Goal: Task Accomplishment & Management: Complete application form

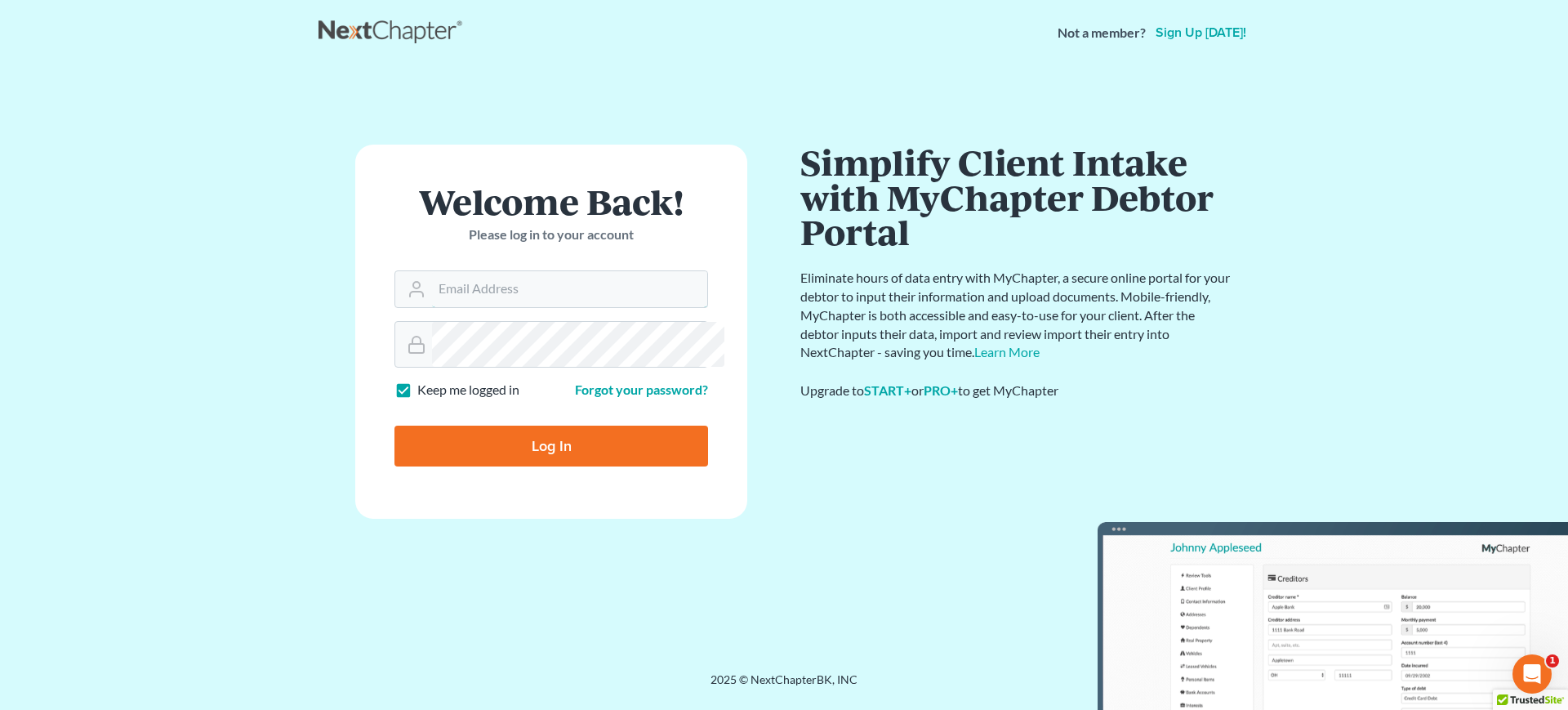
type input "cdgbnklaw@gmail.com"
click at [662, 467] on input "Log In" at bounding box center [551, 445] width 314 height 41
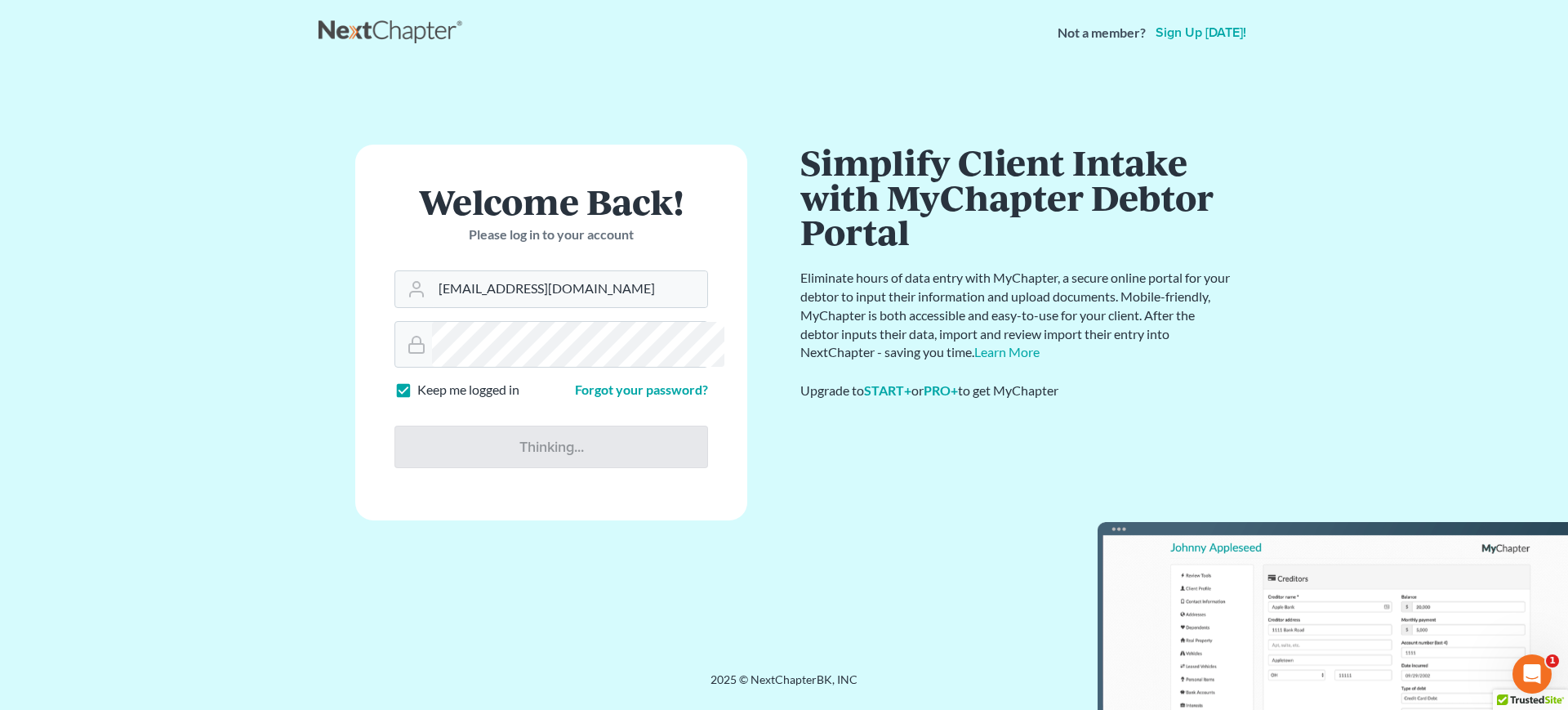
type input "Thinking..."
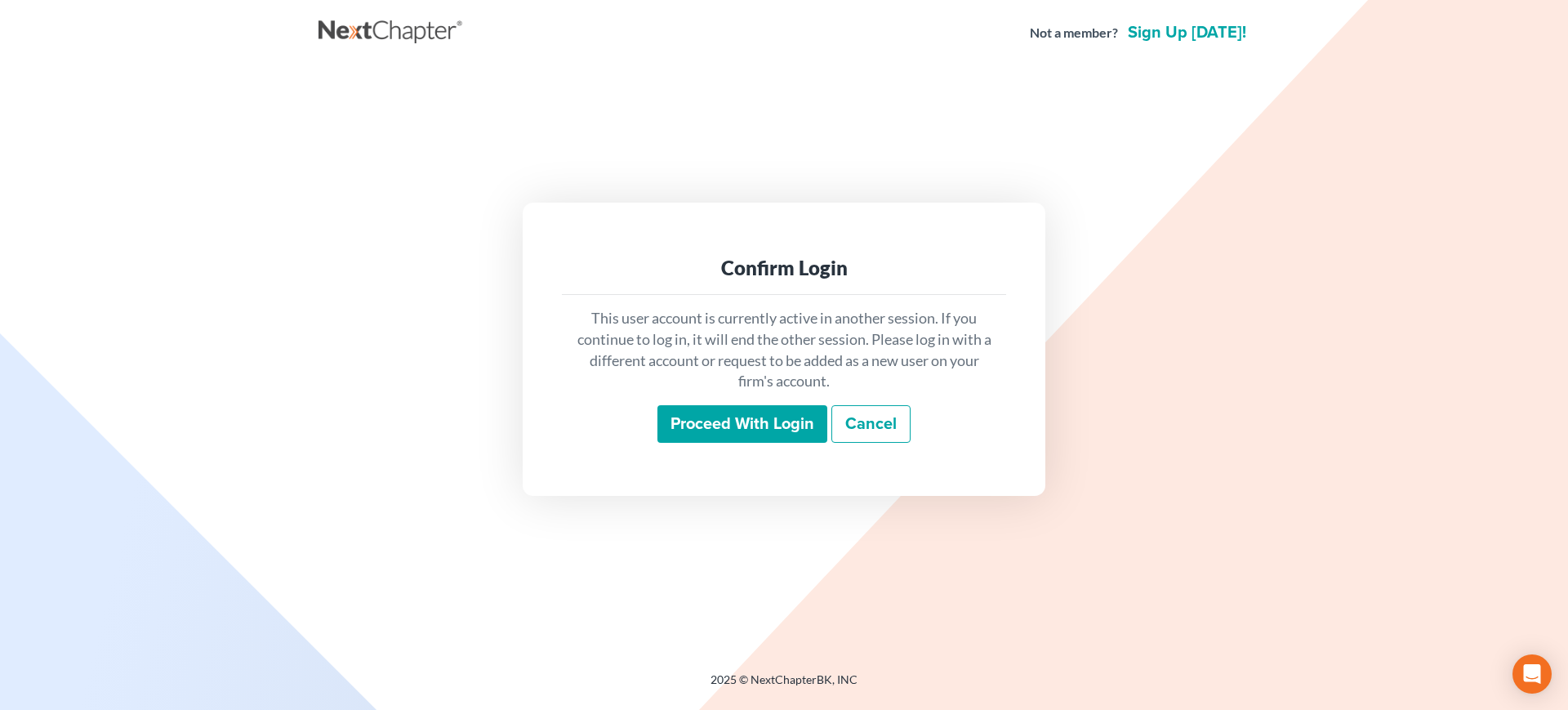
click at [744, 443] on input "Proceed with login" at bounding box center [742, 423] width 170 height 38
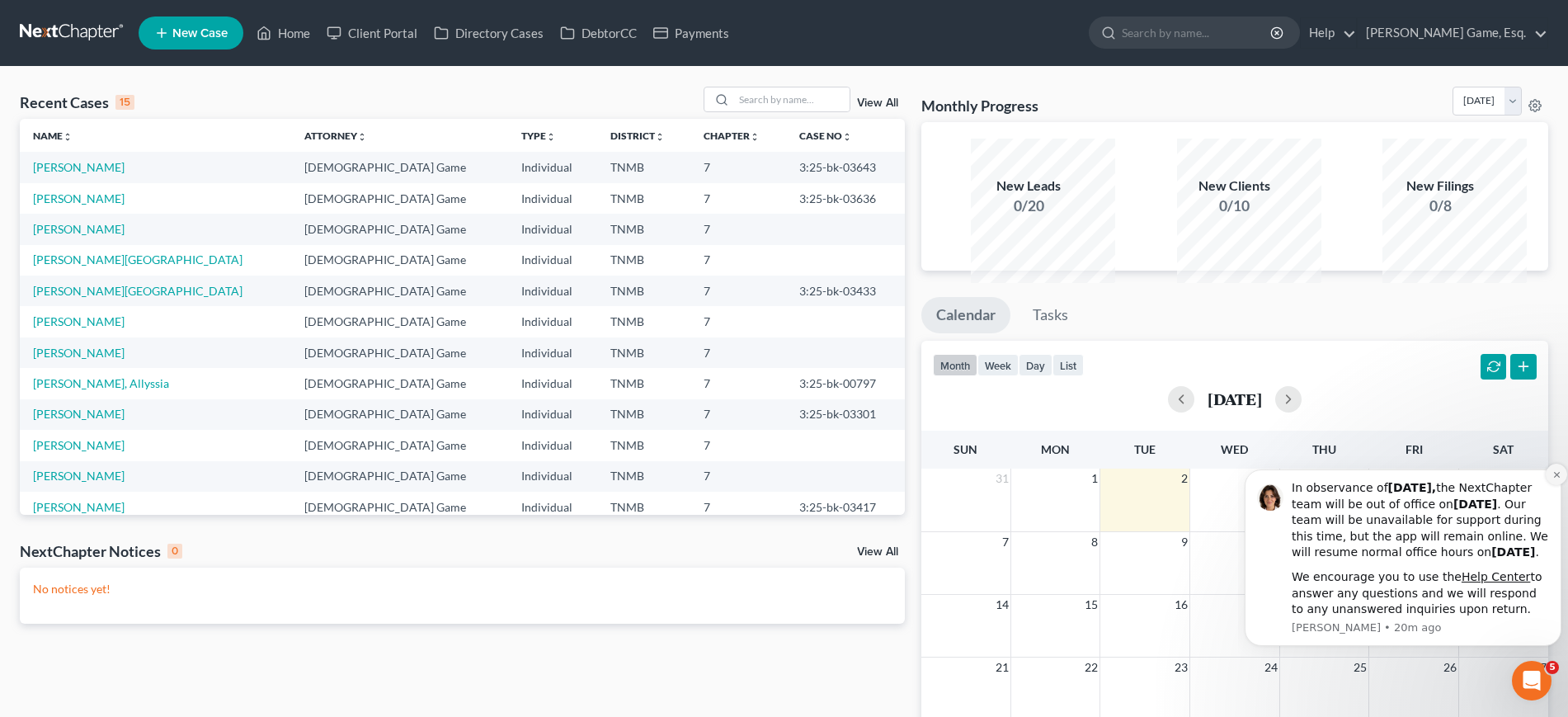
click at [1554, 470] on icon "Dismiss notification" at bounding box center [1556, 475] width 9 height 9
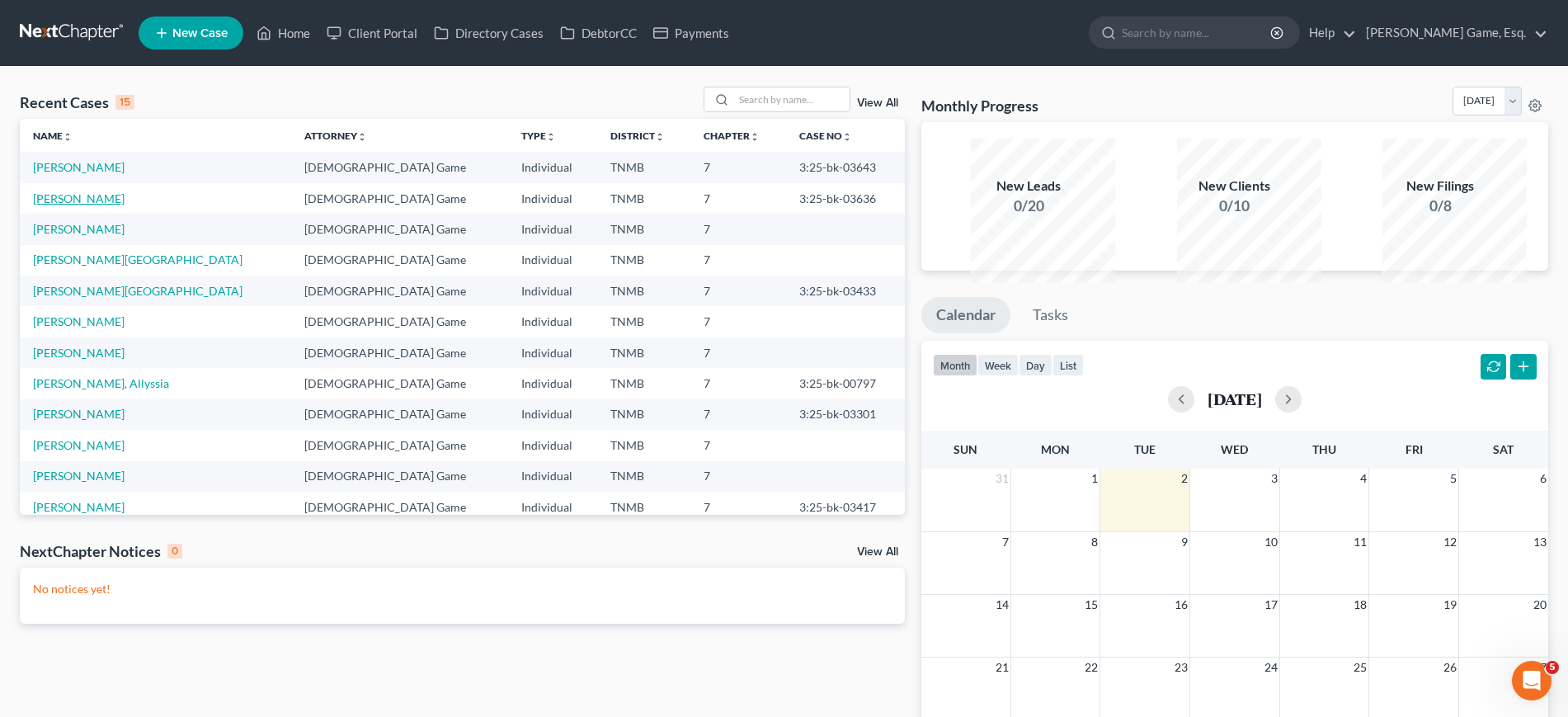
click at [79, 206] on link "[PERSON_NAME]" at bounding box center [78, 199] width 92 height 14
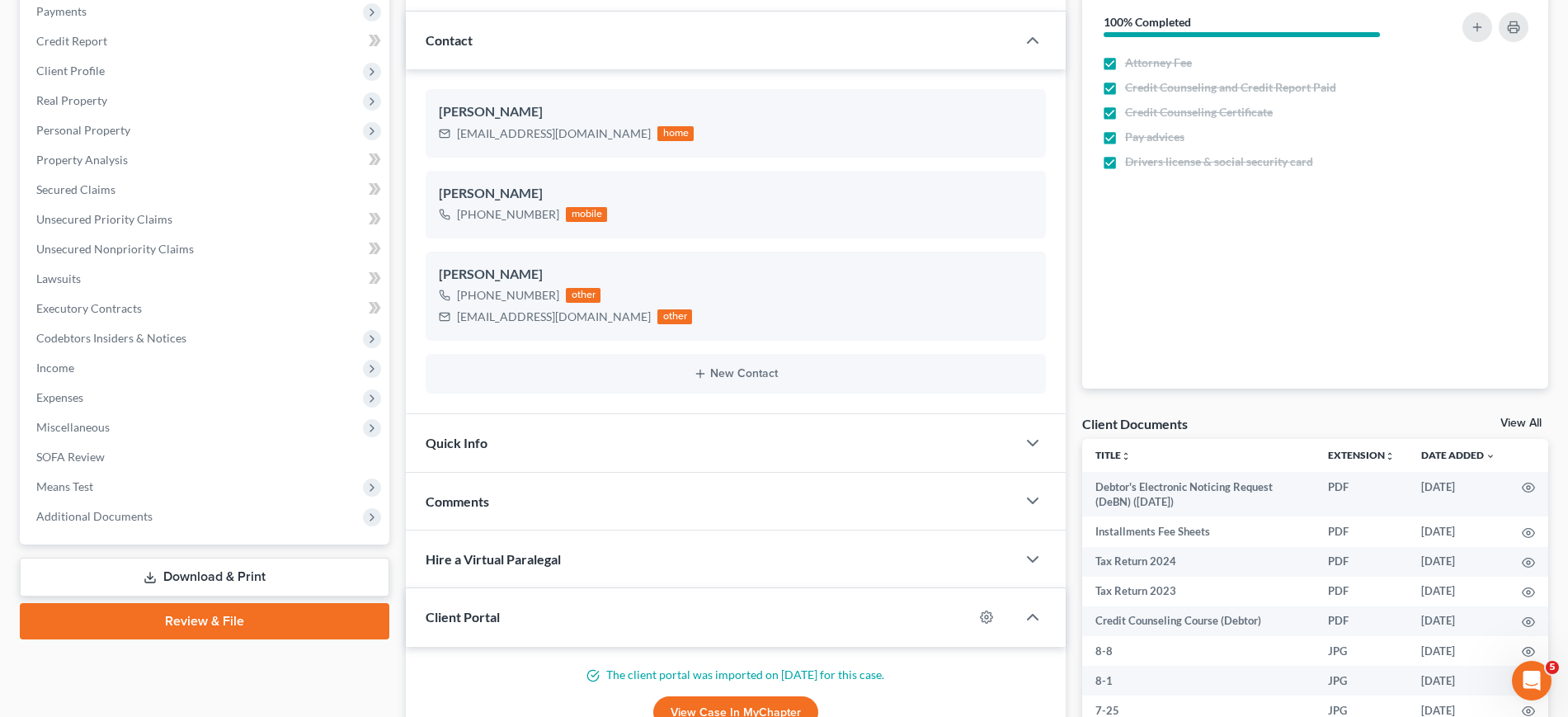
scroll to position [206, 0]
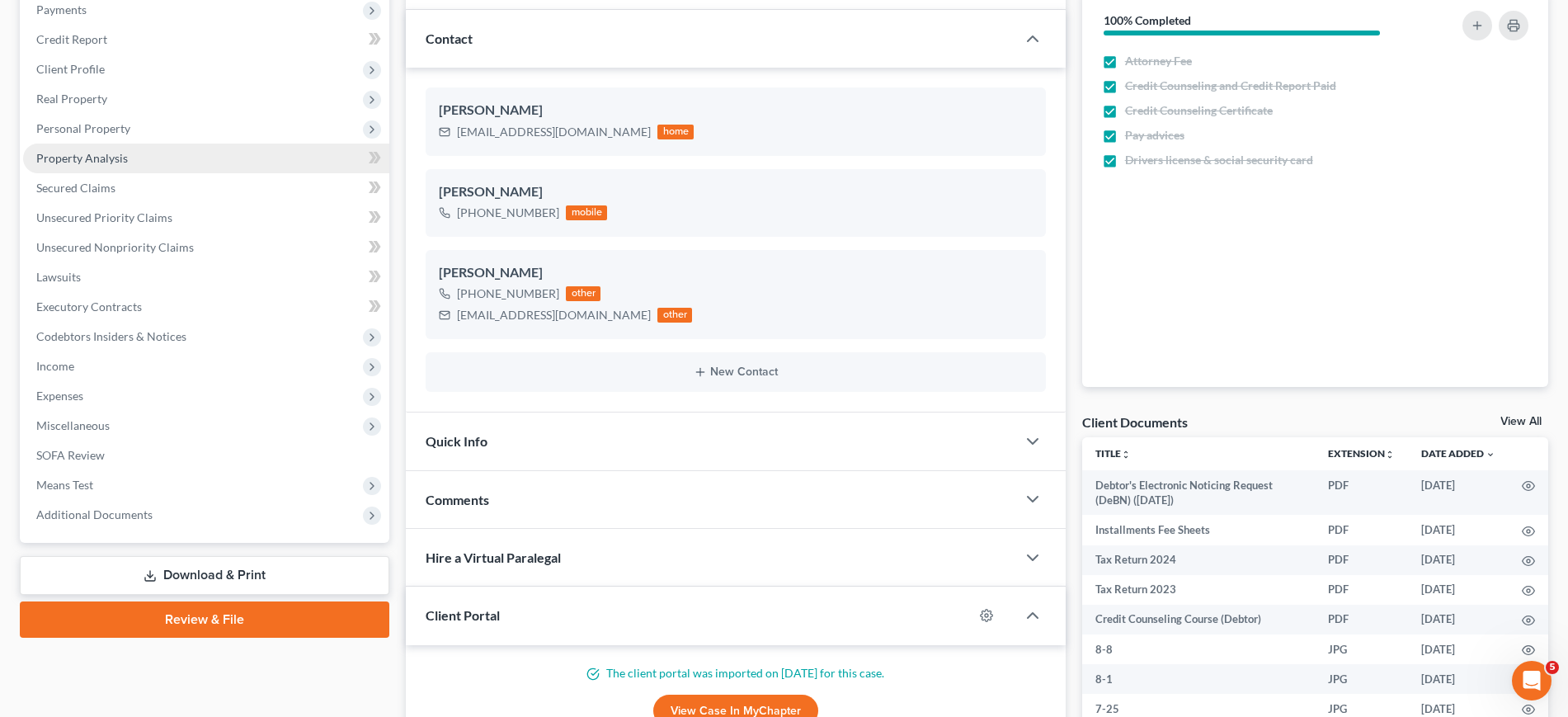
click at [127, 165] on span "Property Analysis" at bounding box center [82, 158] width 92 height 14
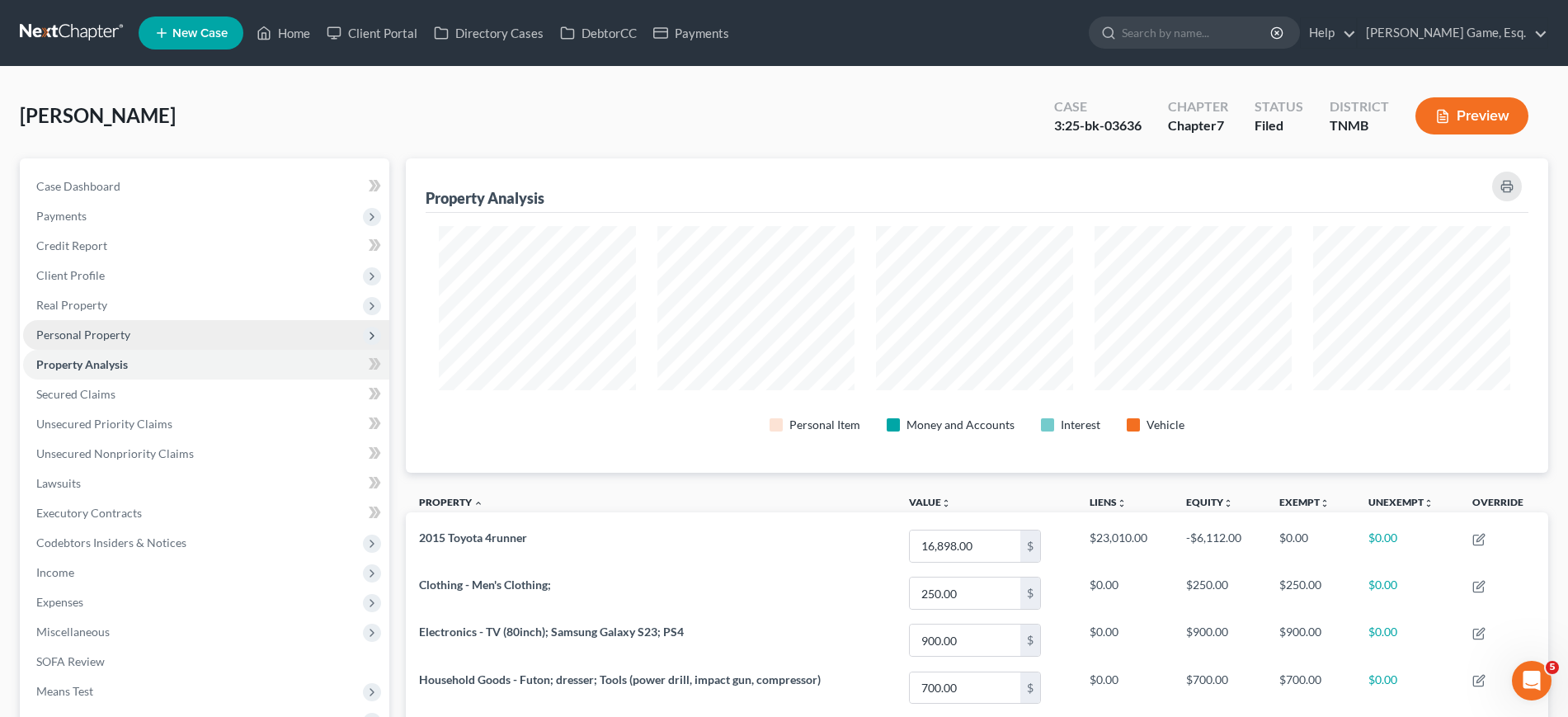
click at [130, 341] on span "Personal Property" at bounding box center [84, 335] width 94 height 14
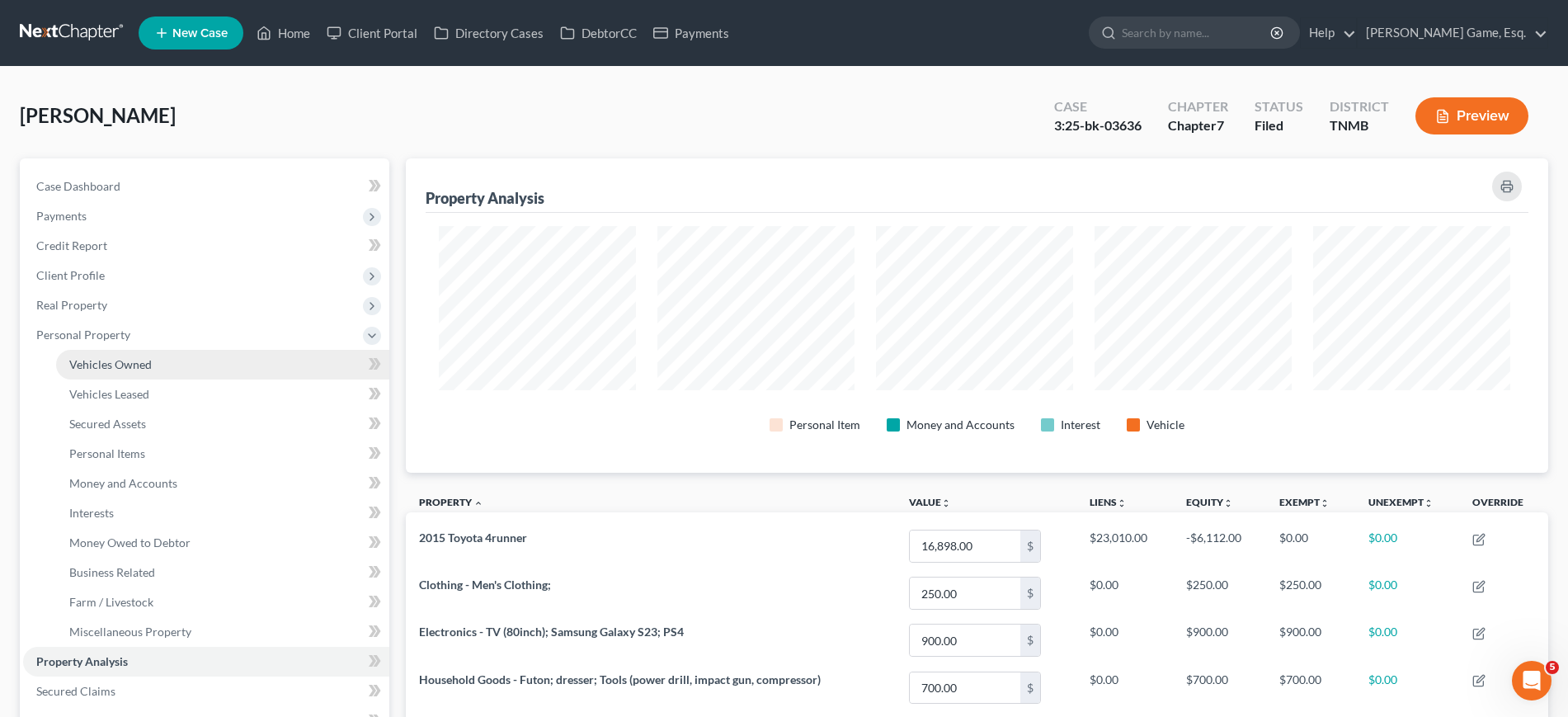
click at [151, 371] on span "Vehicles Owned" at bounding box center [110, 364] width 83 height 14
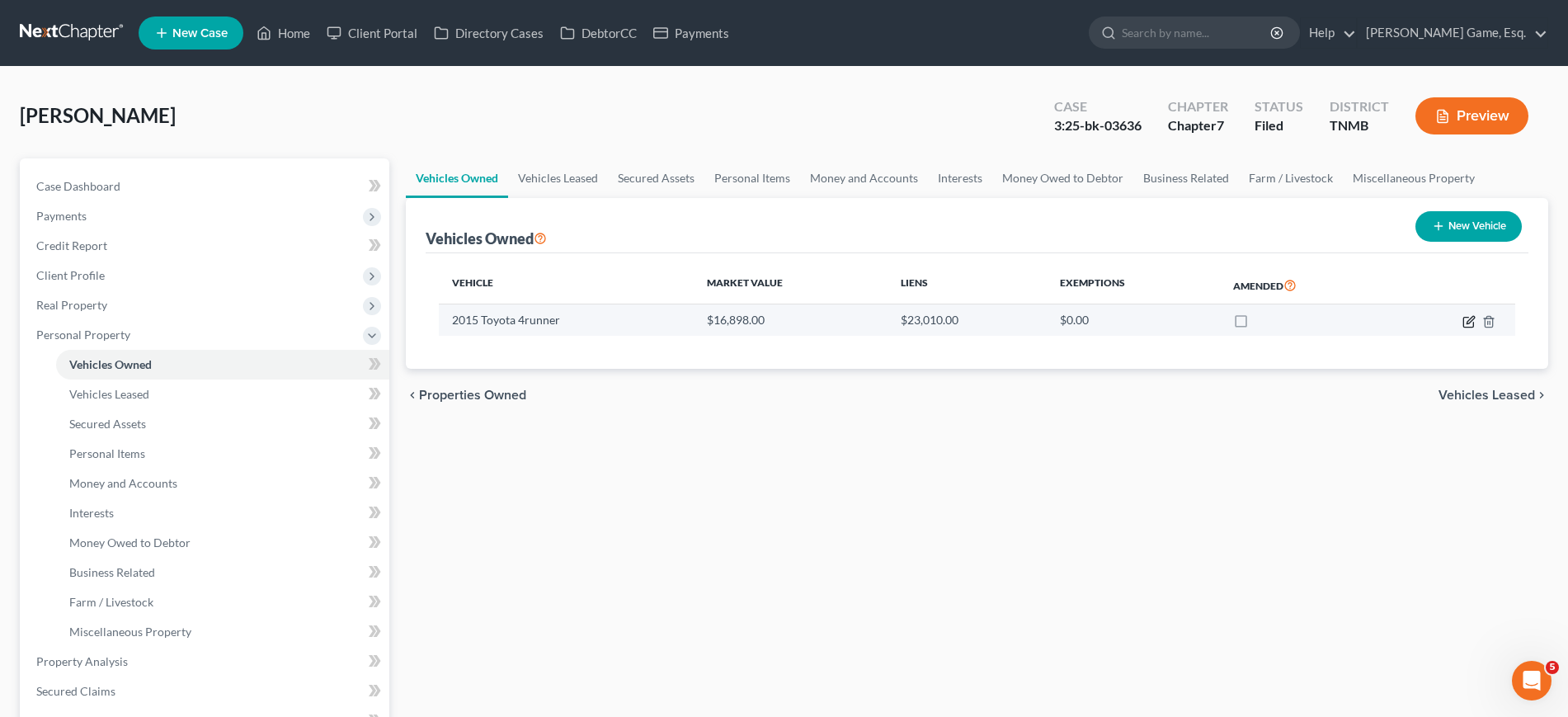
click at [1466, 323] on icon "button" at bounding box center [1470, 320] width 7 height 7
select select "0"
select select "11"
select select "3"
select select "0"
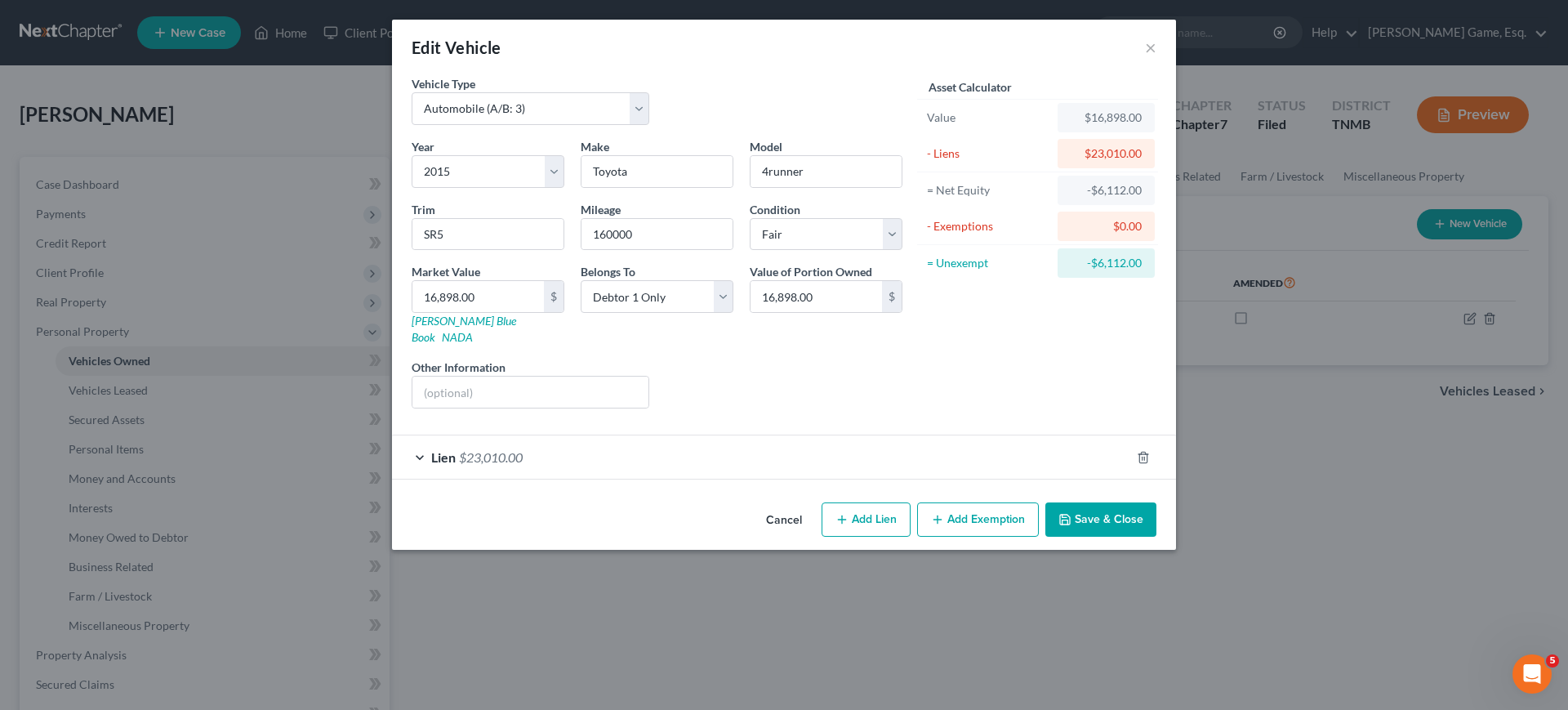
click at [821, 479] on div "Lien $23,010.00" at bounding box center [760, 456] width 738 height 43
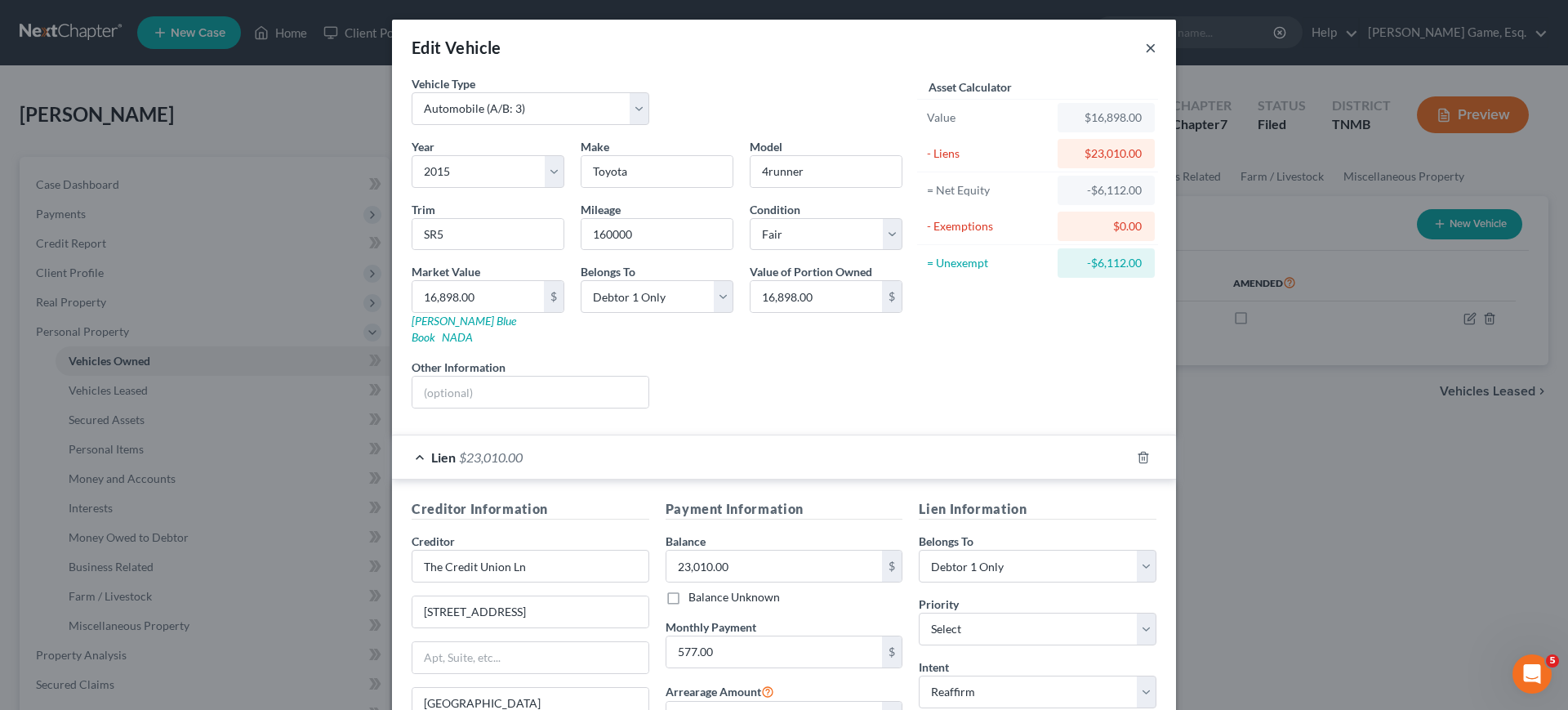
click at [1156, 57] on button "×" at bounding box center [1150, 48] width 11 height 19
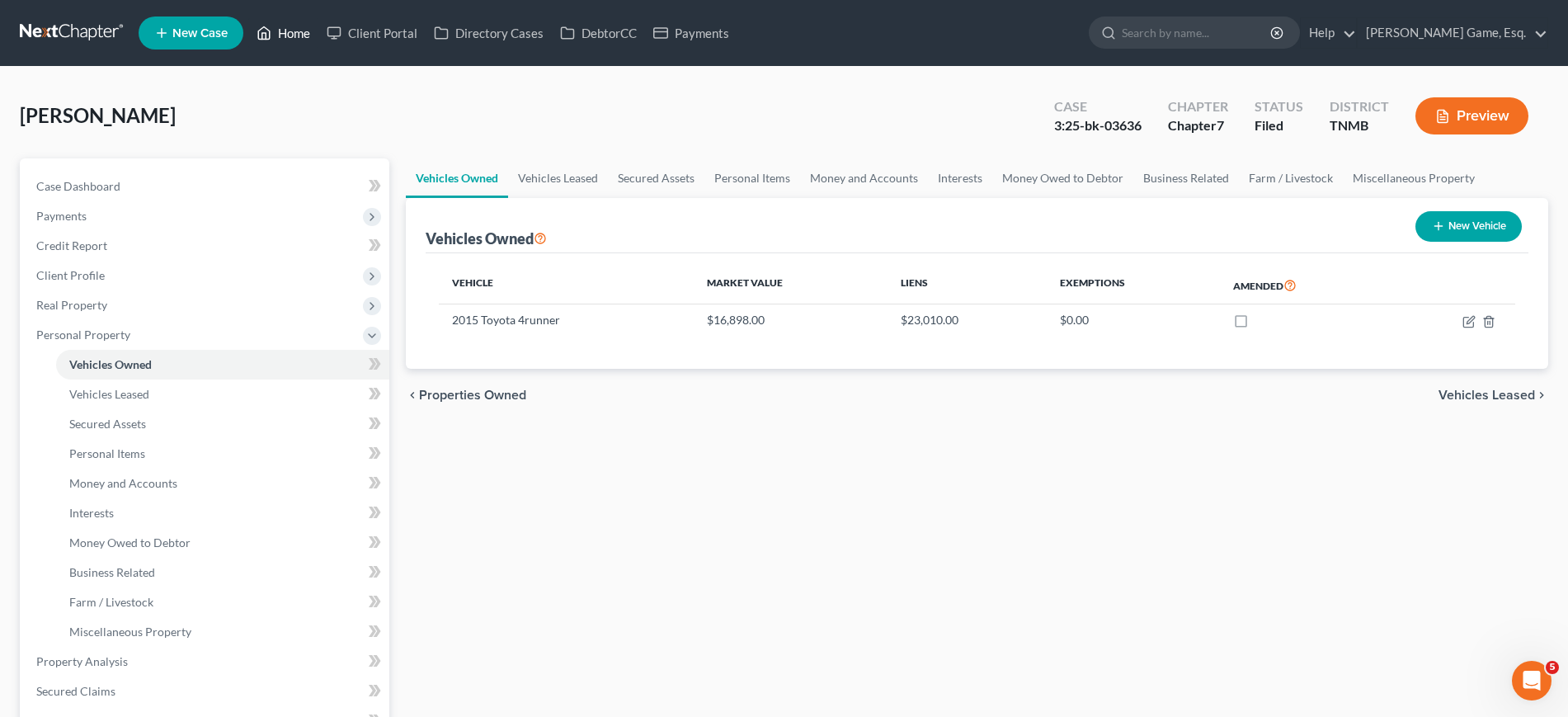
click at [318, 43] on link "Home" at bounding box center [283, 32] width 70 height 29
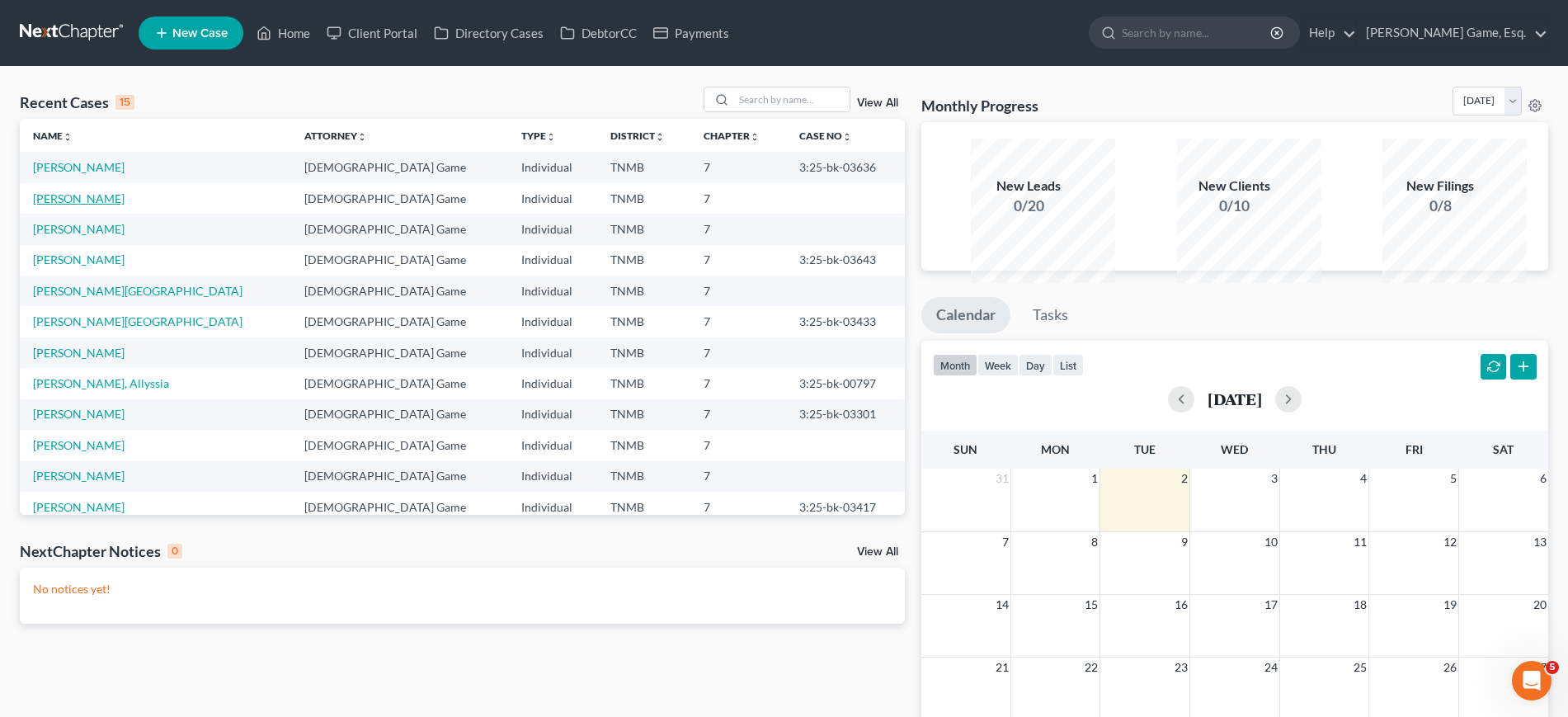
click at [83, 206] on link "[PERSON_NAME]" at bounding box center [78, 199] width 92 height 14
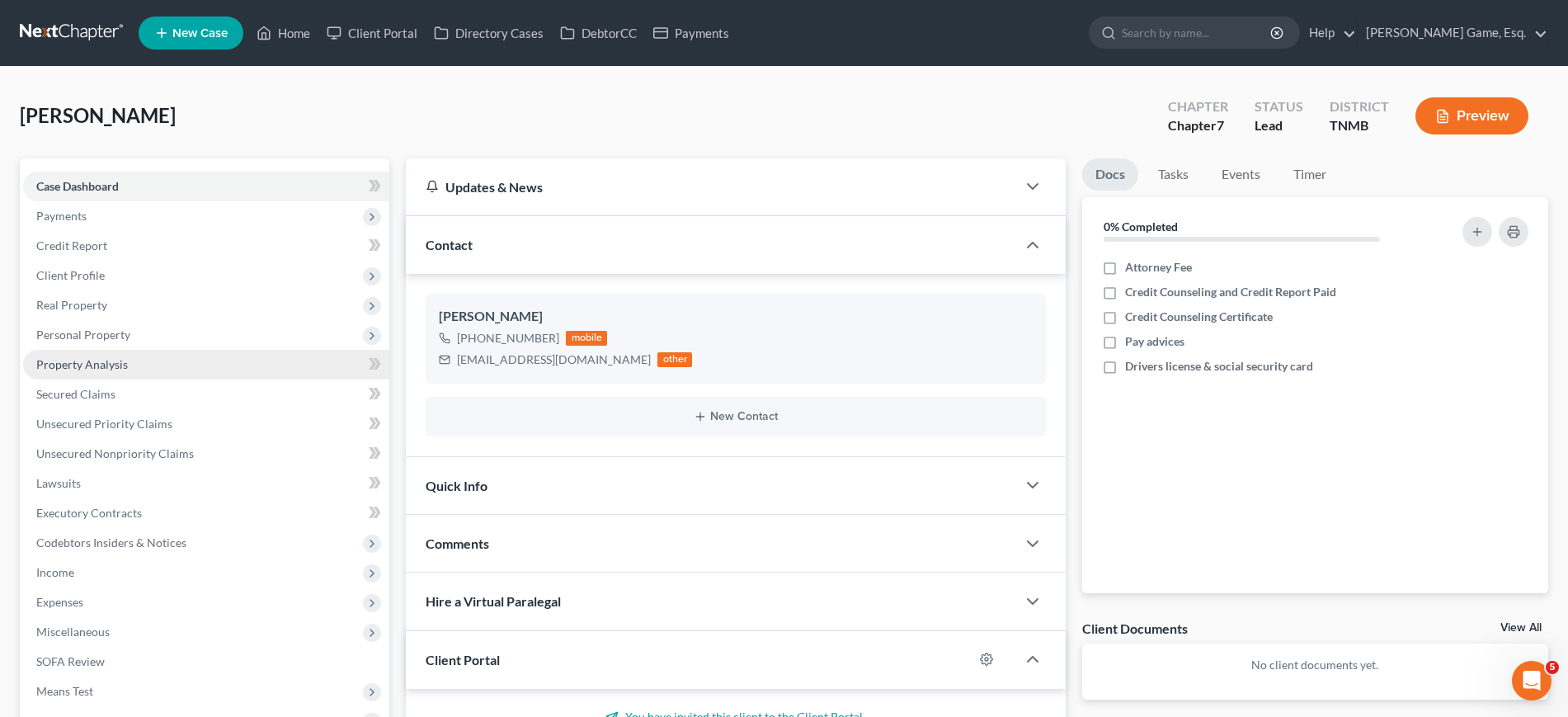
scroll to position [615, 0]
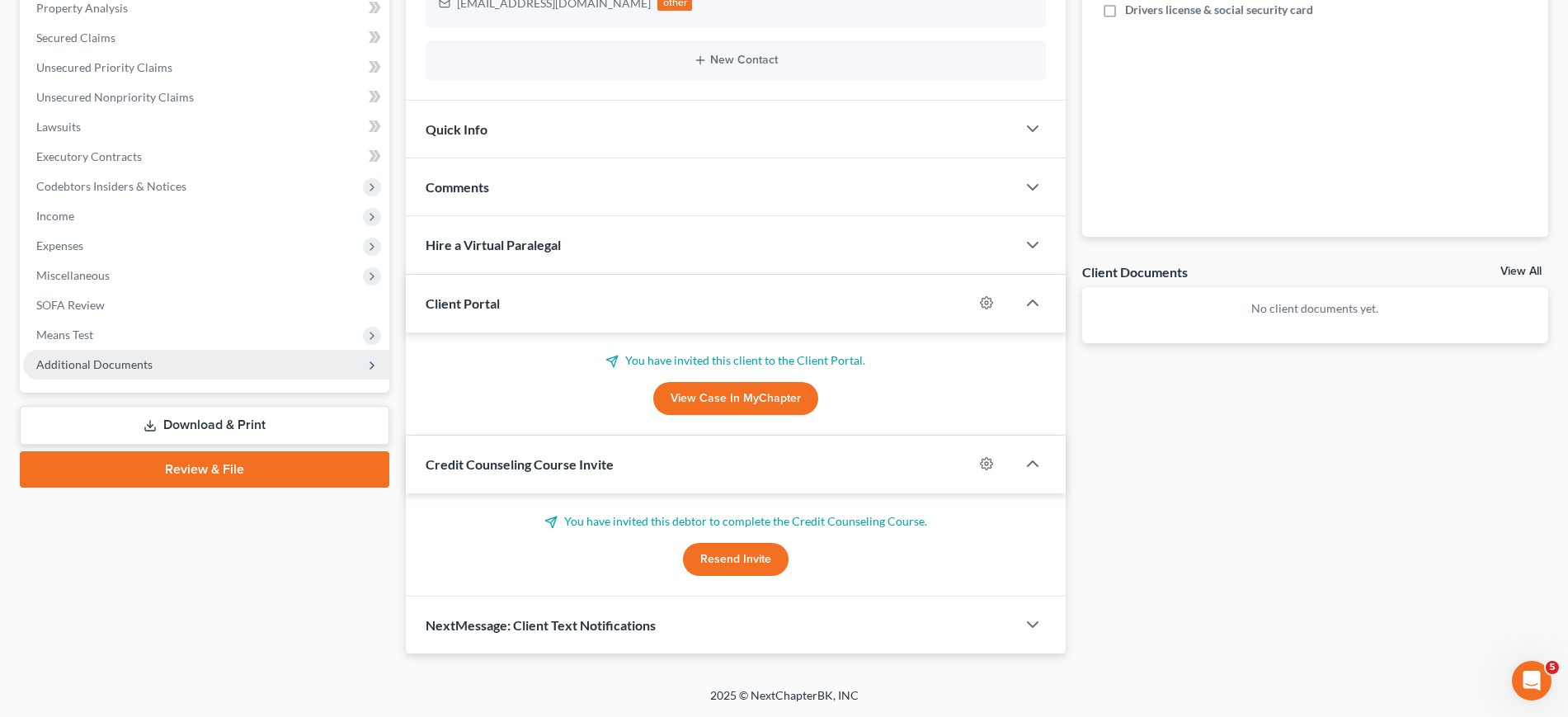
click at [133, 357] on span "Additional Documents" at bounding box center [94, 364] width 117 height 14
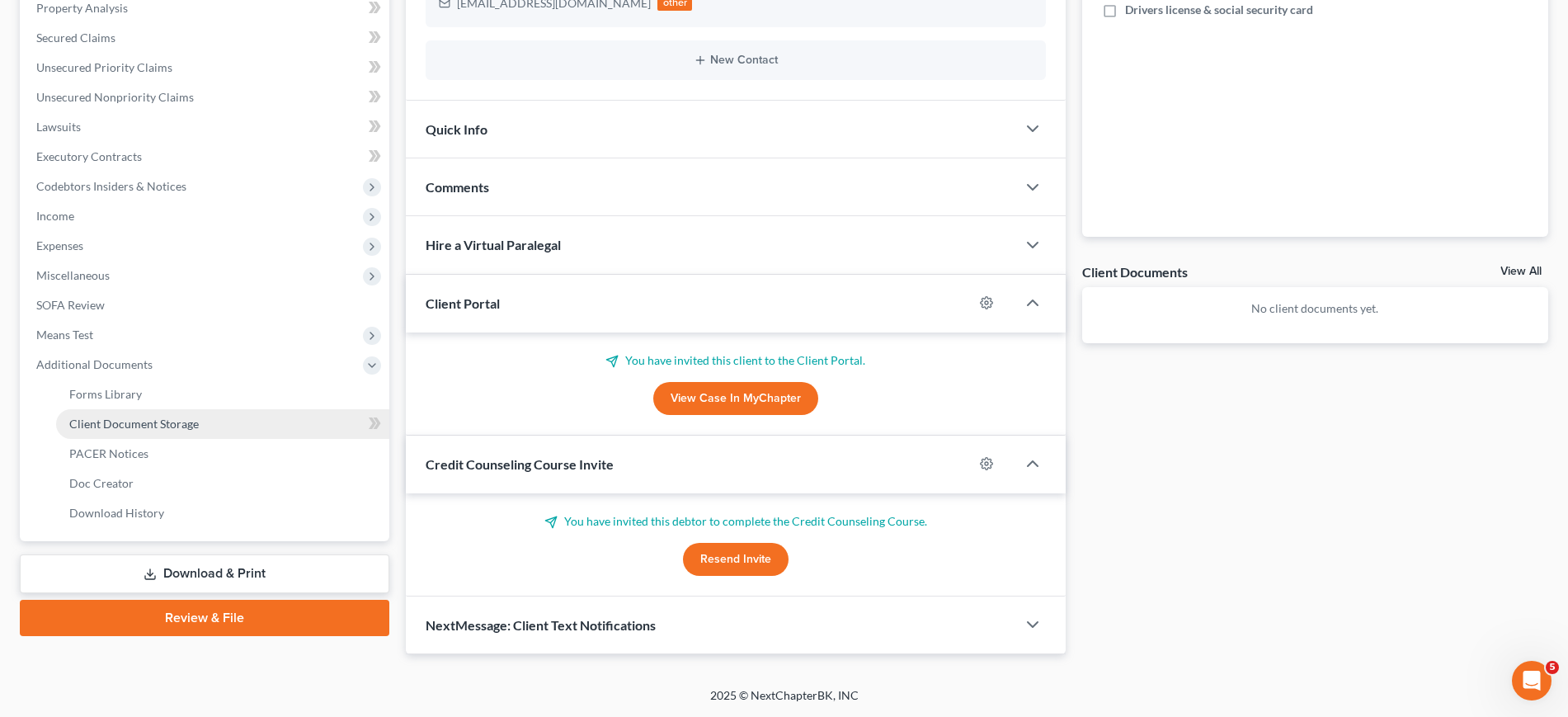
click at [171, 417] on span "Client Document Storage" at bounding box center [134, 424] width 129 height 14
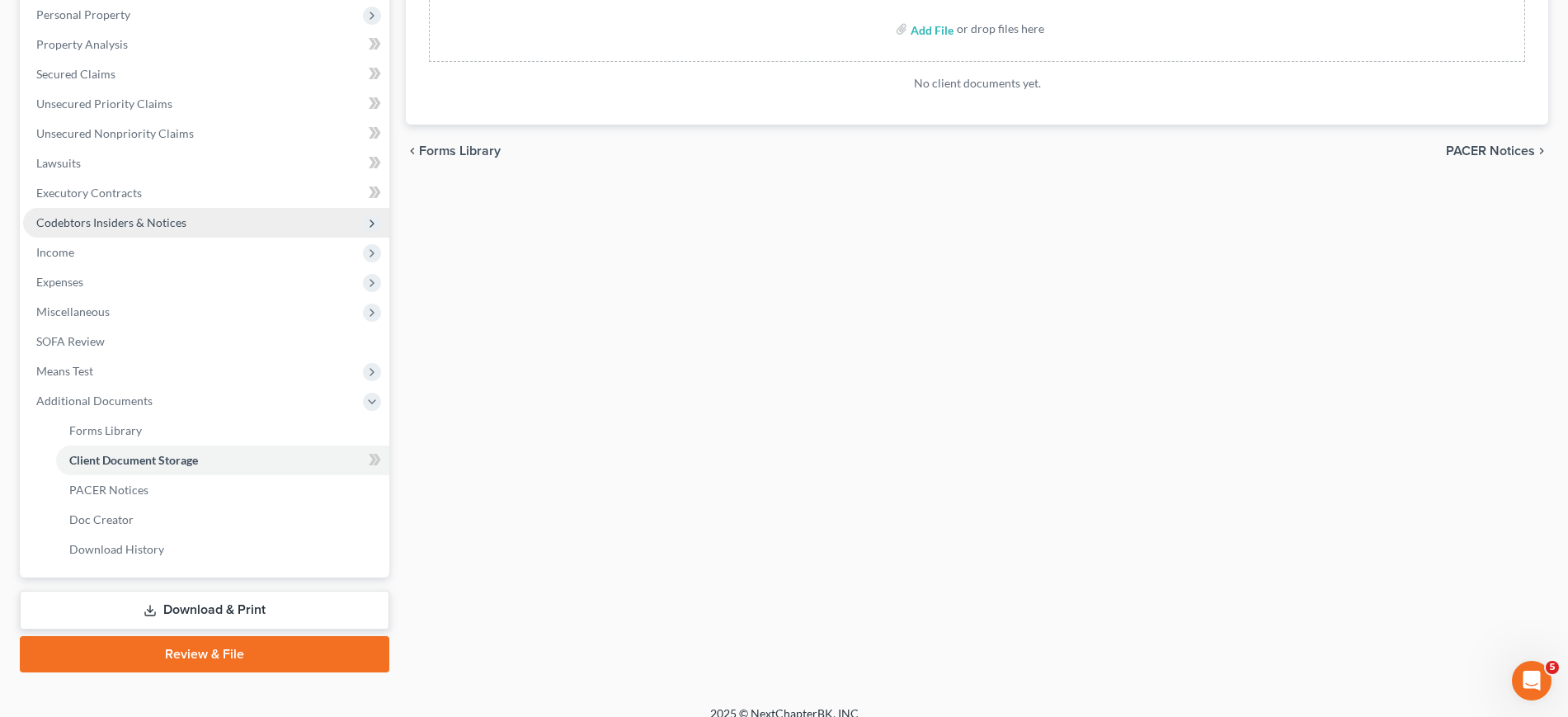
scroll to position [289, 0]
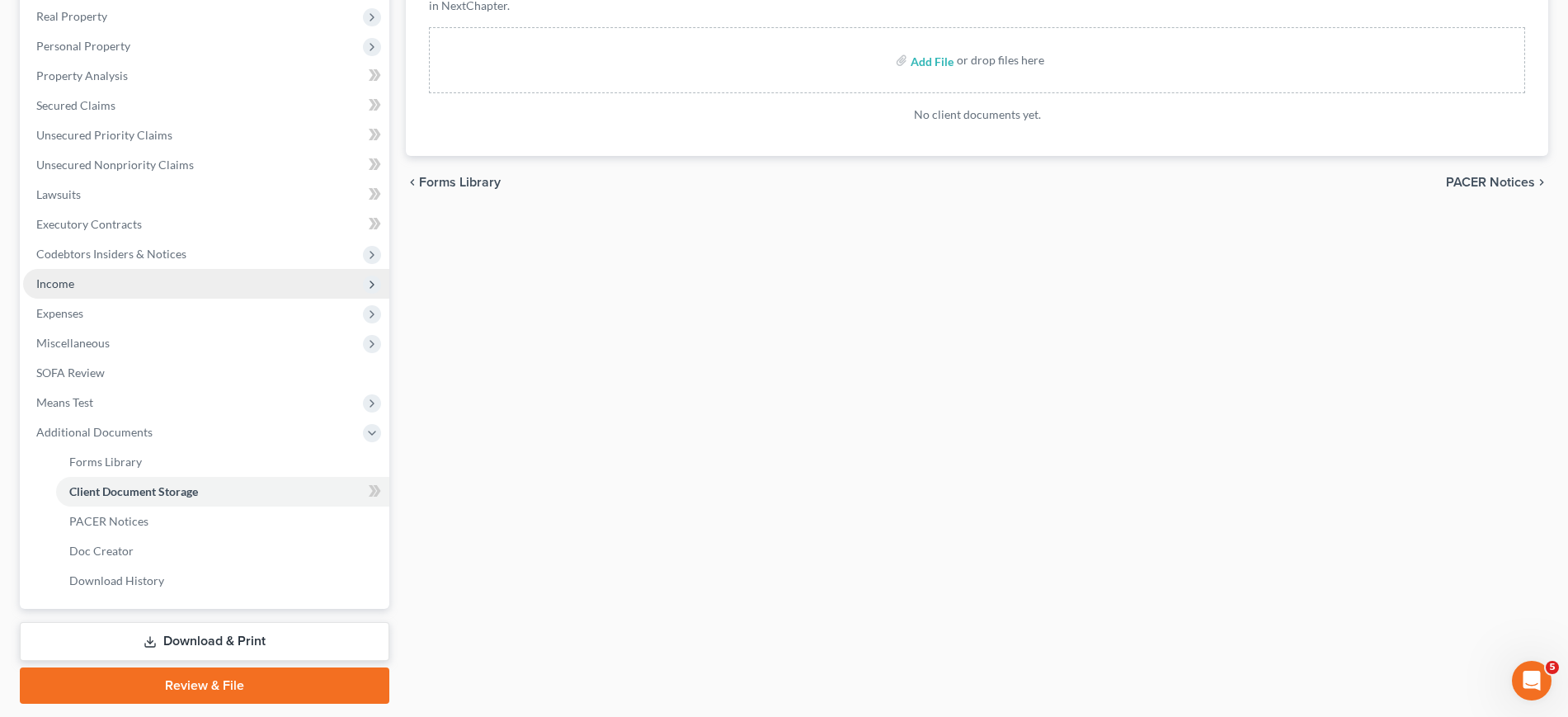
click at [129, 298] on span "Income" at bounding box center [206, 283] width 366 height 29
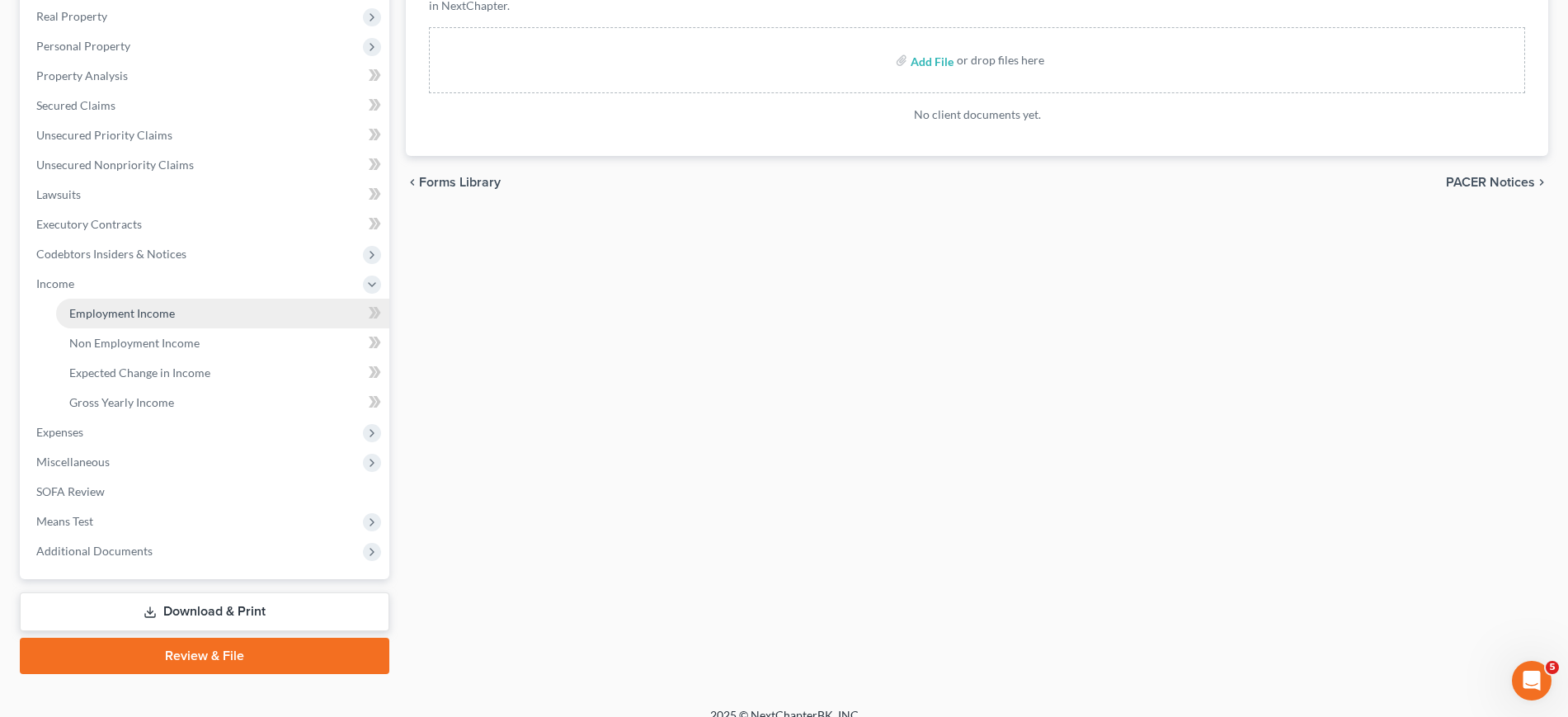
click at [157, 328] on link "Employment Income" at bounding box center [223, 313] width 333 height 29
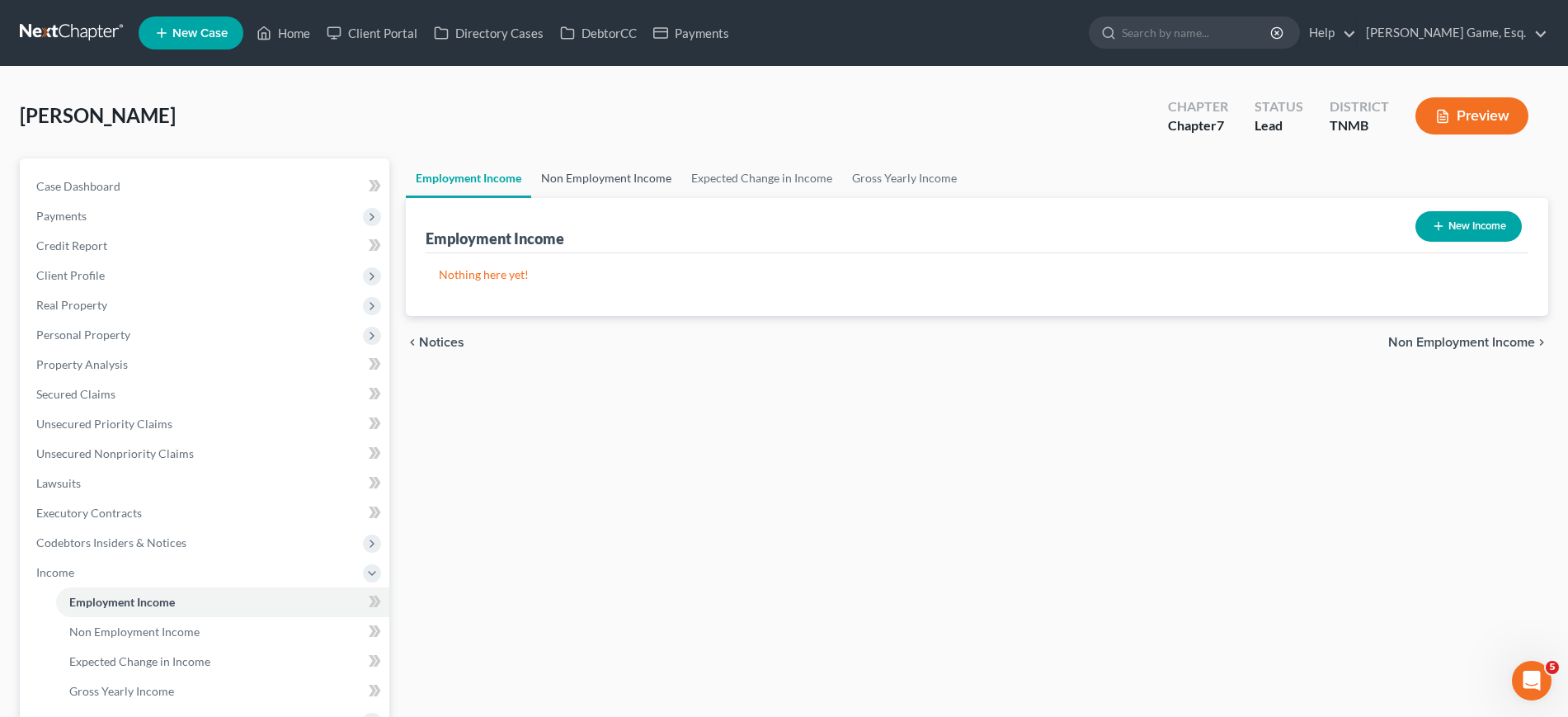
click at [682, 198] on link "Non Employment Income" at bounding box center [606, 178] width 150 height 39
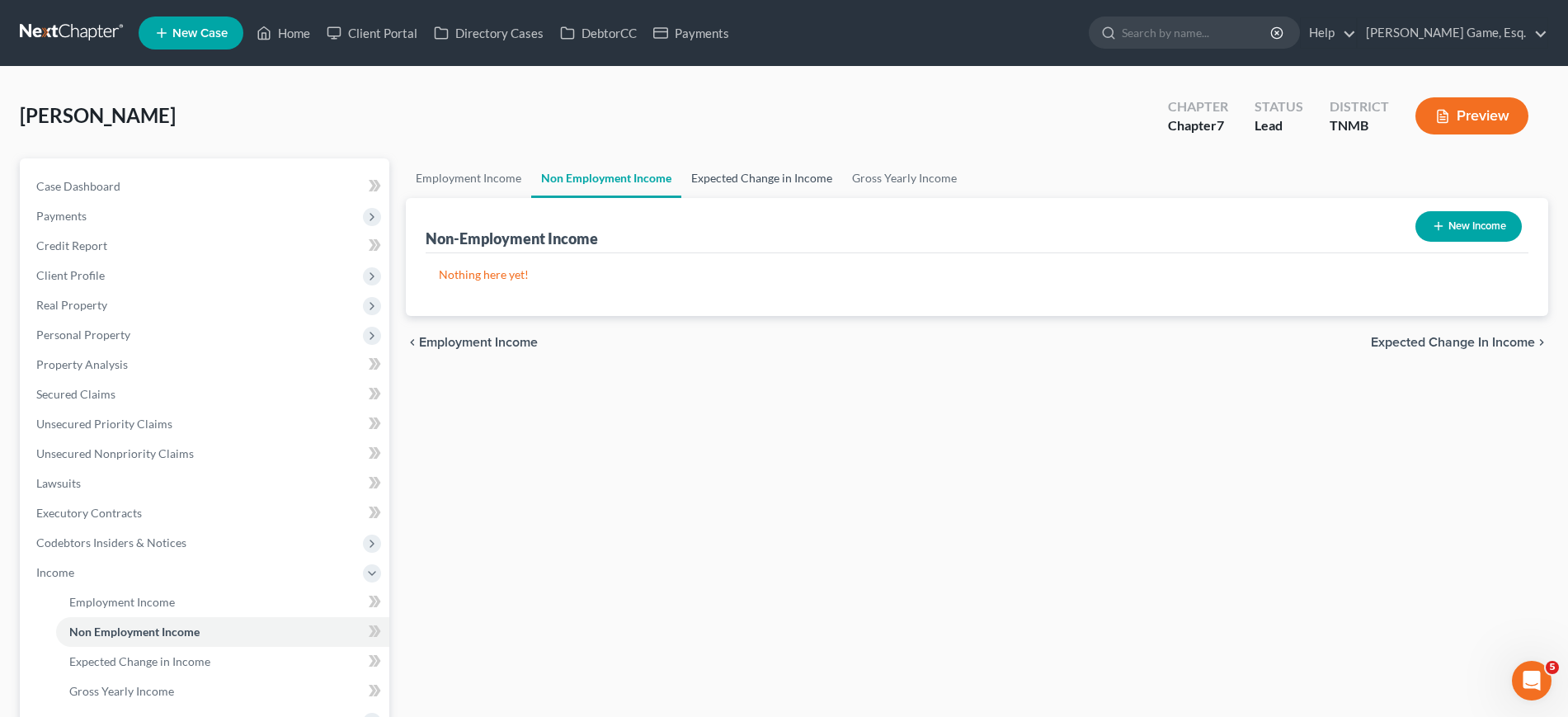
click at [787, 198] on link "Expected Change in Income" at bounding box center [762, 178] width 161 height 39
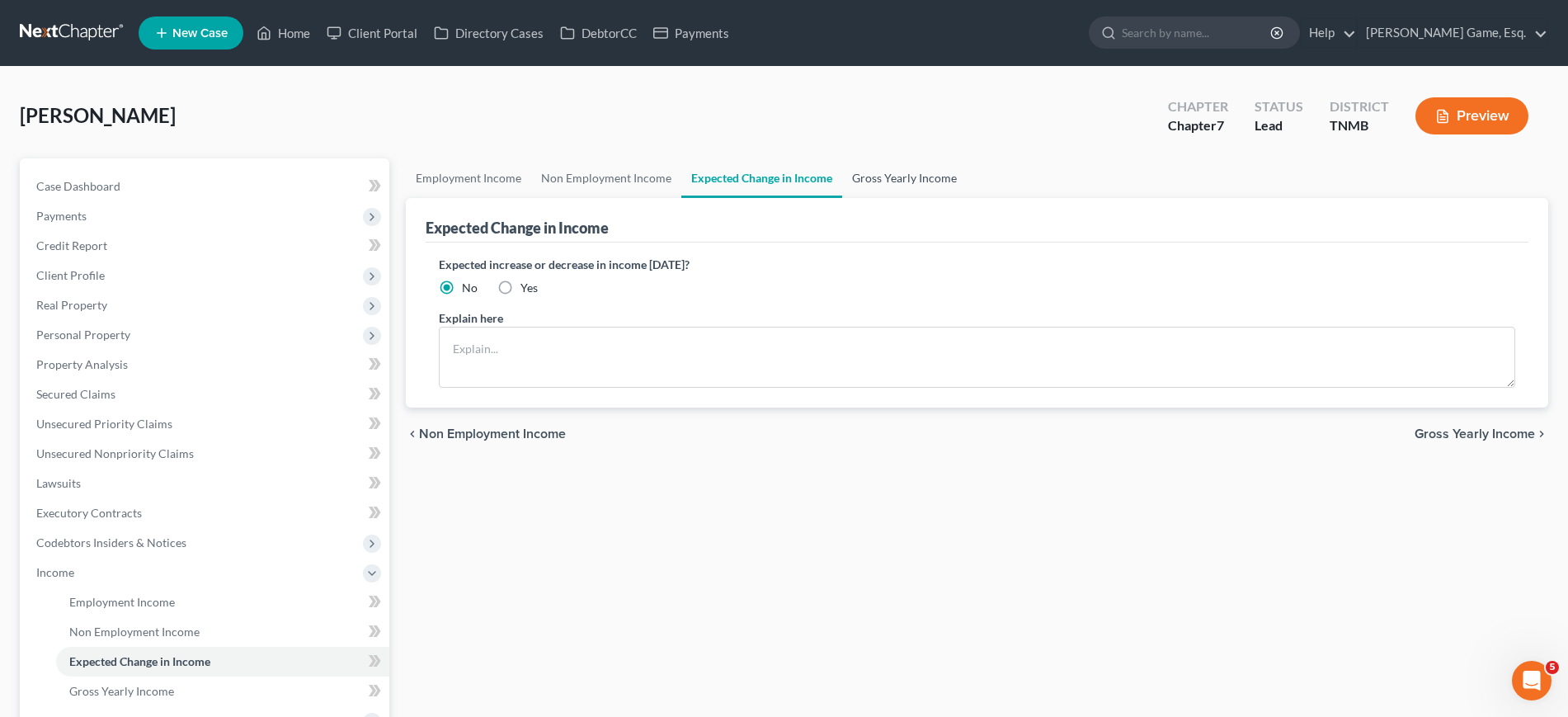
click at [967, 198] on link "Gross Yearly Income" at bounding box center [904, 178] width 125 height 39
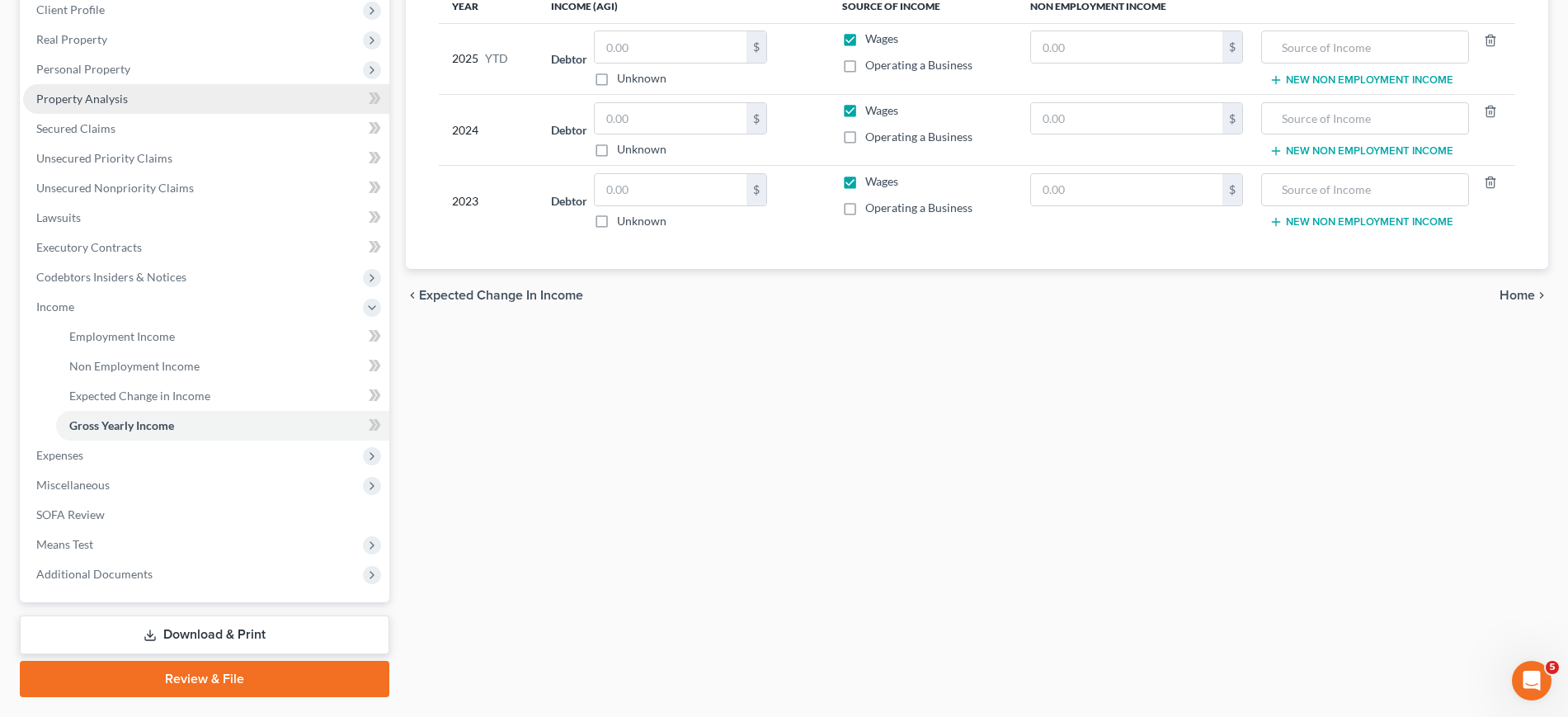
scroll to position [309, 0]
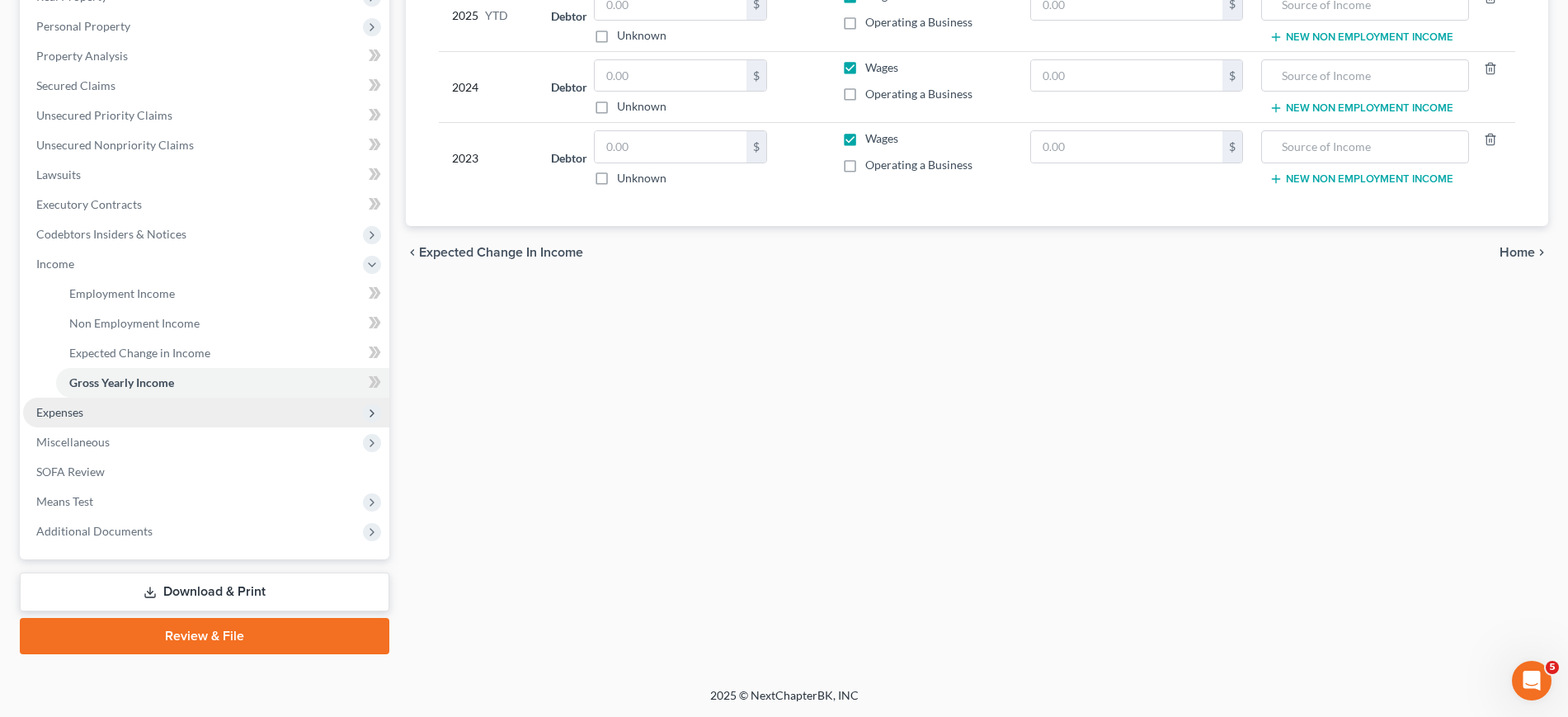
click at [114, 428] on span "Expenses" at bounding box center [206, 411] width 366 height 29
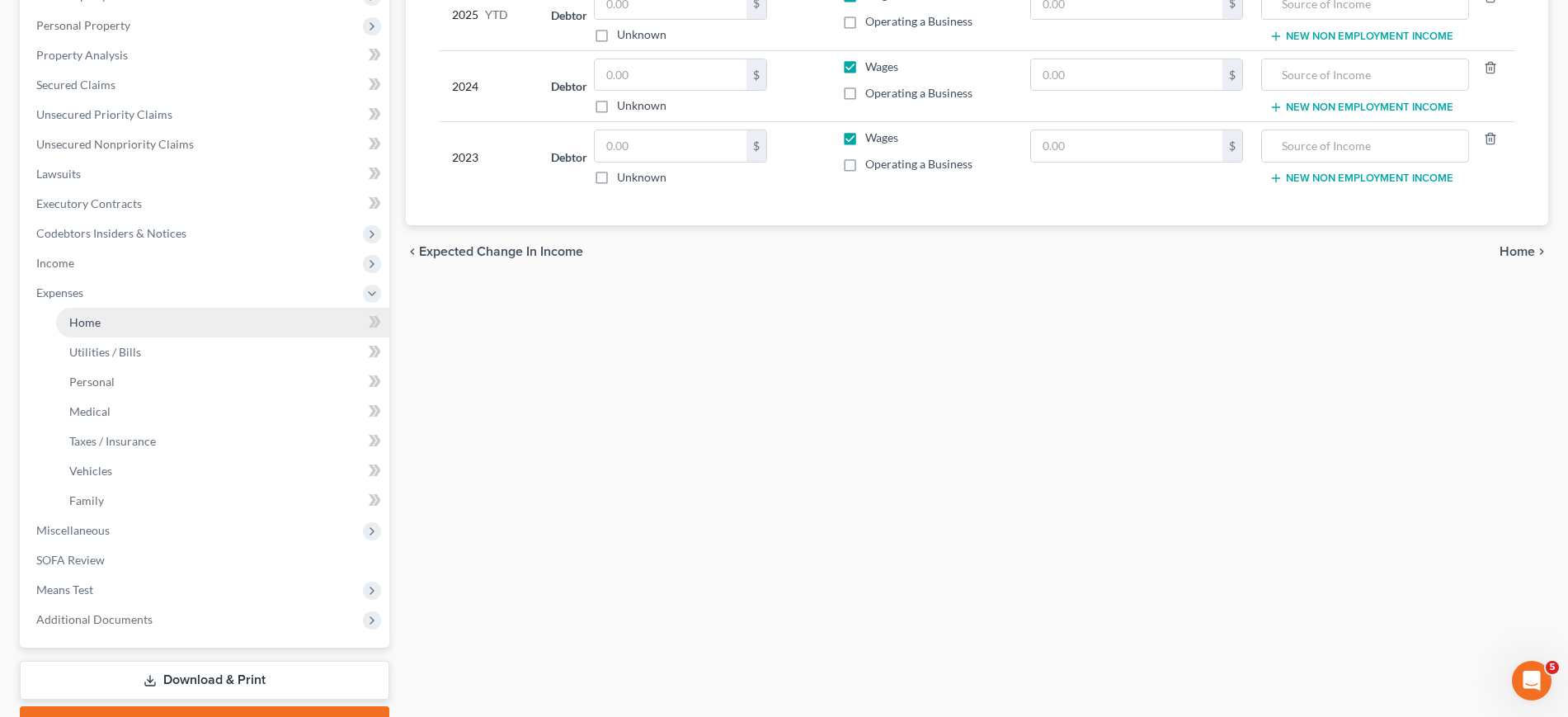
click at [143, 338] on link "Home" at bounding box center [223, 322] width 333 height 29
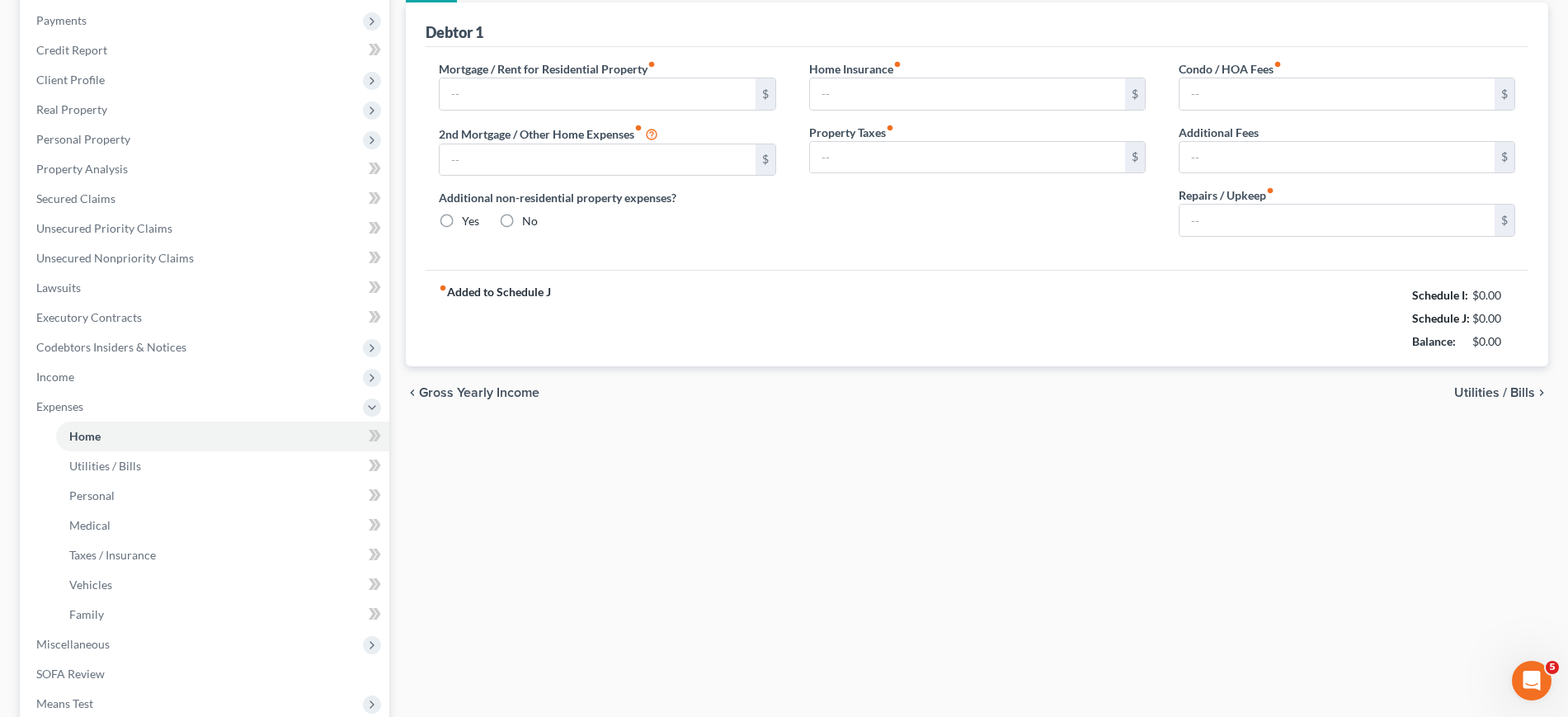
type input "0.00"
radio input "true"
type input "0.00"
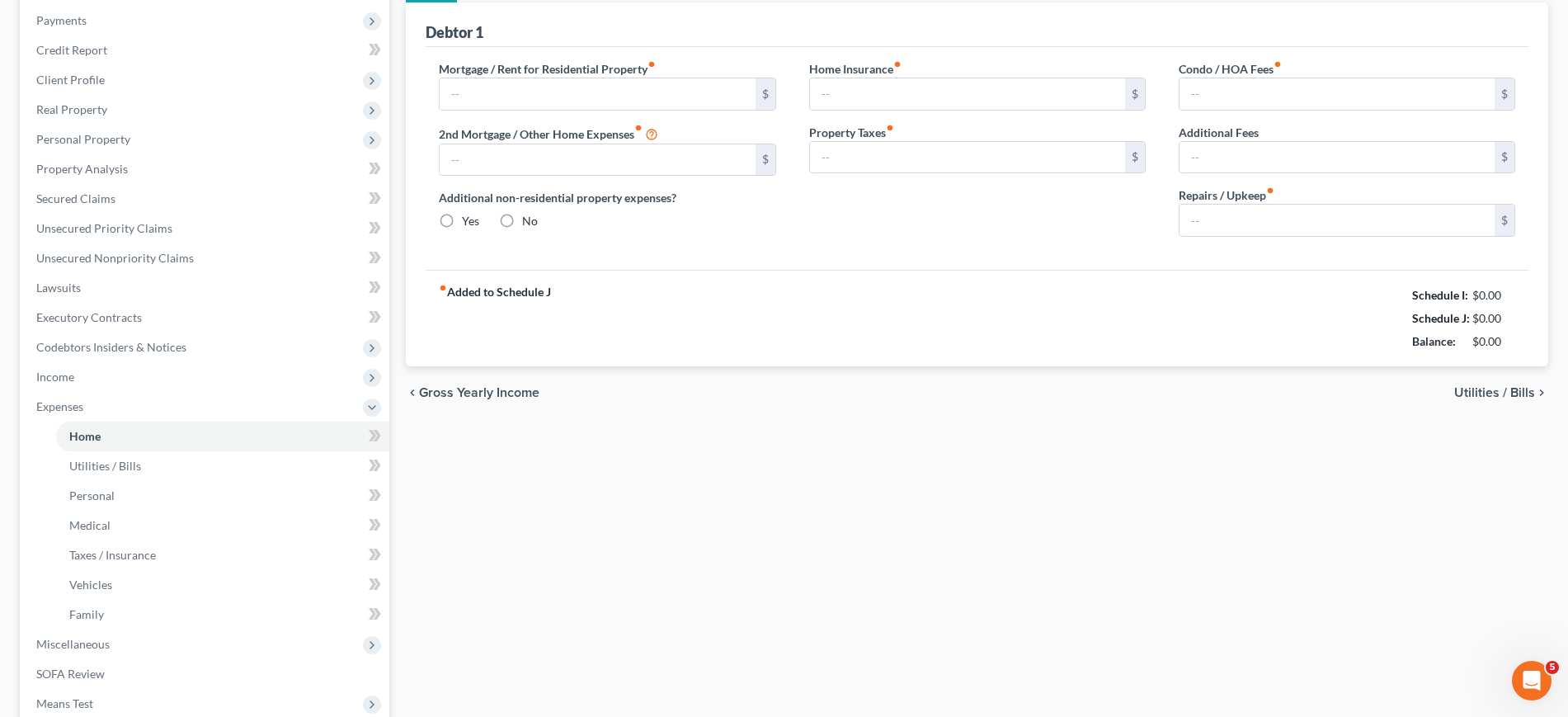
type input "0.00"
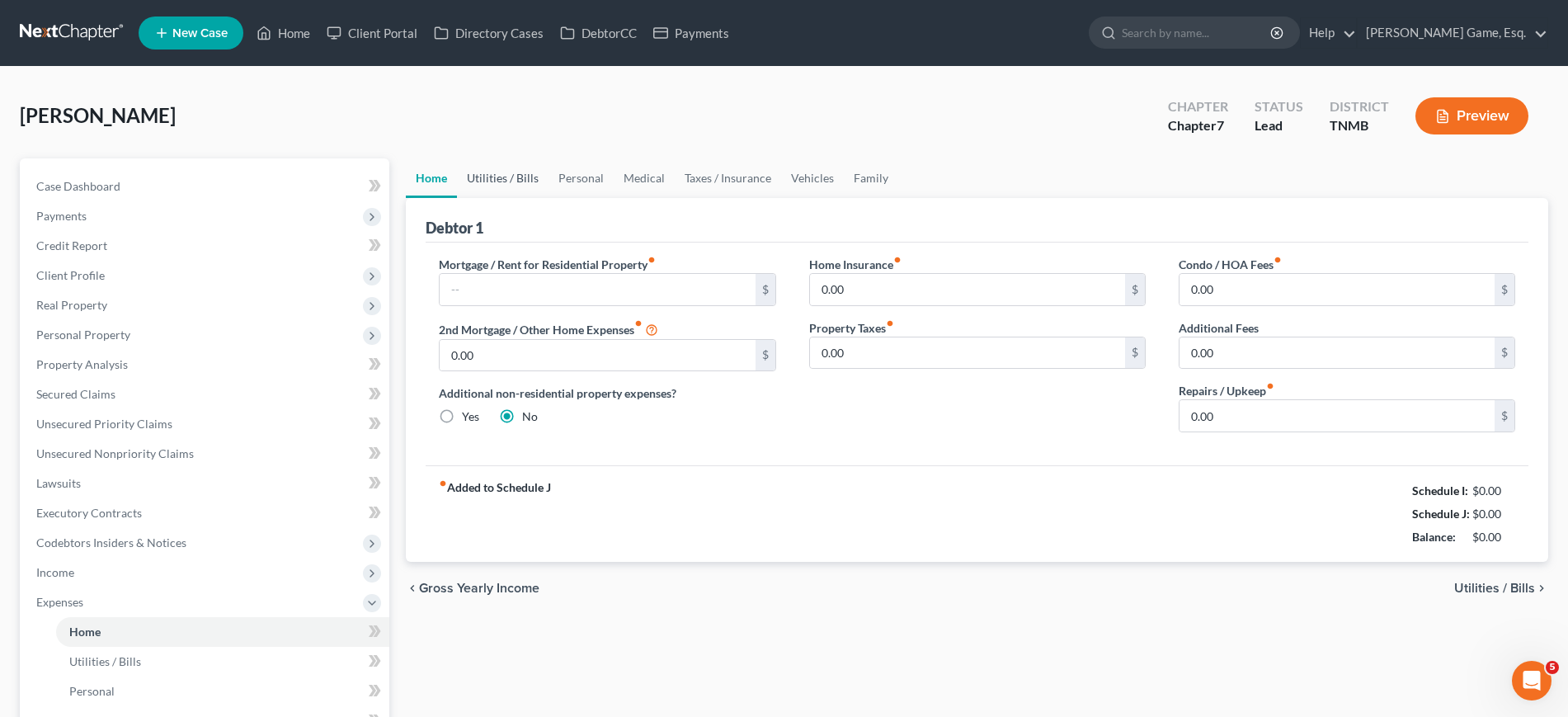
click at [543, 198] on link "Utilities / Bills" at bounding box center [502, 178] width 92 height 39
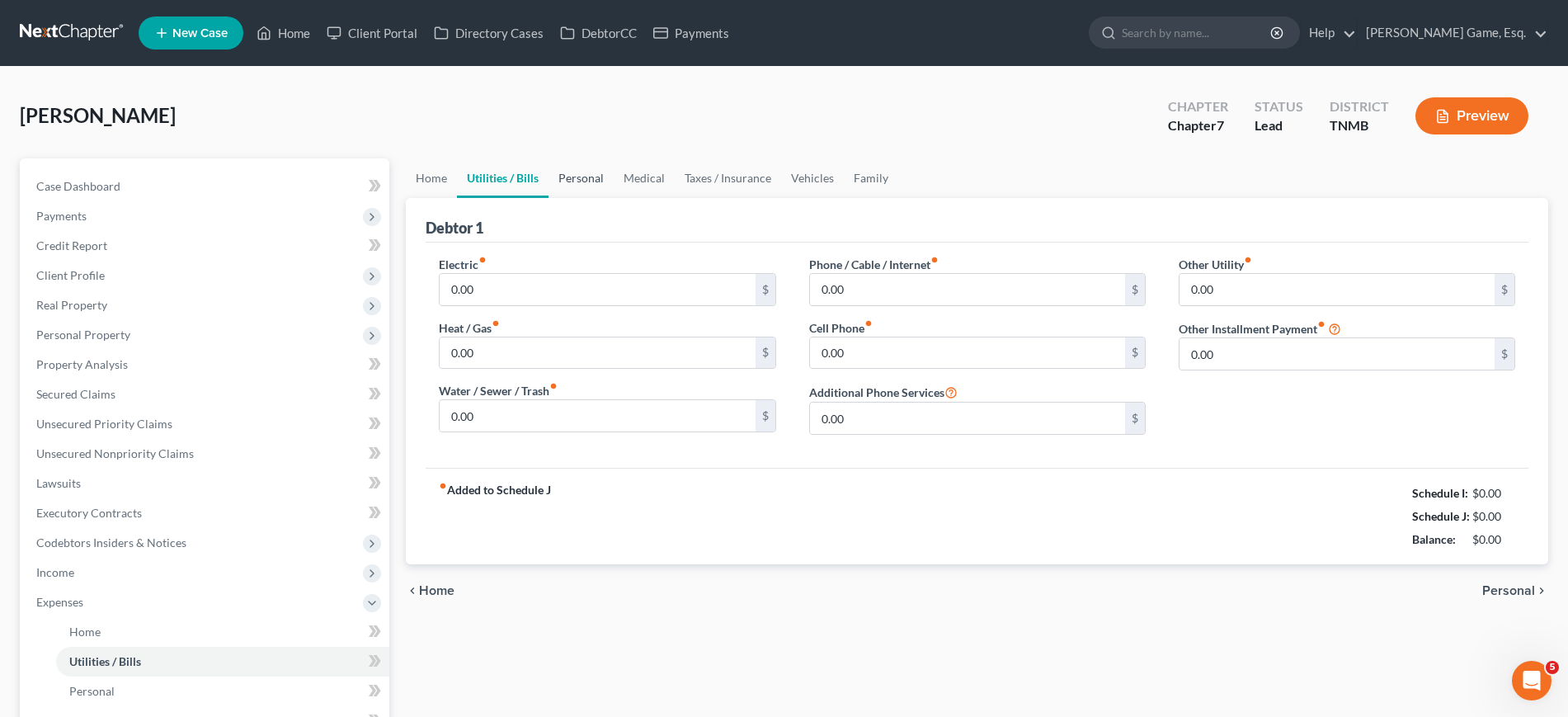
click at [614, 198] on link "Personal" at bounding box center [581, 178] width 65 height 39
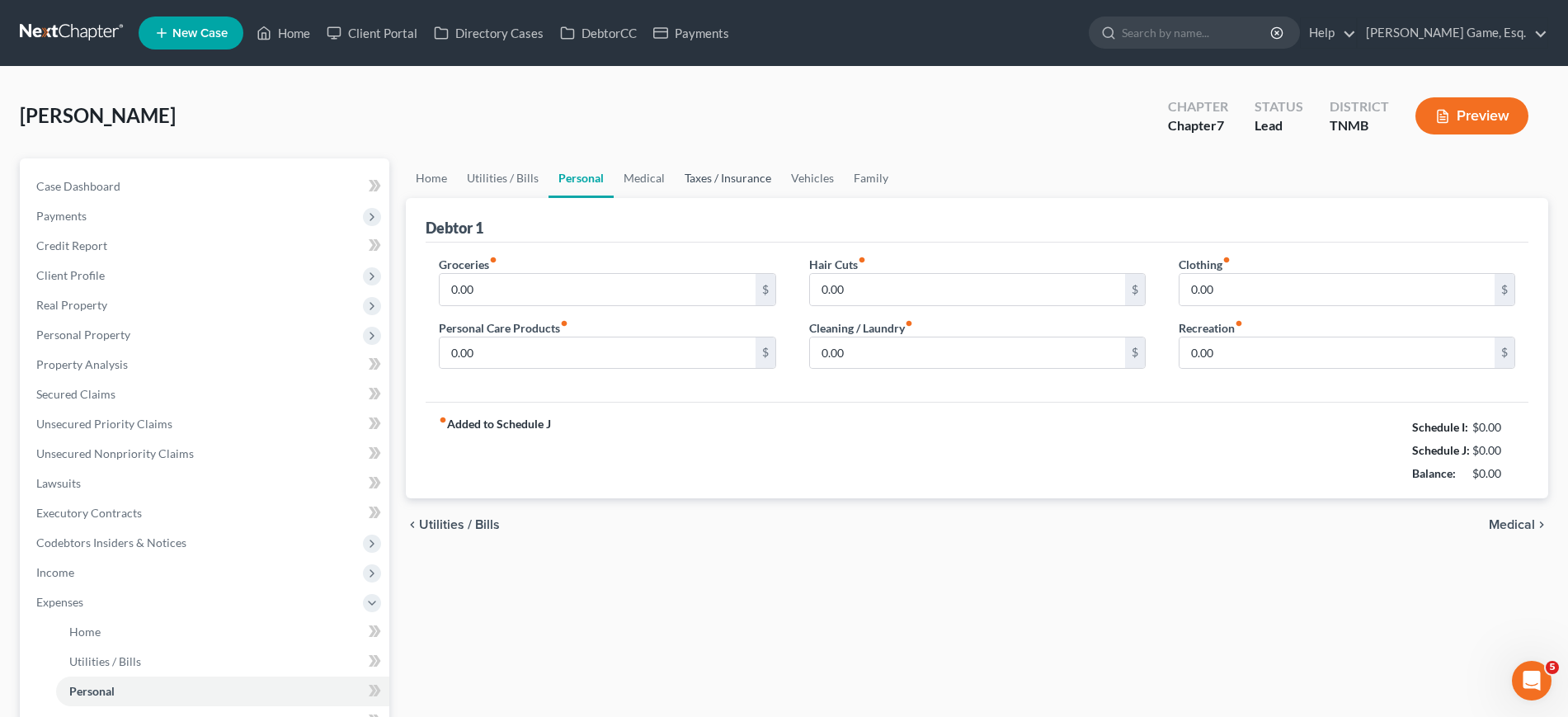
click at [764, 198] on link "Taxes / Insurance" at bounding box center [727, 178] width 106 height 39
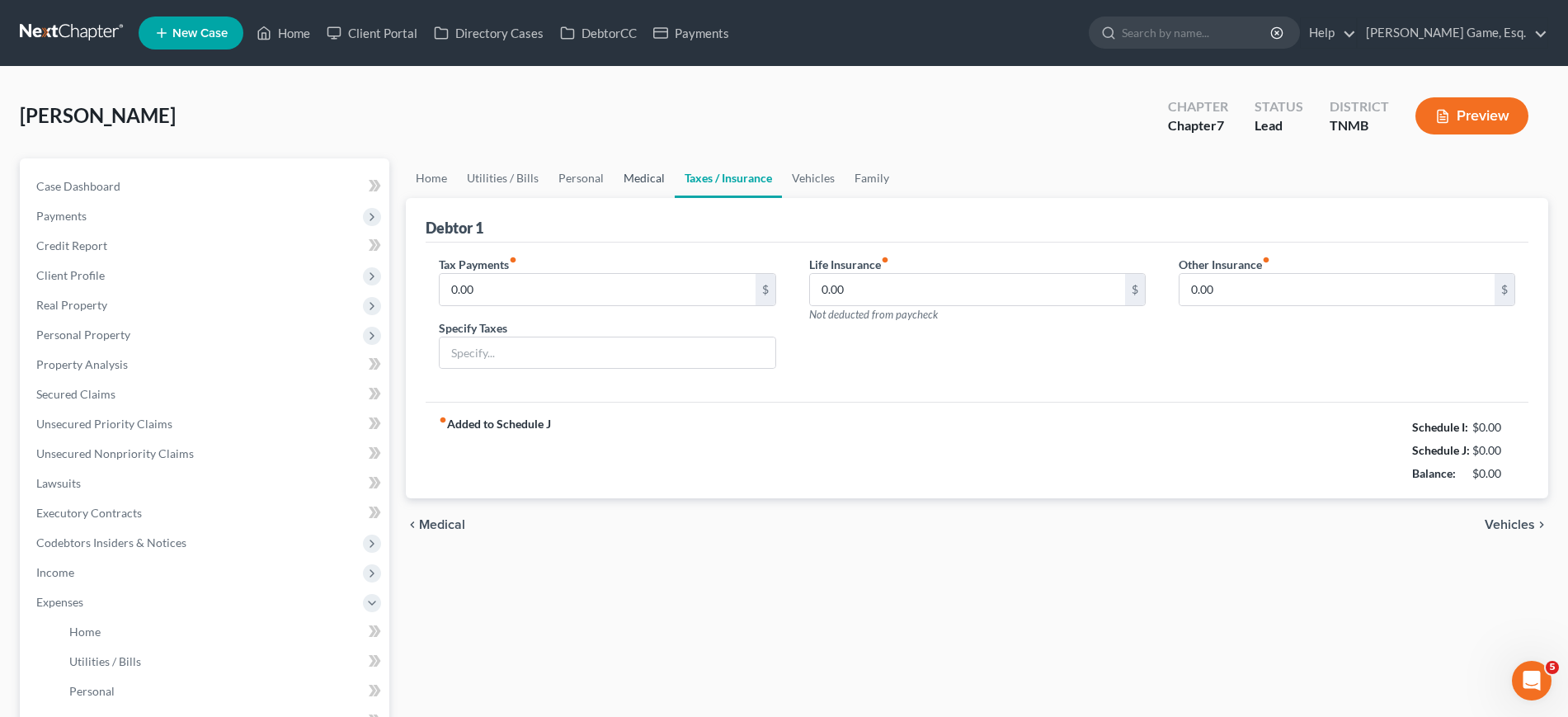
click at [674, 198] on link "Medical" at bounding box center [644, 178] width 61 height 39
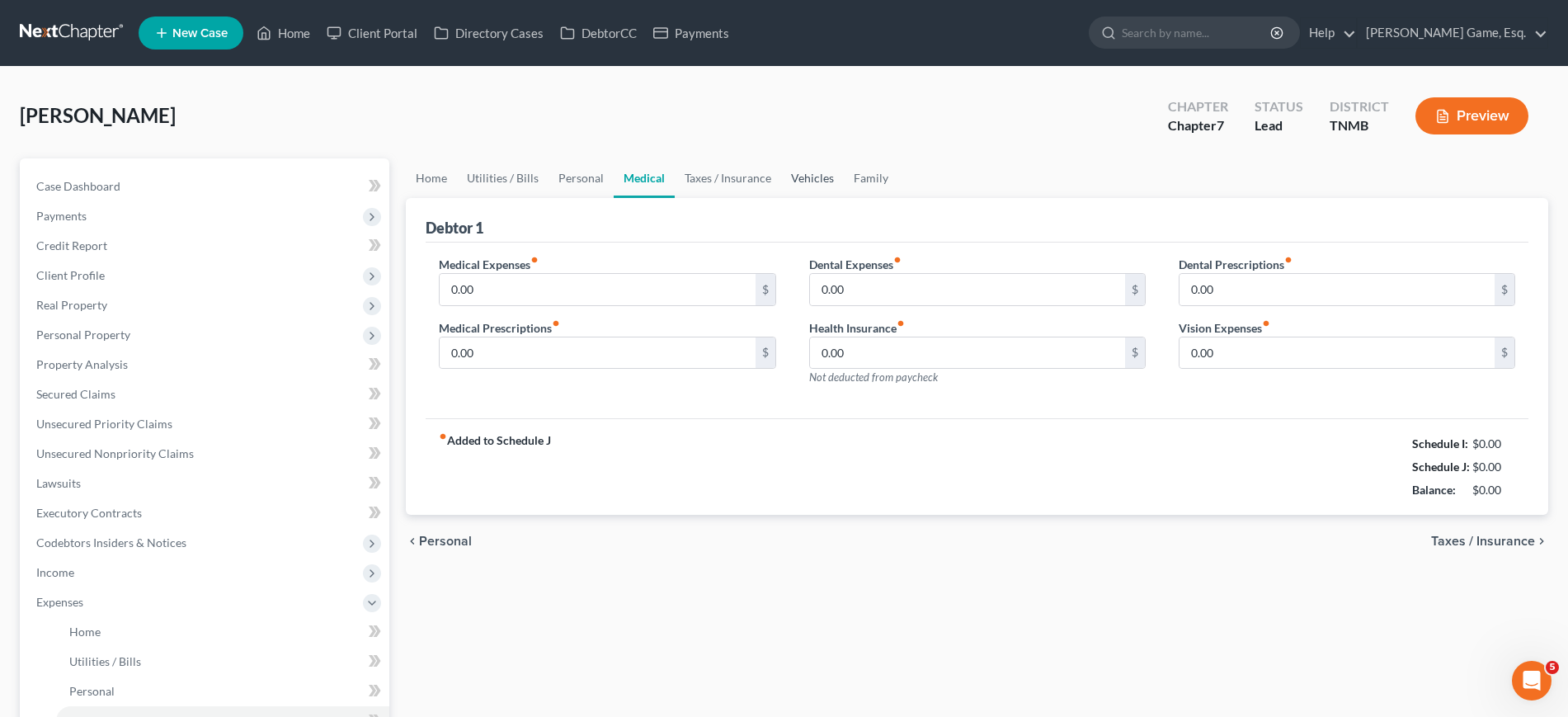
click at [844, 198] on link "Vehicles" at bounding box center [813, 178] width 62 height 39
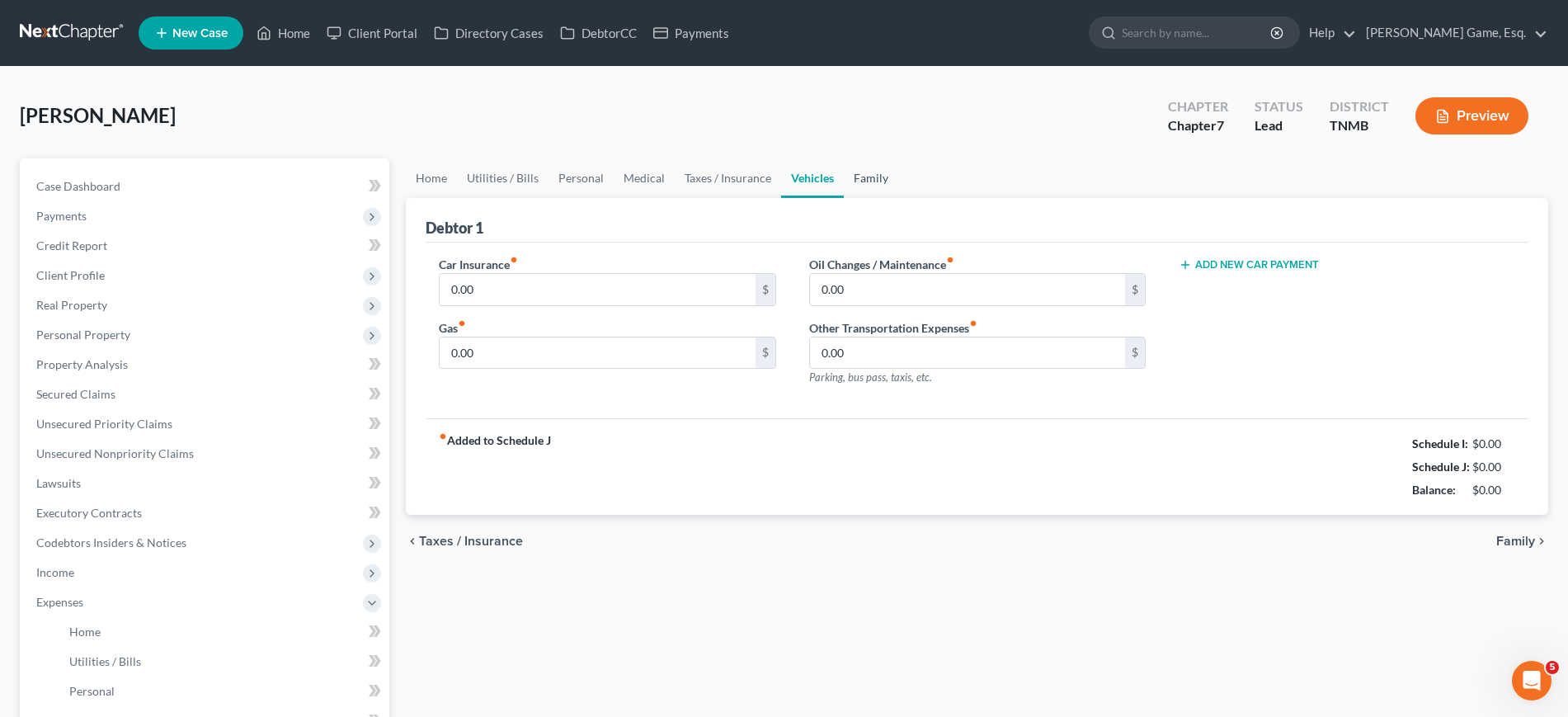
click at [898, 198] on link "Family" at bounding box center [870, 178] width 54 height 39
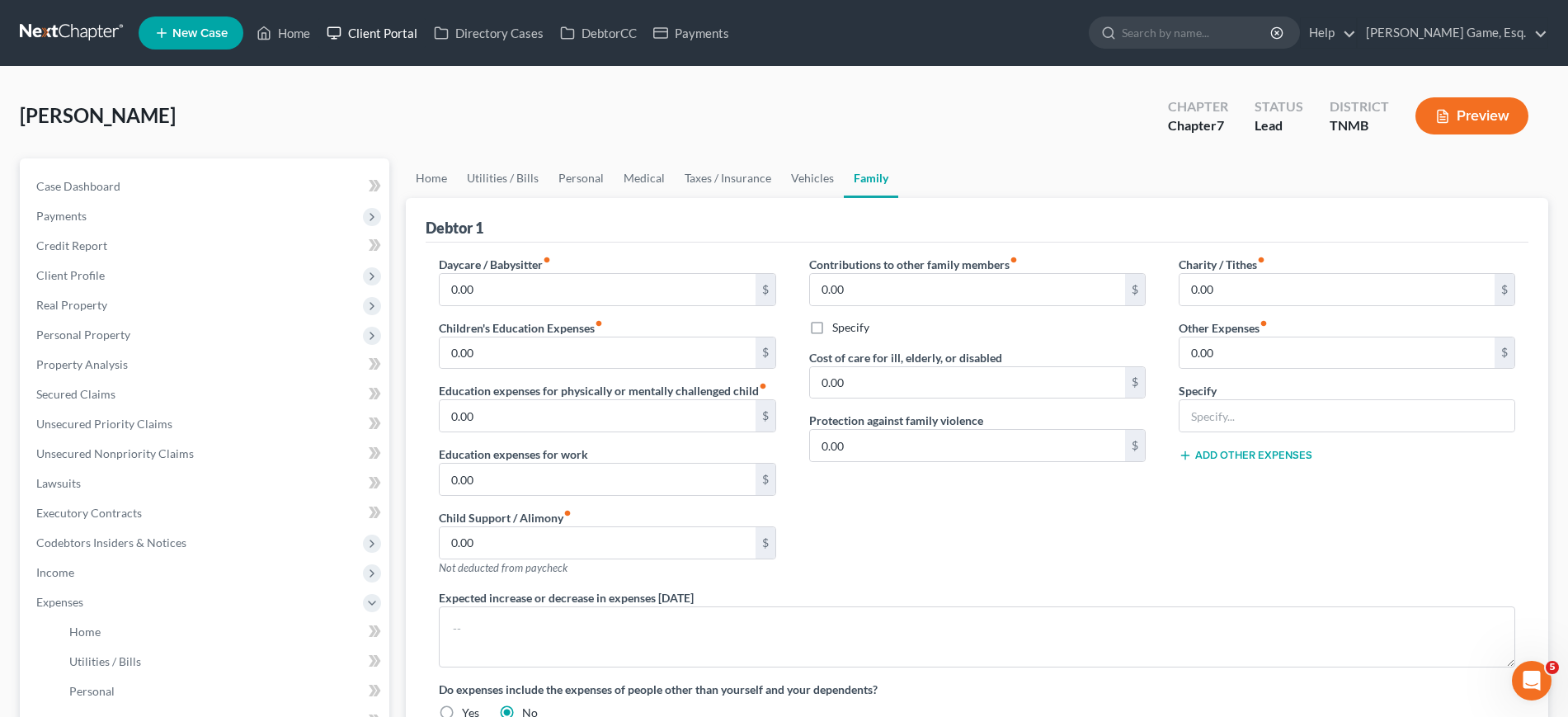
click at [424, 46] on link "Client Portal" at bounding box center [372, 32] width 107 height 29
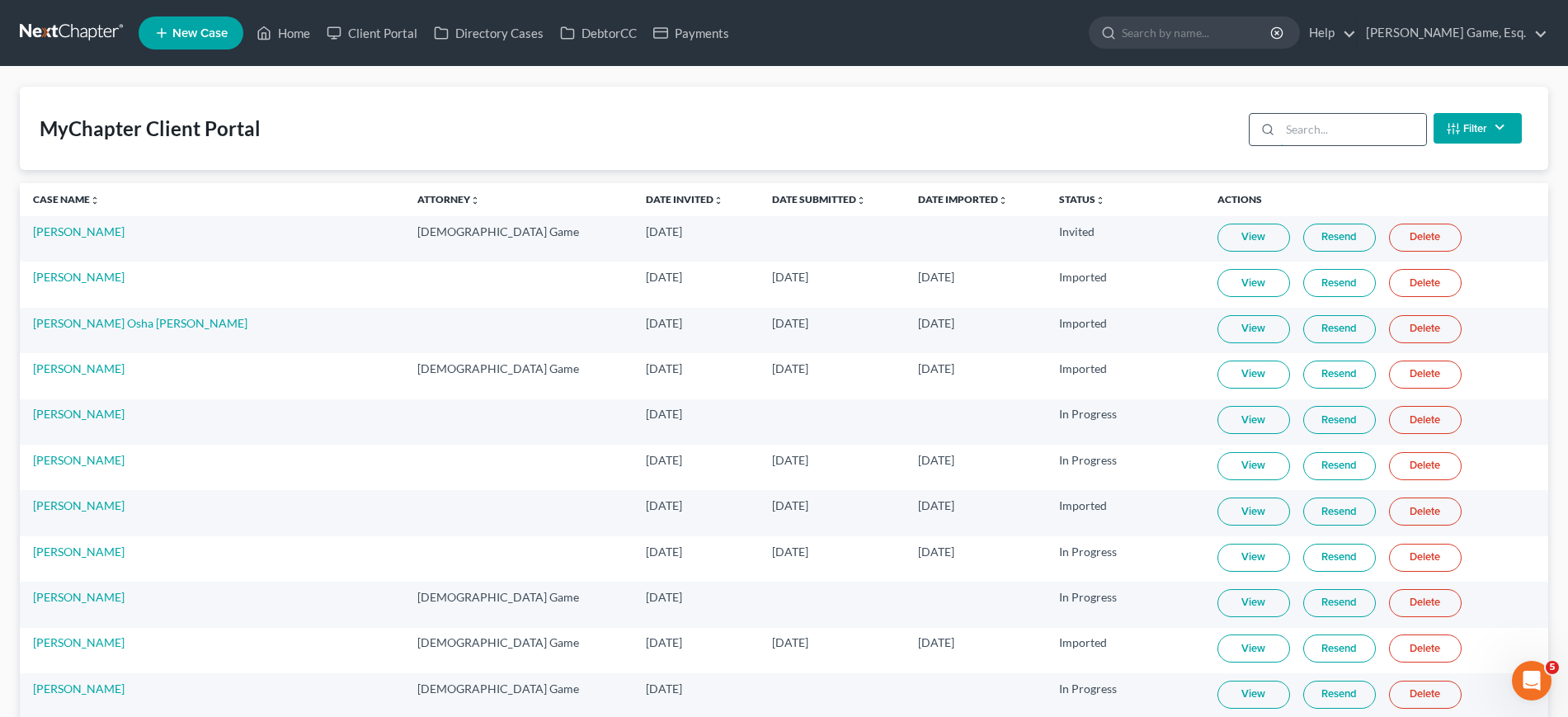
click at [1280, 145] on input "search" at bounding box center [1353, 129] width 146 height 31
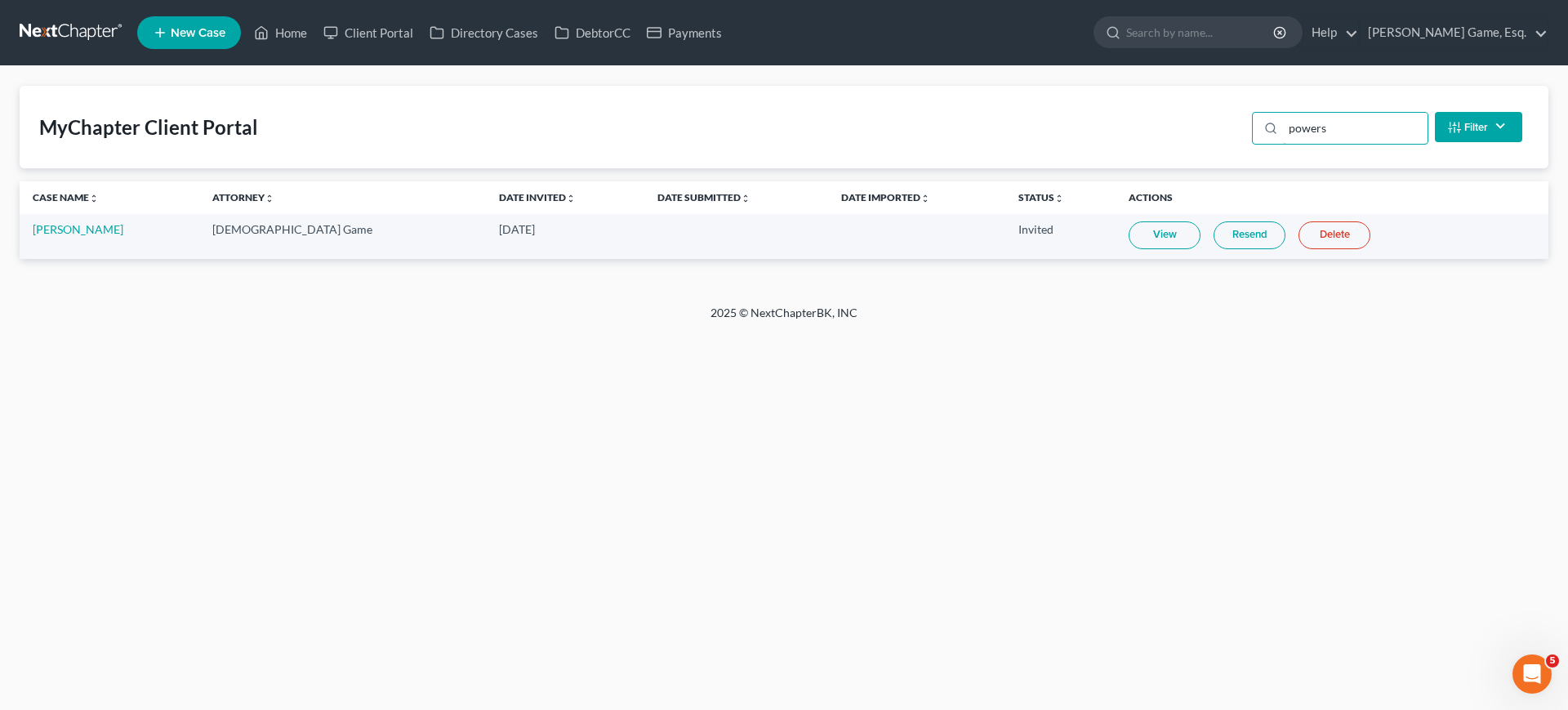
type input "powers"
click at [1128, 249] on link "View" at bounding box center [1163, 235] width 71 height 27
click at [315, 41] on link "Home" at bounding box center [280, 32] width 70 height 29
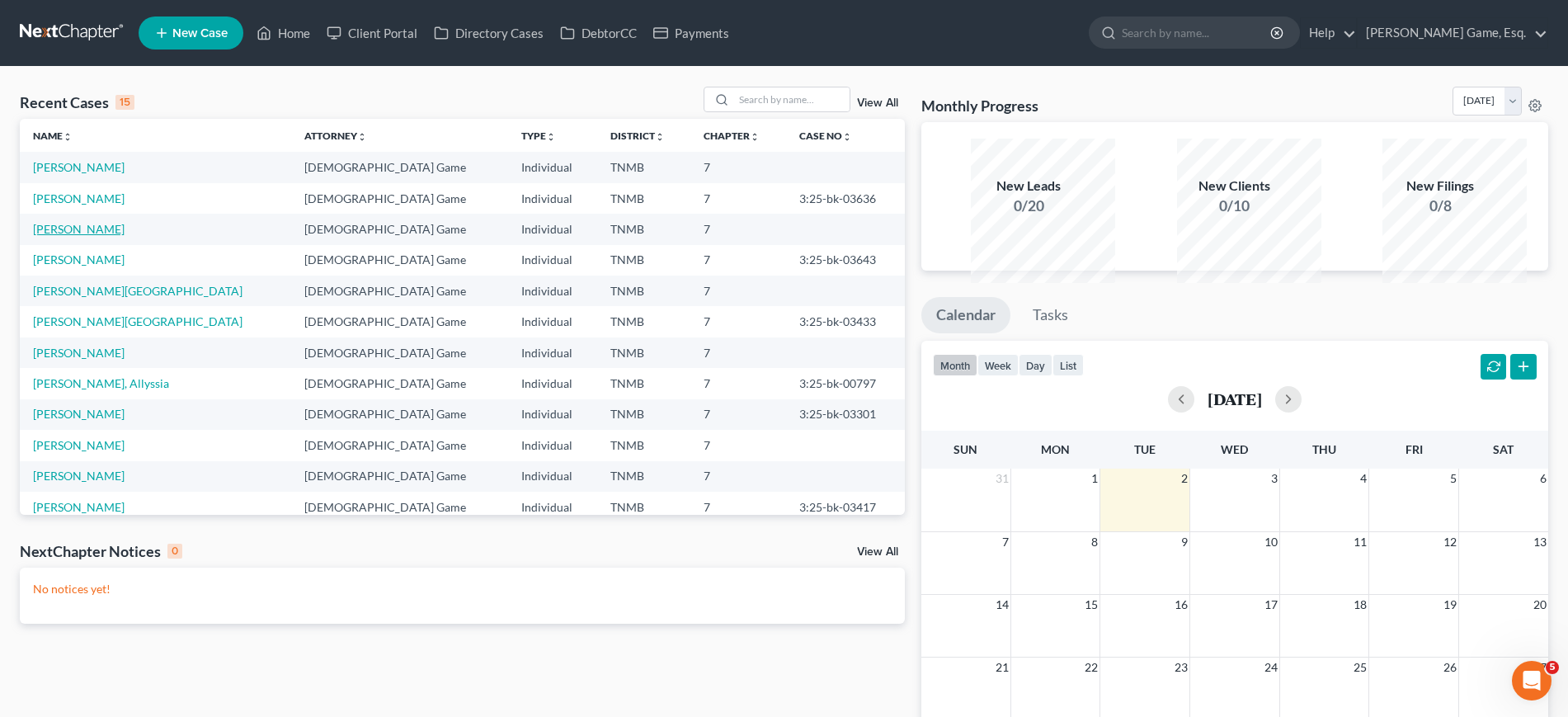
click at [104, 236] on link "[PERSON_NAME]" at bounding box center [78, 229] width 92 height 14
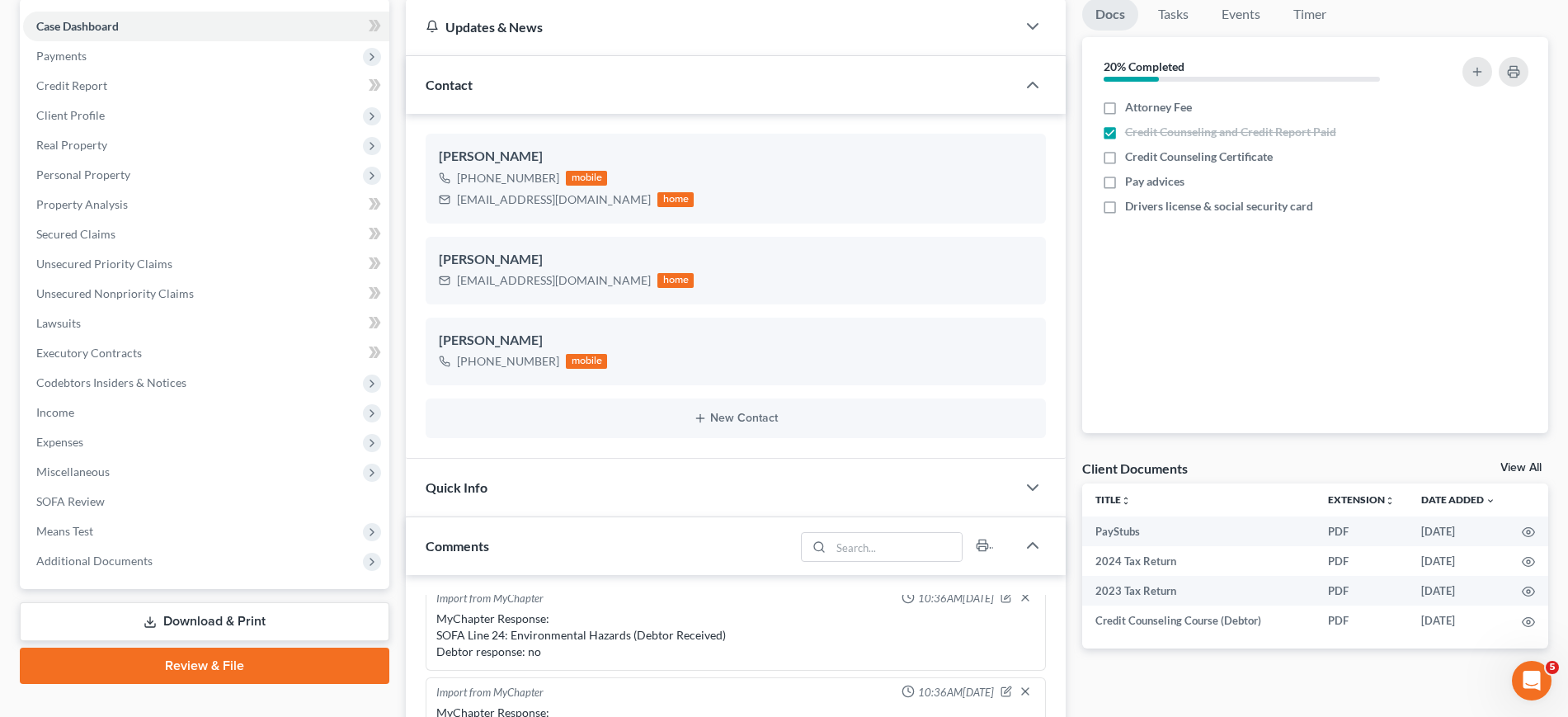
scroll to position [206, 0]
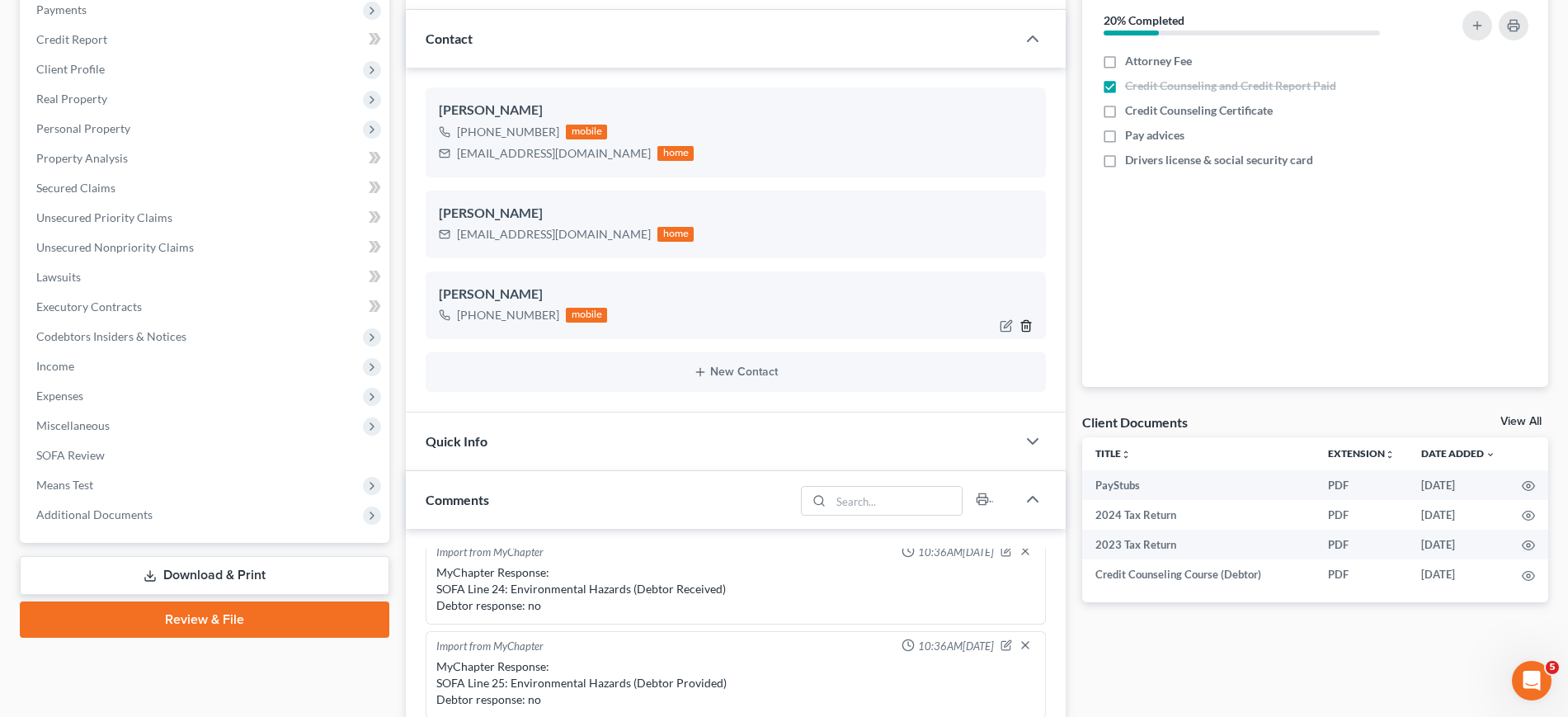
click at [1021, 322] on polyline "button" at bounding box center [1025, 322] width 10 height 0
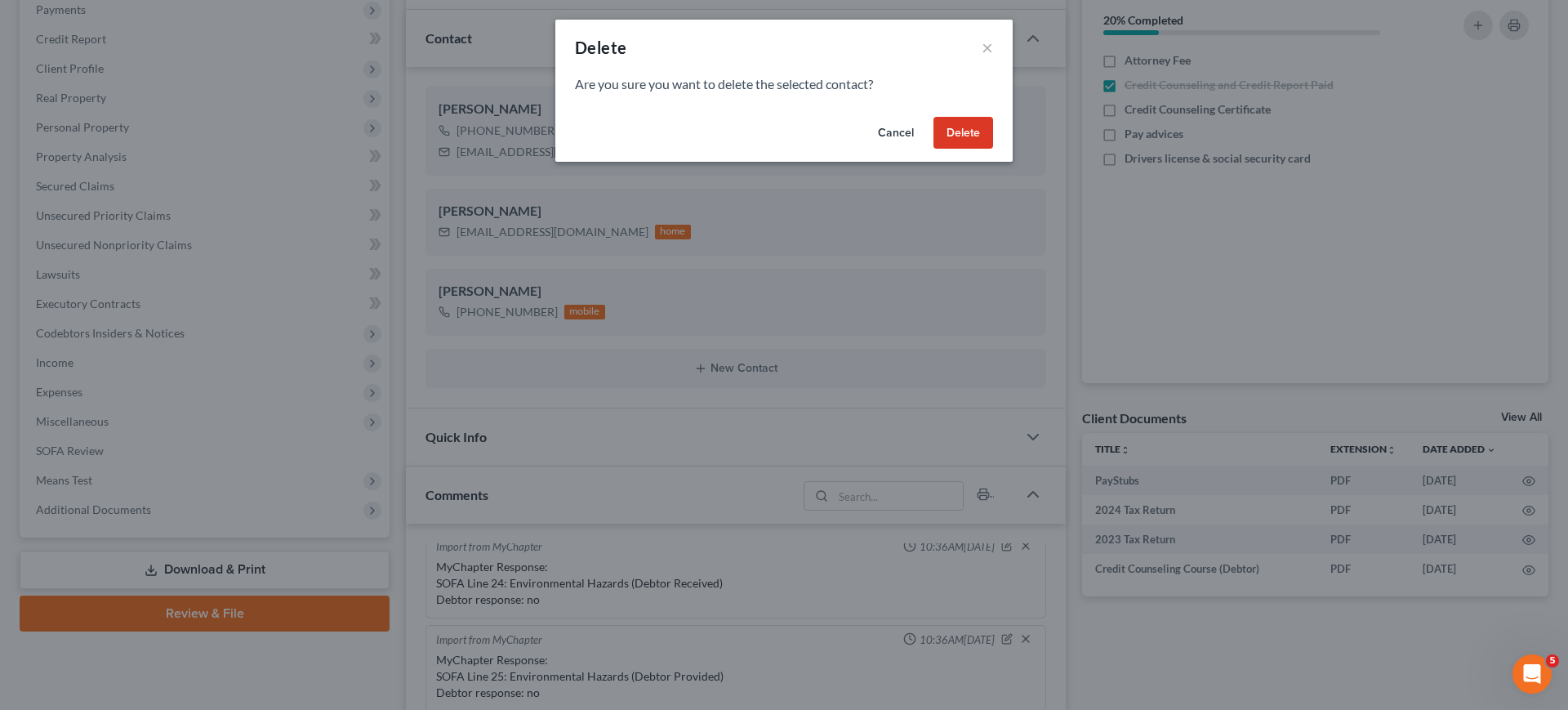
click at [993, 148] on button "Delete" at bounding box center [963, 132] width 60 height 33
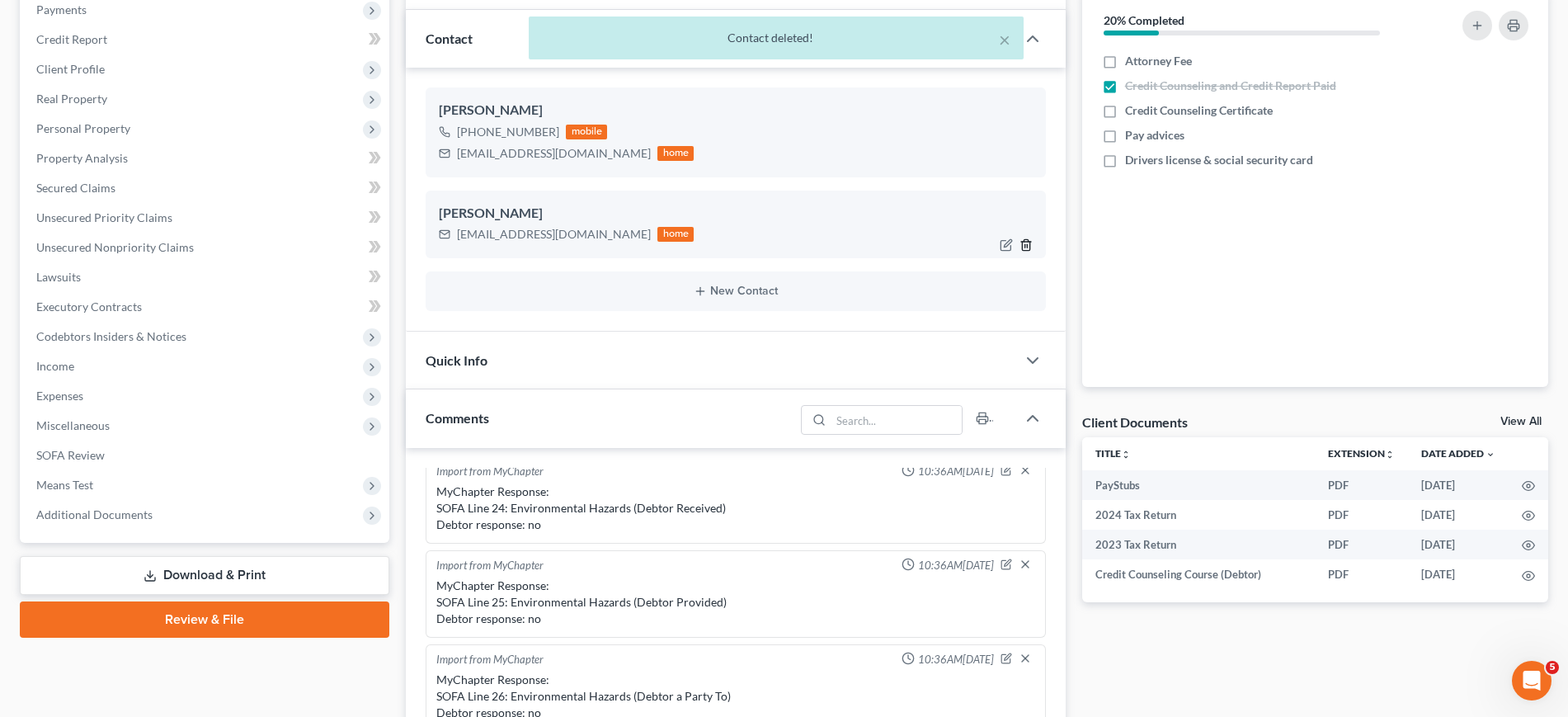
click at [1019, 251] on icon "button" at bounding box center [1025, 245] width 13 height 13
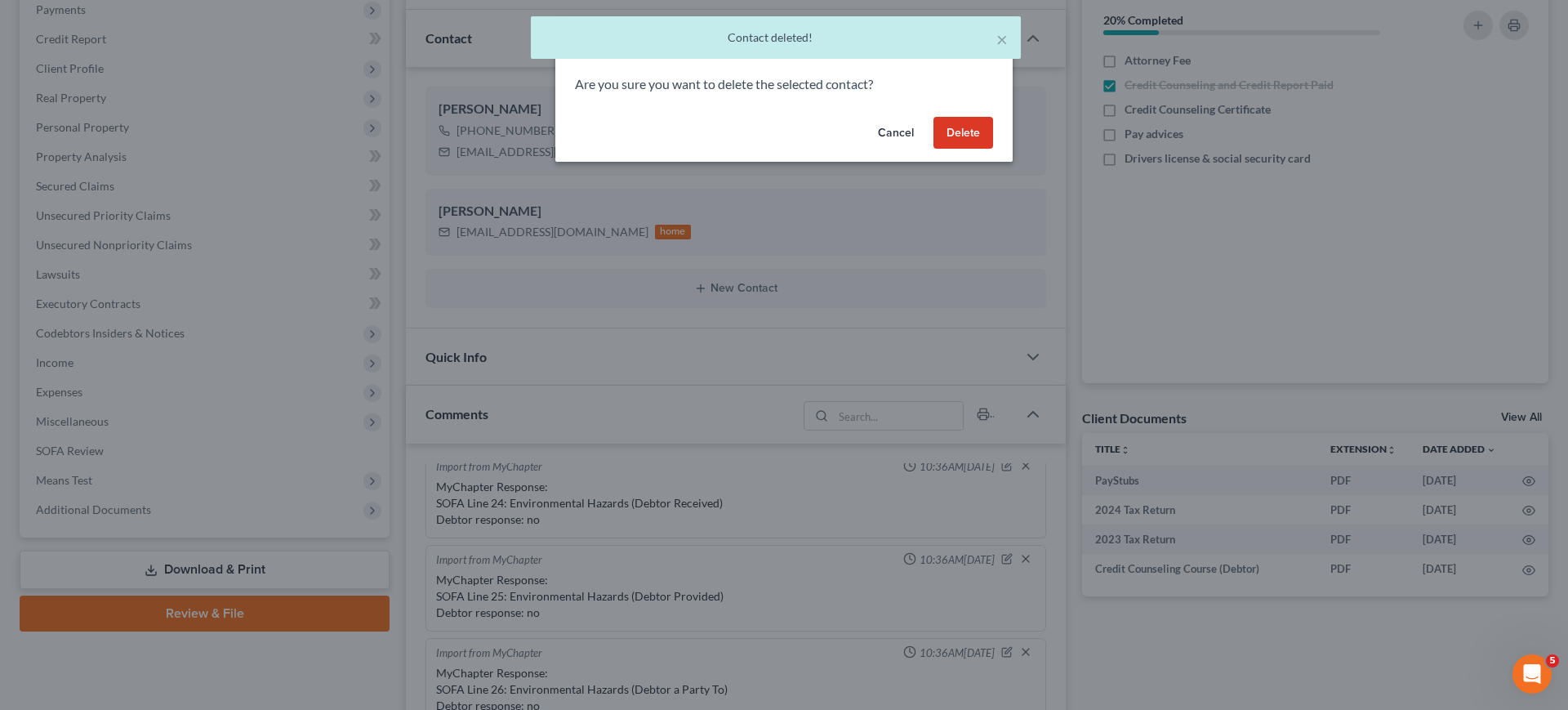
click at [993, 149] on button "Delete" at bounding box center [963, 132] width 60 height 33
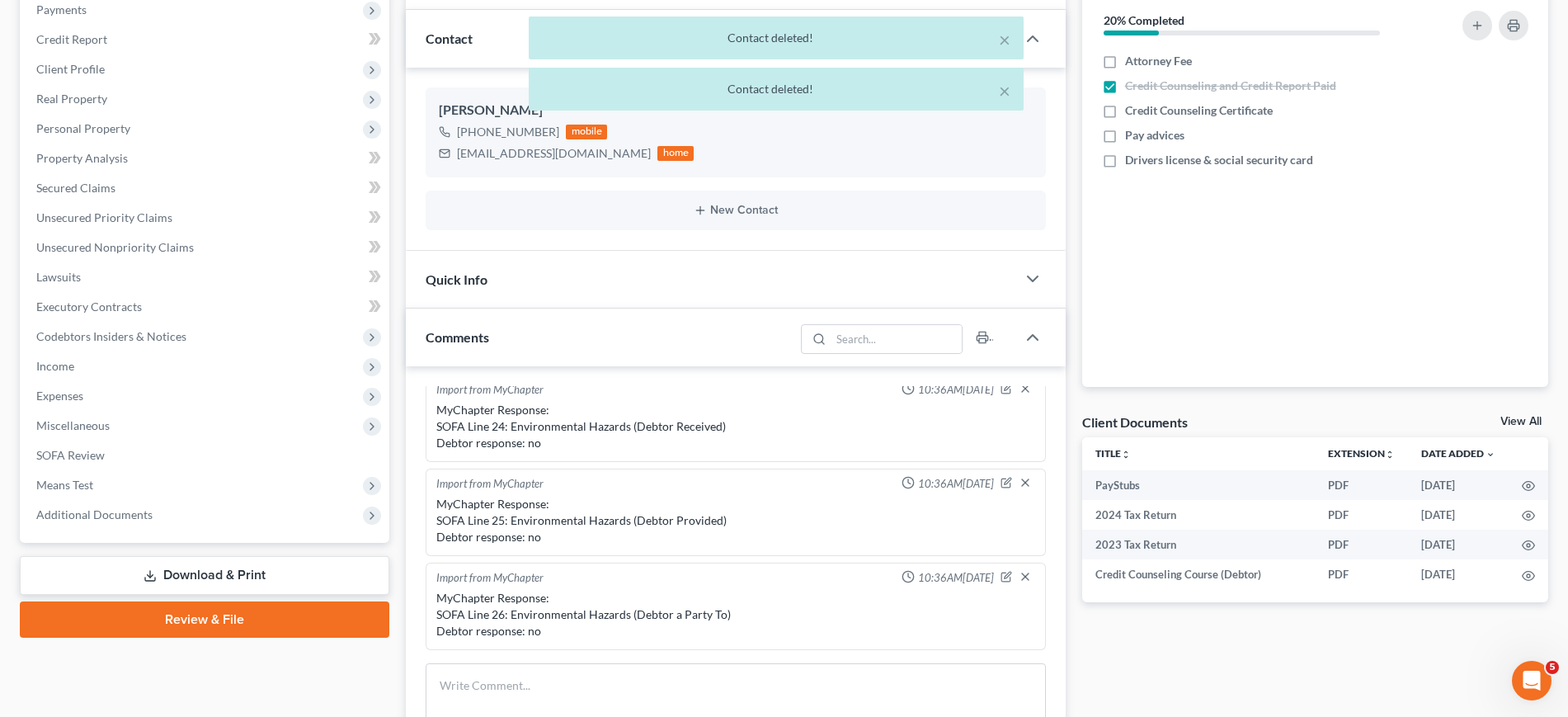
click at [1116, 118] on div "× Contact deleted! × Contact deleted!" at bounding box center [776, 68] width 1568 height 102
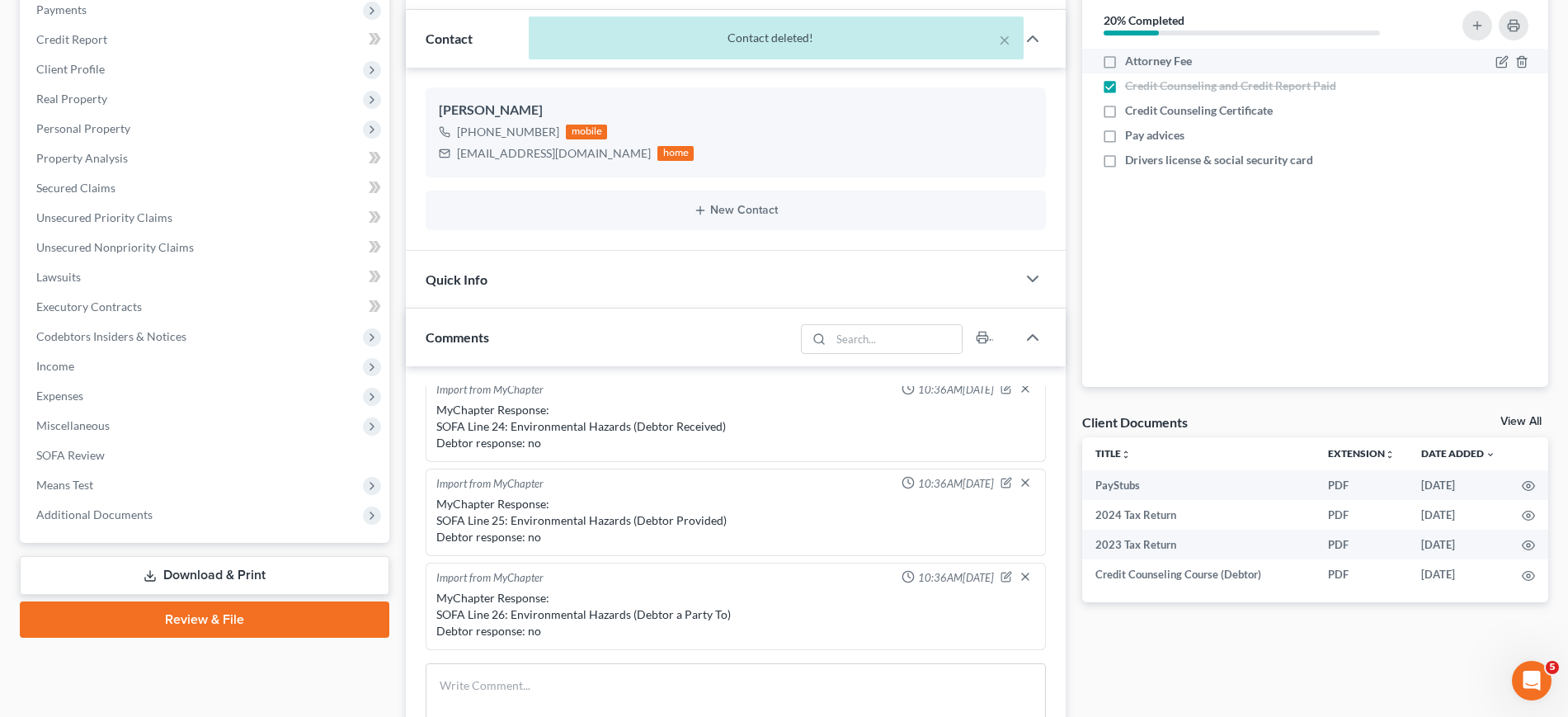
click at [1125, 69] on label "Attorney Fee" at bounding box center [1158, 61] width 67 height 17
click at [1131, 63] on input "Attorney Fee" at bounding box center [1137, 58] width 11 height 11
checkbox input "true"
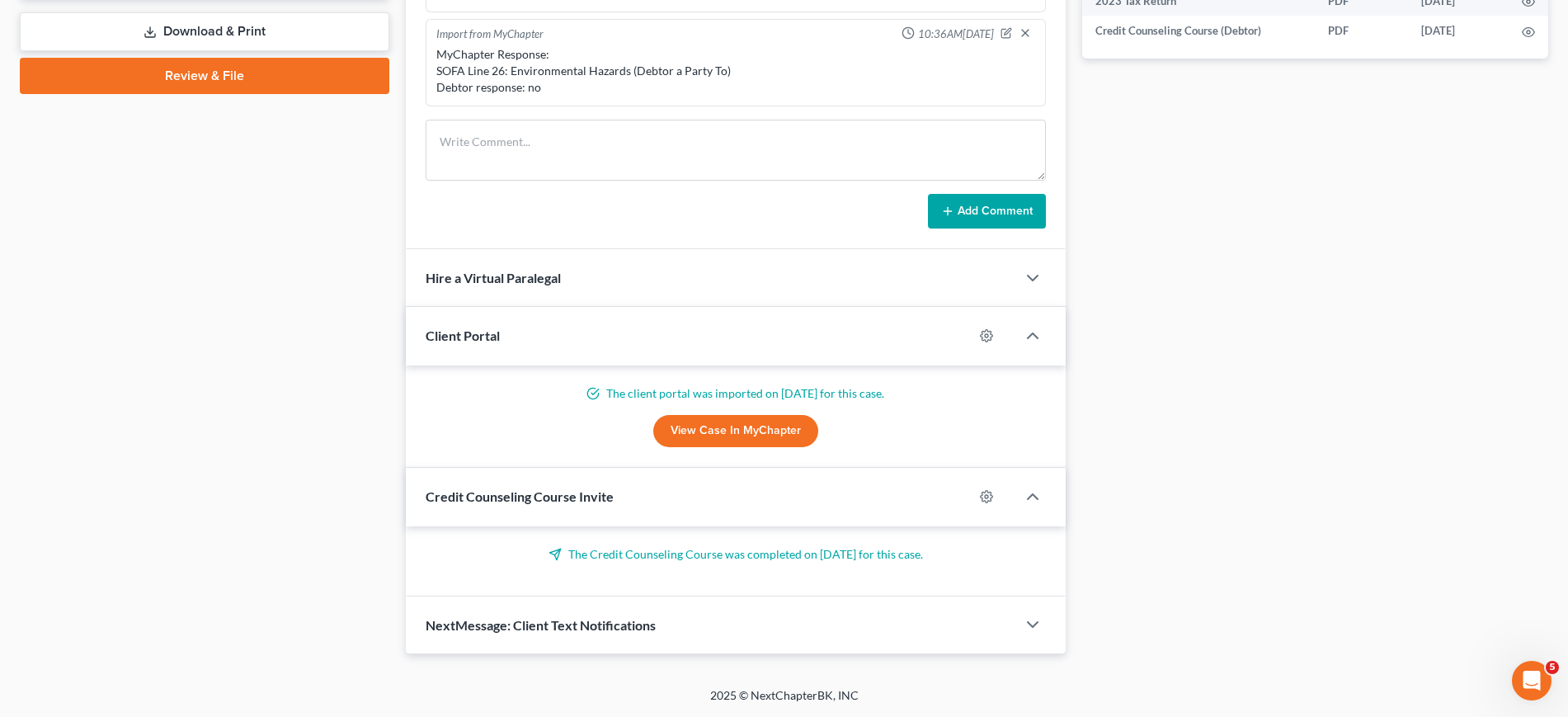
scroll to position [721, 0]
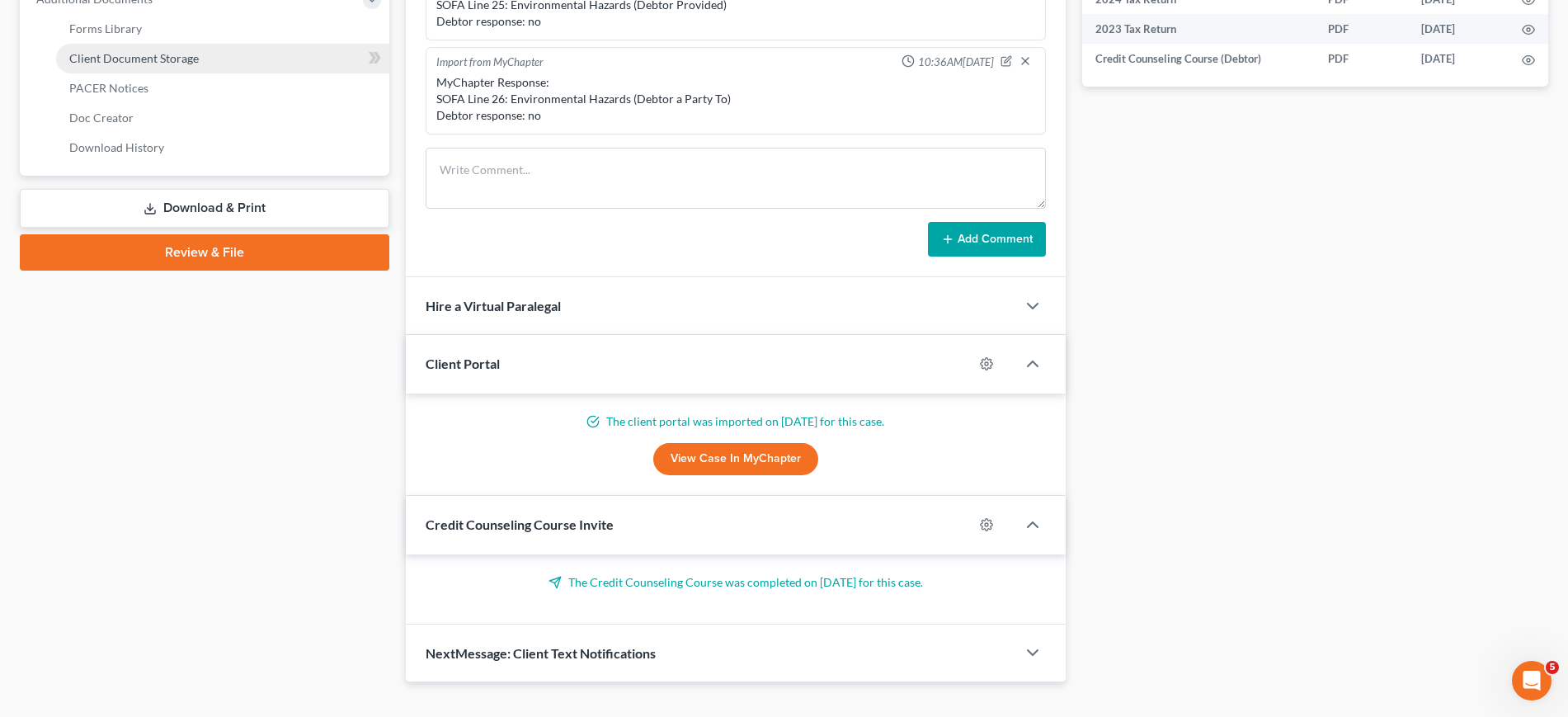
click at [198, 73] on link "Client Document Storage" at bounding box center [223, 58] width 333 height 29
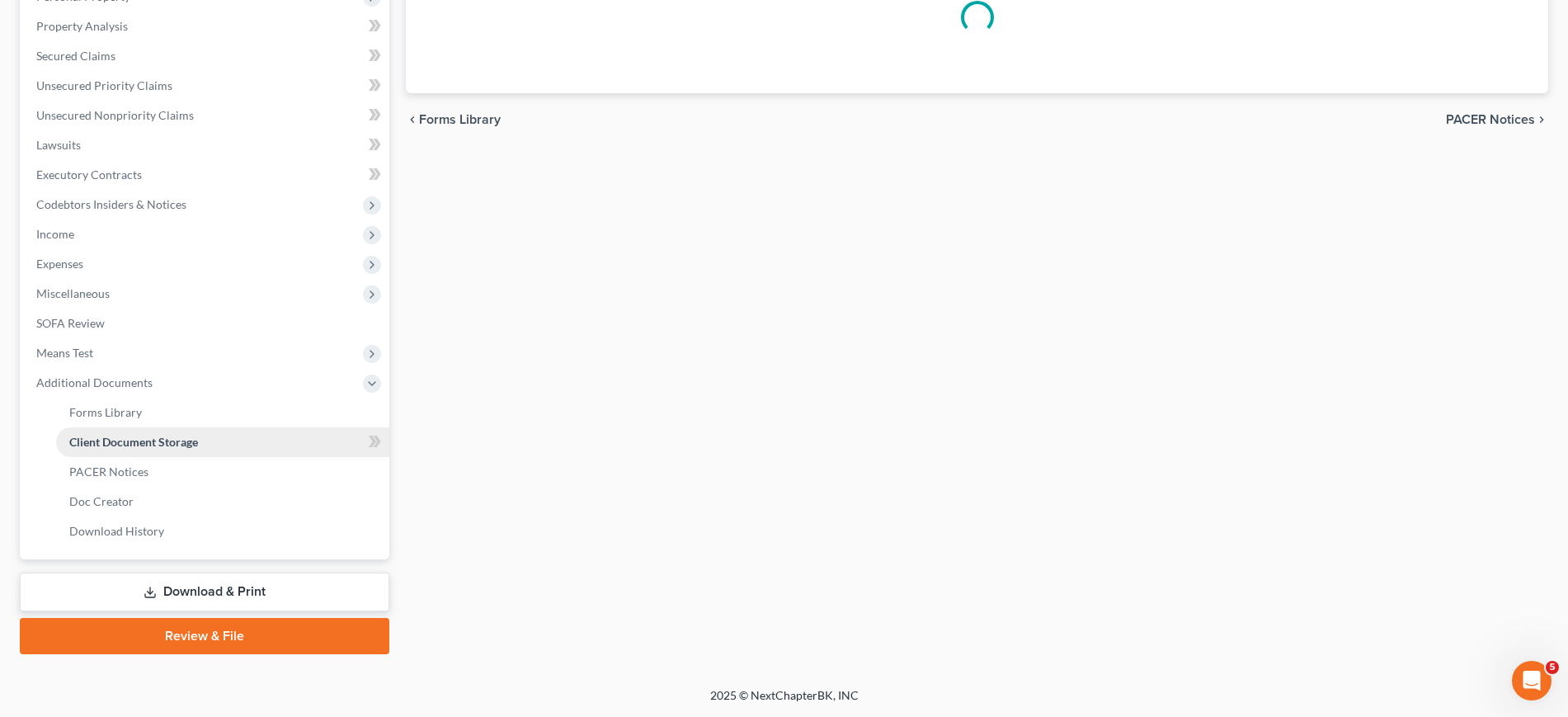
select select "0"
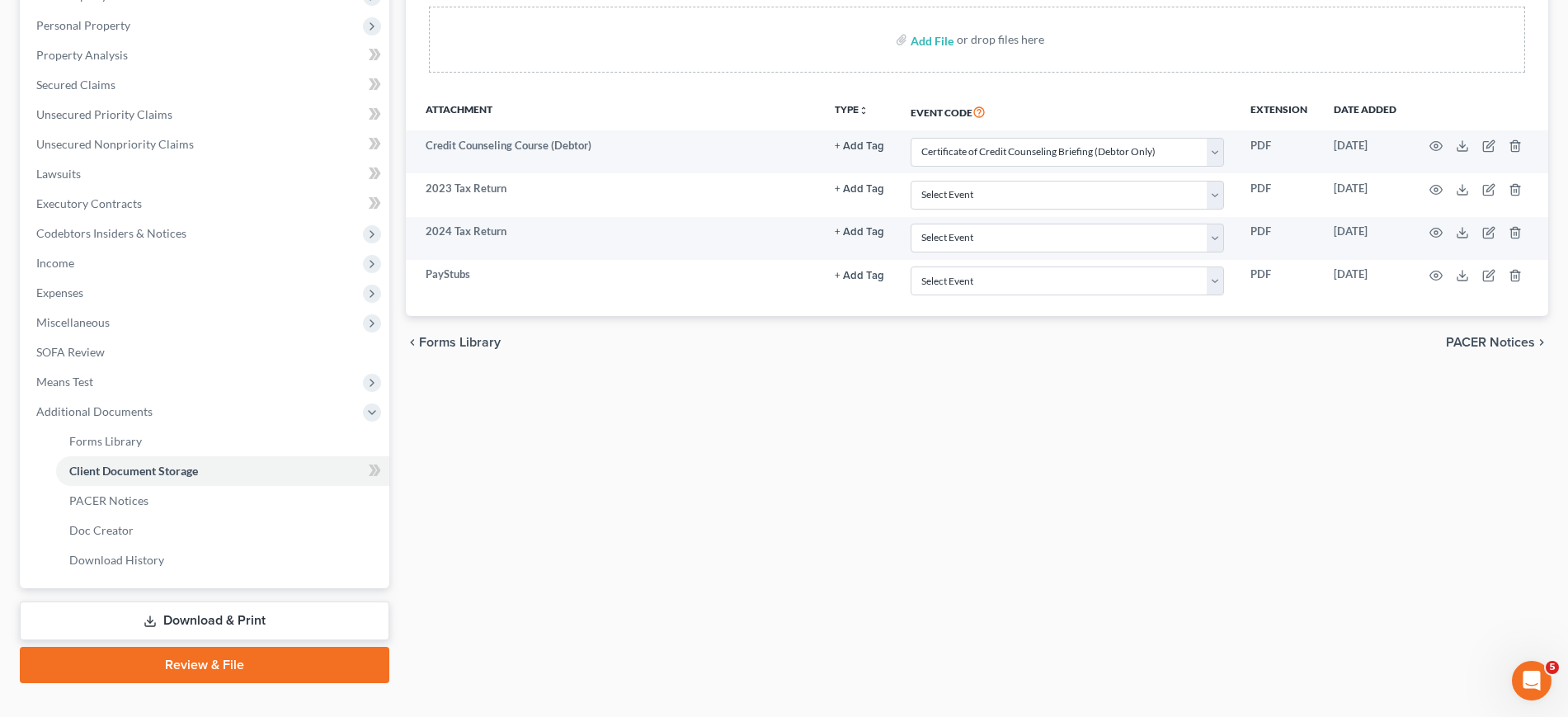
scroll to position [206, 0]
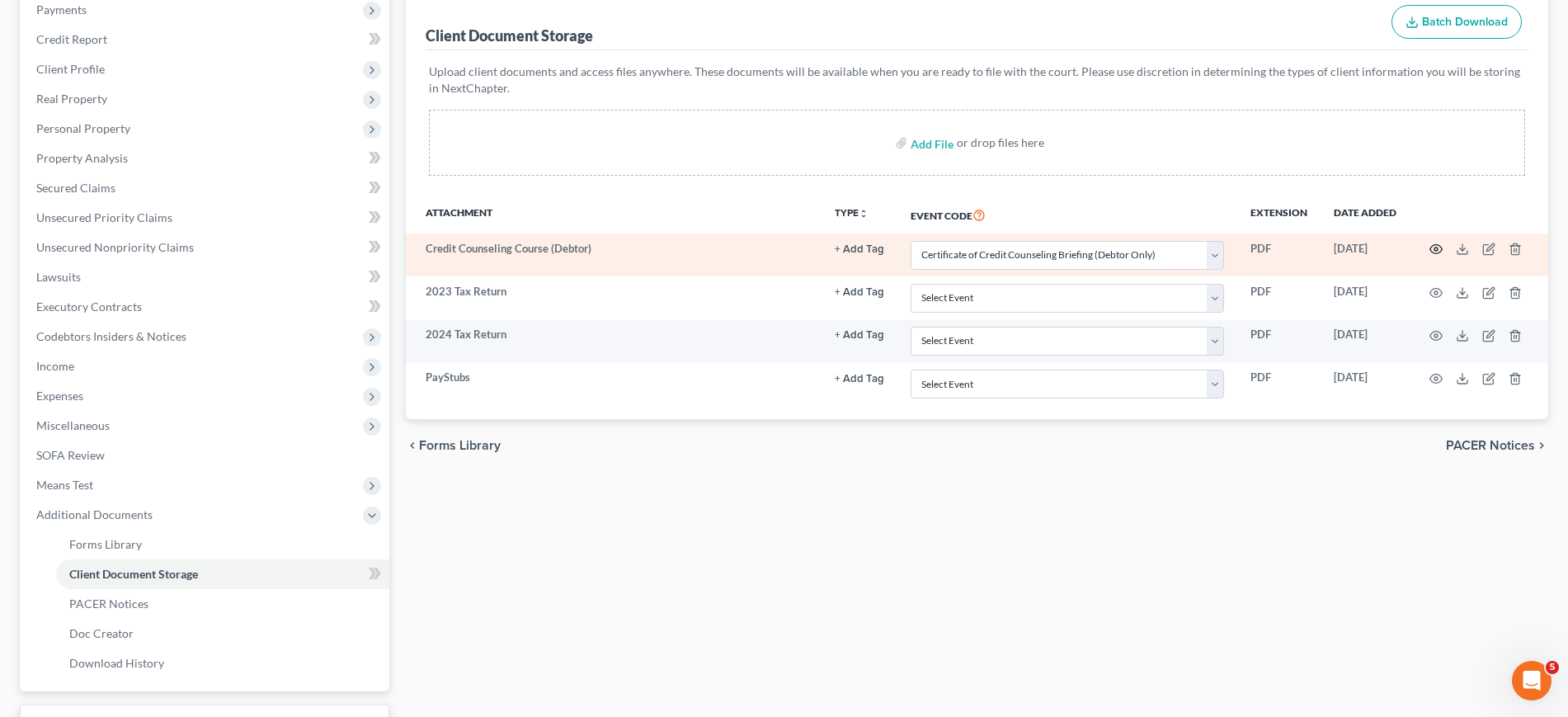
click at [1430, 254] on icon "button" at bounding box center [1436, 249] width 12 height 9
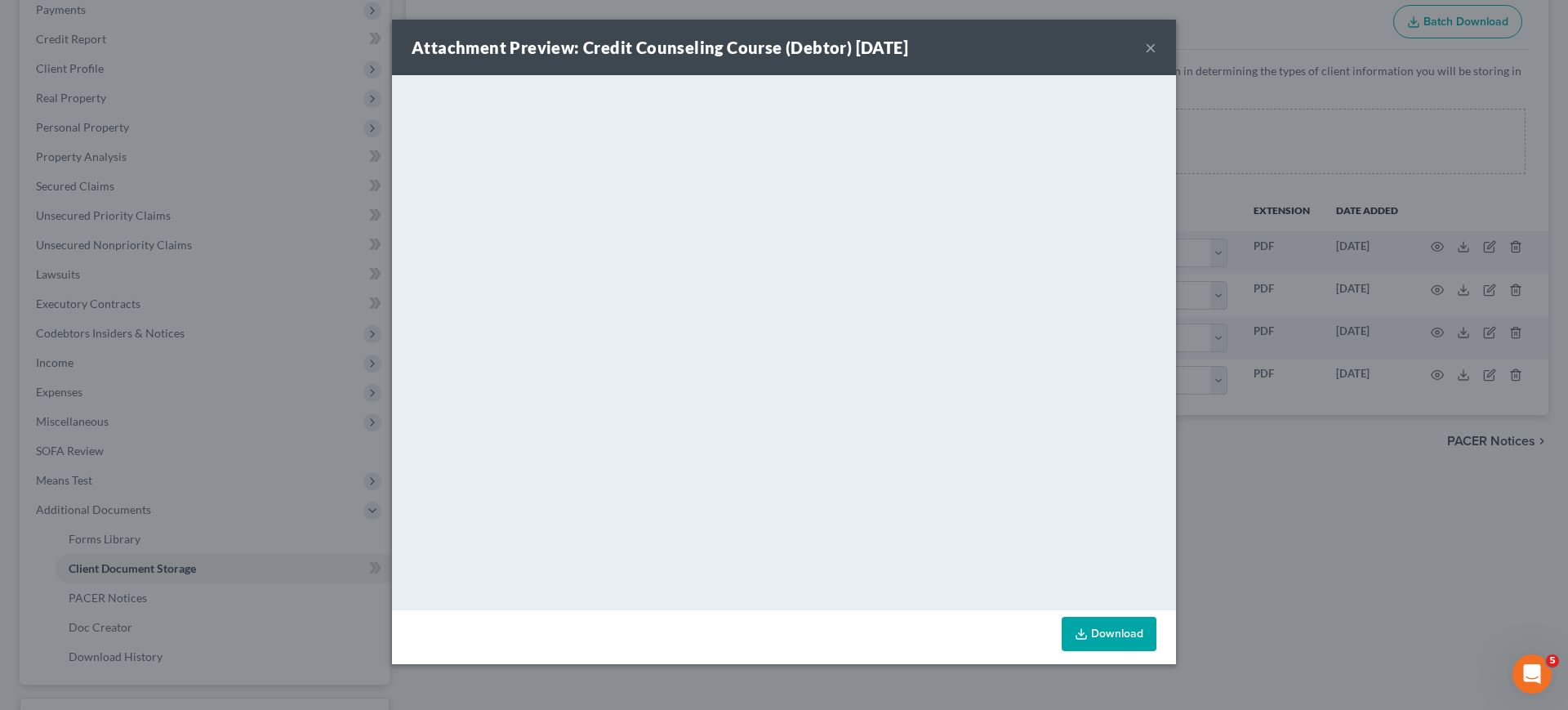
click at [1156, 57] on button "×" at bounding box center [1150, 48] width 11 height 19
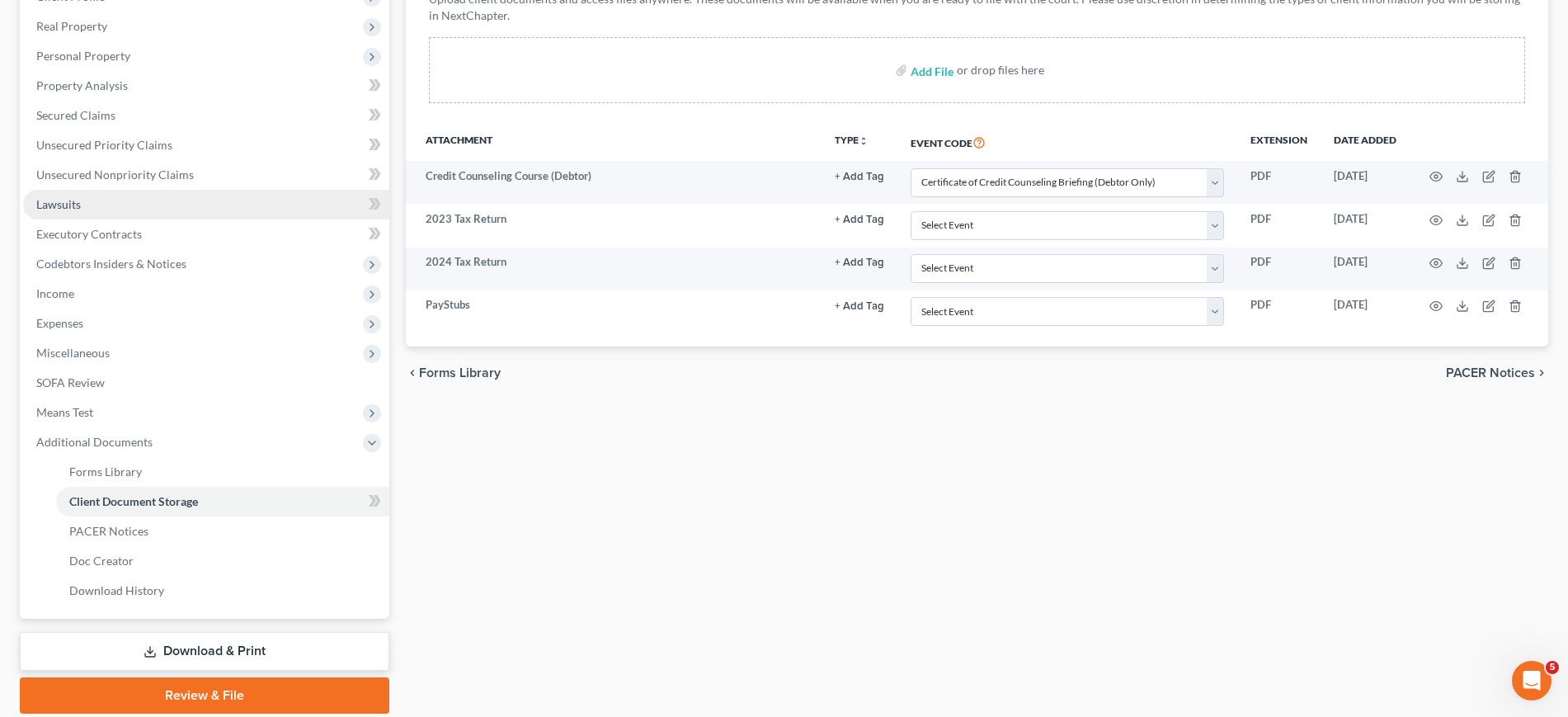
scroll to position [0, 0]
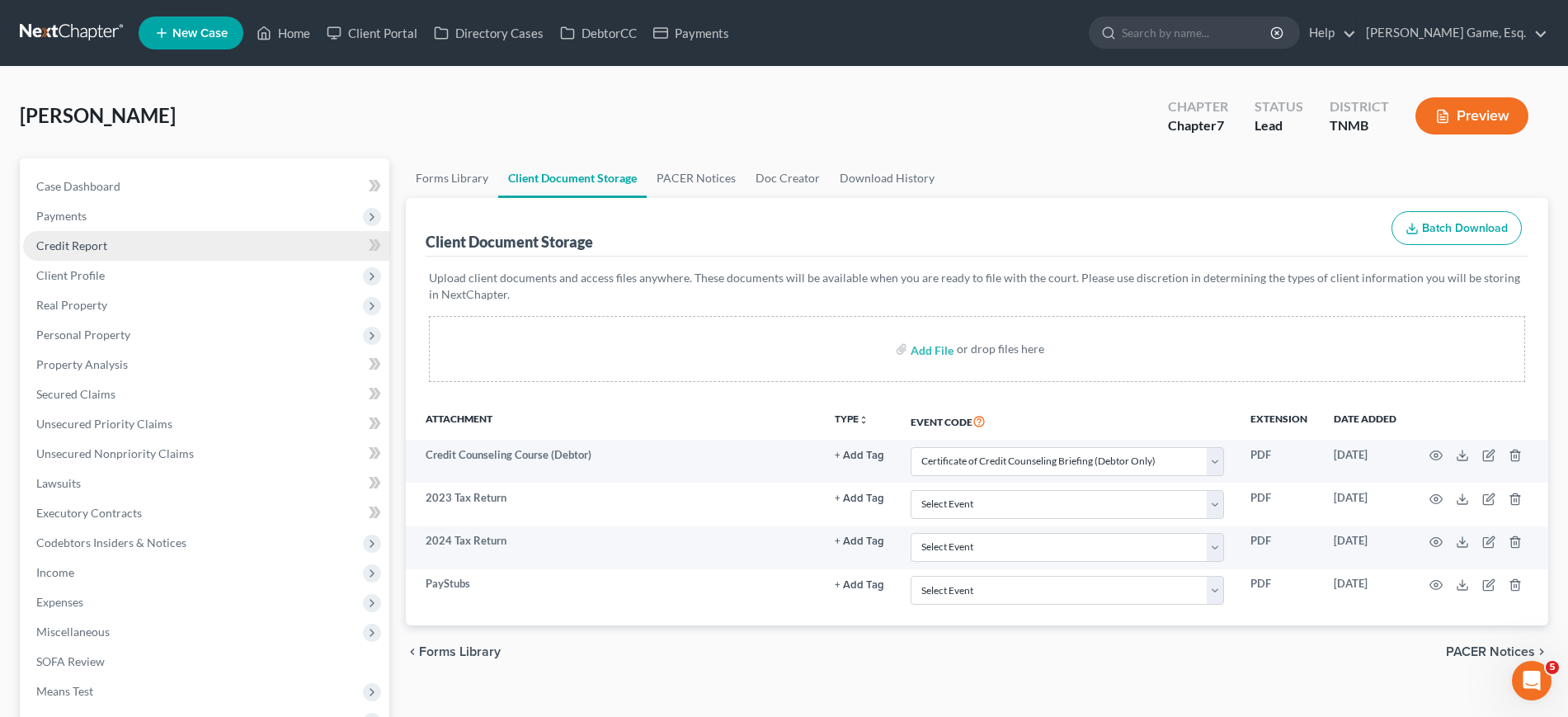
click at [134, 261] on link "Credit Report" at bounding box center [206, 245] width 366 height 29
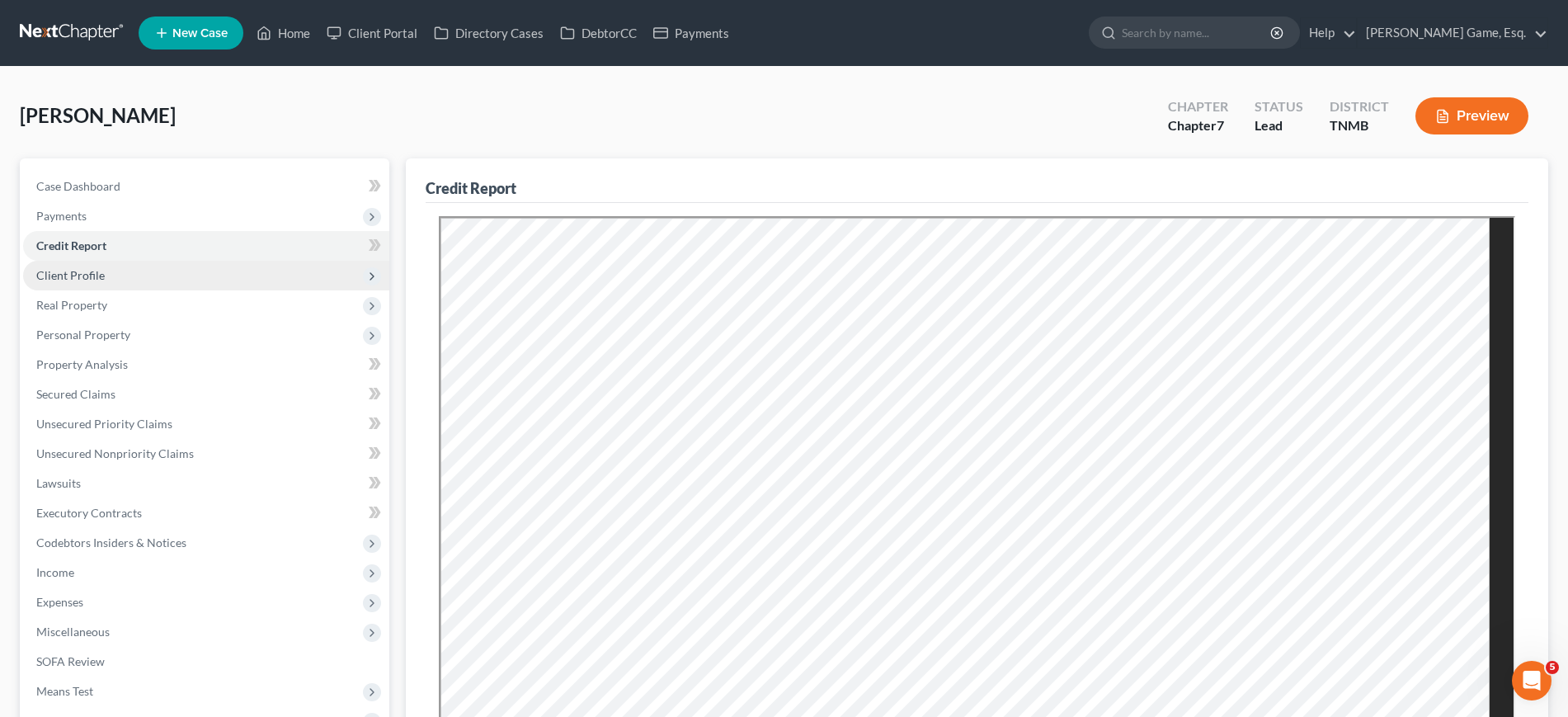
click at [92, 282] on span "Client Profile" at bounding box center [70, 275] width 69 height 14
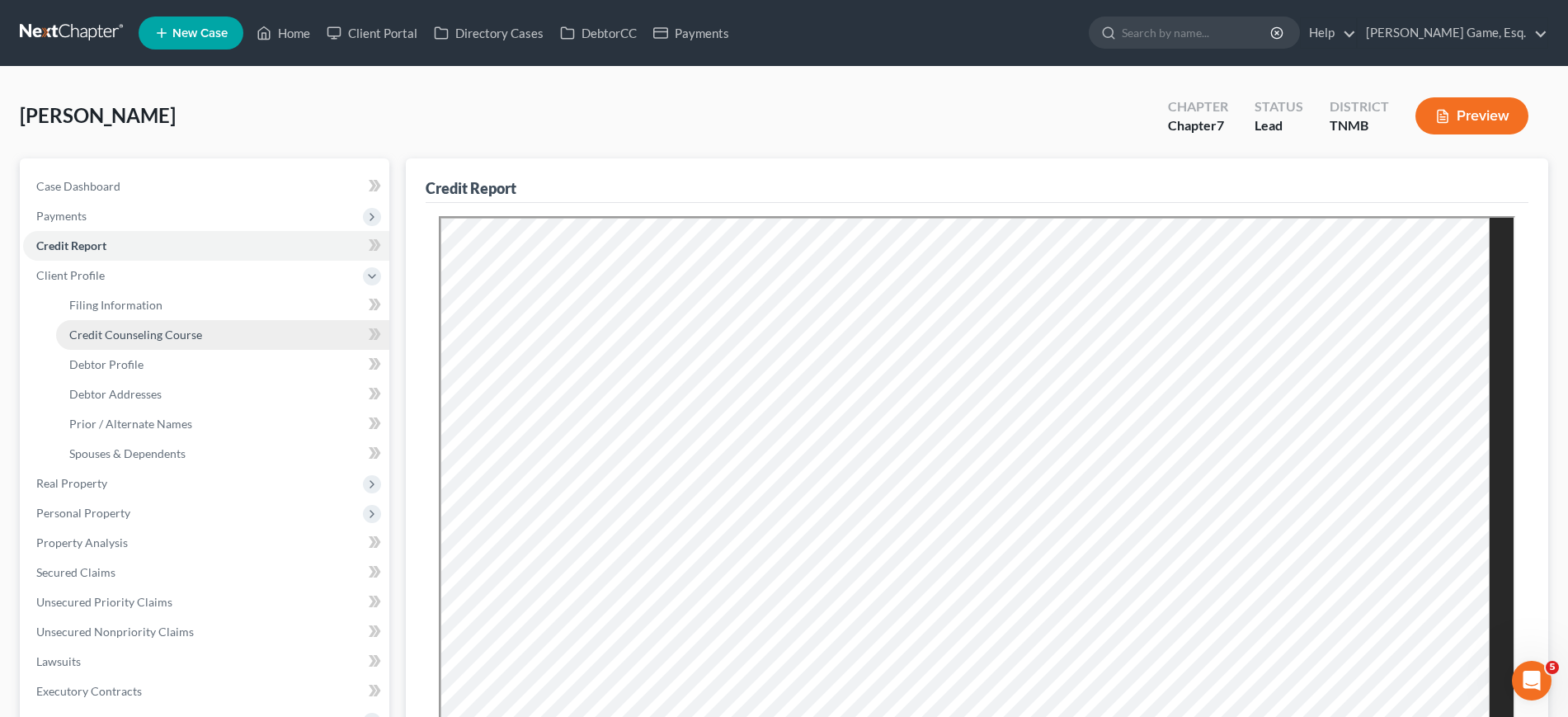
click at [184, 341] on span "Credit Counseling Course" at bounding box center [135, 335] width 133 height 14
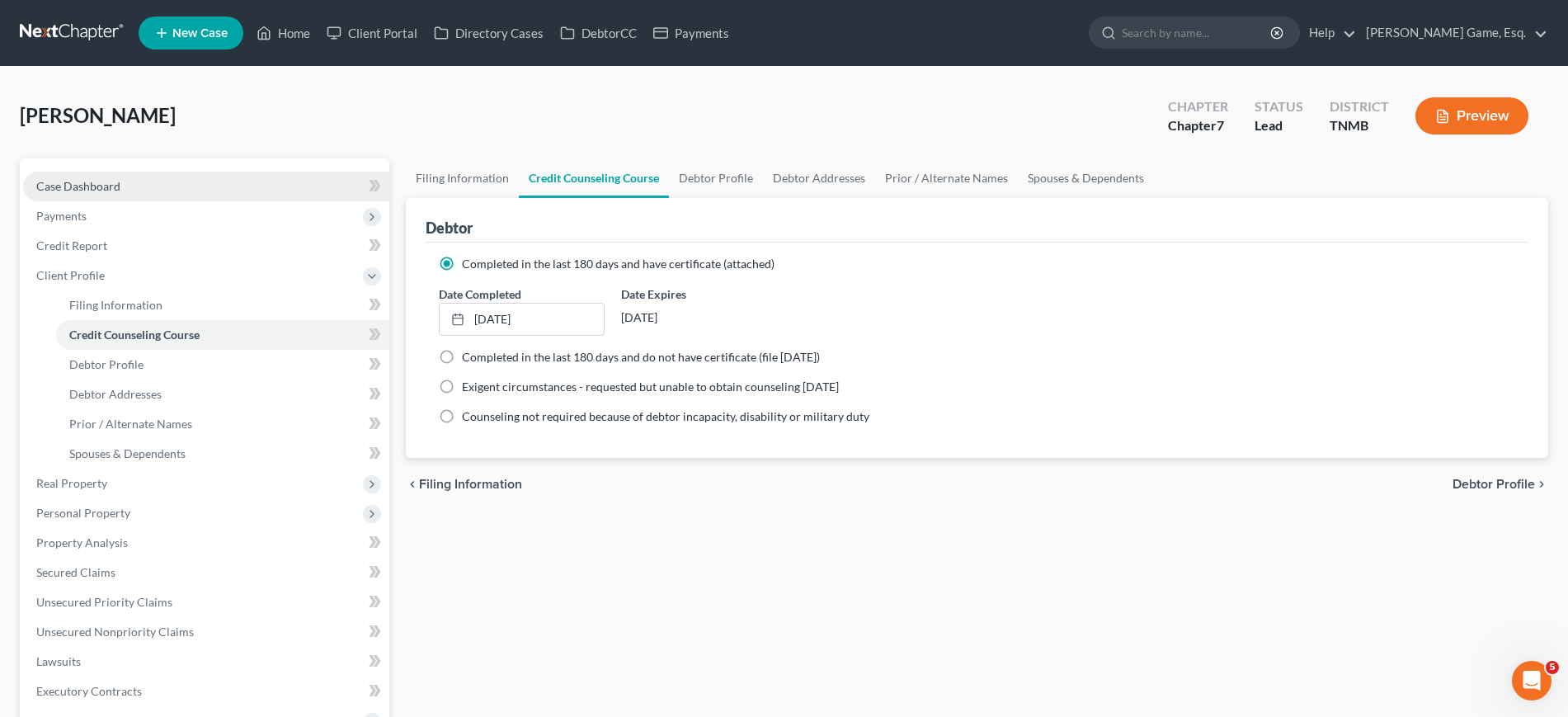
click at [117, 193] on span "Case Dashboard" at bounding box center [78, 186] width 84 height 14
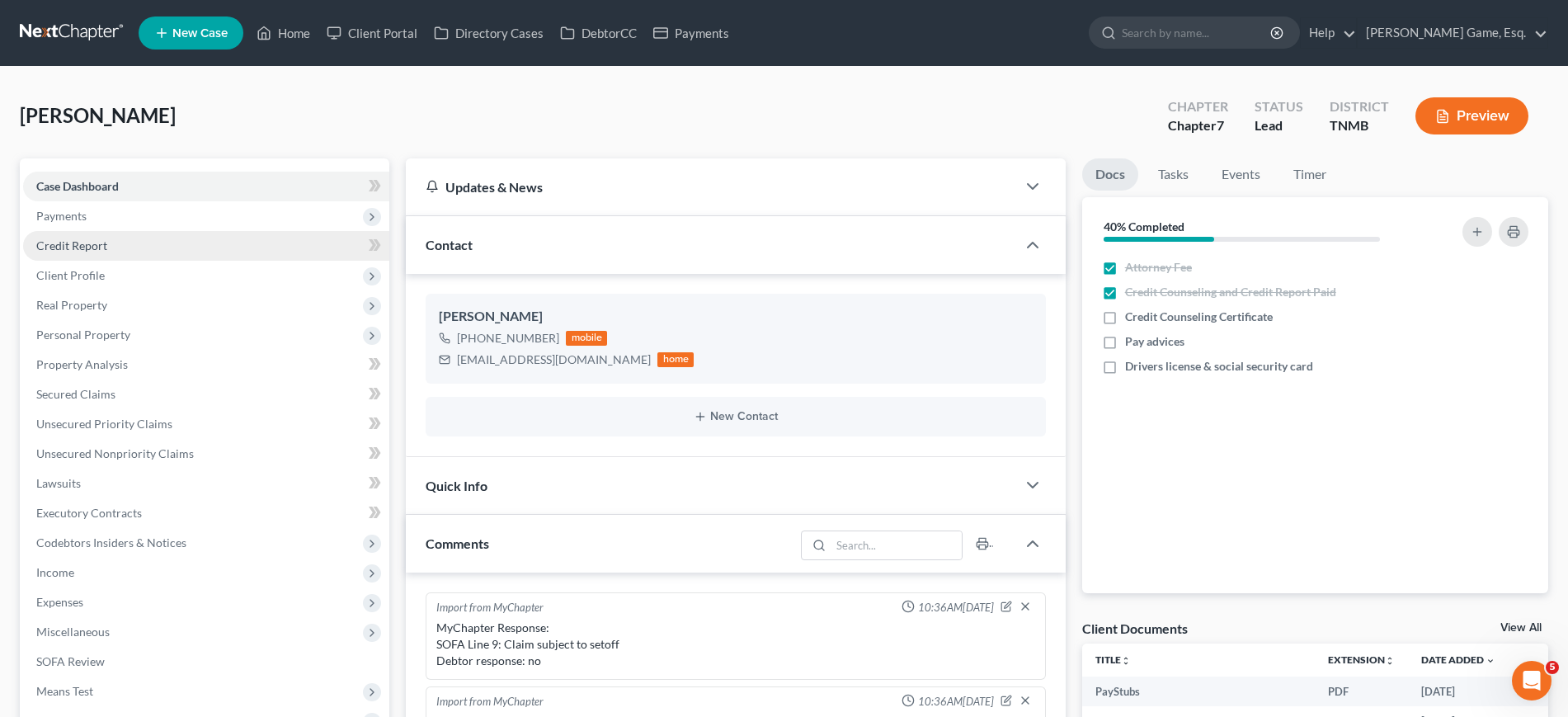
scroll to position [357, 0]
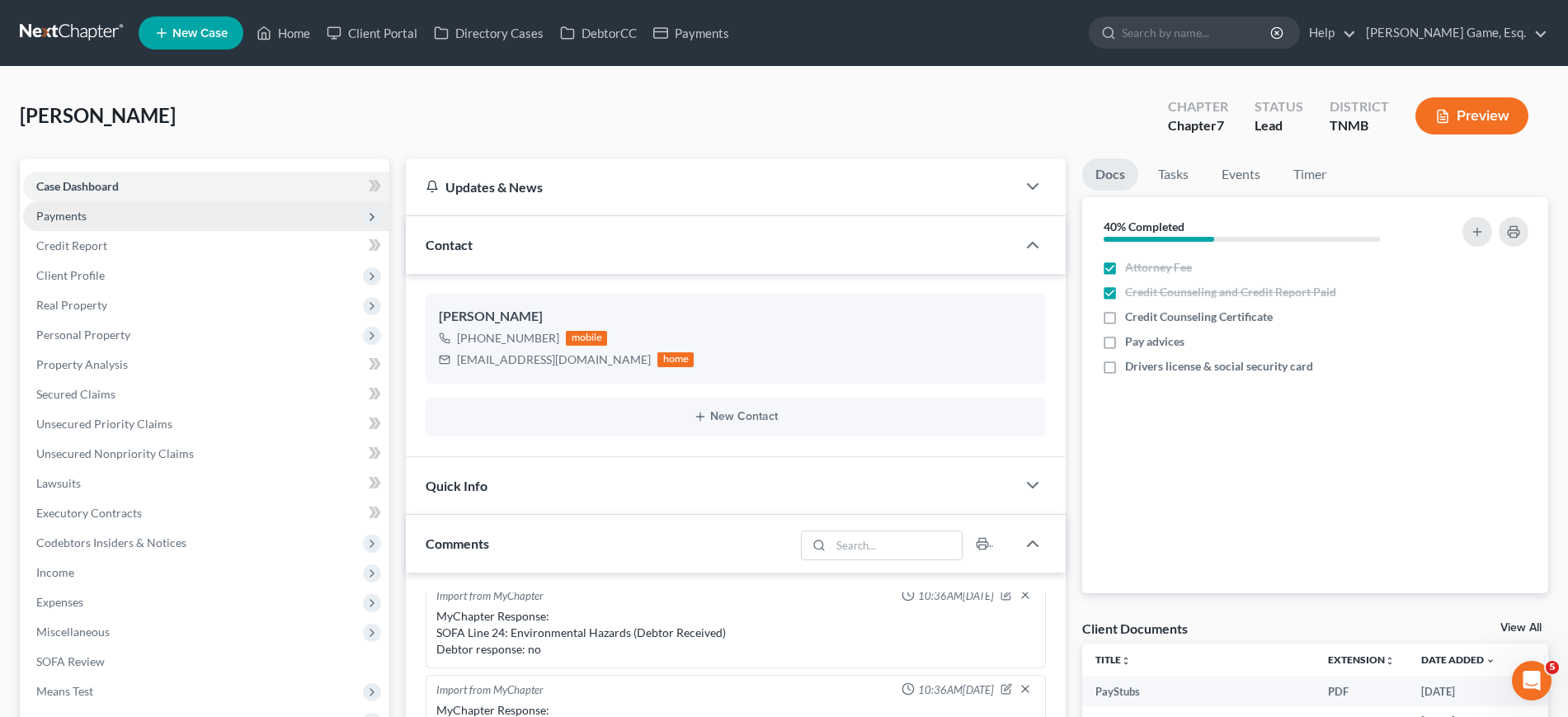
click at [138, 231] on span "Payments" at bounding box center [206, 216] width 366 height 29
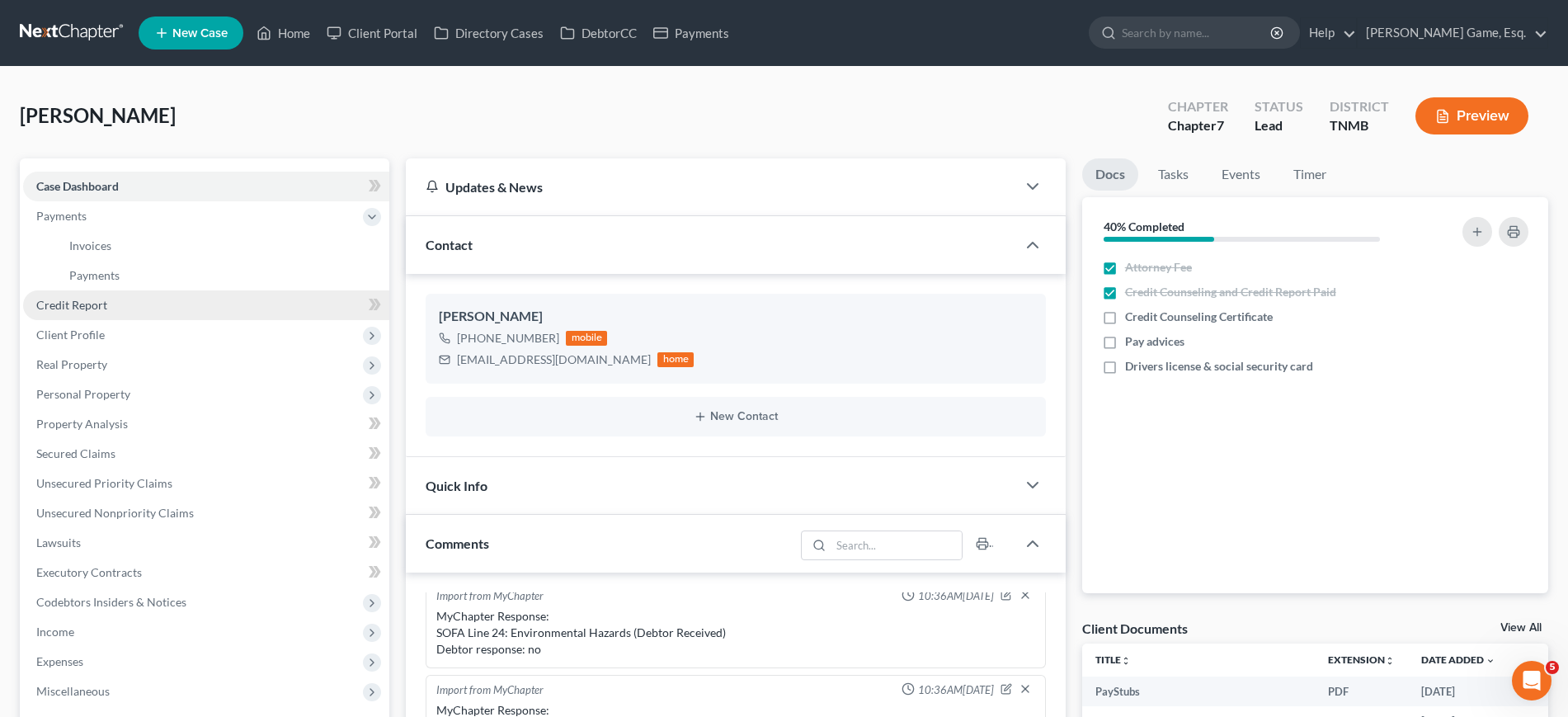
click at [168, 320] on link "Credit Report" at bounding box center [206, 305] width 366 height 29
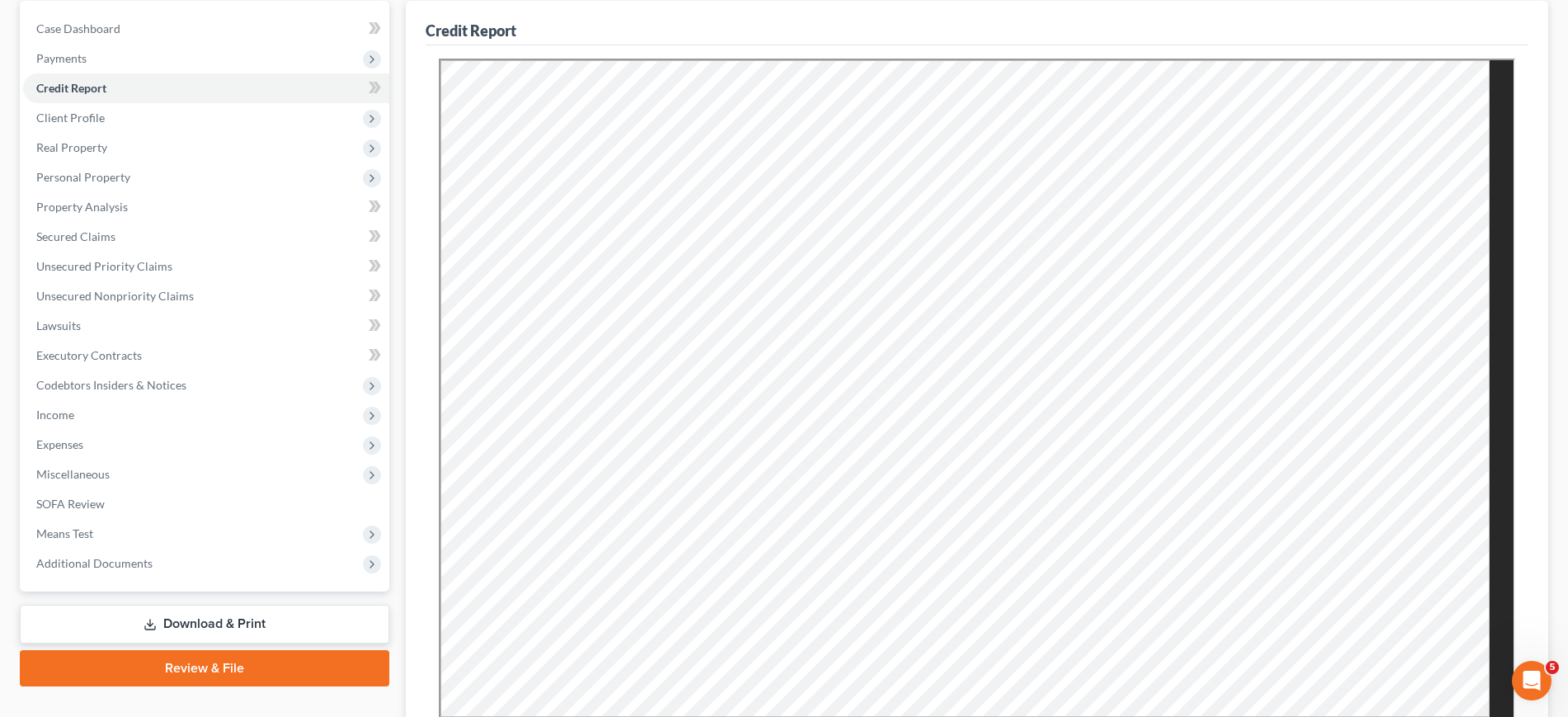
scroll to position [206, 0]
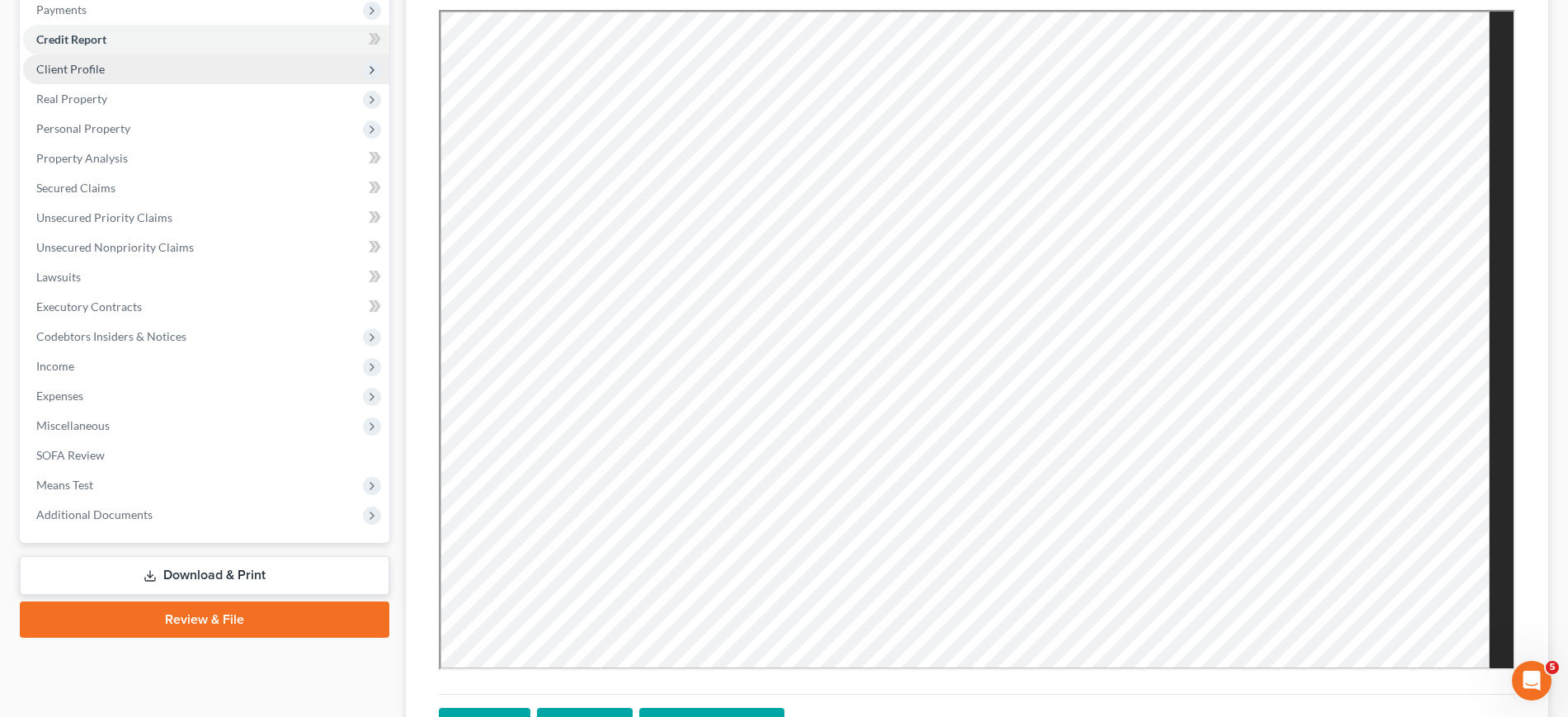
click at [101, 84] on span "Client Profile" at bounding box center [206, 69] width 366 height 29
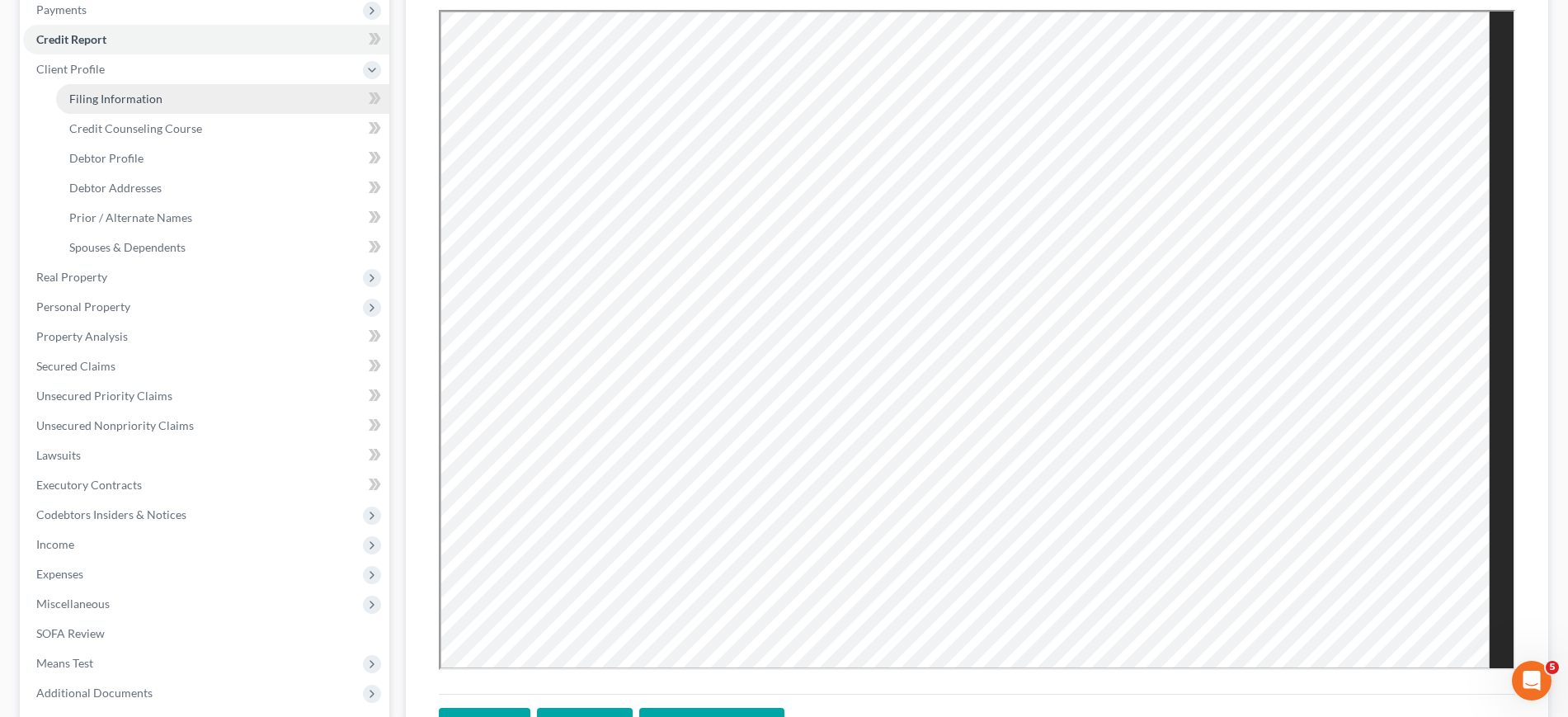
click at [162, 106] on span "Filing Information" at bounding box center [116, 99] width 94 height 14
select select "1"
select select "0"
select select "44"
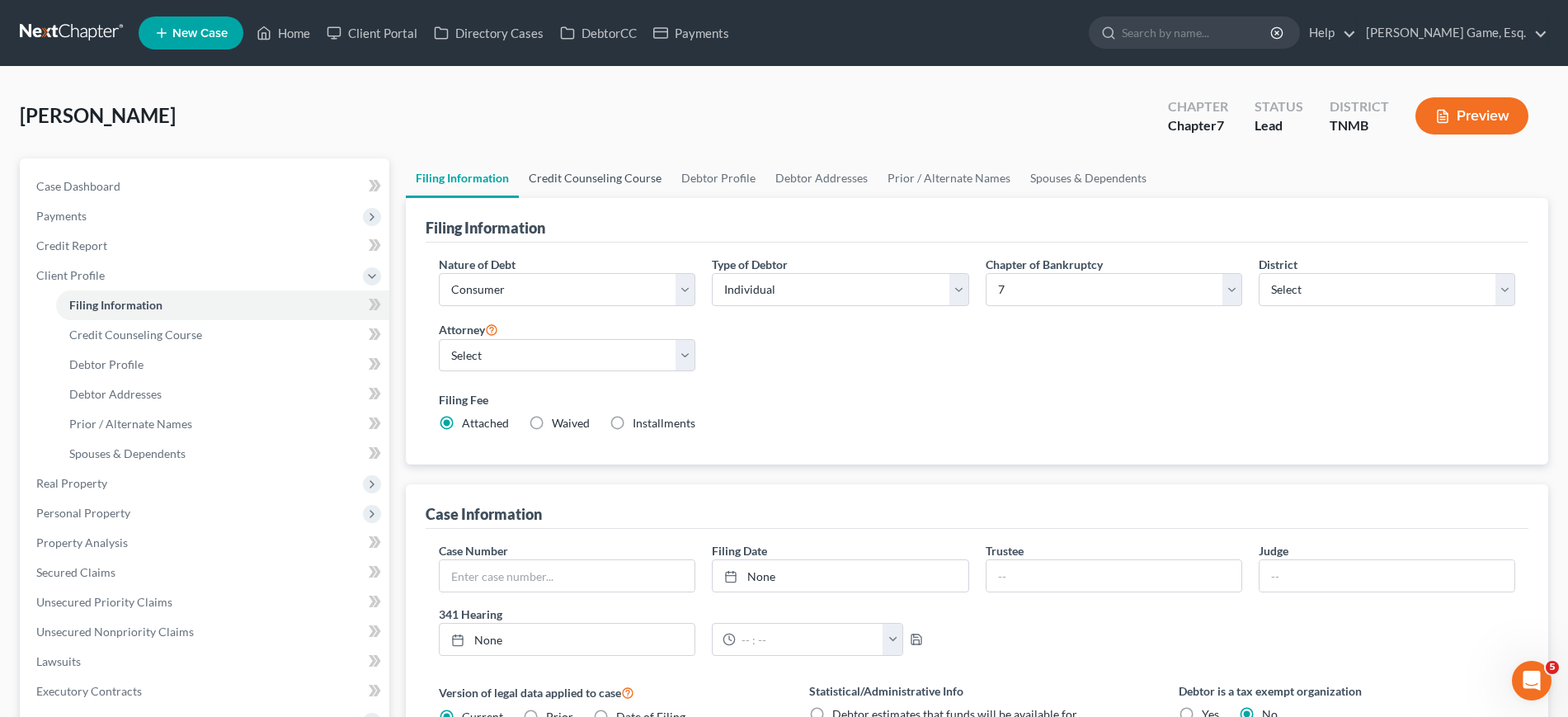
click at [666, 198] on link "Credit Counseling Course" at bounding box center [594, 178] width 152 height 39
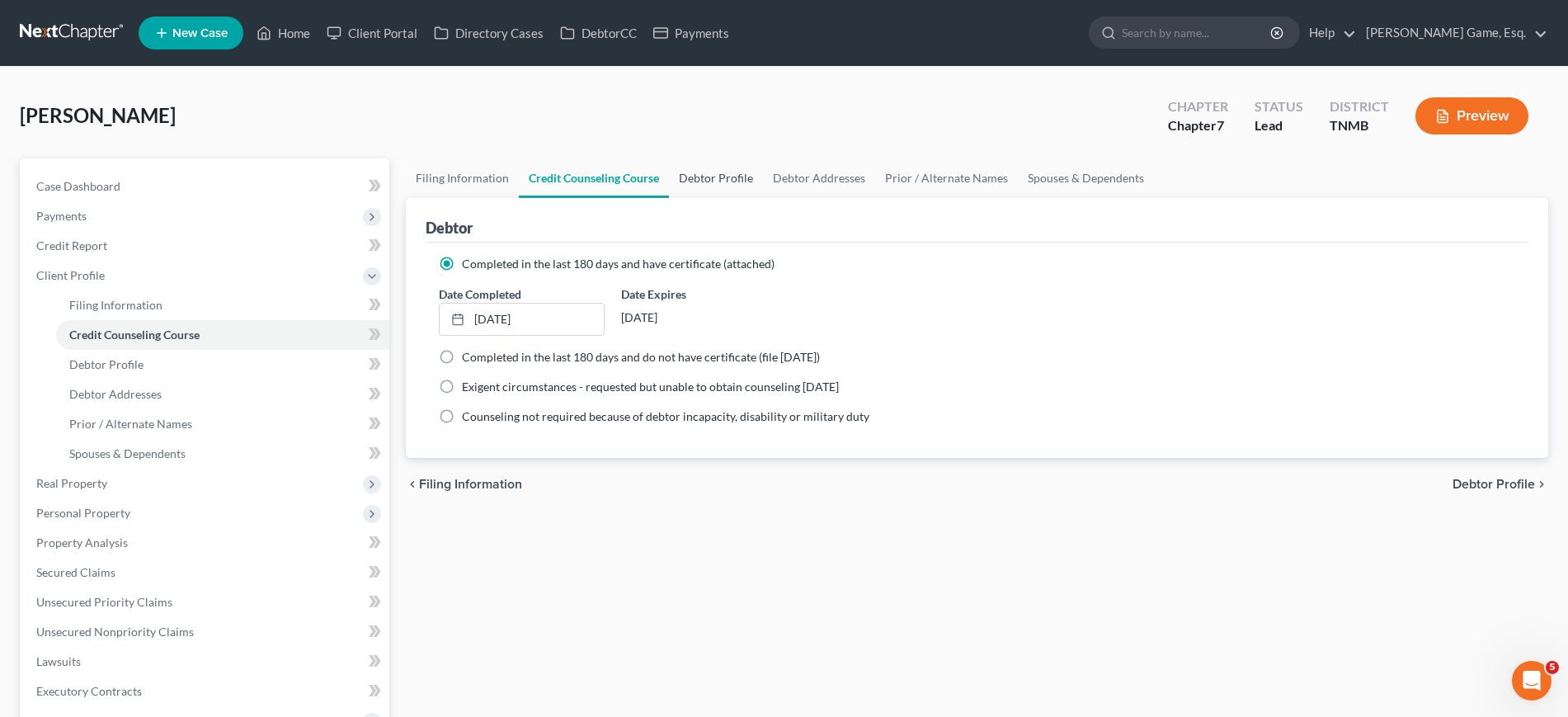
click at [763, 198] on link "Debtor Profile" at bounding box center [716, 178] width 94 height 39
select select "0"
select select "2"
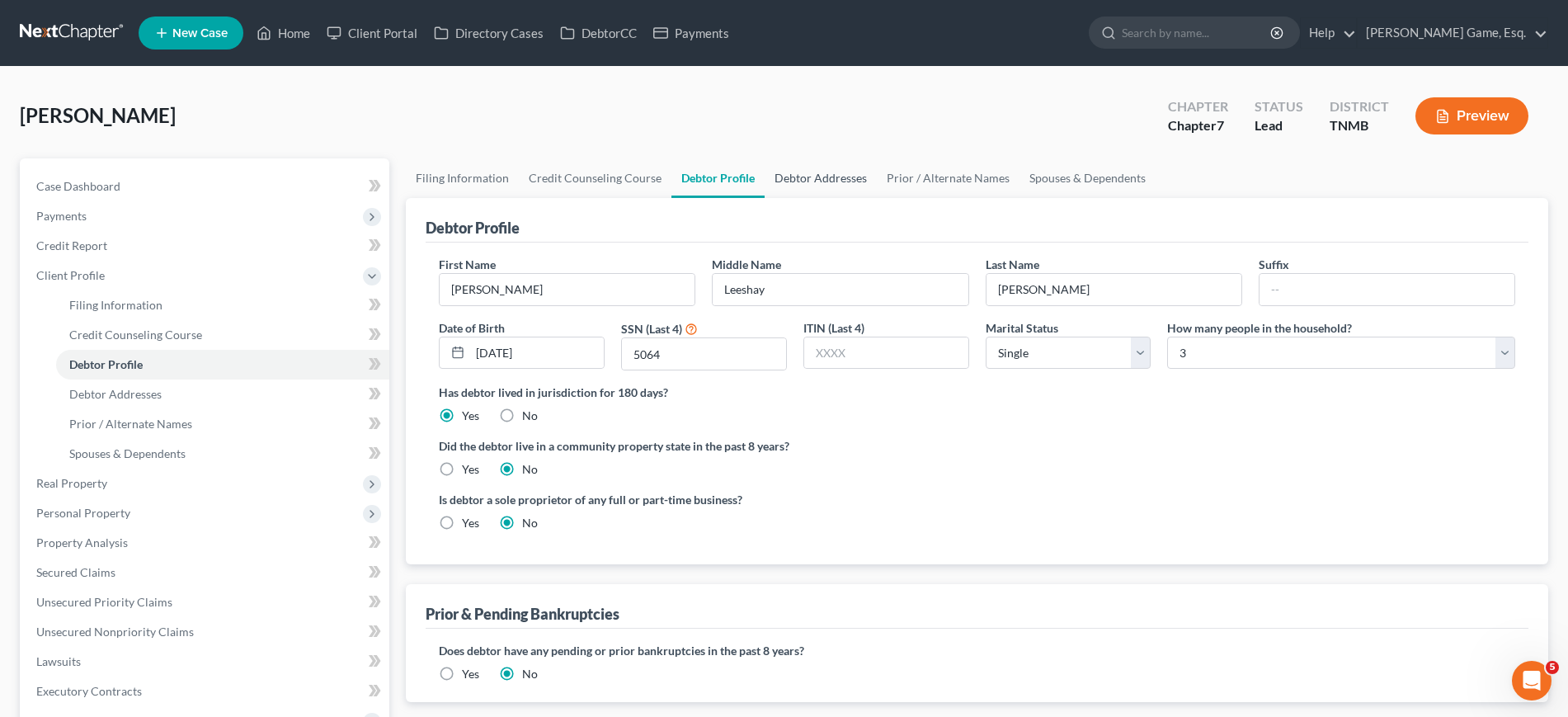
click at [877, 198] on link "Debtor Addresses" at bounding box center [821, 178] width 112 height 39
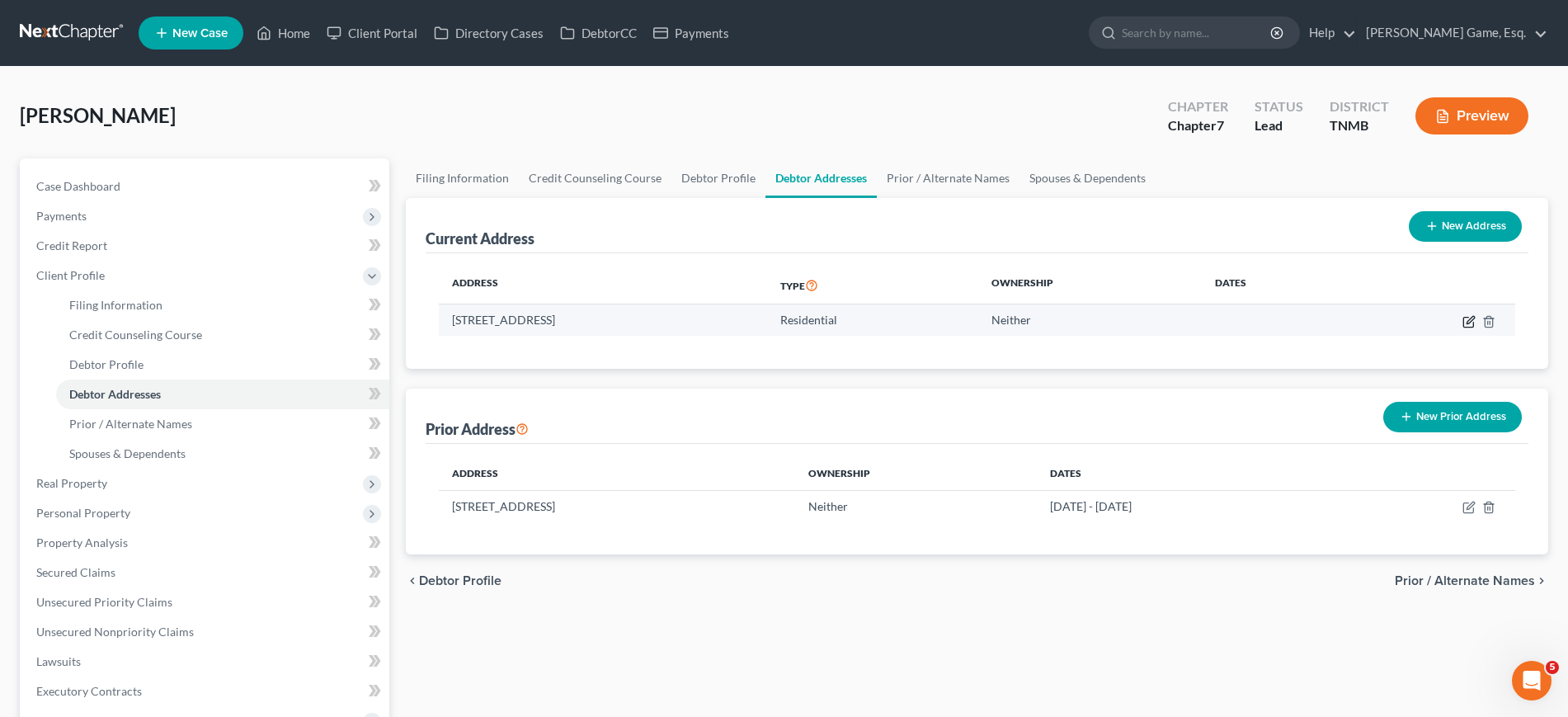
click at [1462, 328] on icon "button" at bounding box center [1468, 322] width 13 height 13
select select "44"
select select "0"
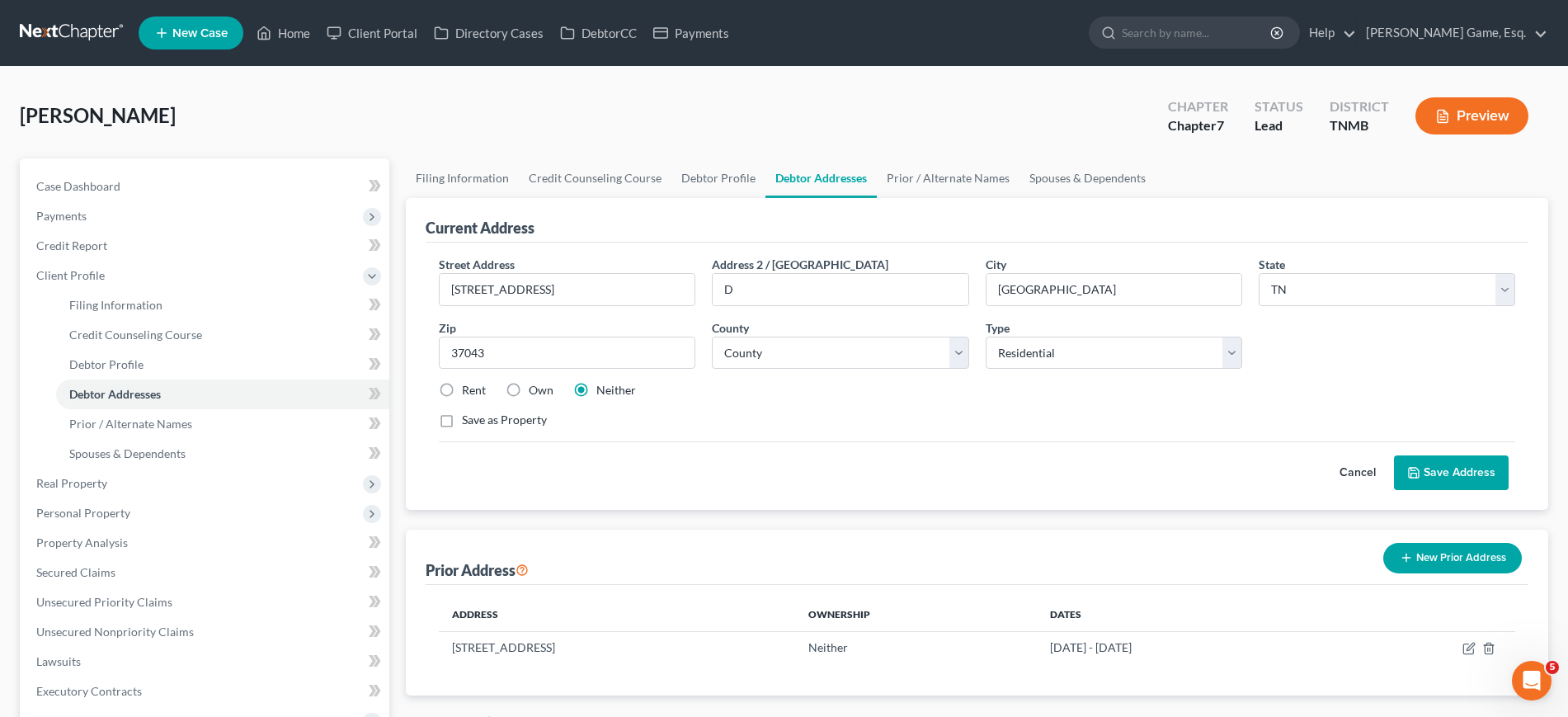
click at [461, 398] on label "Rent" at bounding box center [473, 390] width 24 height 17
click at [469, 393] on input "Rent" at bounding box center [474, 387] width 11 height 11
radio input "true"
click at [1449, 490] on button "Save Address" at bounding box center [1451, 472] width 115 height 35
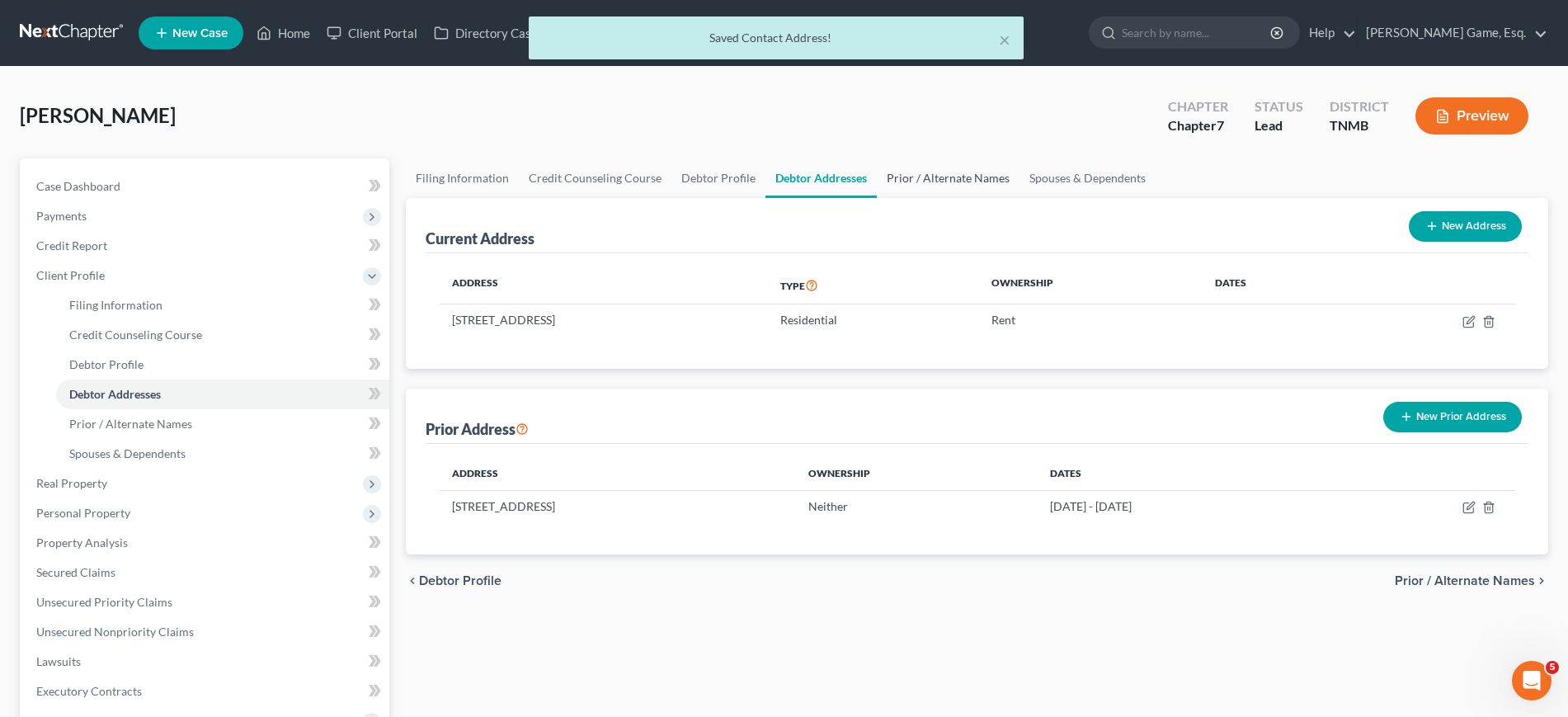
click at [1019, 198] on link "Prior / Alternate Names" at bounding box center [948, 178] width 143 height 39
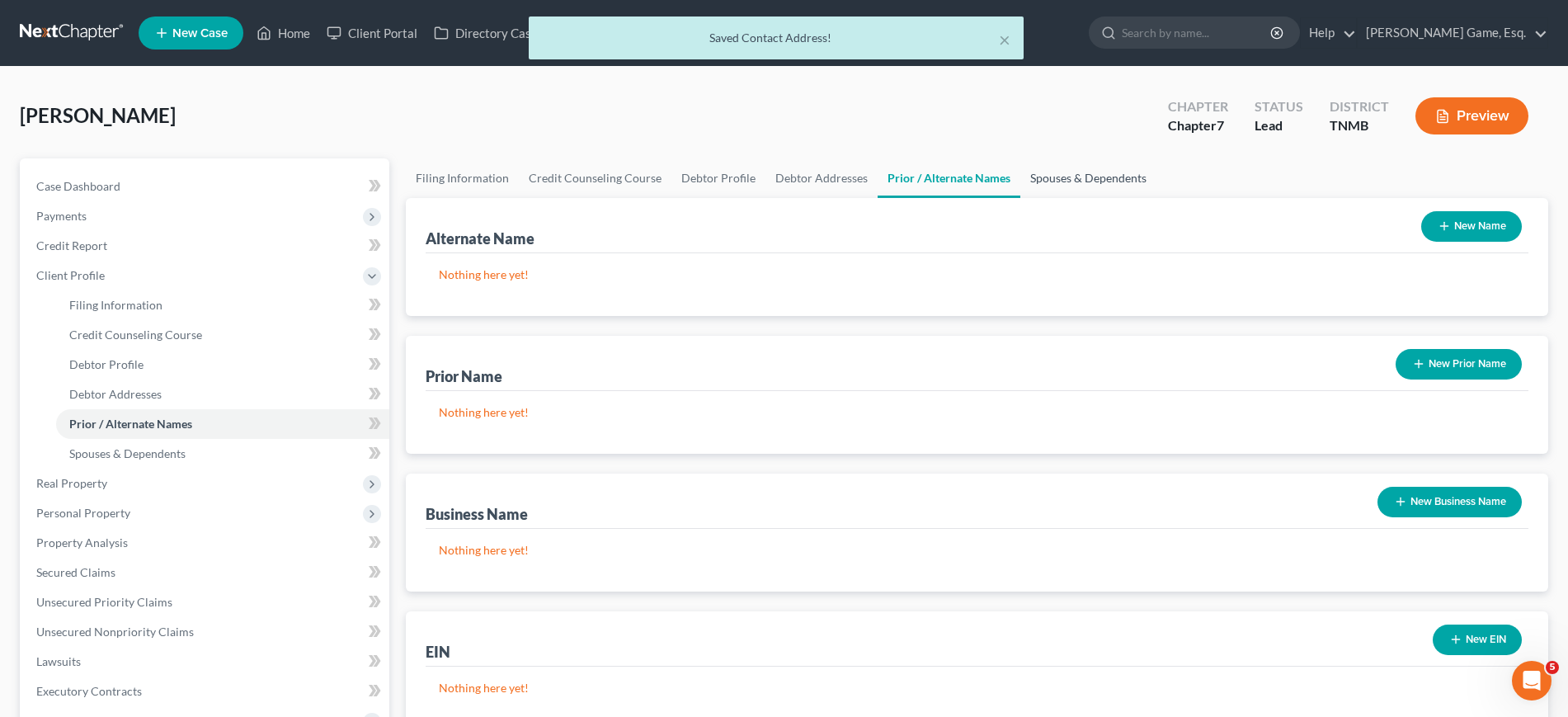
click at [1156, 198] on link "Spouses & Dependents" at bounding box center [1088, 178] width 136 height 39
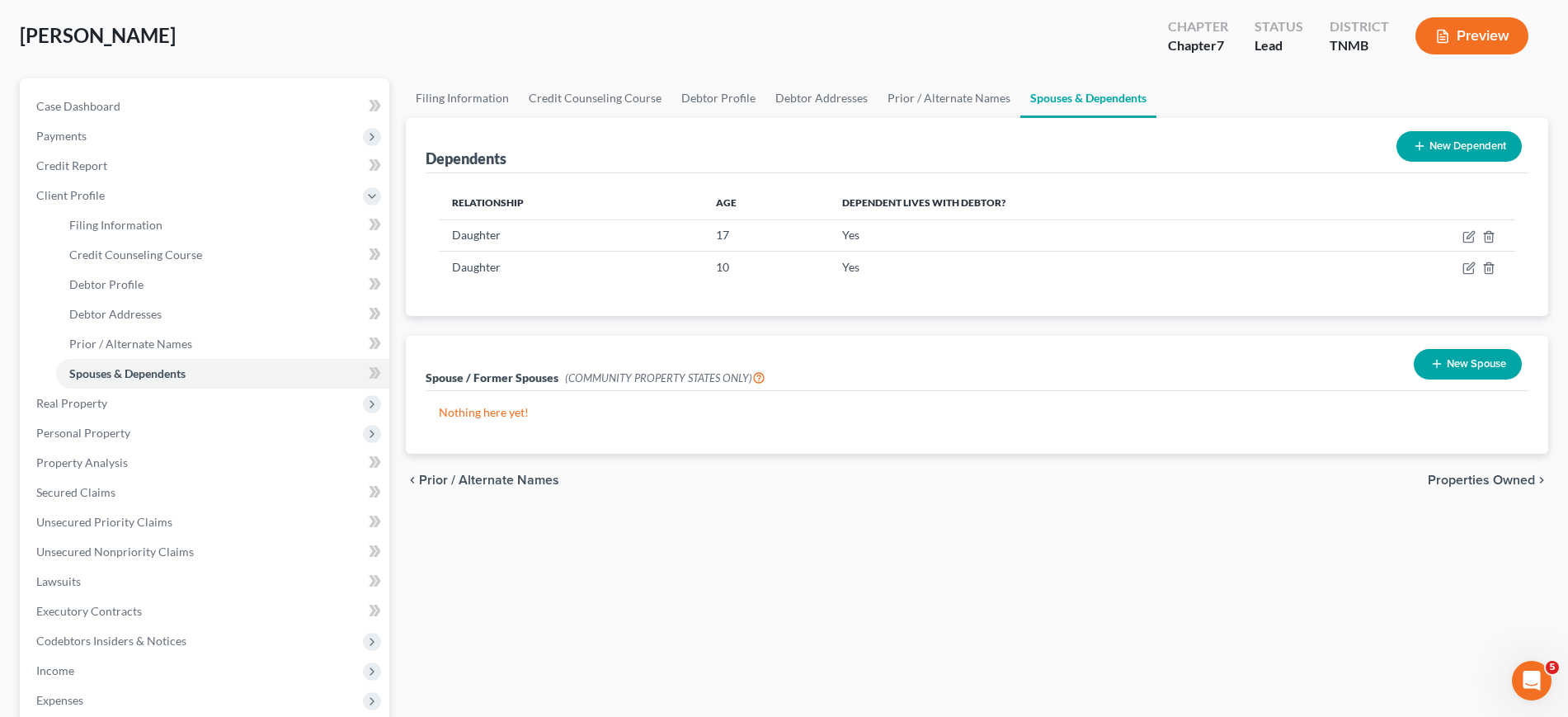
scroll to position [206, 0]
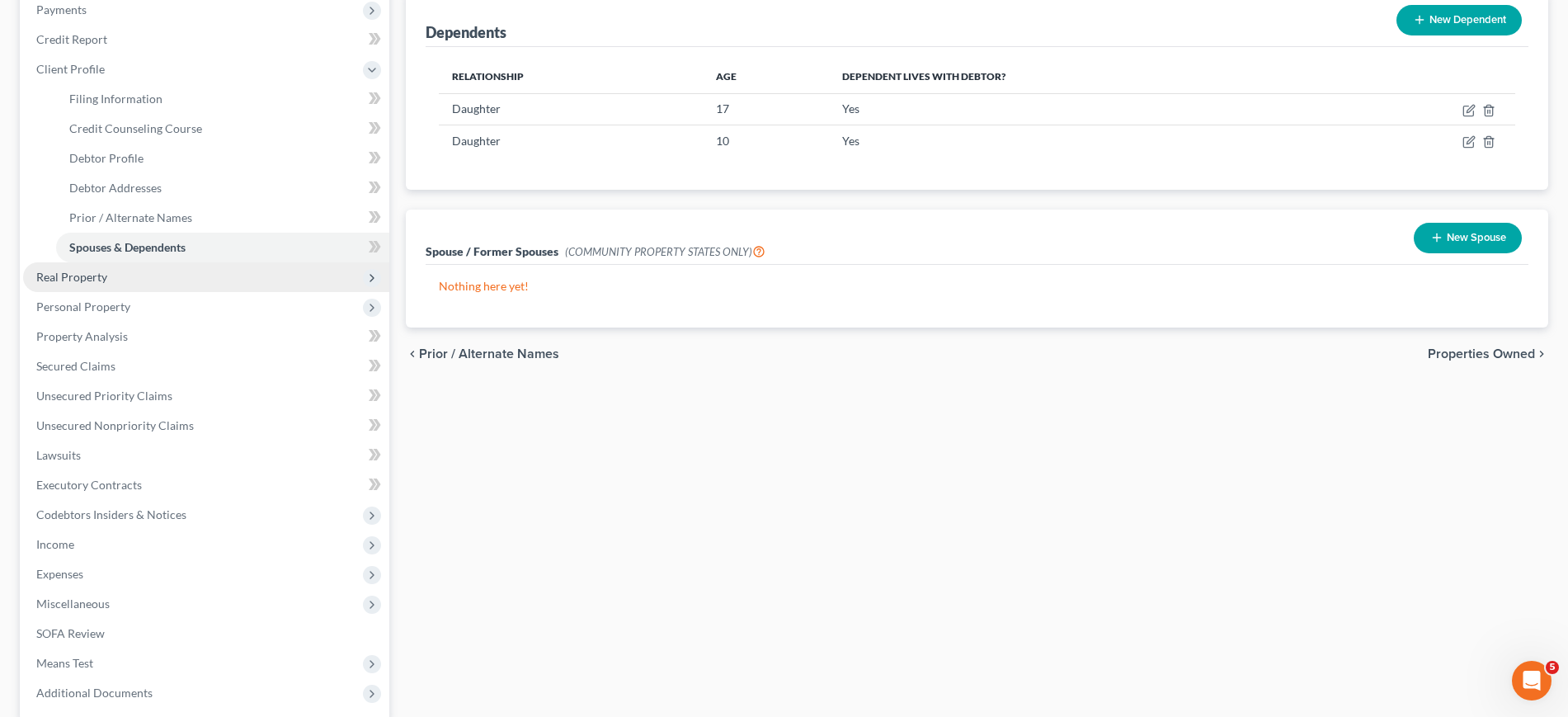
click at [79, 283] on span "Real Property" at bounding box center [72, 277] width 71 height 14
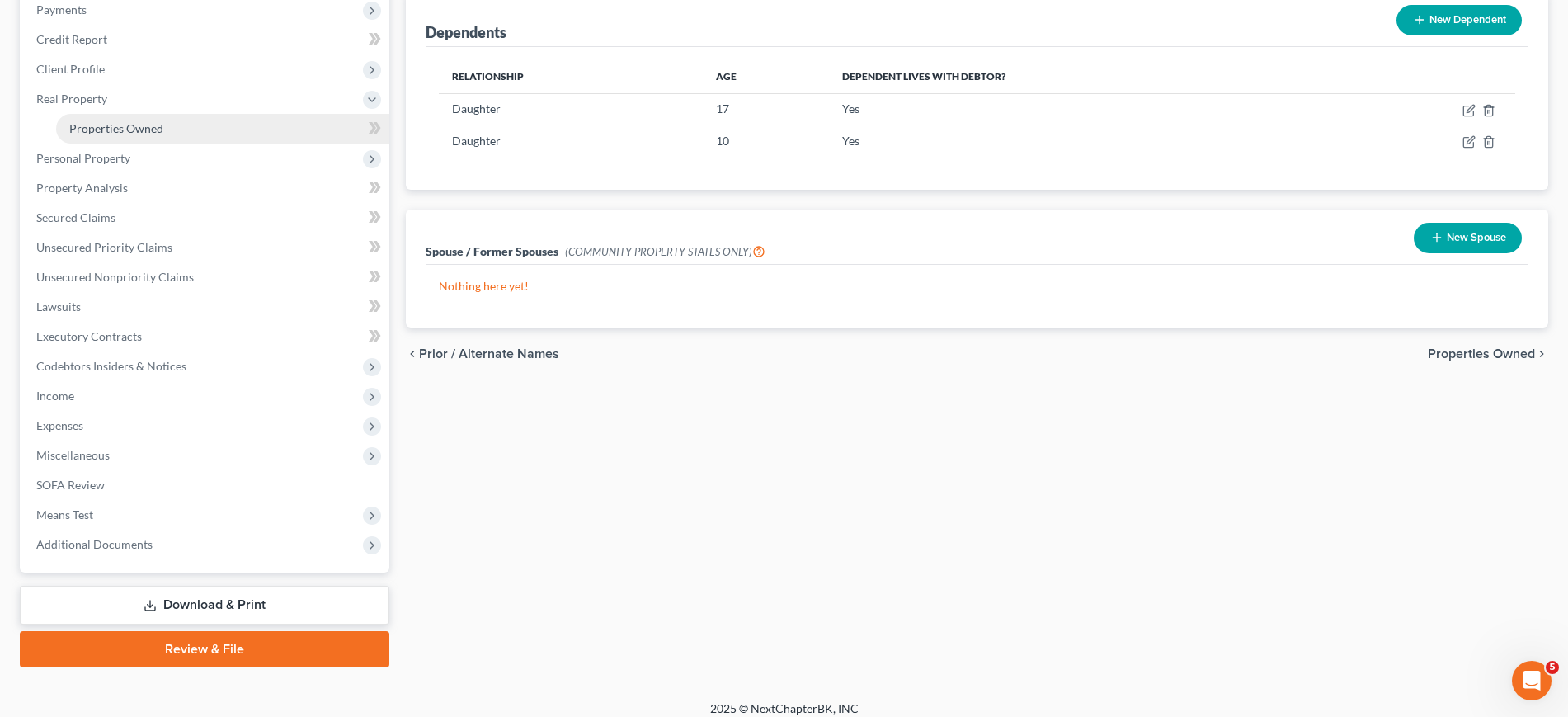
click at [163, 135] on span "Properties Owned" at bounding box center [117, 128] width 94 height 14
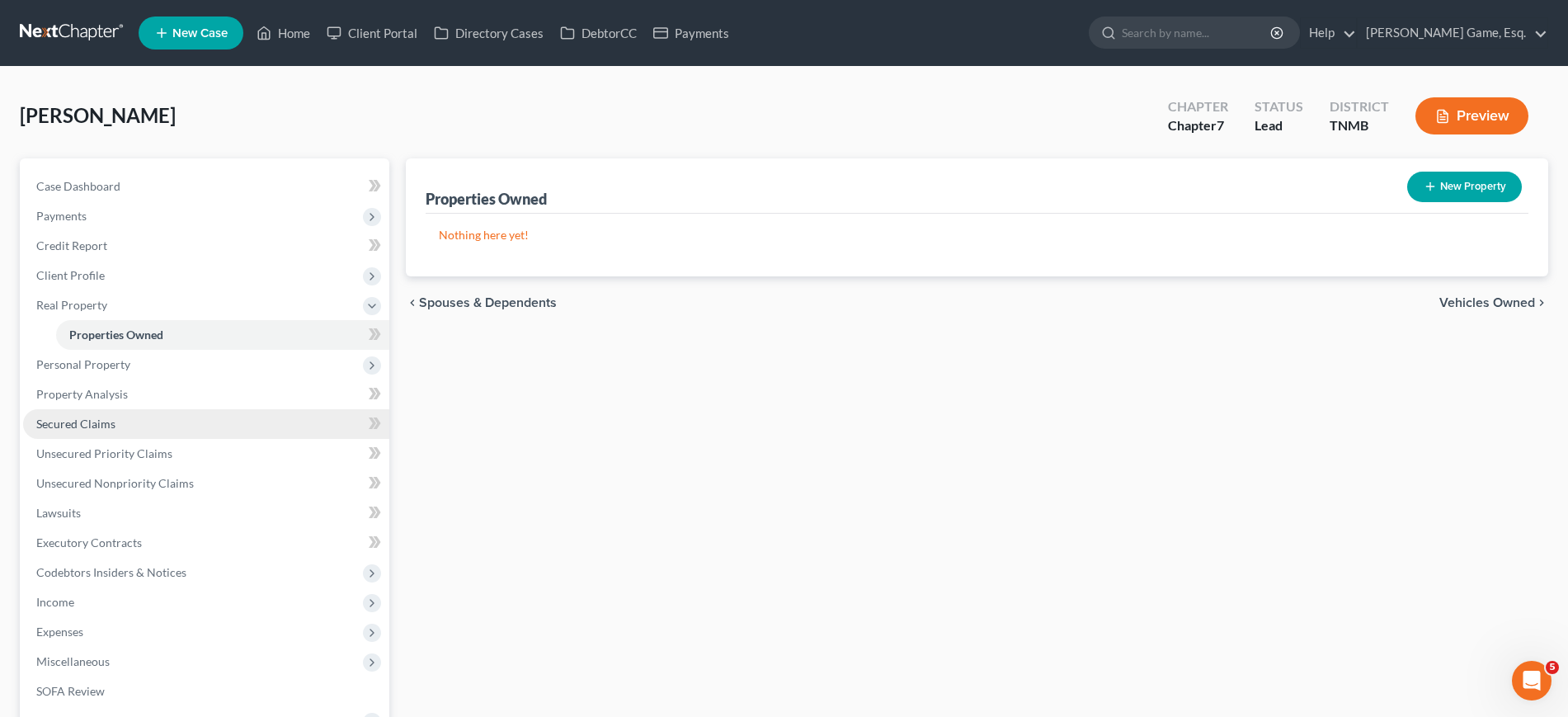
scroll to position [206, 0]
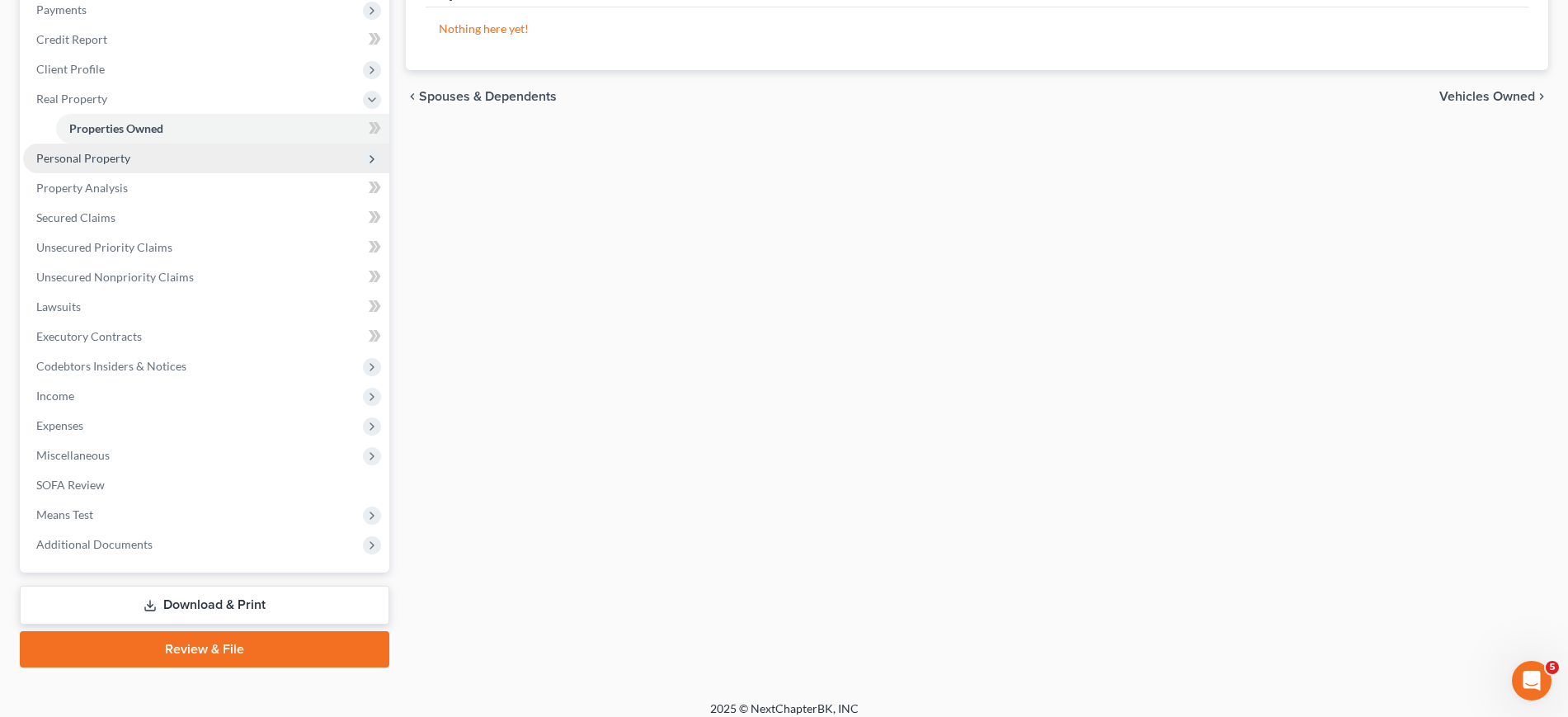
click at [191, 173] on span "Personal Property" at bounding box center [206, 158] width 366 height 29
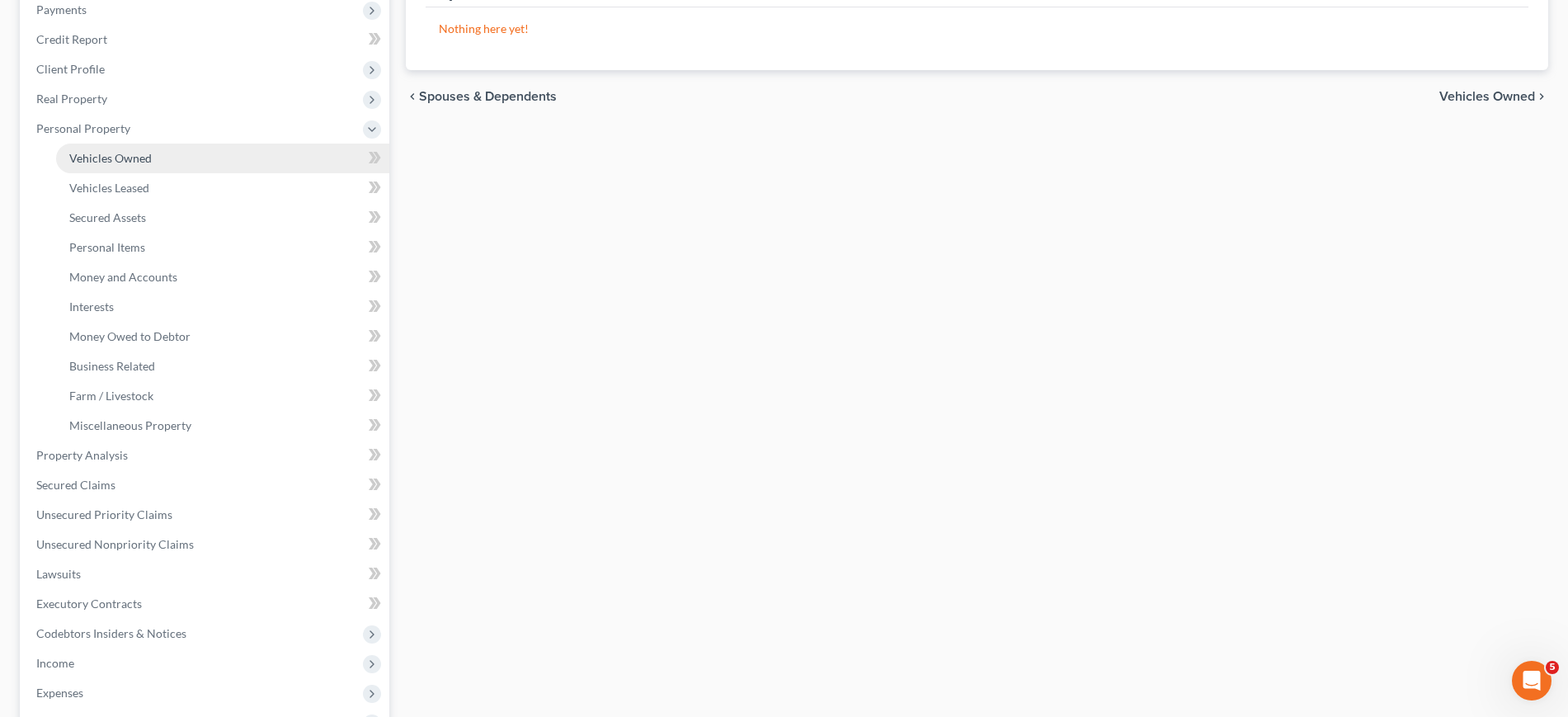
click at [198, 173] on link "Vehicles Owned" at bounding box center [223, 158] width 333 height 29
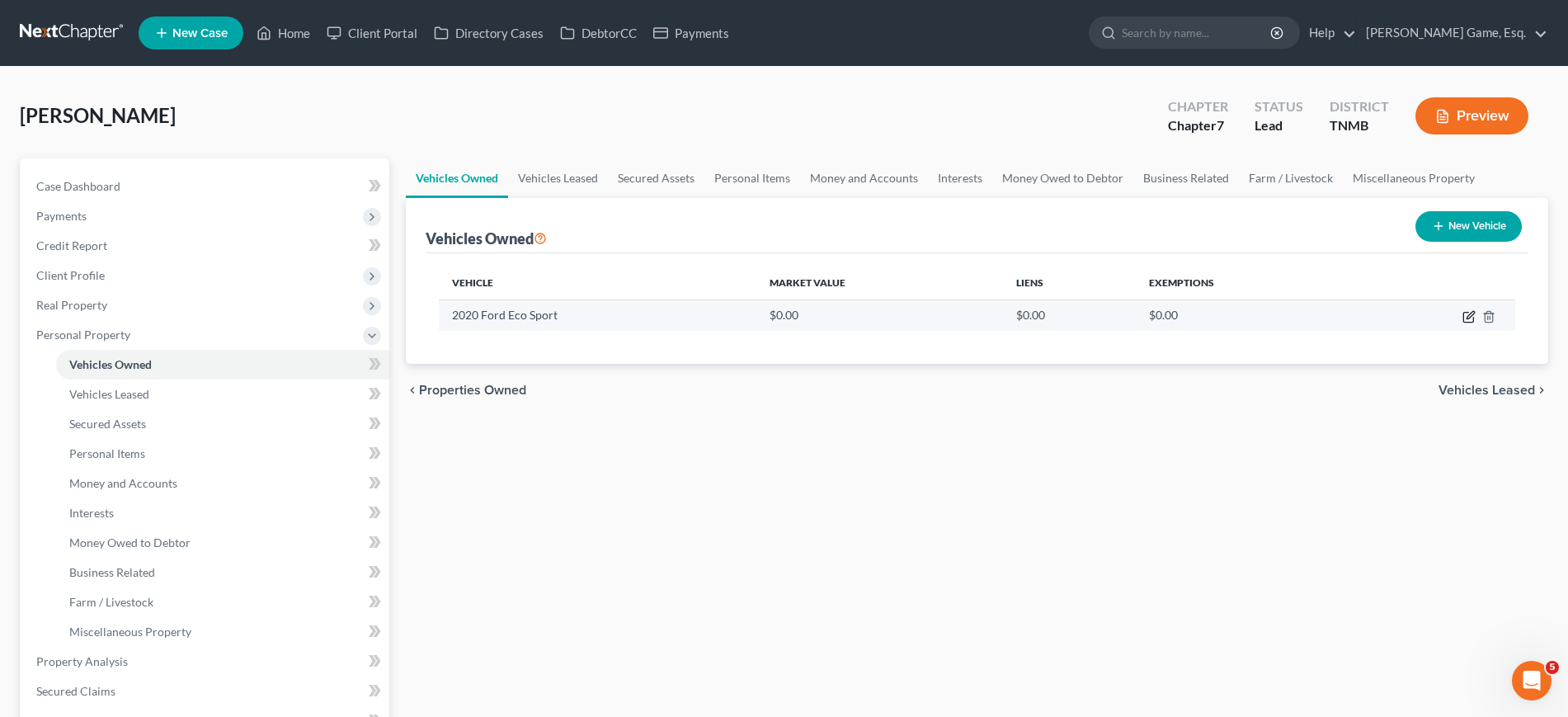
click at [1462, 323] on icon "button" at bounding box center [1468, 316] width 13 height 13
select select "0"
select select "6"
select select "4"
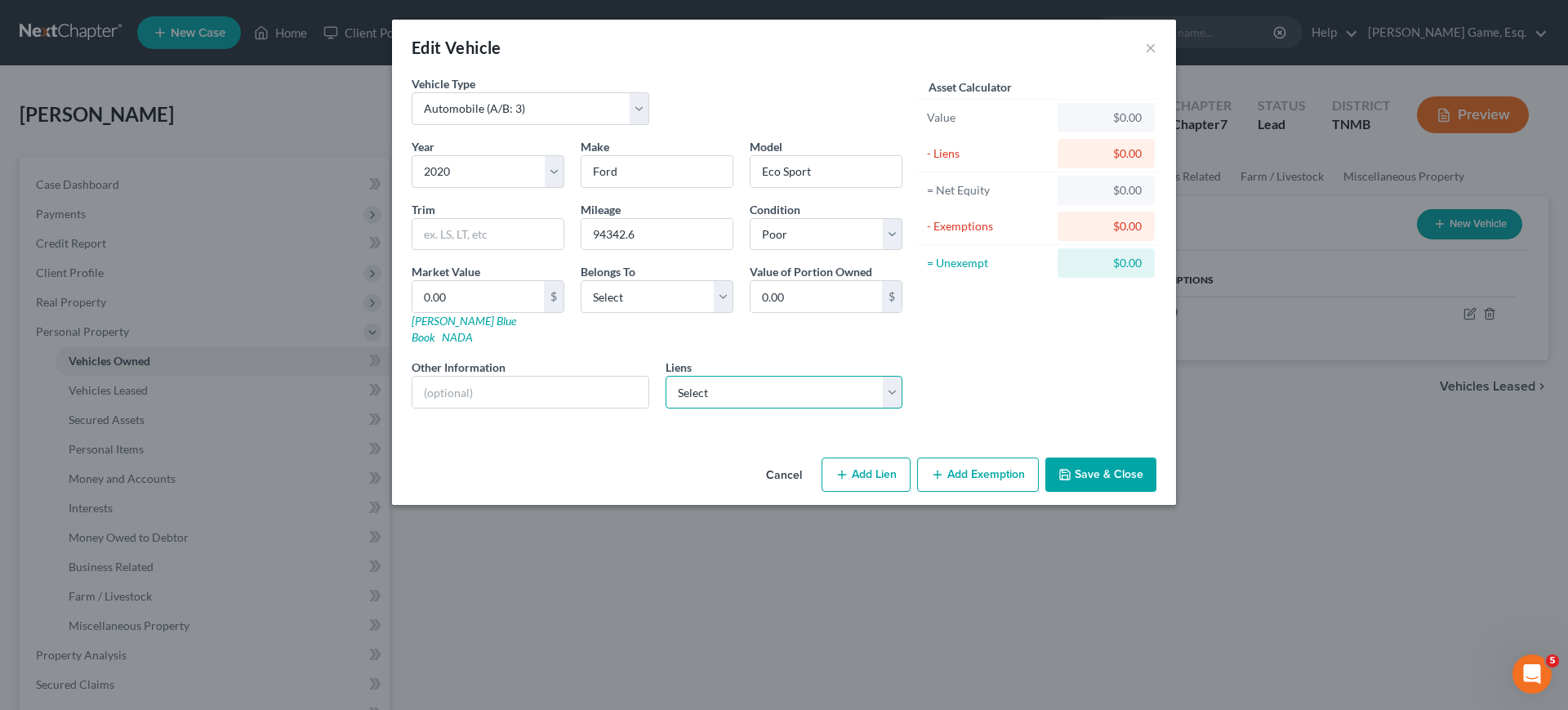
click at [855, 408] on select "Select Bridgecrest - $23,146.00 Chime Stride - $104.00" at bounding box center [784, 392] width 237 height 33
select select "0"
click at [666, 408] on select "Select Bridgecrest - $23,146.00 Chime Stride - $104.00" at bounding box center [784, 392] width 237 height 33
select select
select select "3"
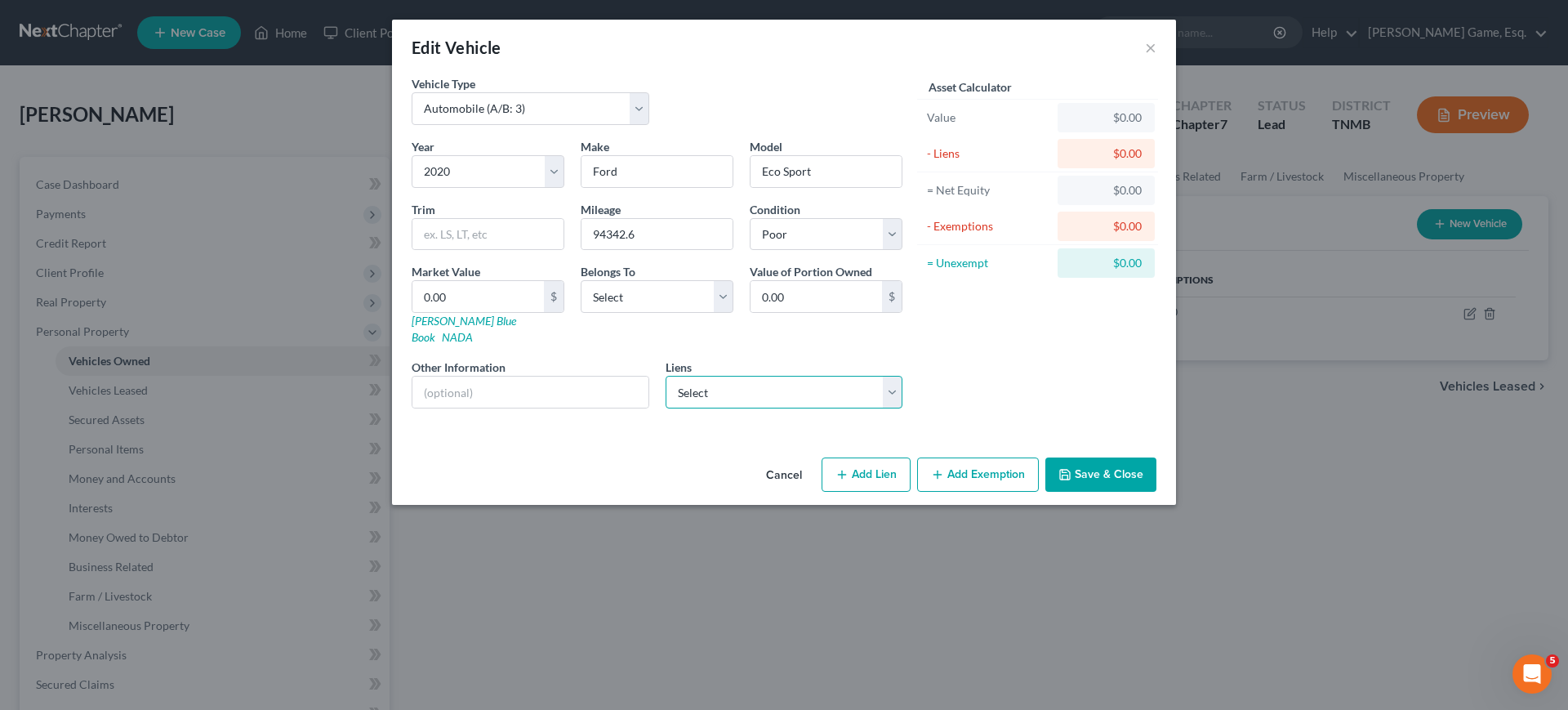
select select "0"
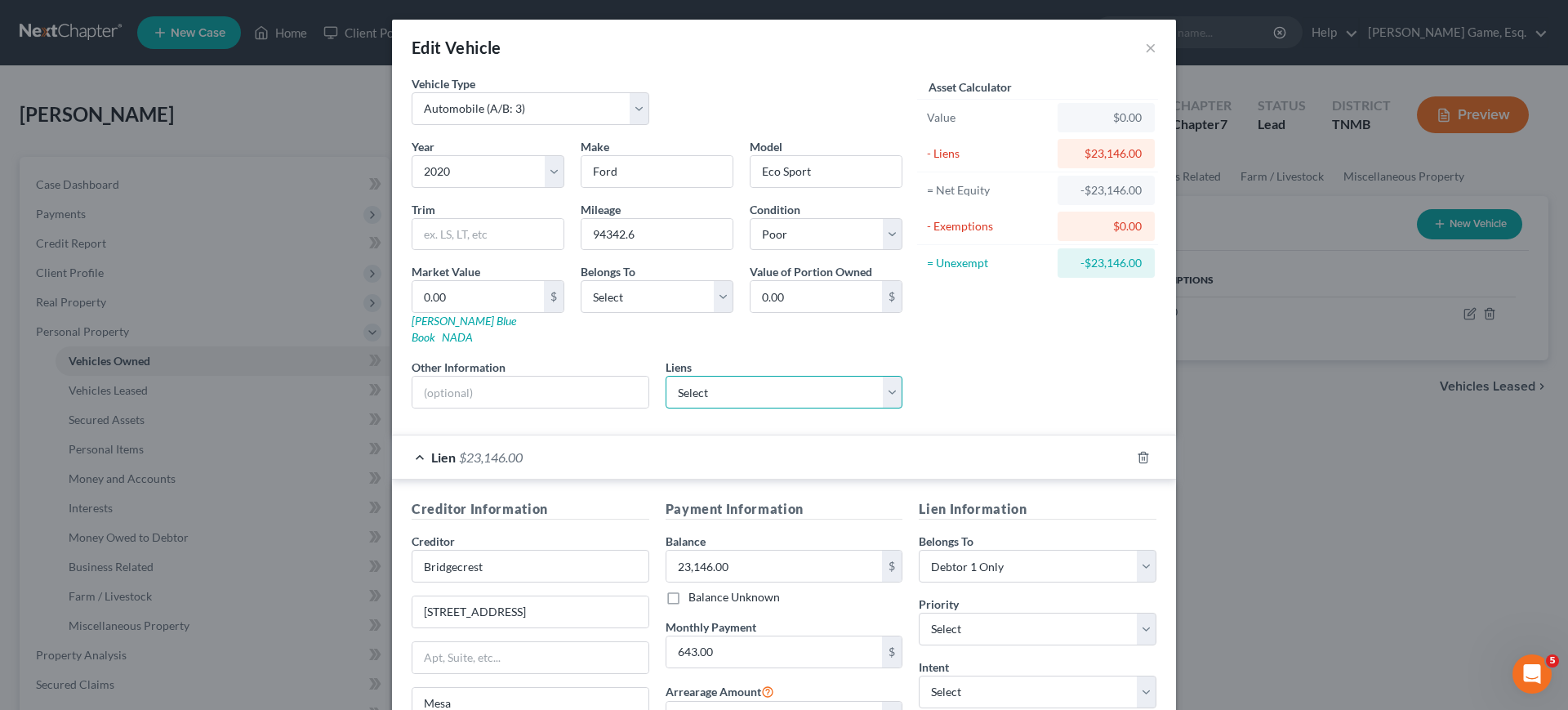
click at [773, 408] on select "Select Chime Stride - $104.00" at bounding box center [784, 392] width 237 height 33
click at [1164, 422] on div "Asset Calculator Value $0.00 - Liens $23,146.00 = Net Equity -$23,146.00 - Exem…" at bounding box center [1037, 248] width 254 height 347
click at [412, 344] on link "[PERSON_NAME] Blue Book" at bounding box center [464, 329] width 105 height 30
click at [774, 187] on input "Eco Sport" at bounding box center [825, 171] width 151 height 31
type input "EcoSport"
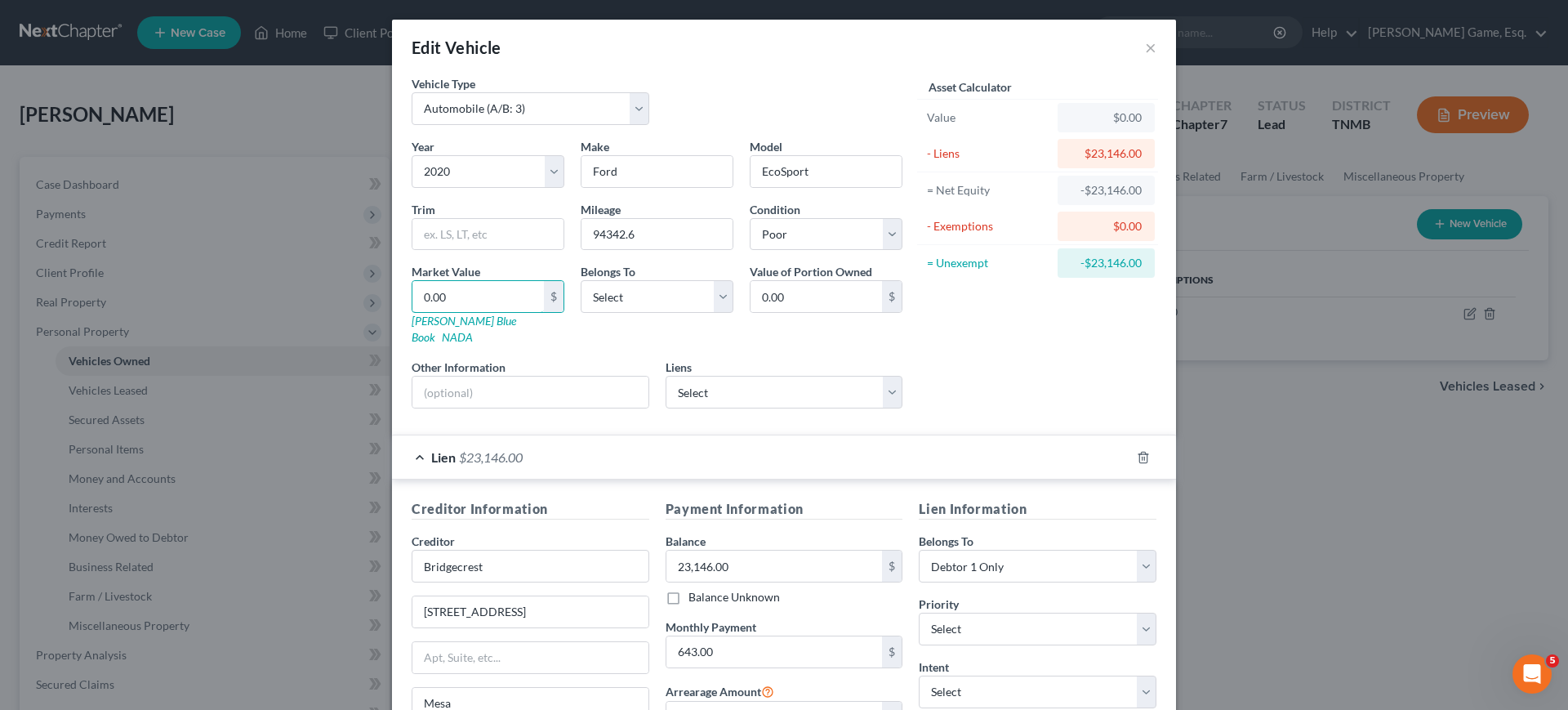
type input "6"
type input "6.00"
type input "68"
type input "68.00"
type input "681"
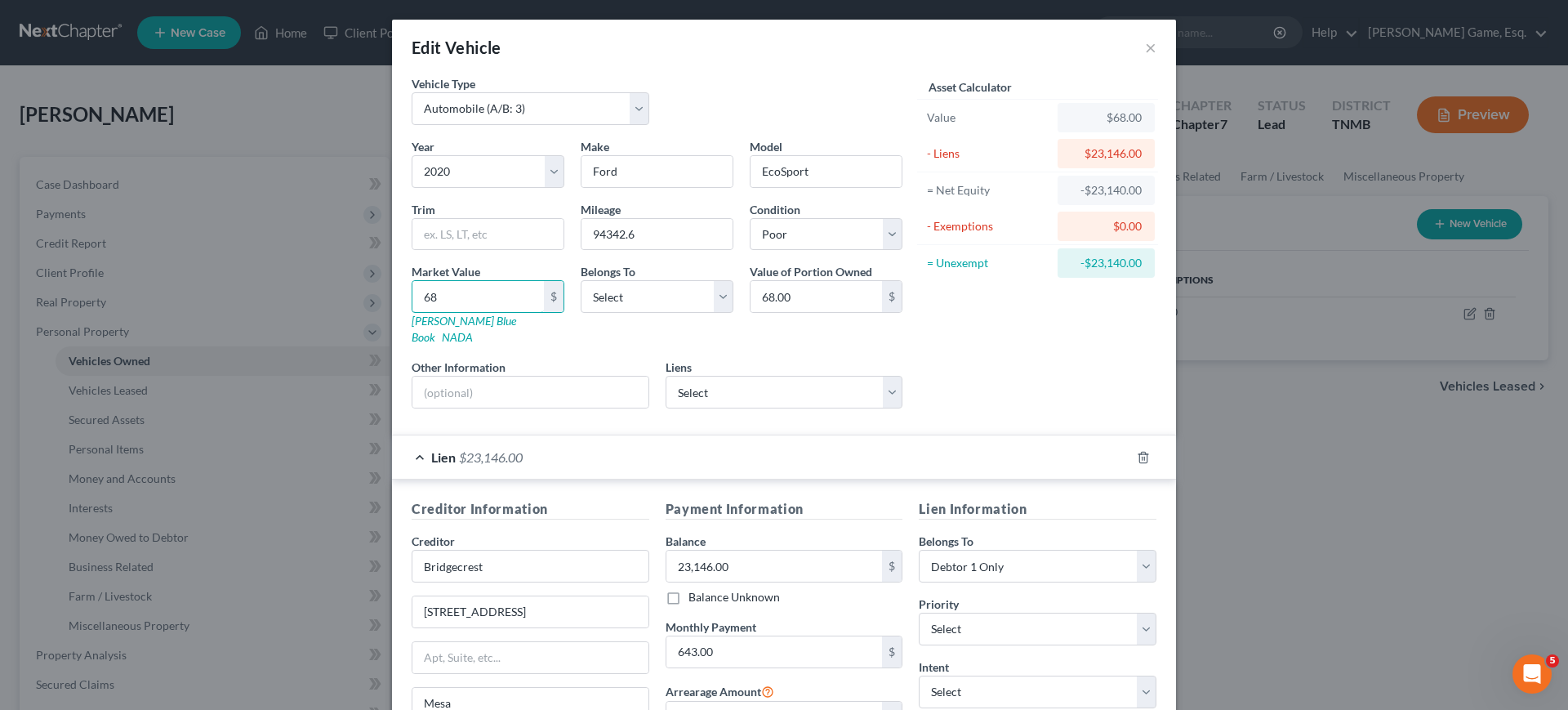
type input "681.00"
type input "6817"
type input "6,817.00"
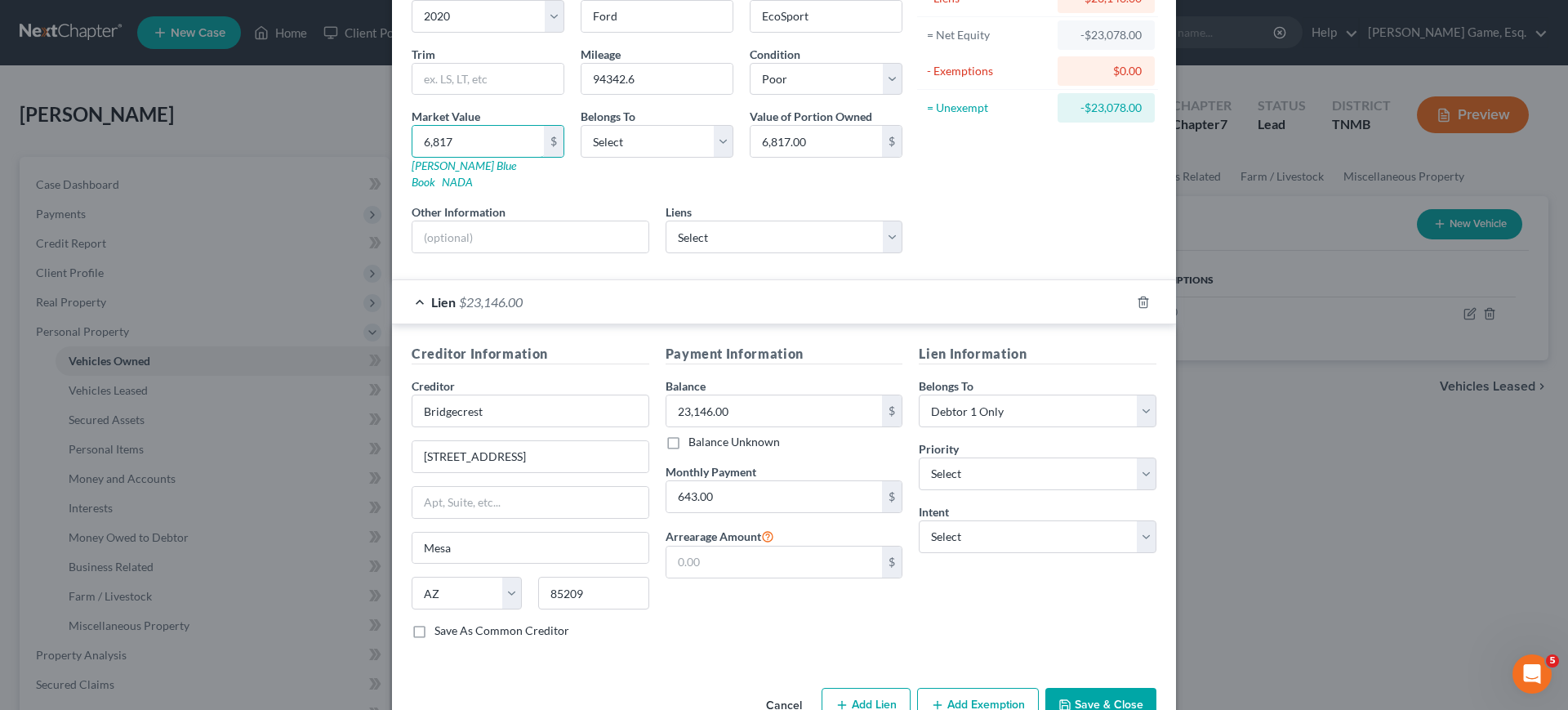
scroll to position [204, 0]
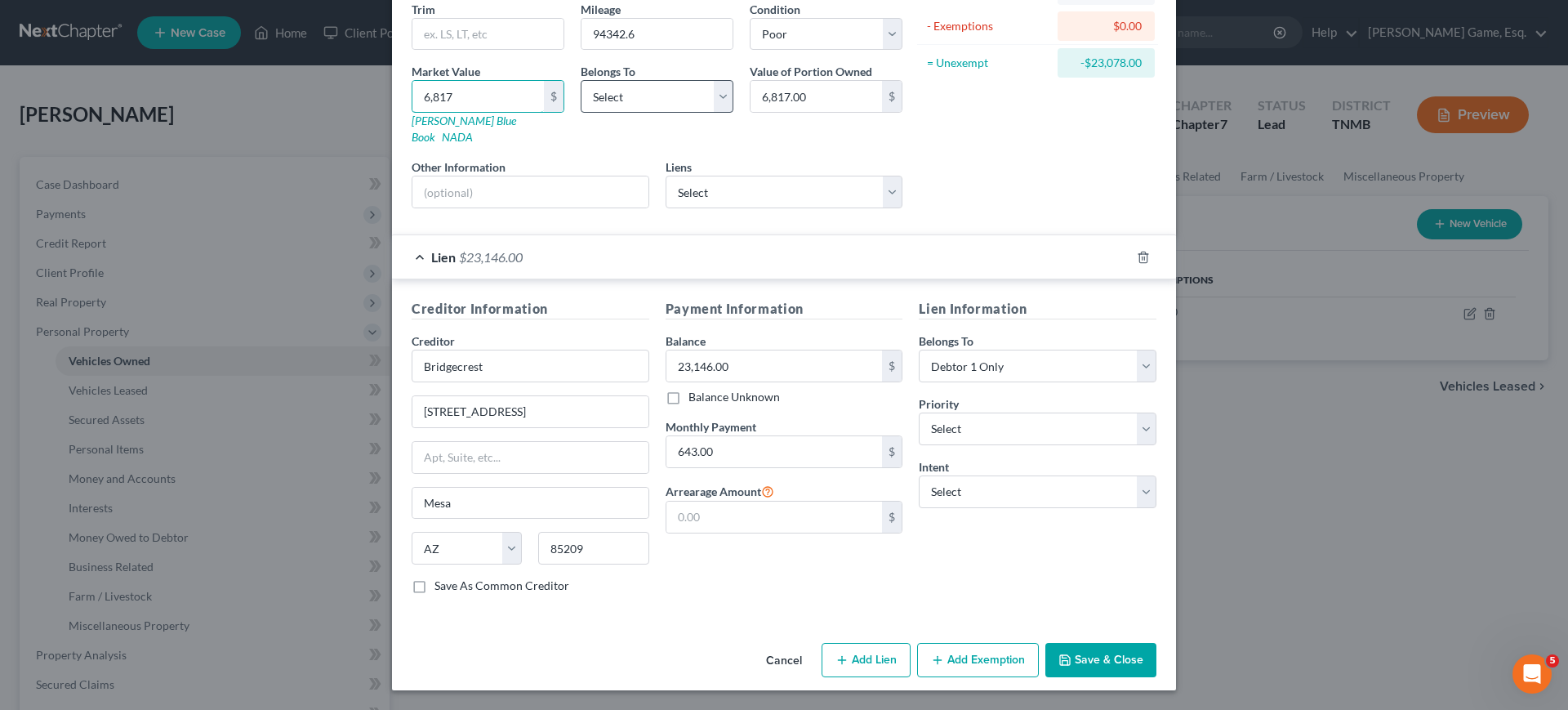
type input "6,817"
click at [623, 113] on select "Select Debtor 1 Only Debtor 2 Only Debtor 1 And Debtor 2 Only At Least One Of T…" at bounding box center [656, 96] width 153 height 33
select select "0"
click at [580, 113] on select "Select Debtor 1 Only Debtor 2 Only Debtor 1 And Debtor 2 Only At Least One Of T…" at bounding box center [656, 96] width 153 height 33
click at [1091, 208] on div "Asset Calculator Value $6,817.00 - Liens $23,146.00 = Net Equity -$23,078.00 - …" at bounding box center [1037, 48] width 254 height 347
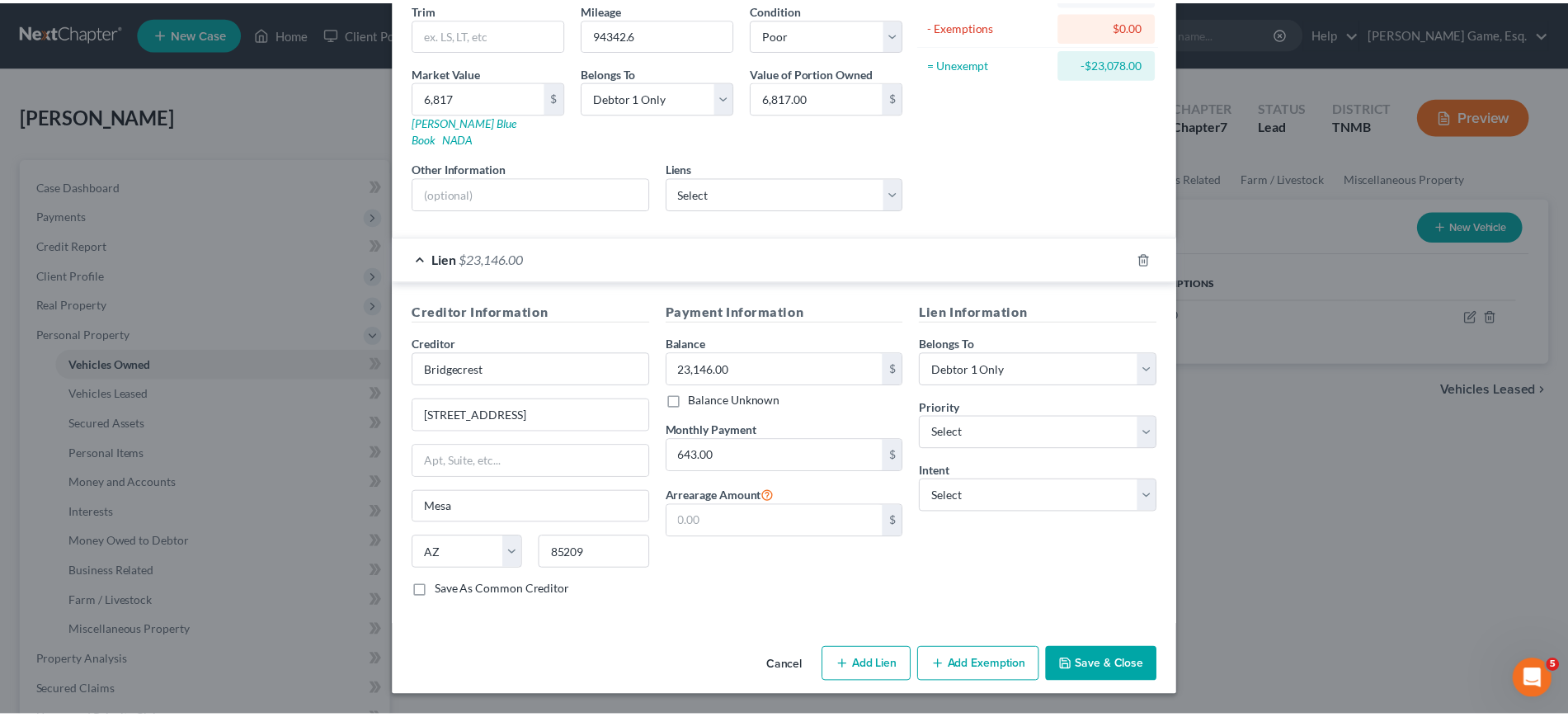
scroll to position [405, 0]
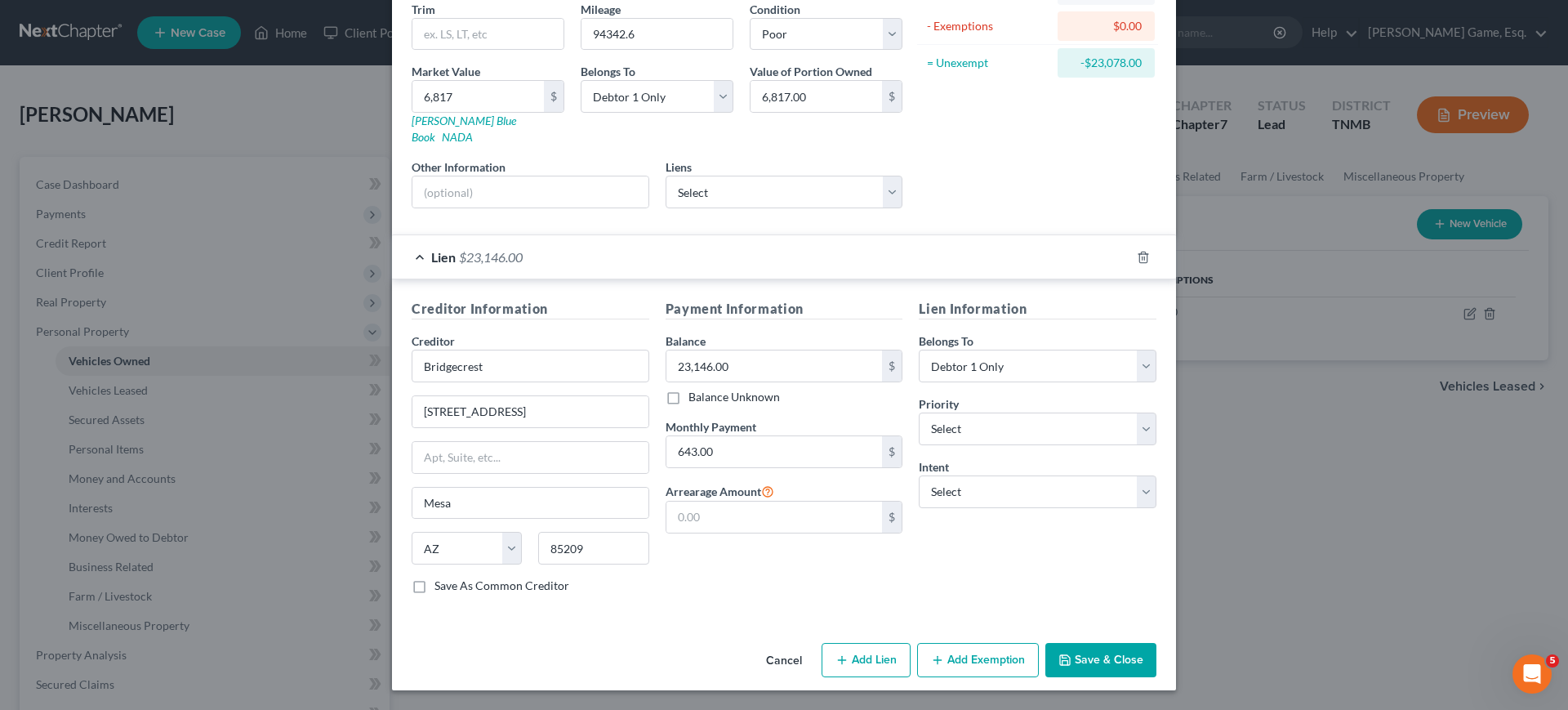
click at [1156, 643] on button "Save & Close" at bounding box center [1101, 660] width 111 height 34
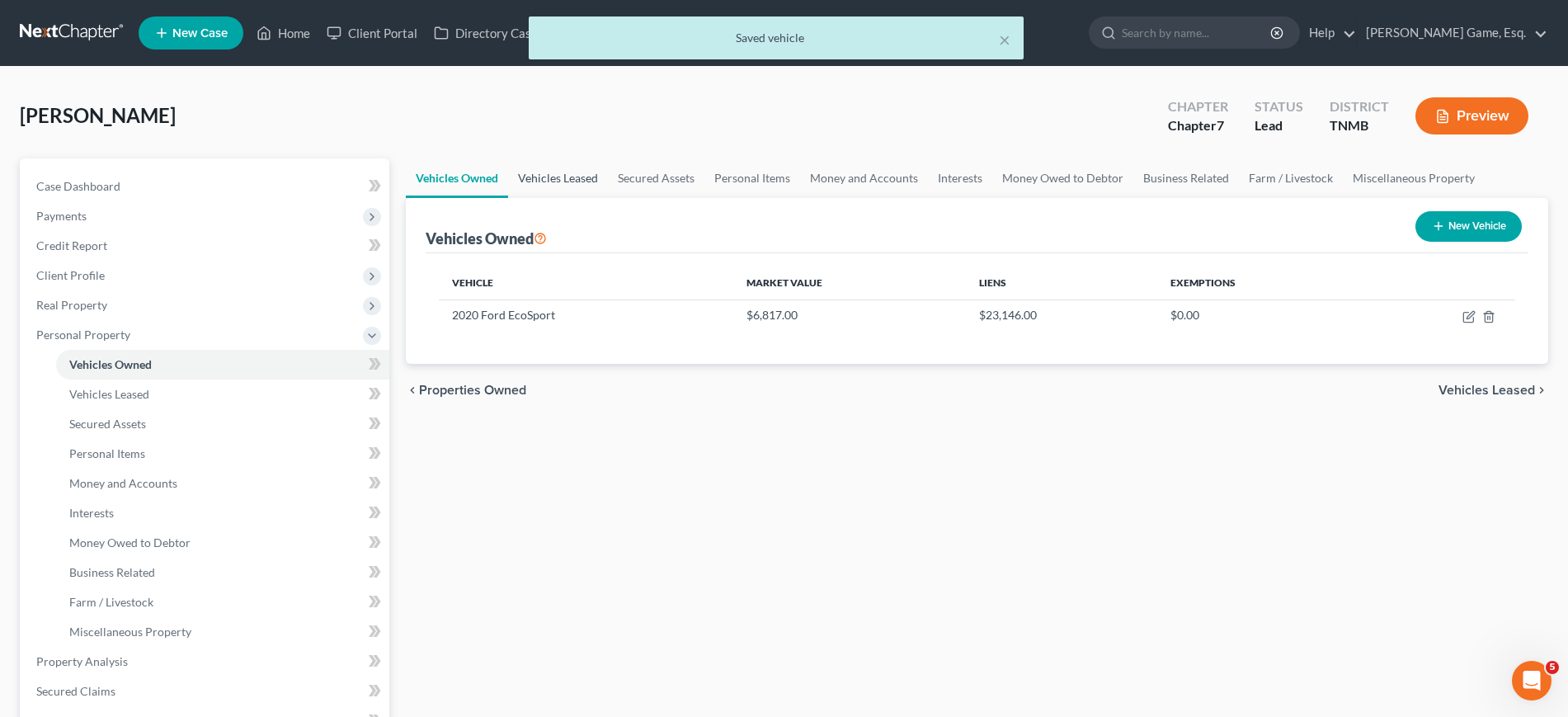
click at [608, 198] on link "Vehicles Leased" at bounding box center [558, 178] width 100 height 39
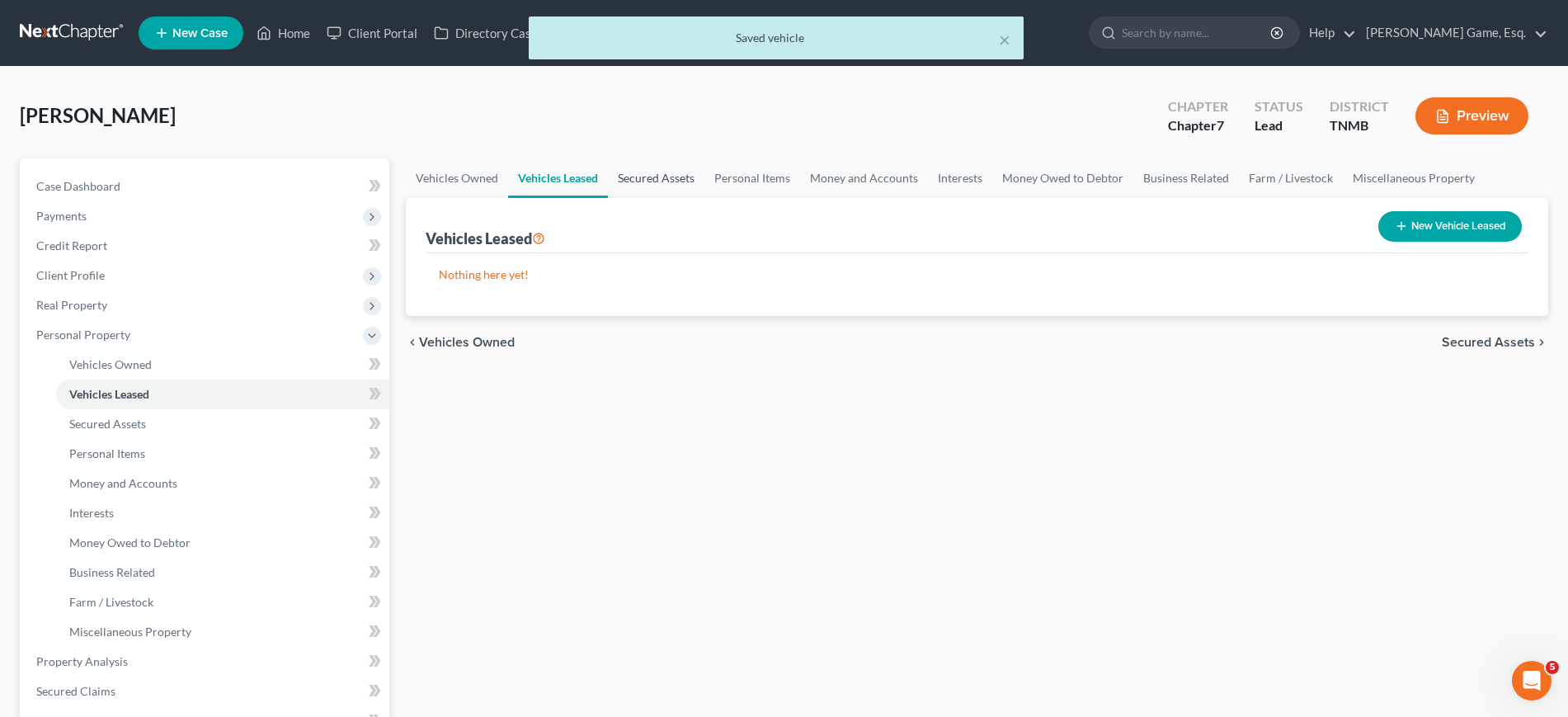
click at [705, 198] on link "Secured Assets" at bounding box center [656, 178] width 96 height 39
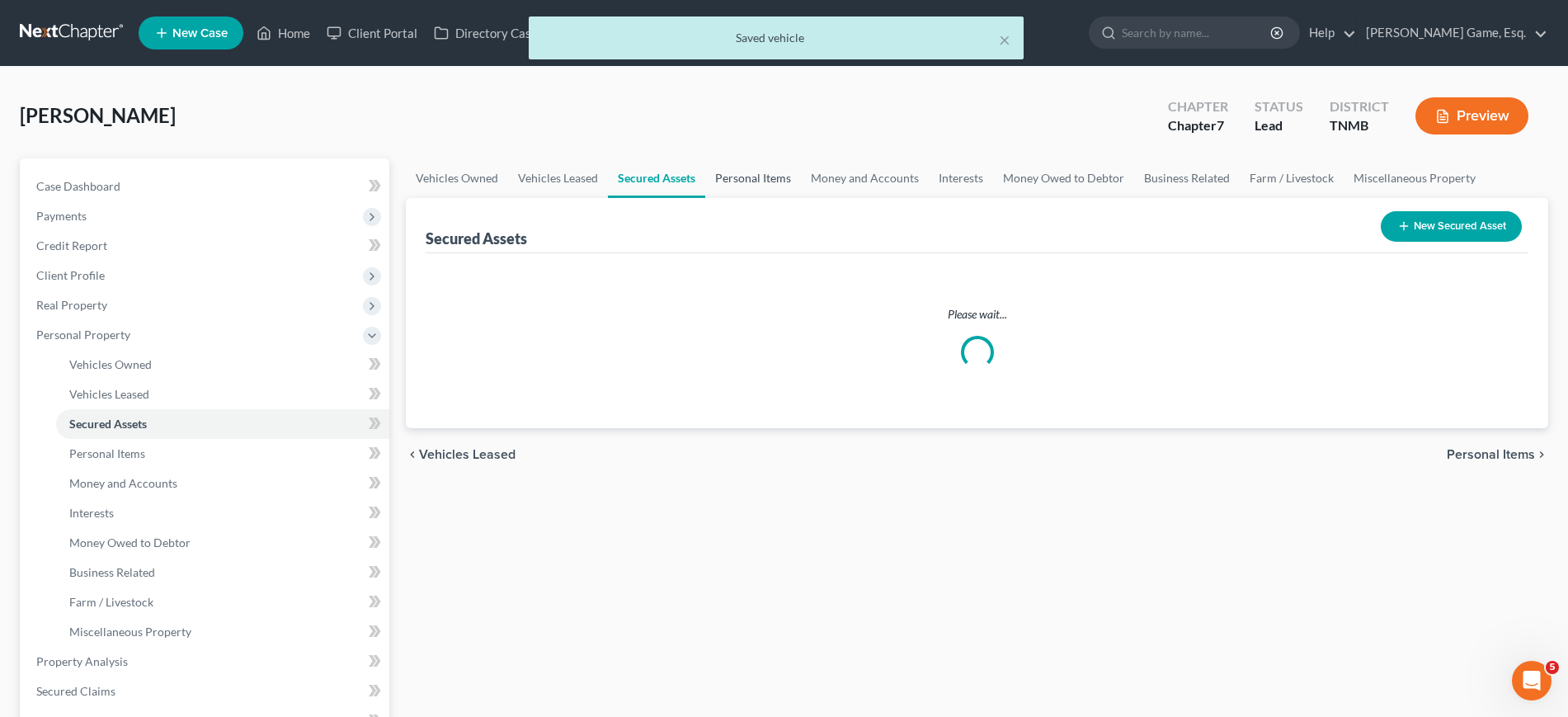
click at [801, 198] on link "Personal Items" at bounding box center [753, 178] width 95 height 39
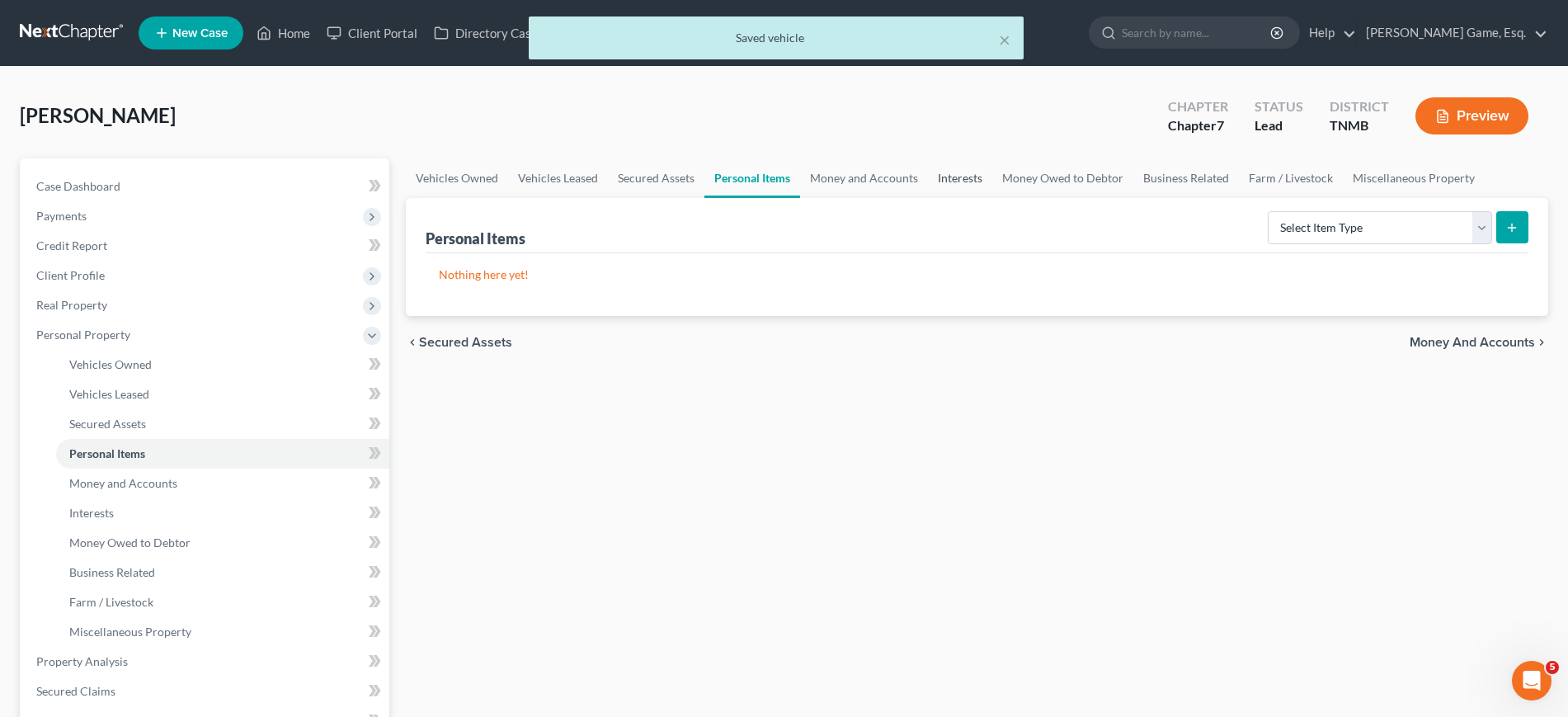
click at [992, 198] on link "Interests" at bounding box center [960, 178] width 64 height 39
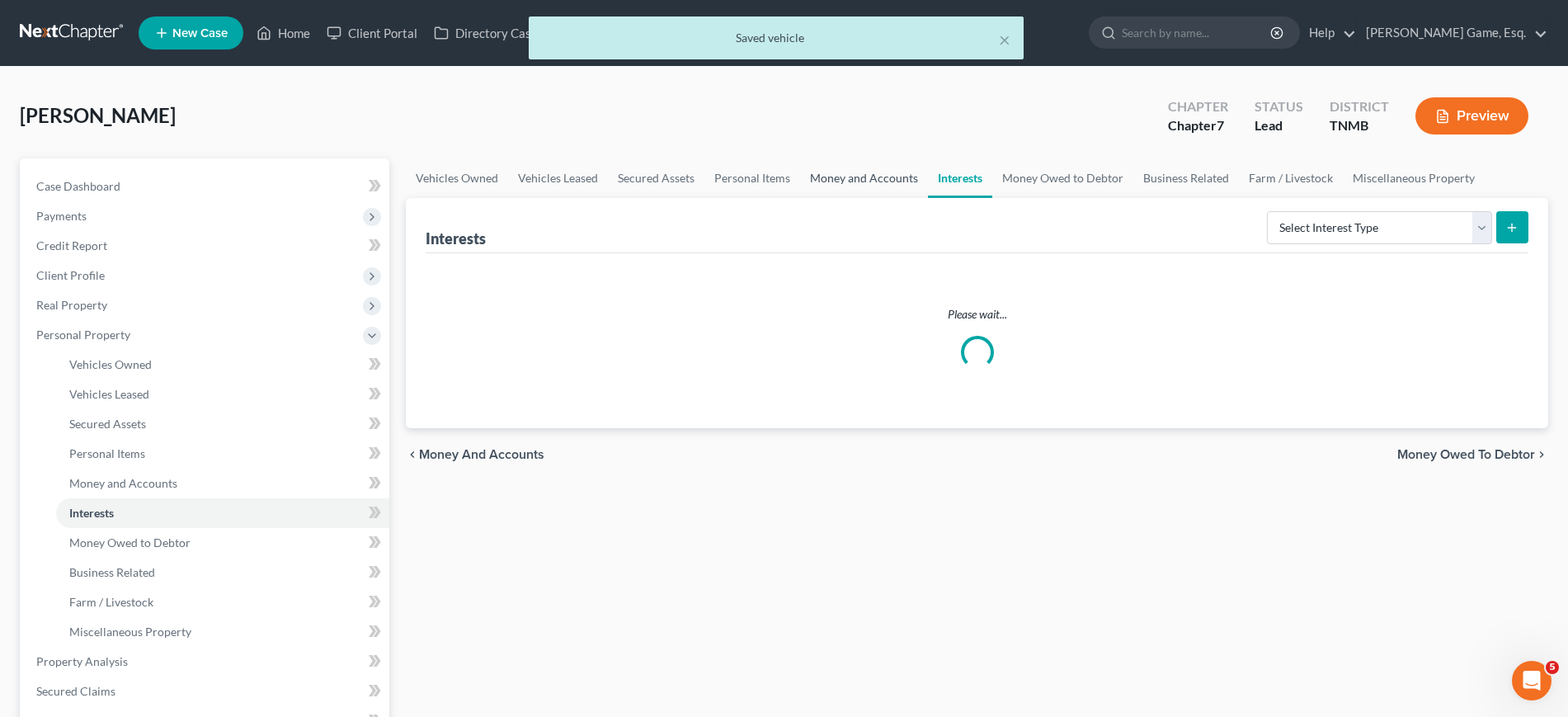
click at [928, 198] on link "Money and Accounts" at bounding box center [863, 178] width 127 height 39
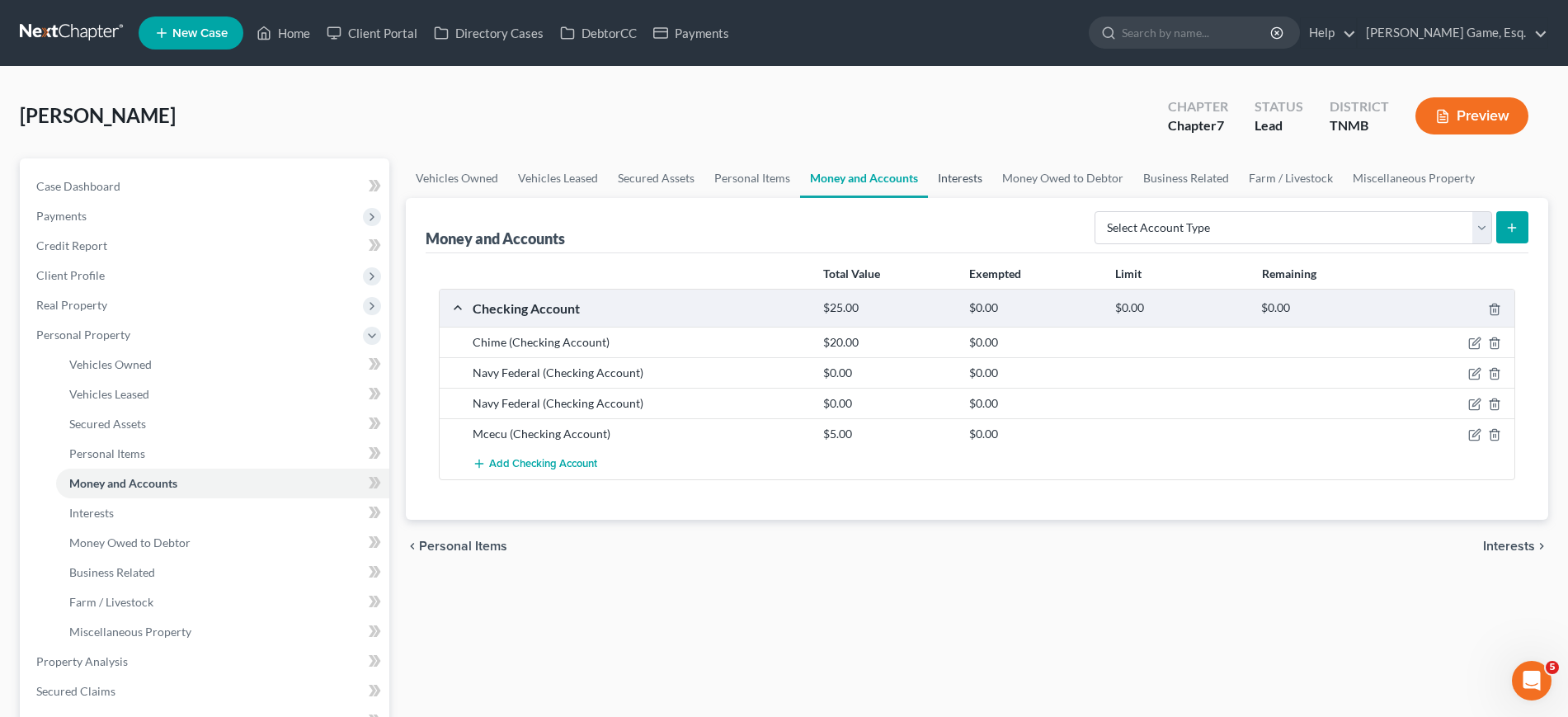
click at [992, 198] on link "Interests" at bounding box center [960, 178] width 64 height 39
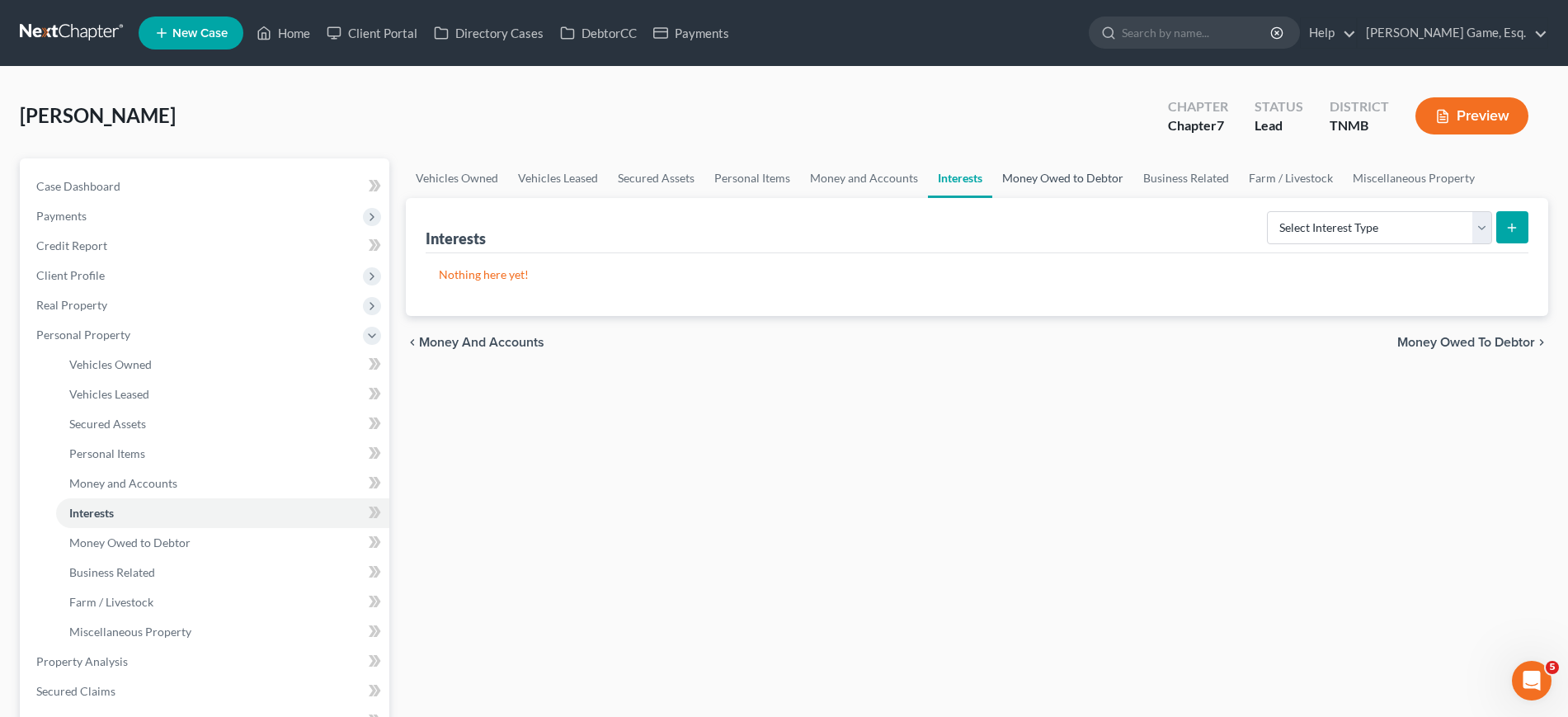
click at [1133, 198] on link "Money Owed to Debtor" at bounding box center [1063, 178] width 141 height 39
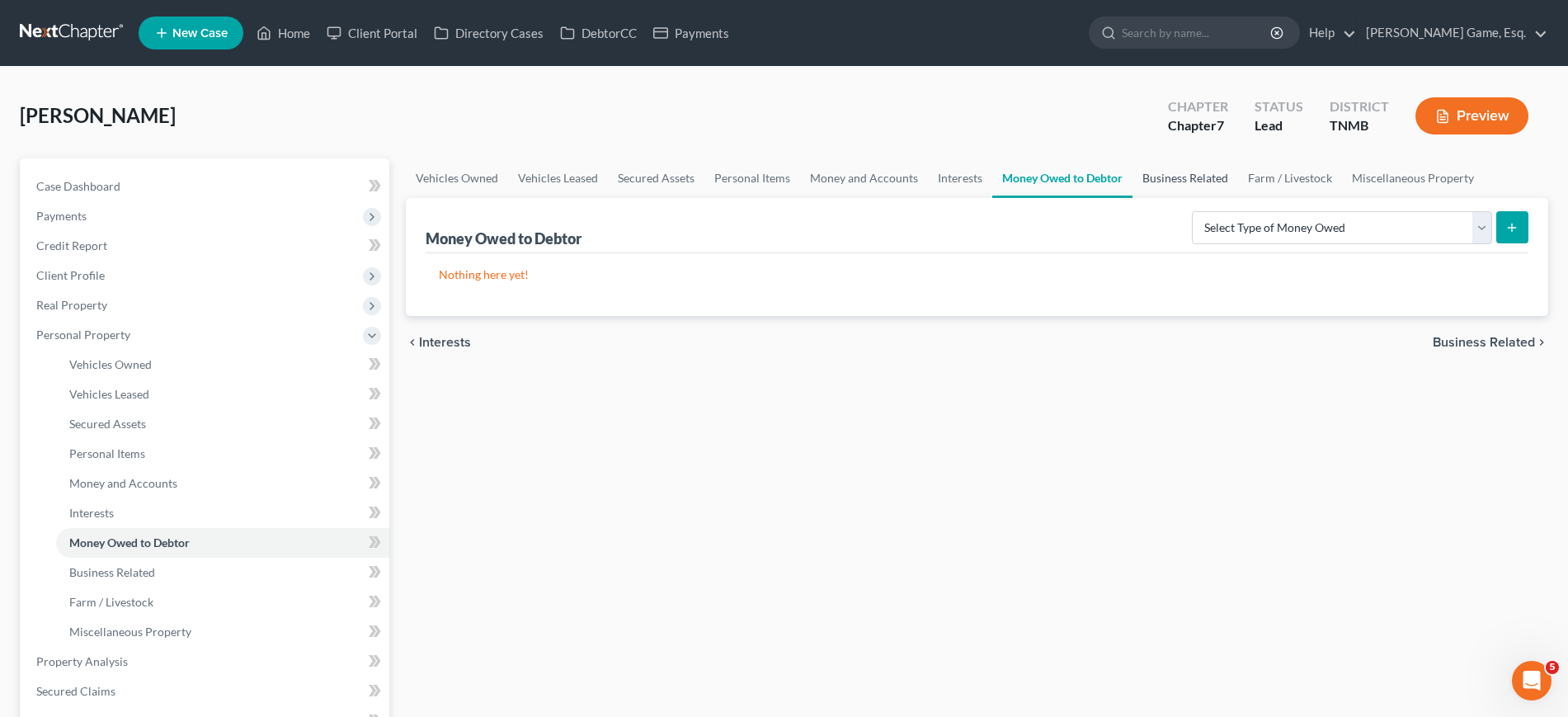
click at [1238, 198] on link "Business Related" at bounding box center [1185, 178] width 106 height 39
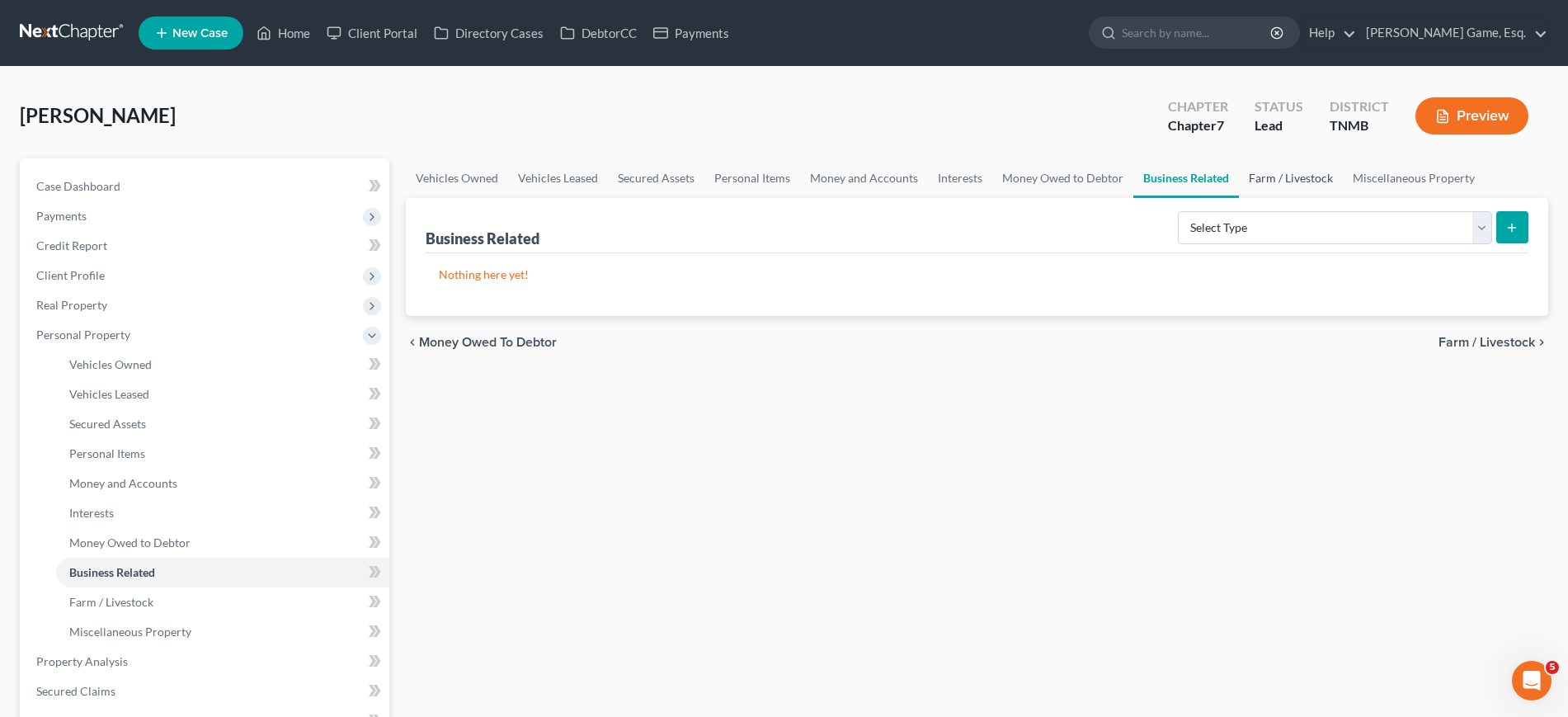
click at [1239, 198] on link "Farm / Livestock" at bounding box center [1291, 178] width 104 height 39
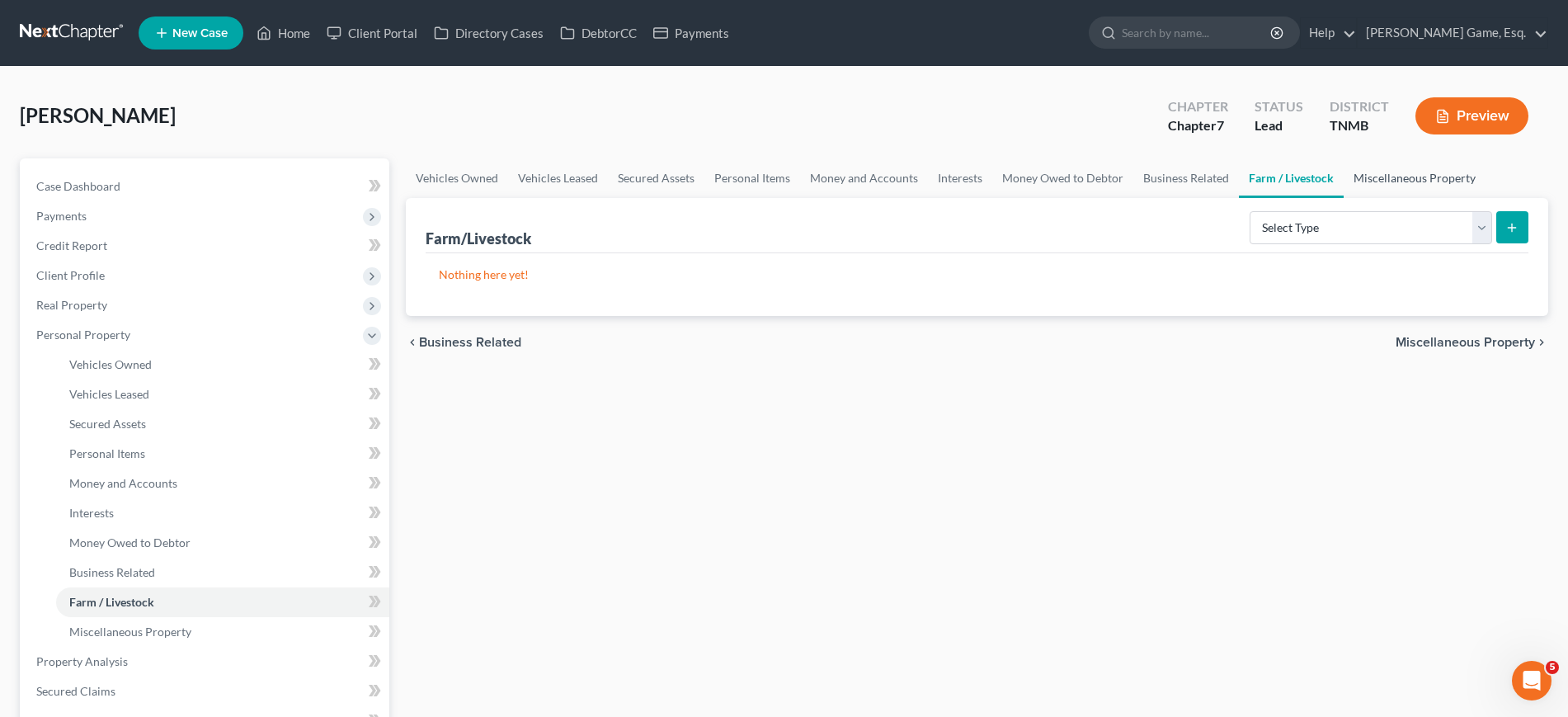
click at [1343, 198] on link "Miscellaneous Property" at bounding box center [1414, 178] width 142 height 39
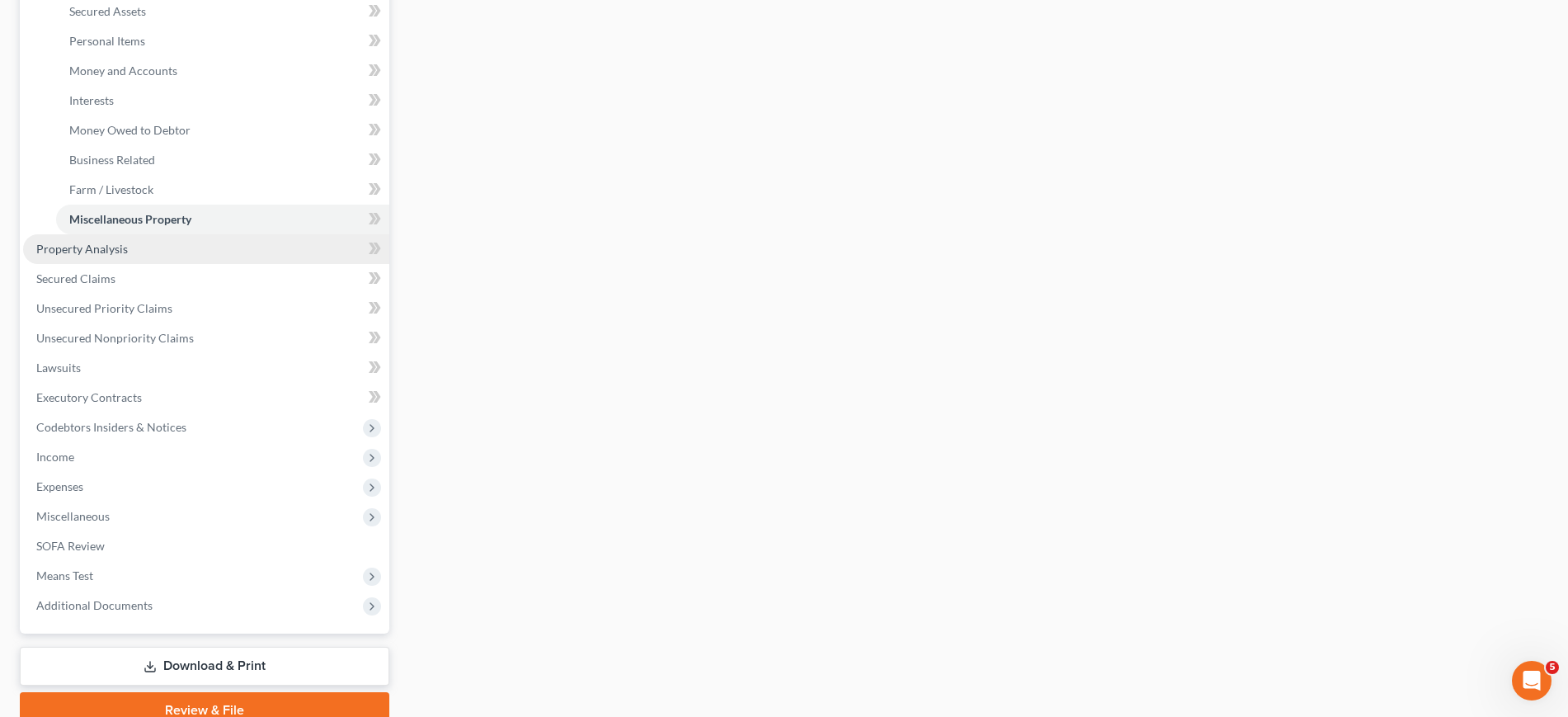
click at [167, 264] on link "Property Analysis" at bounding box center [206, 249] width 366 height 29
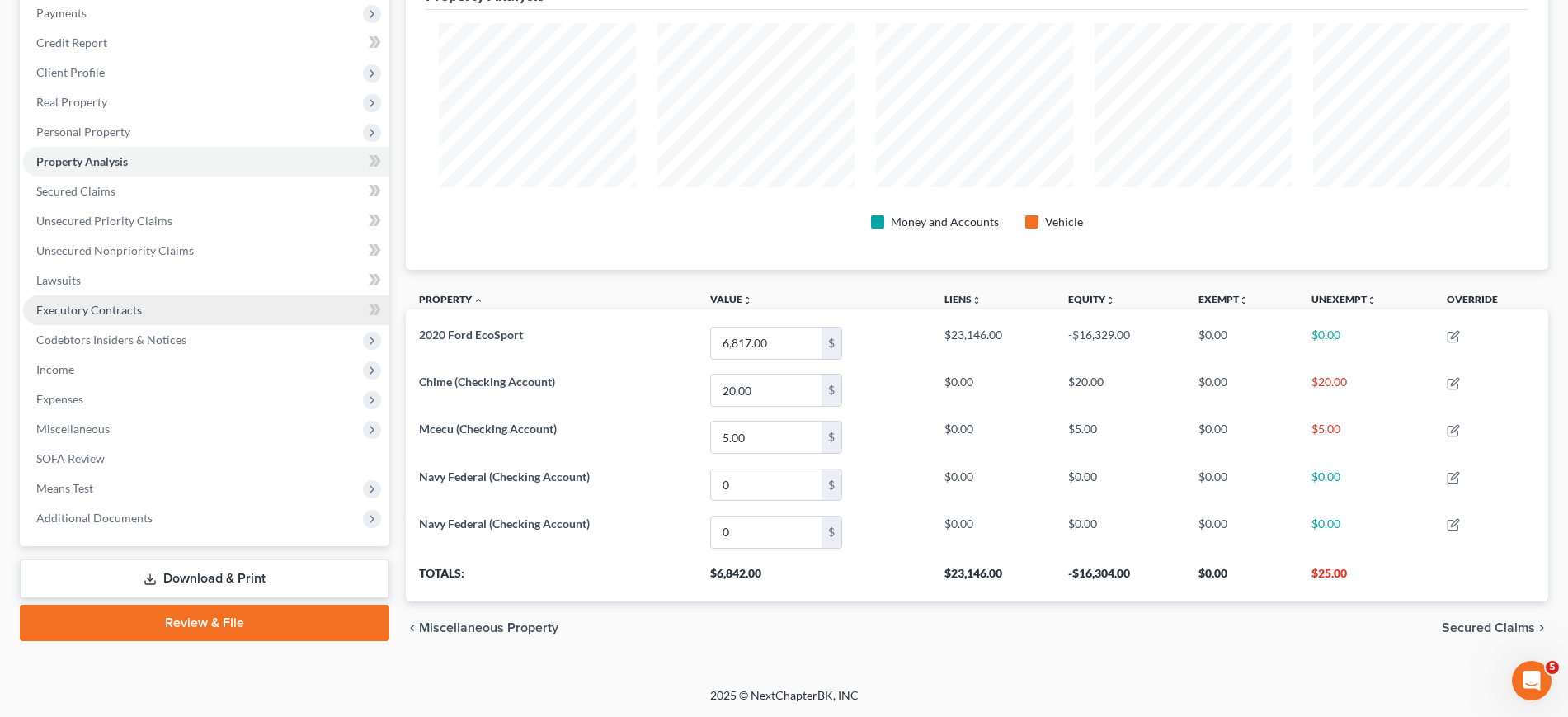
scroll to position [206, 0]
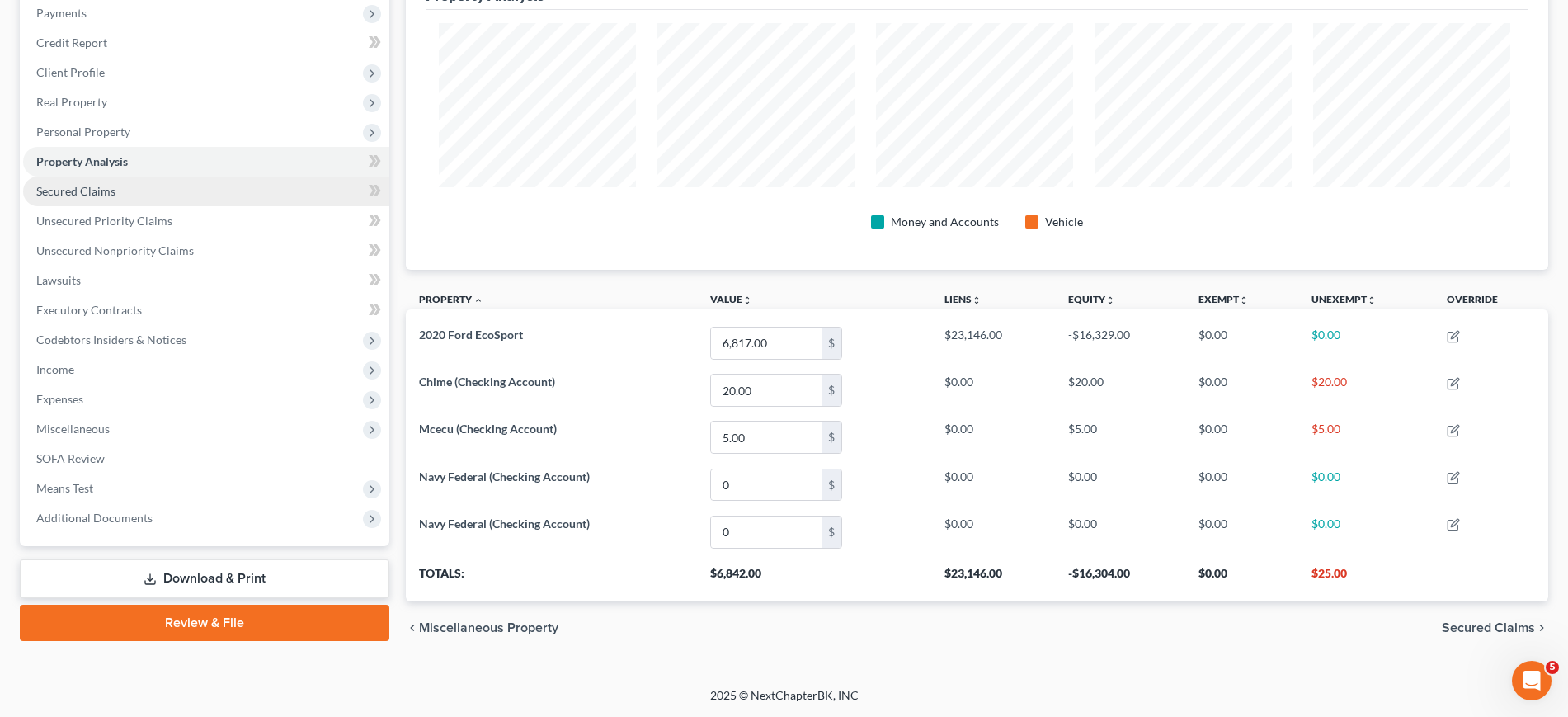
click at [173, 206] on link "Secured Claims" at bounding box center [206, 191] width 366 height 29
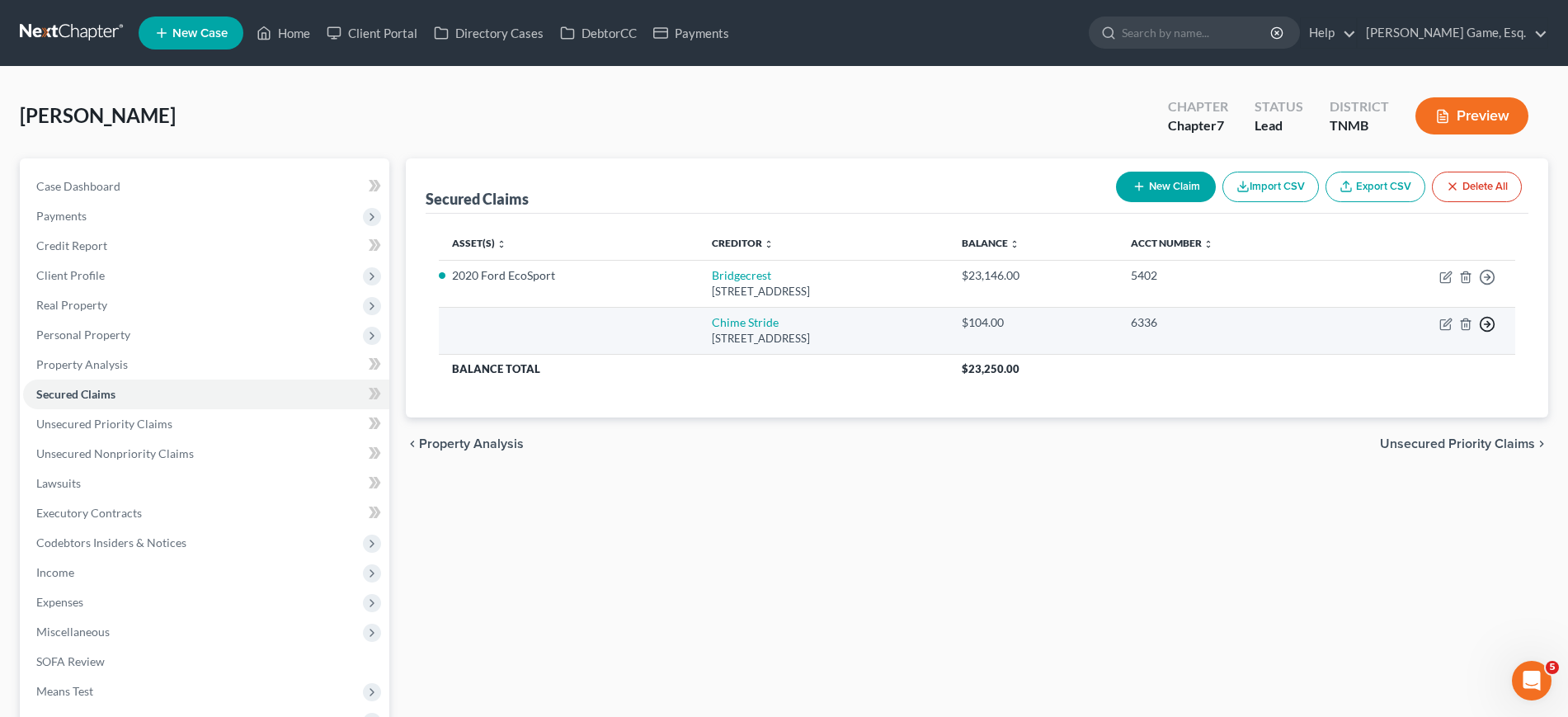
click at [1479, 285] on icon "button" at bounding box center [1487, 277] width 17 height 17
click at [1377, 381] on link "Move to F" at bounding box center [1377, 366] width 138 height 28
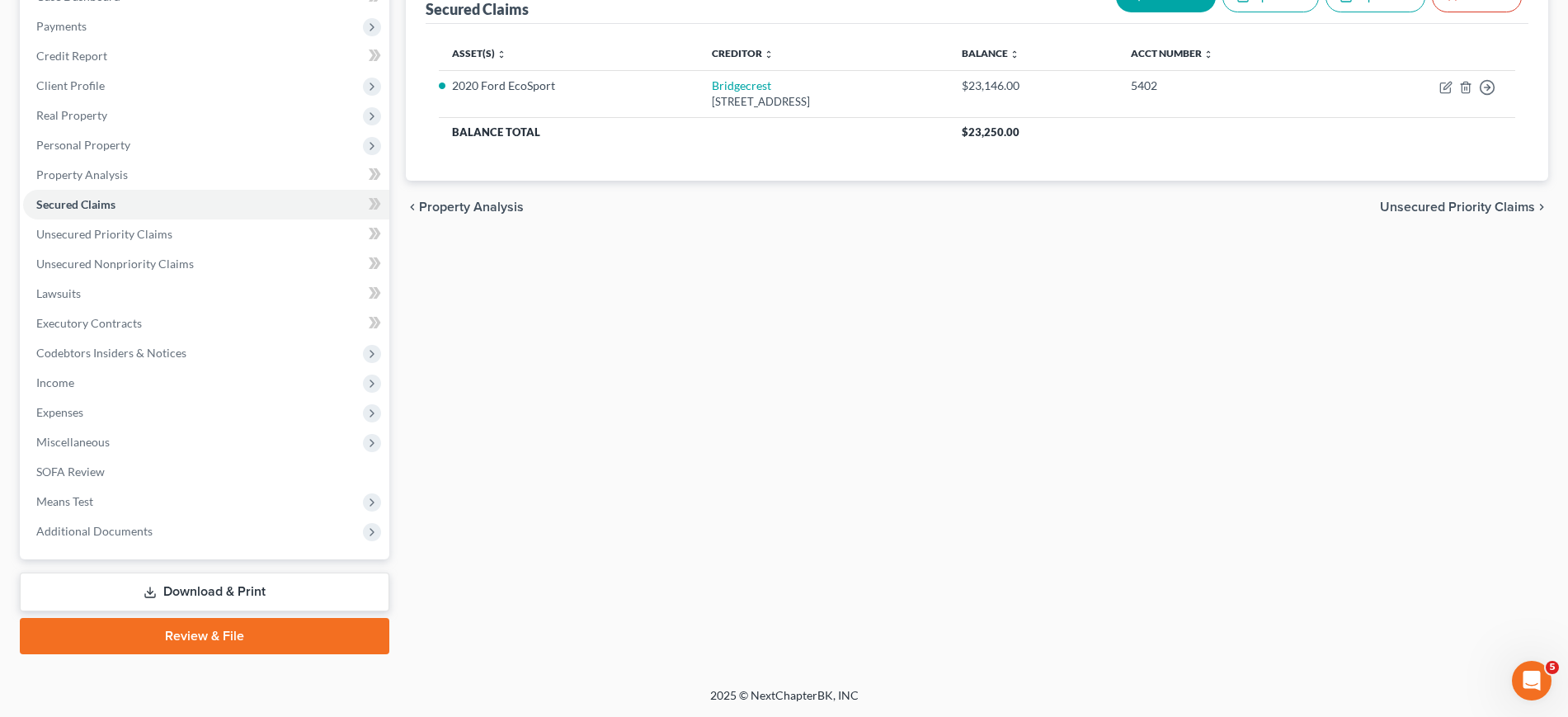
scroll to position [412, 0]
click at [131, 227] on span "Unsecured Priority Claims" at bounding box center [104, 234] width 136 height 14
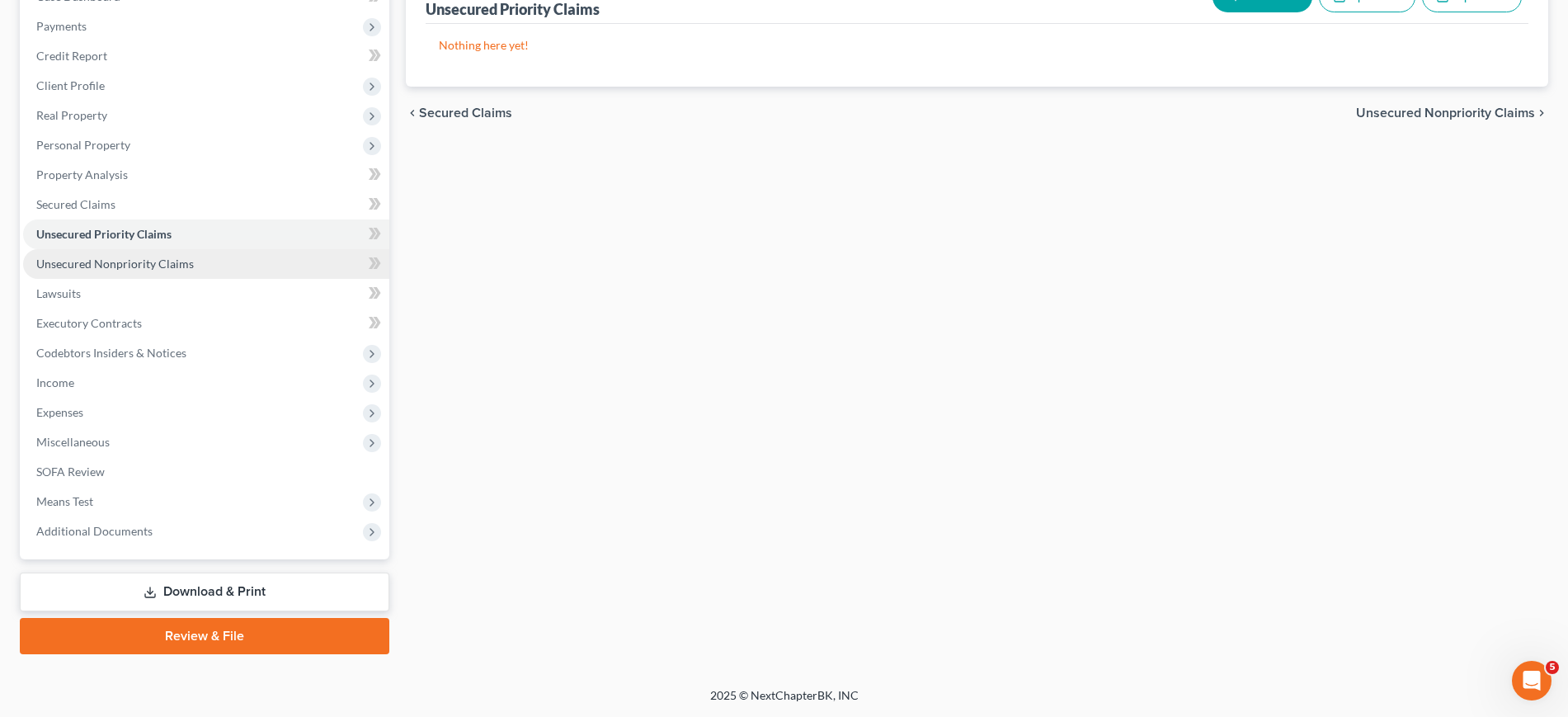
click at [184, 257] on span "Unsecured Nonpriority Claims" at bounding box center [115, 264] width 158 height 14
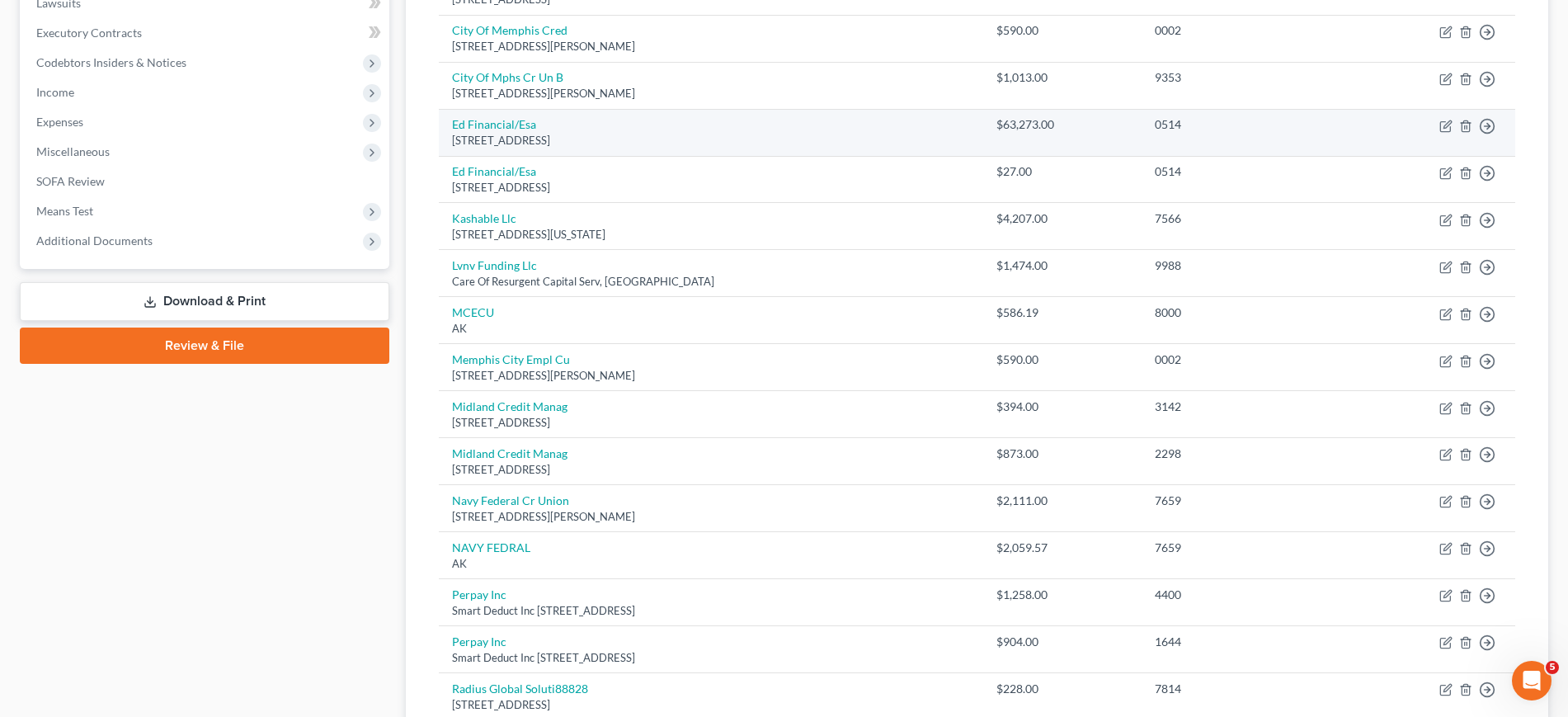
scroll to position [273, 0]
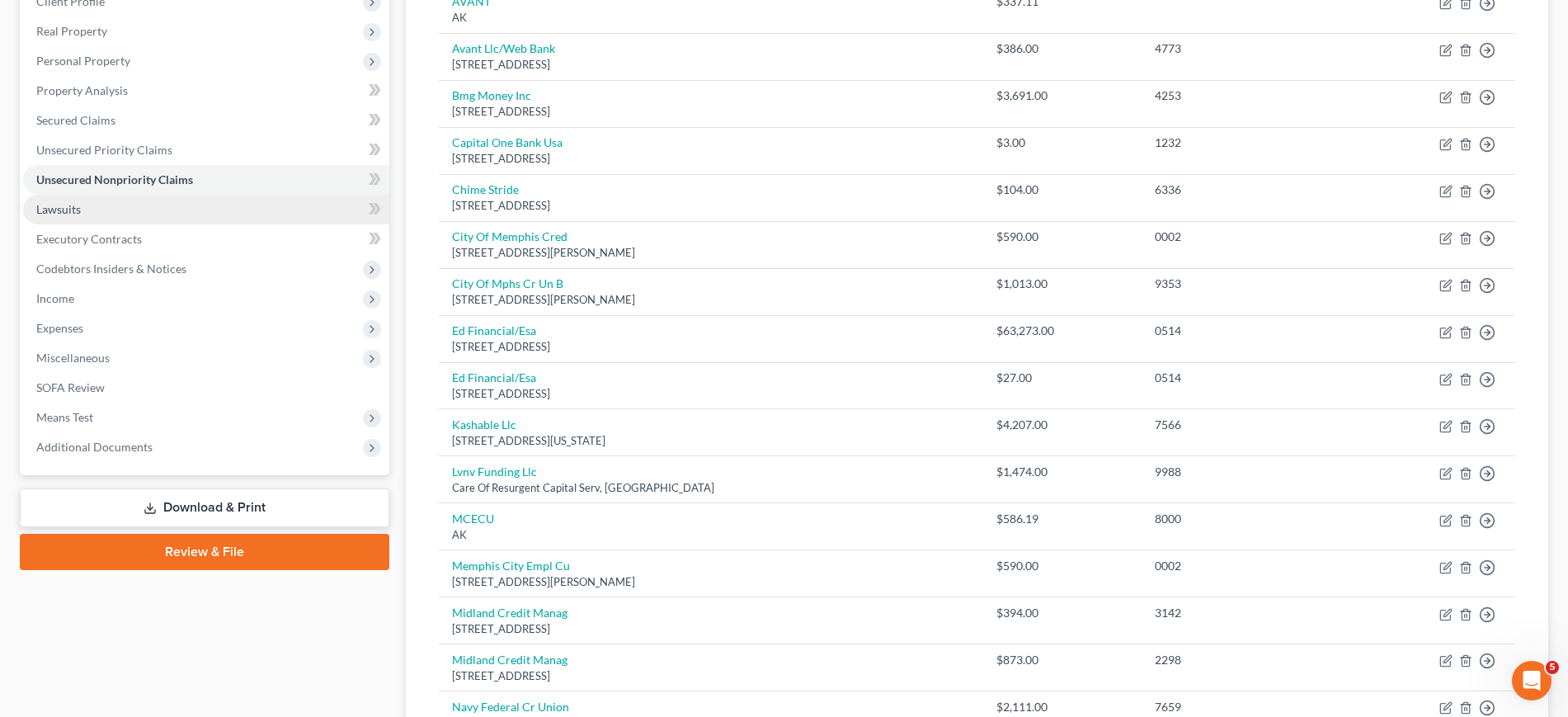
click at [94, 224] on link "Lawsuits" at bounding box center [206, 208] width 366 height 29
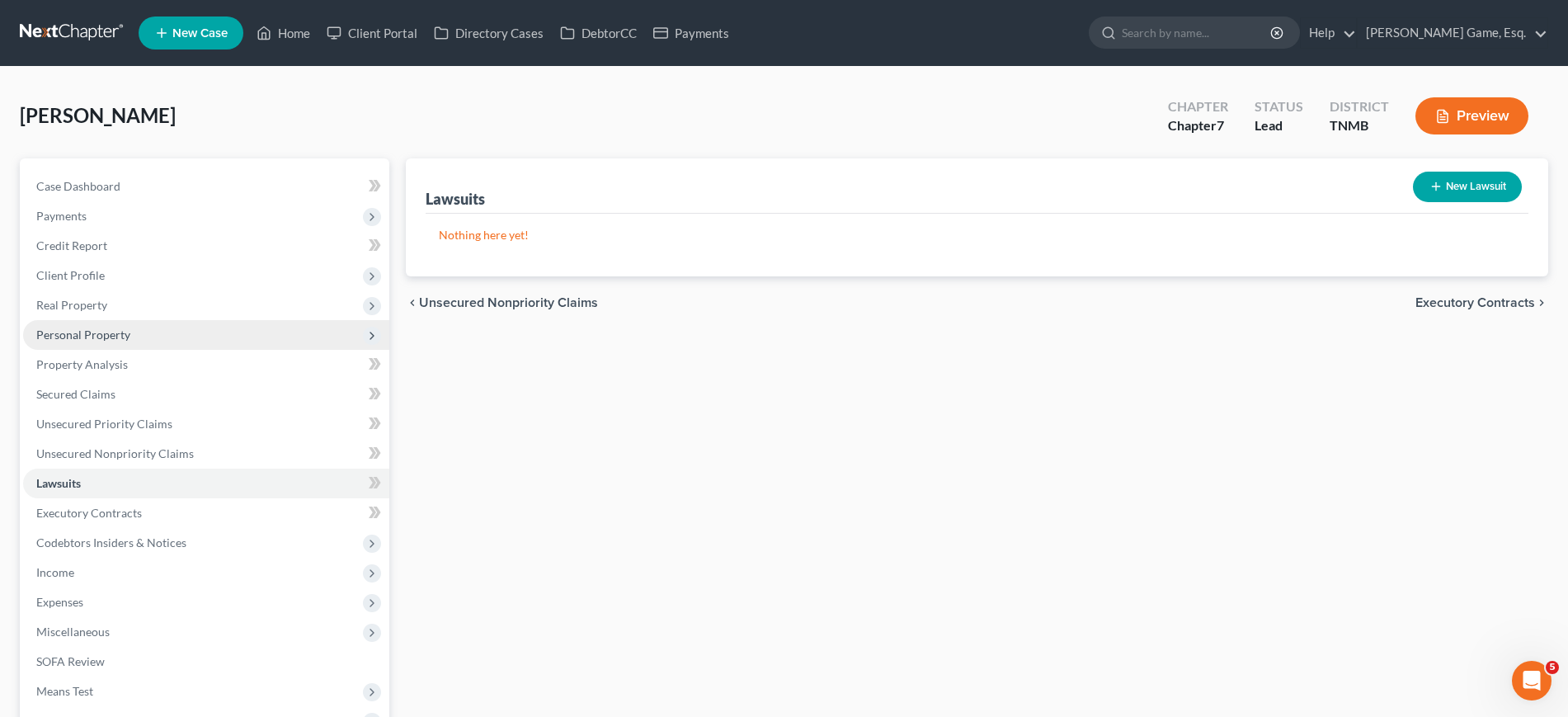
drag, startPoint x: 139, startPoint y: 339, endPoint x: 216, endPoint y: 401, distance: 98.9
click at [139, 290] on span "Client Profile" at bounding box center [206, 275] width 366 height 29
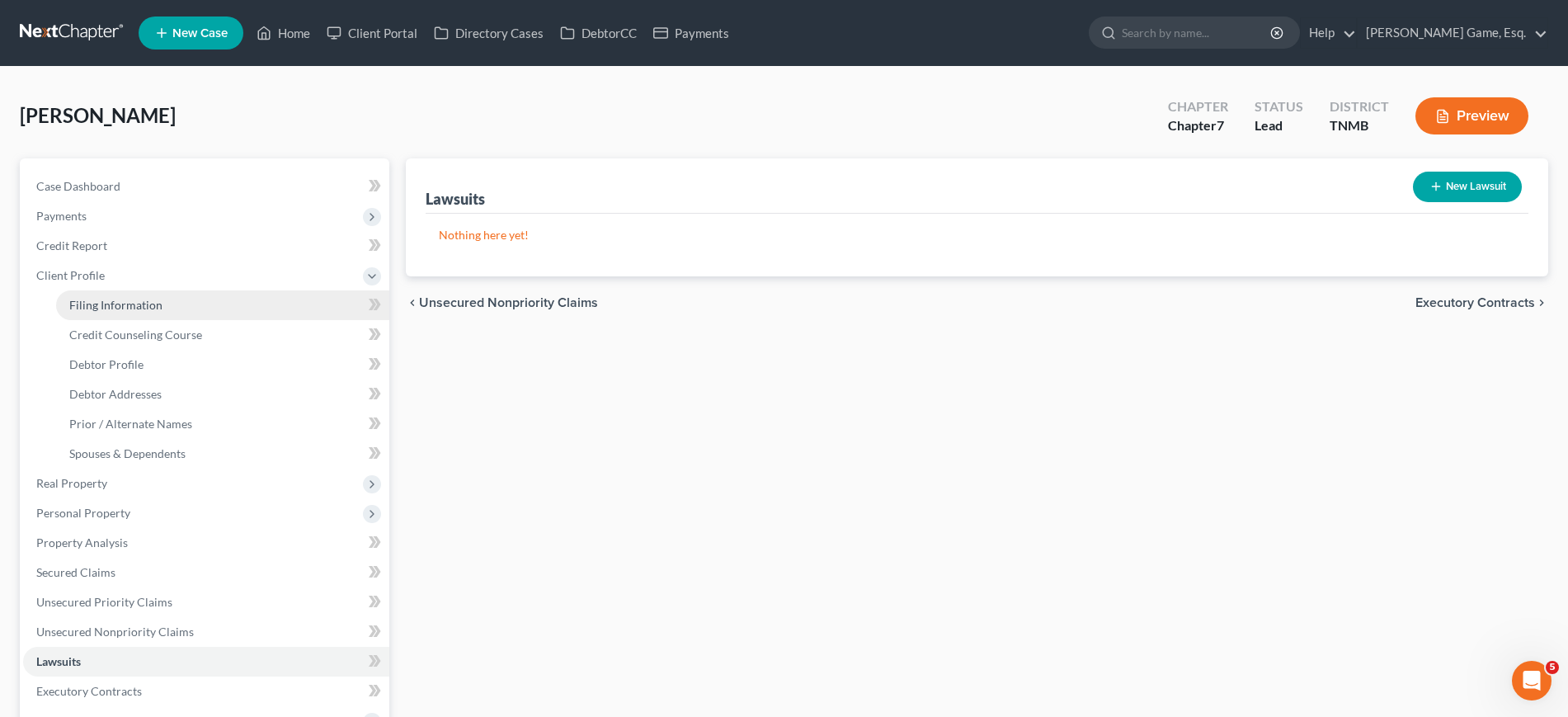
click at [204, 320] on link "Filing Information" at bounding box center [223, 305] width 333 height 29
select select "1"
select select "0"
select select "75"
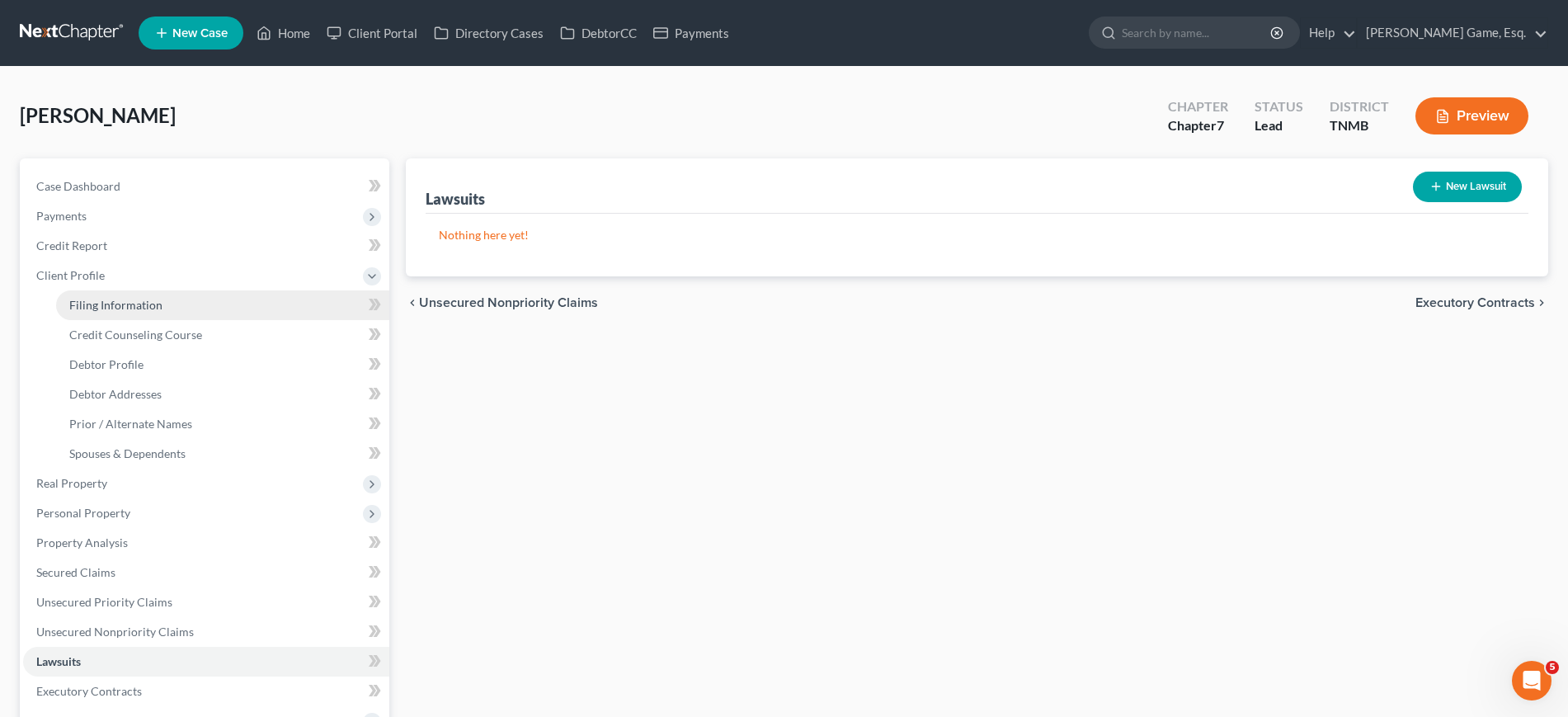
select select "0"
select select "44"
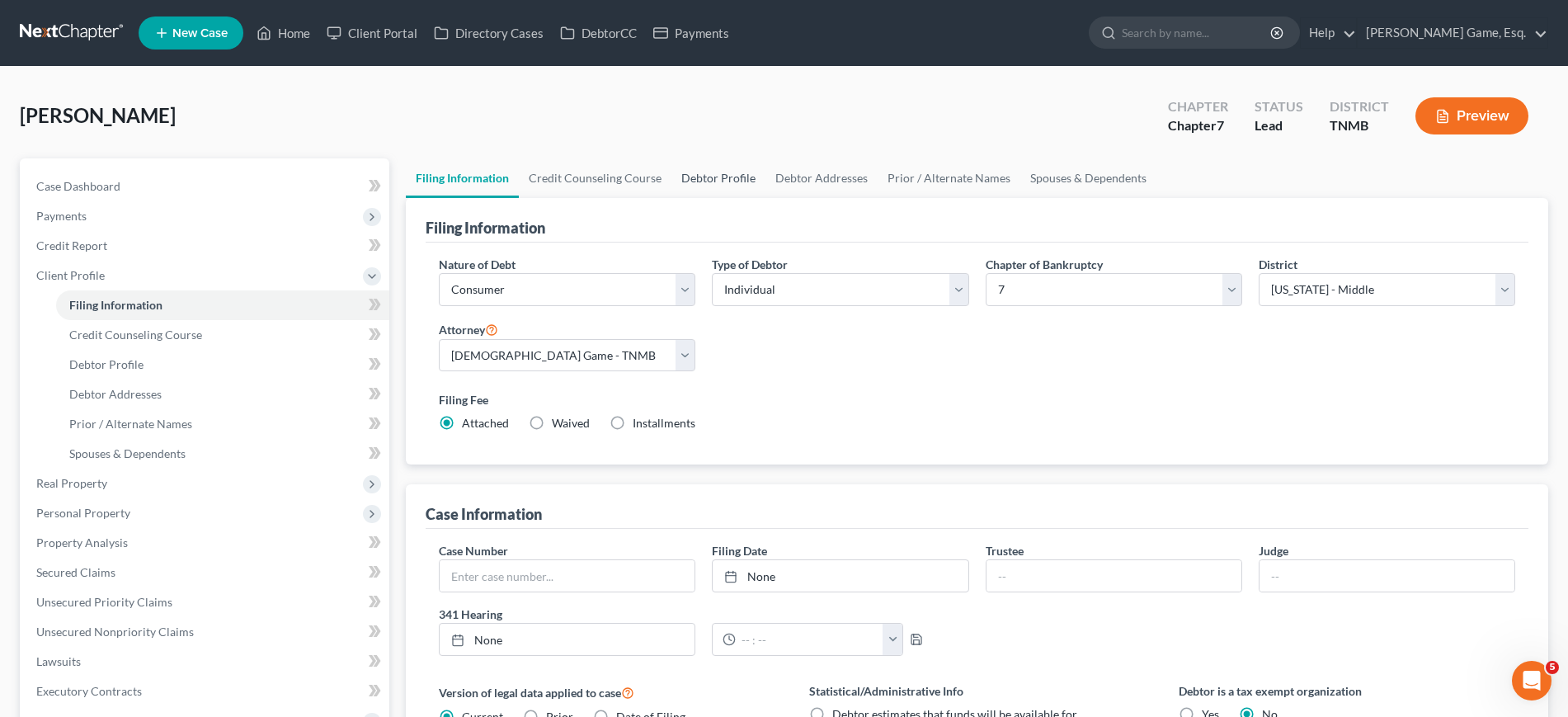
click at [765, 198] on link "Debtor Profile" at bounding box center [719, 178] width 94 height 39
select select "0"
select select "2"
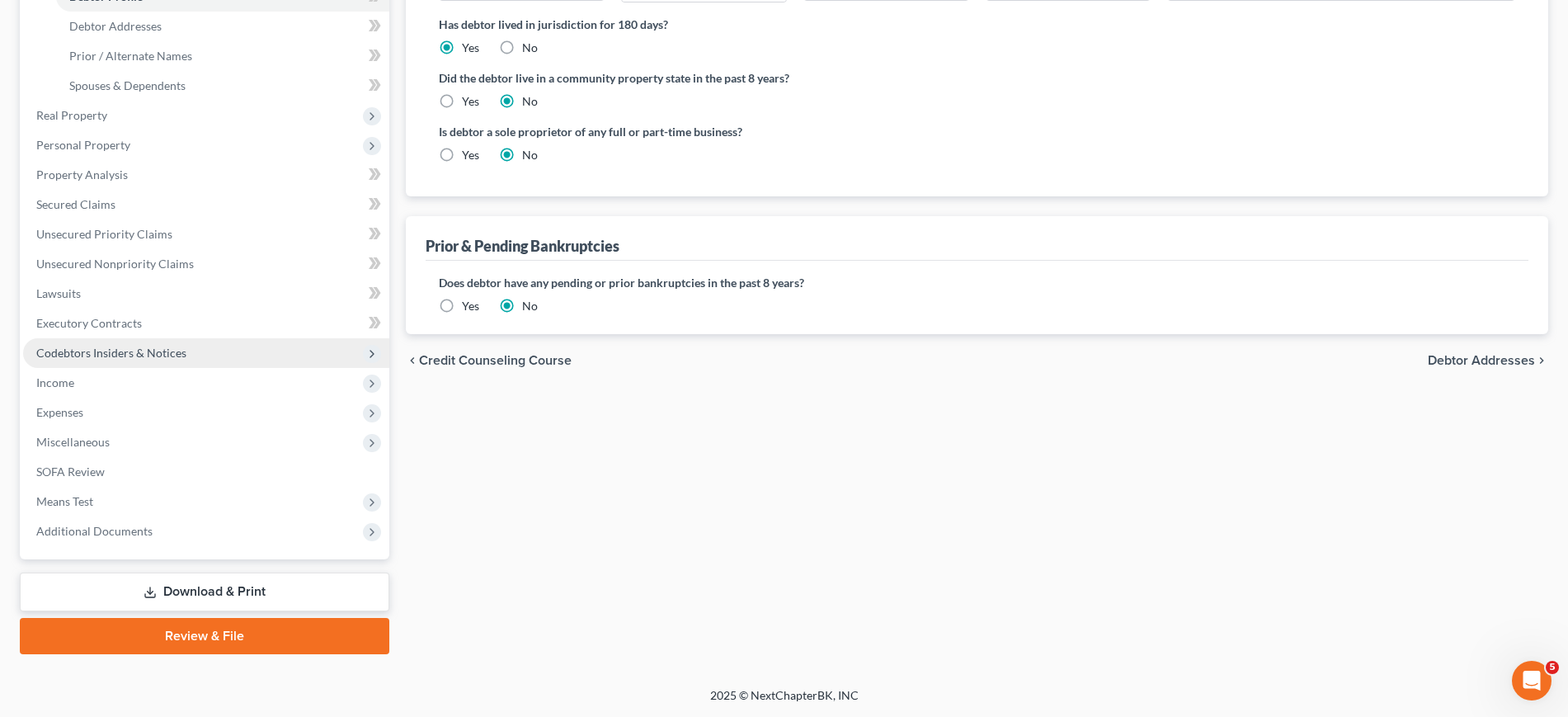
scroll to position [412, 0]
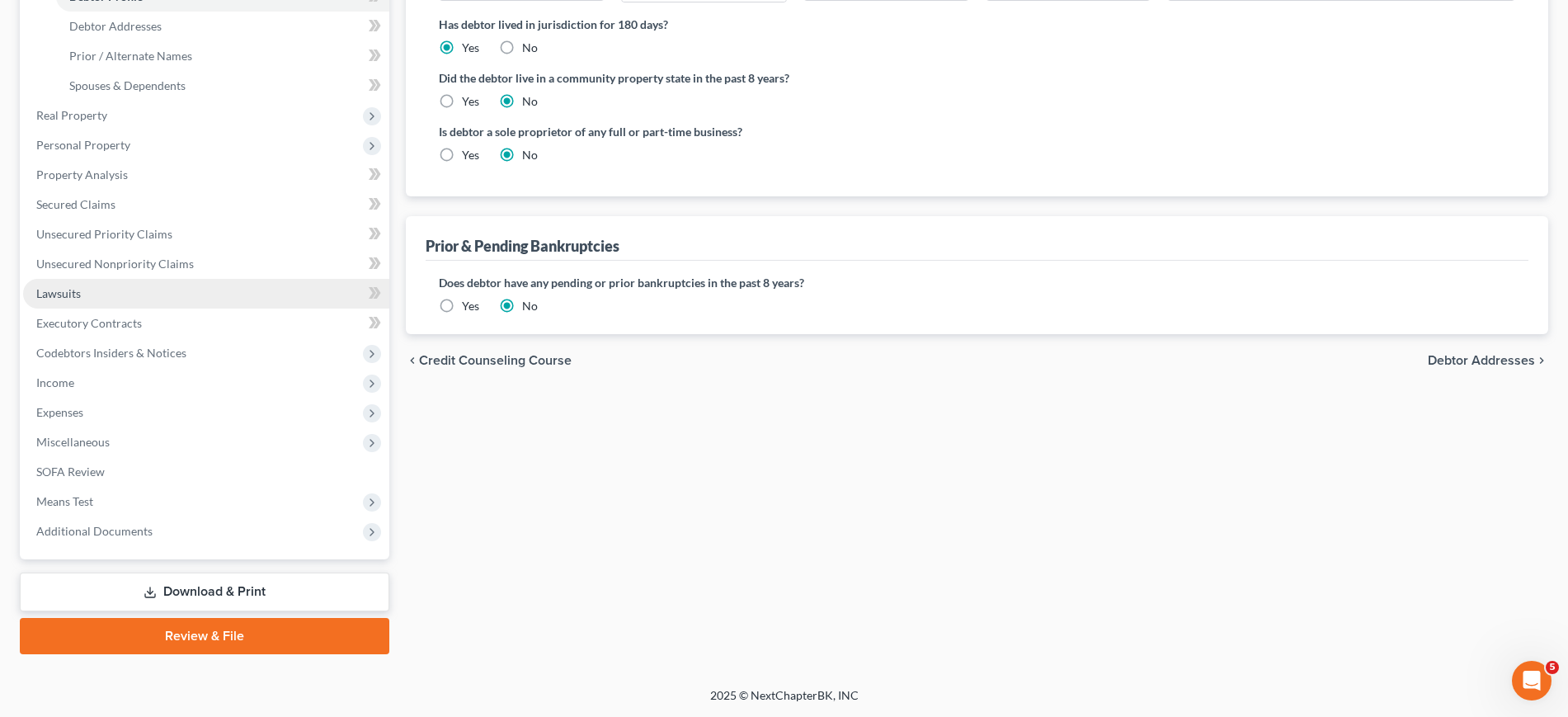
click at [81, 300] on span "Lawsuits" at bounding box center [59, 293] width 45 height 14
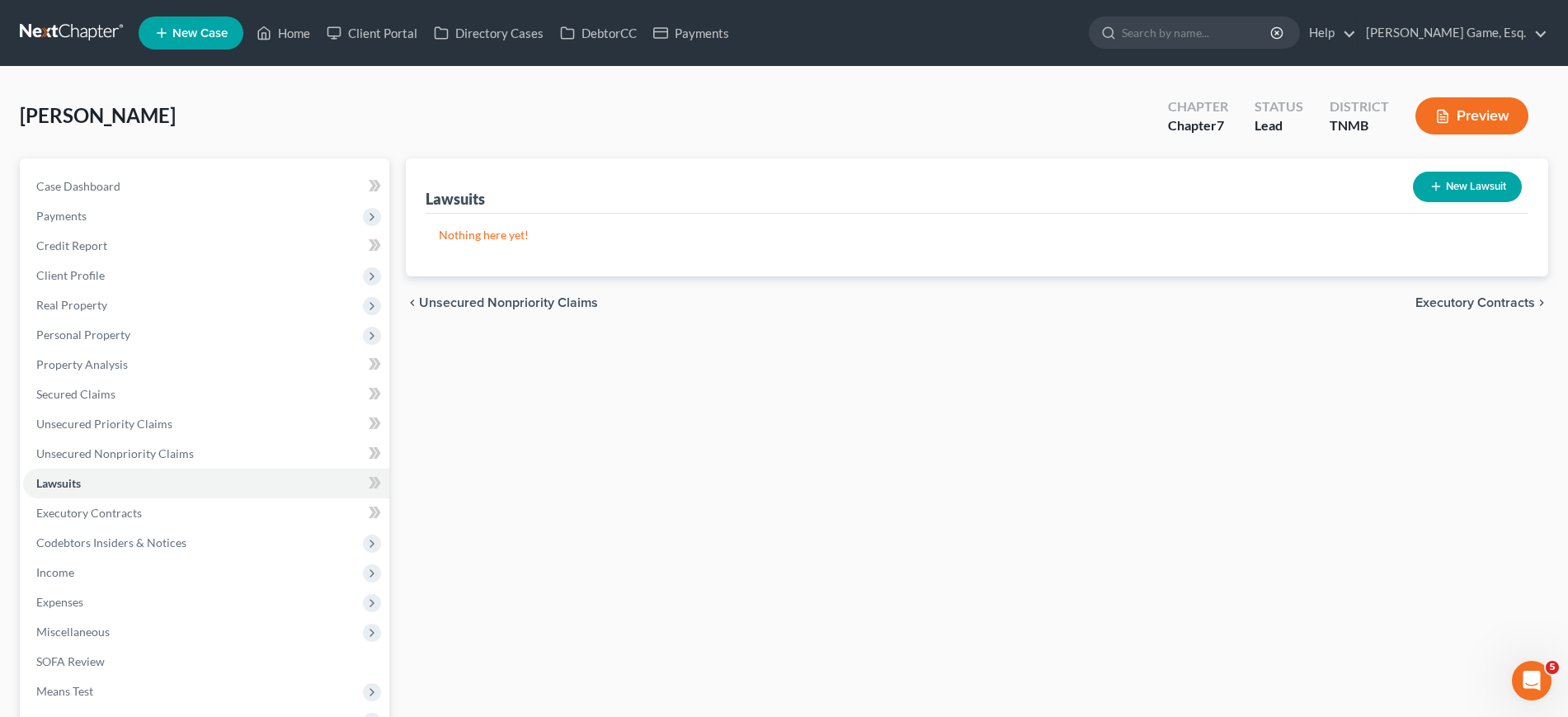
click at [1431, 202] on button "New Lawsuit" at bounding box center [1467, 187] width 109 height 30
select select "0"
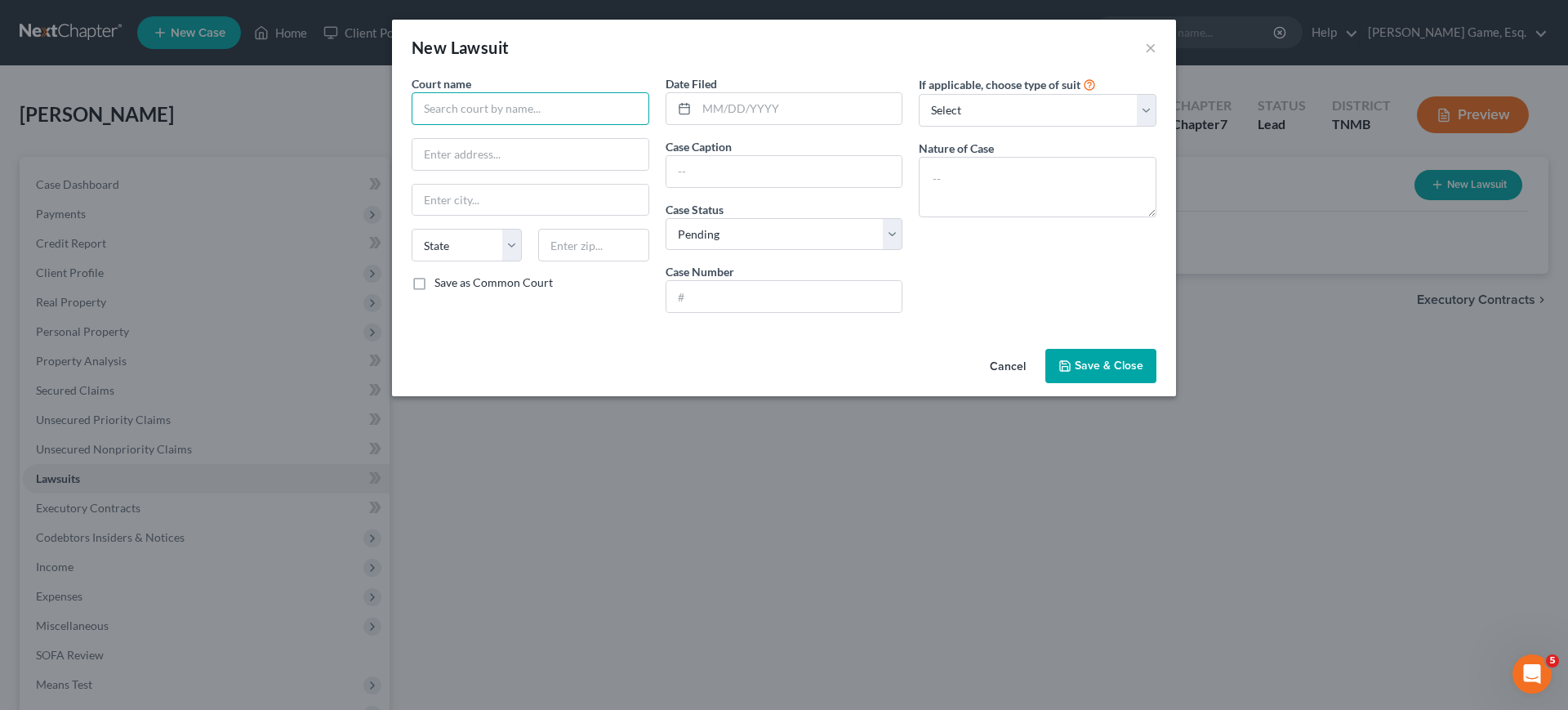
click at [445, 125] on input "text" at bounding box center [530, 108] width 237 height 33
click at [510, 125] on input "text" at bounding box center [530, 108] width 237 height 33
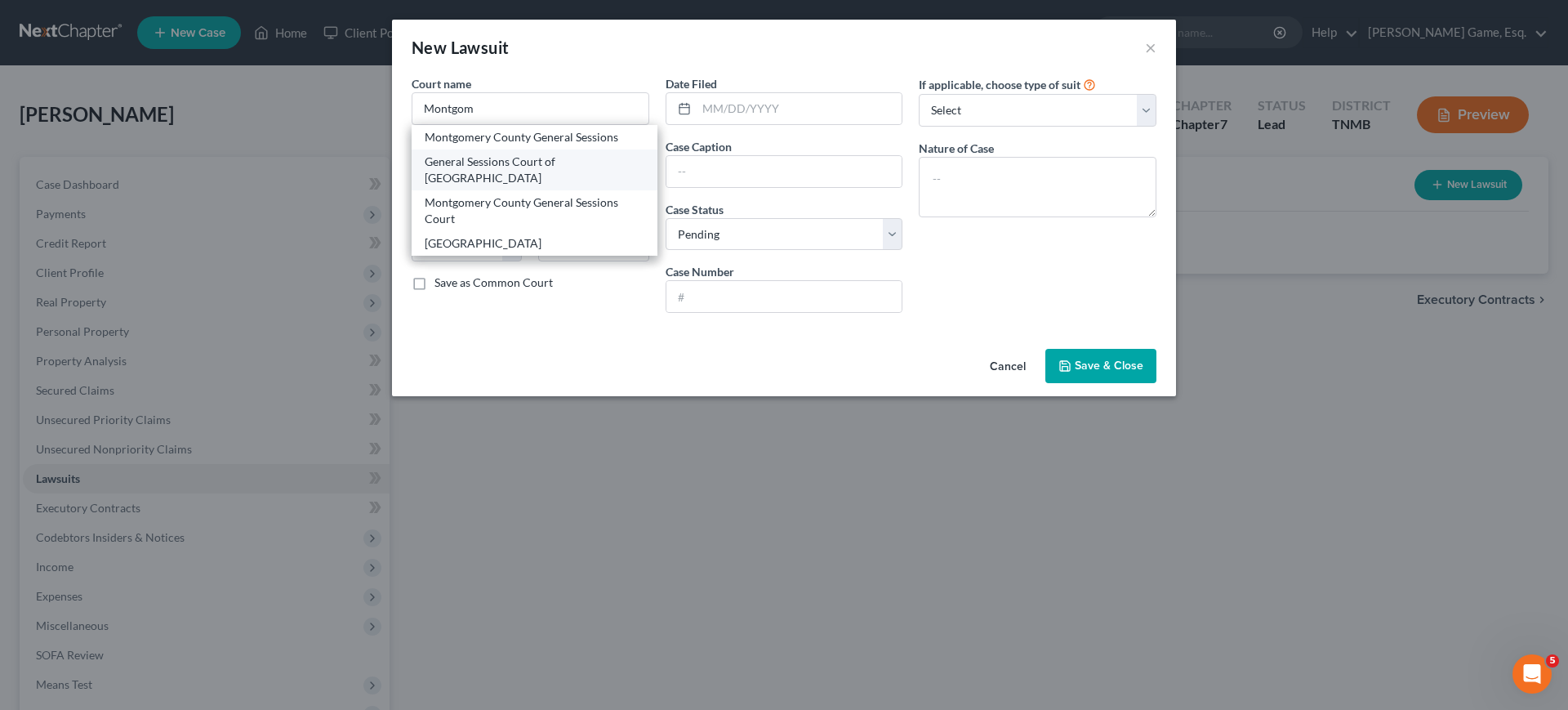
click at [499, 186] on div "General Sessions Court of [GEOGRAPHIC_DATA]" at bounding box center [534, 169] width 220 height 33
type input "General Sessions Court of [GEOGRAPHIC_DATA]"
type input "2 Millenium Plz"
type input "[GEOGRAPHIC_DATA]"
select select "44"
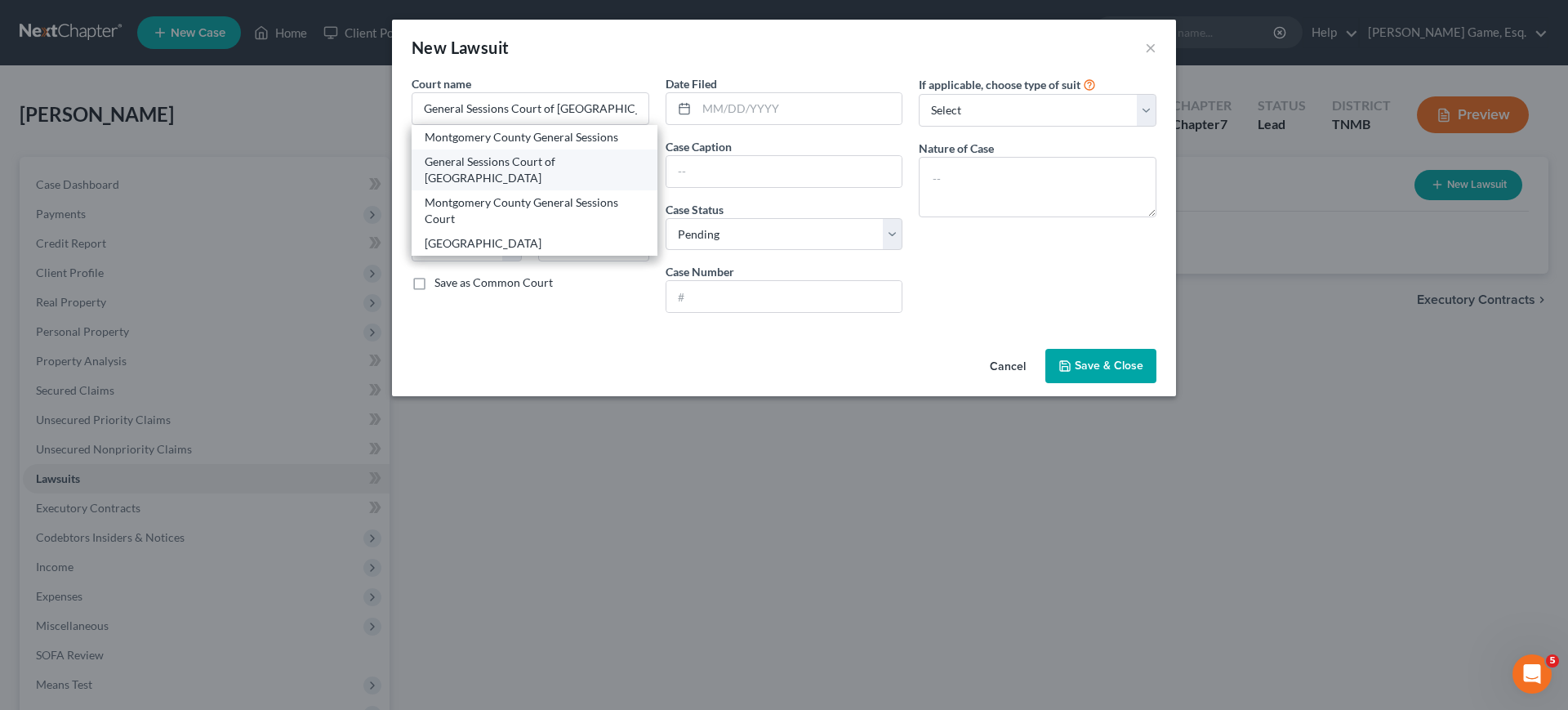
type input "37040"
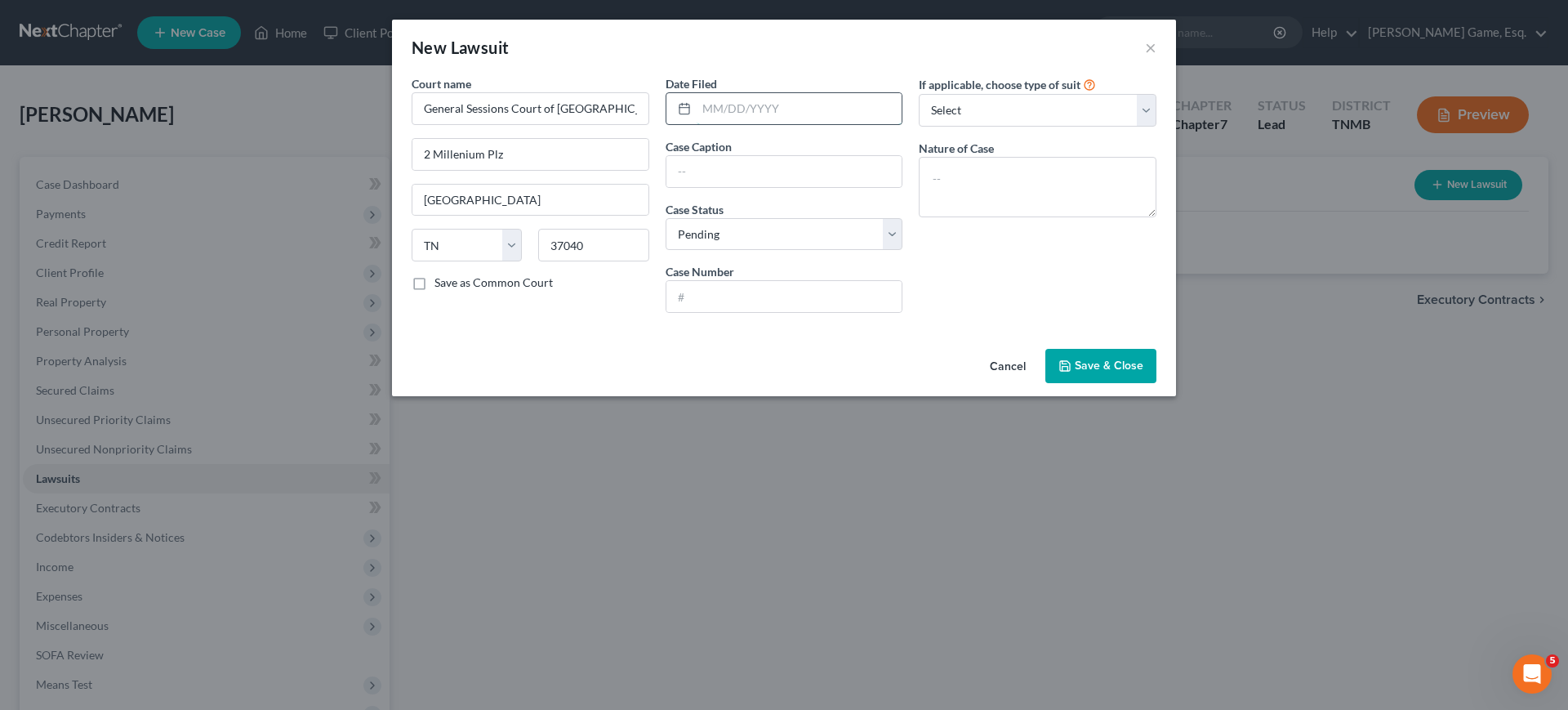
click at [734, 124] on input "text" at bounding box center [799, 108] width 205 height 31
type input "[DATE]"
click at [728, 187] on input "text" at bounding box center [784, 171] width 236 height 31
click at [743, 312] on input "text" at bounding box center [784, 295] width 236 height 31
click at [728, 312] on input "text" at bounding box center [784, 295] width 236 height 31
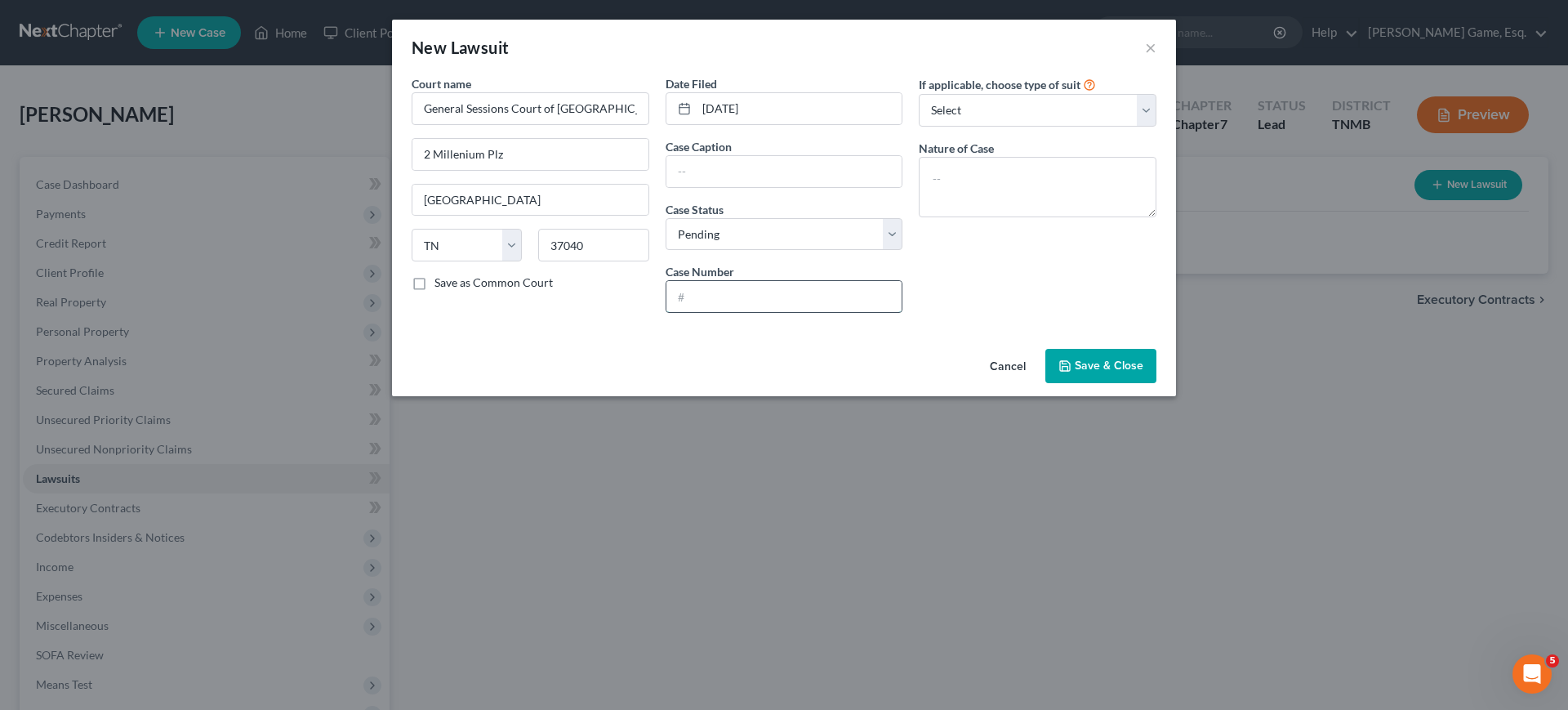
paste input "63GS1-2025-CV-8358"
type input "63GS1-2025-CV-8358"
click at [734, 250] on select "Select Pending On Appeal Concluded" at bounding box center [784, 234] width 237 height 33
click at [666, 250] on select "Select Pending On Appeal Concluded" at bounding box center [784, 234] width 237 height 33
click at [1047, 126] on select "Select Repossession Garnishment Foreclosure Attached, Seized, Or Levied Other" at bounding box center [1037, 109] width 237 height 33
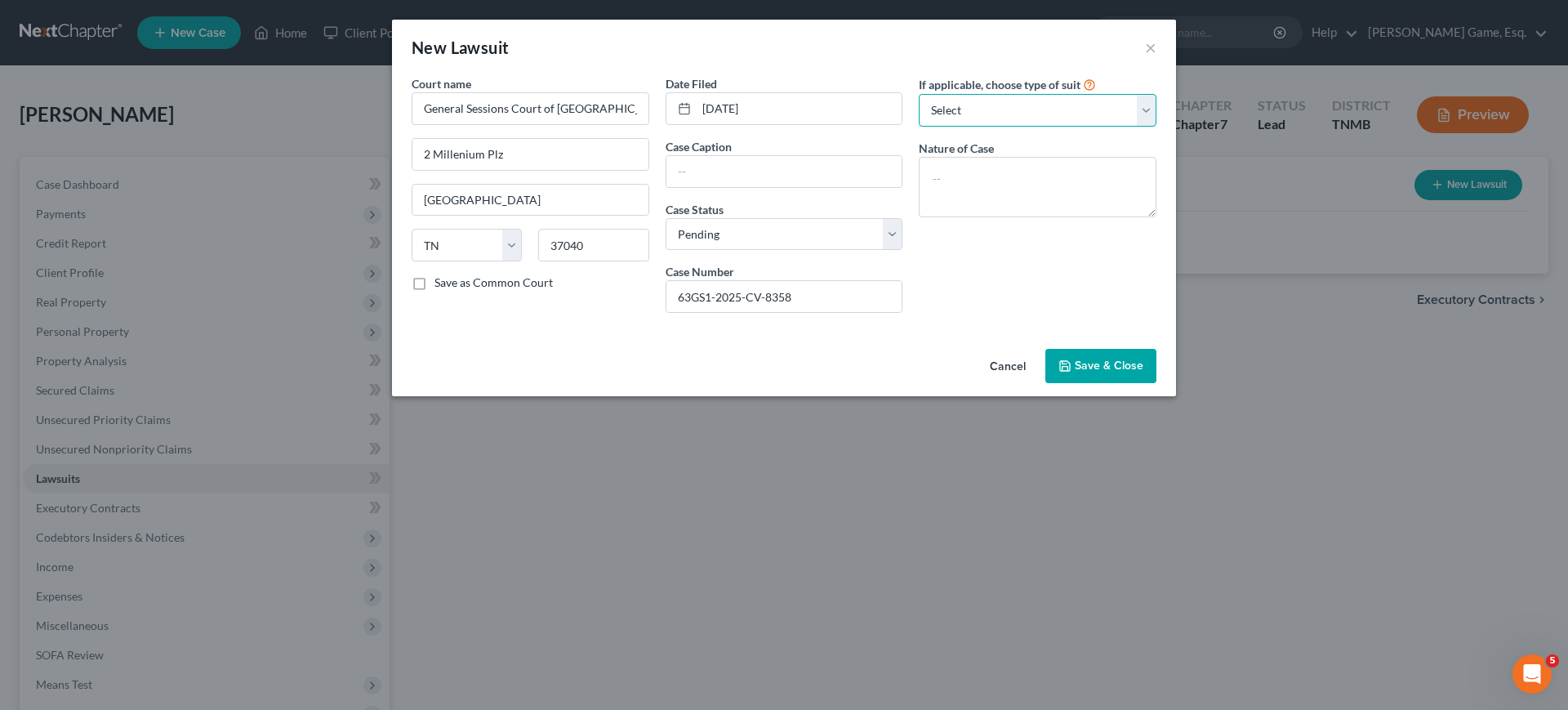
select select "4"
click at [941, 117] on select "Select Repossession Garnishment Foreclosure Attached, Seized, Or Levied Other" at bounding box center [1037, 109] width 237 height 33
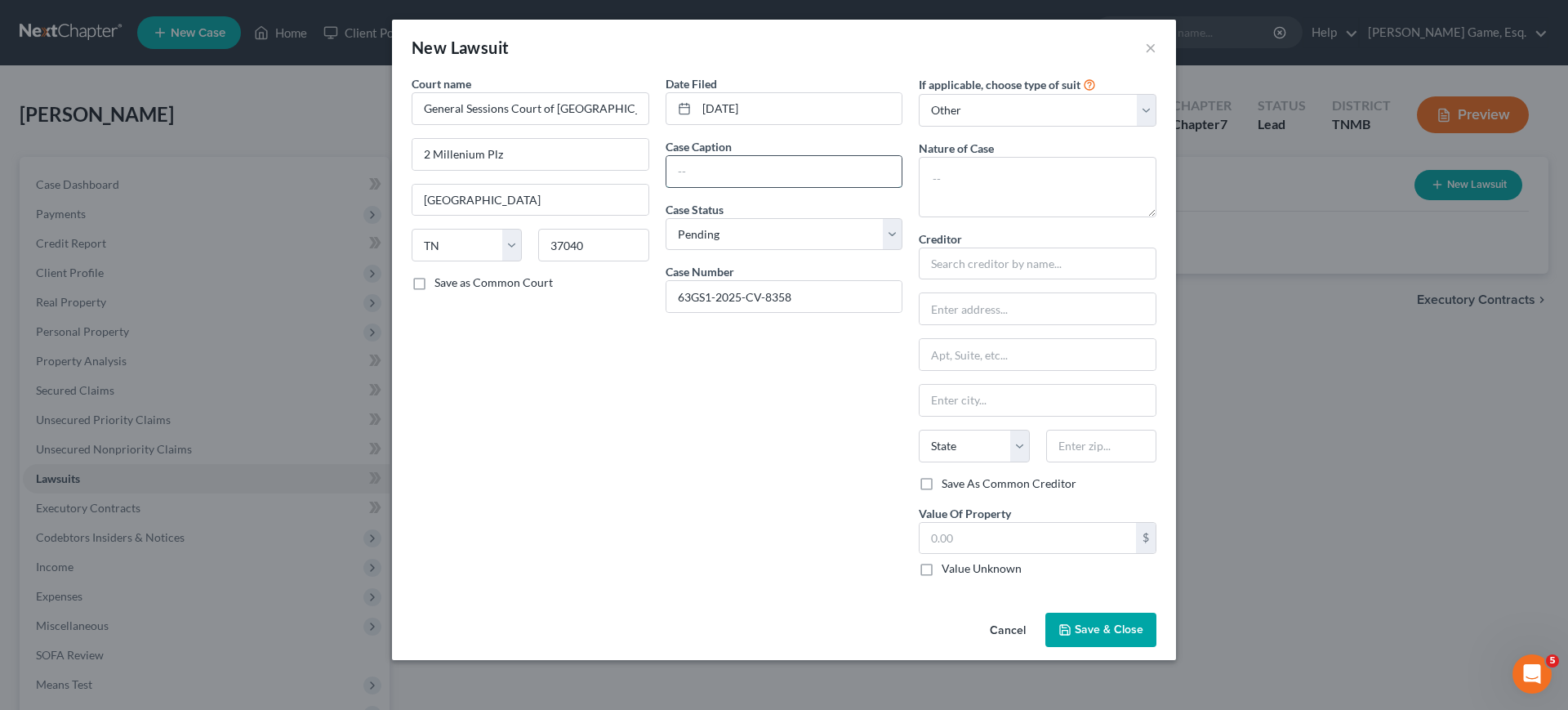
click at [781, 187] on input "text" at bounding box center [784, 171] width 236 height 31
paste input "Midland Credit Management Inc vs [PERSON_NAME]"
type input "Midland Credit Management Inc vs [PERSON_NAME]"
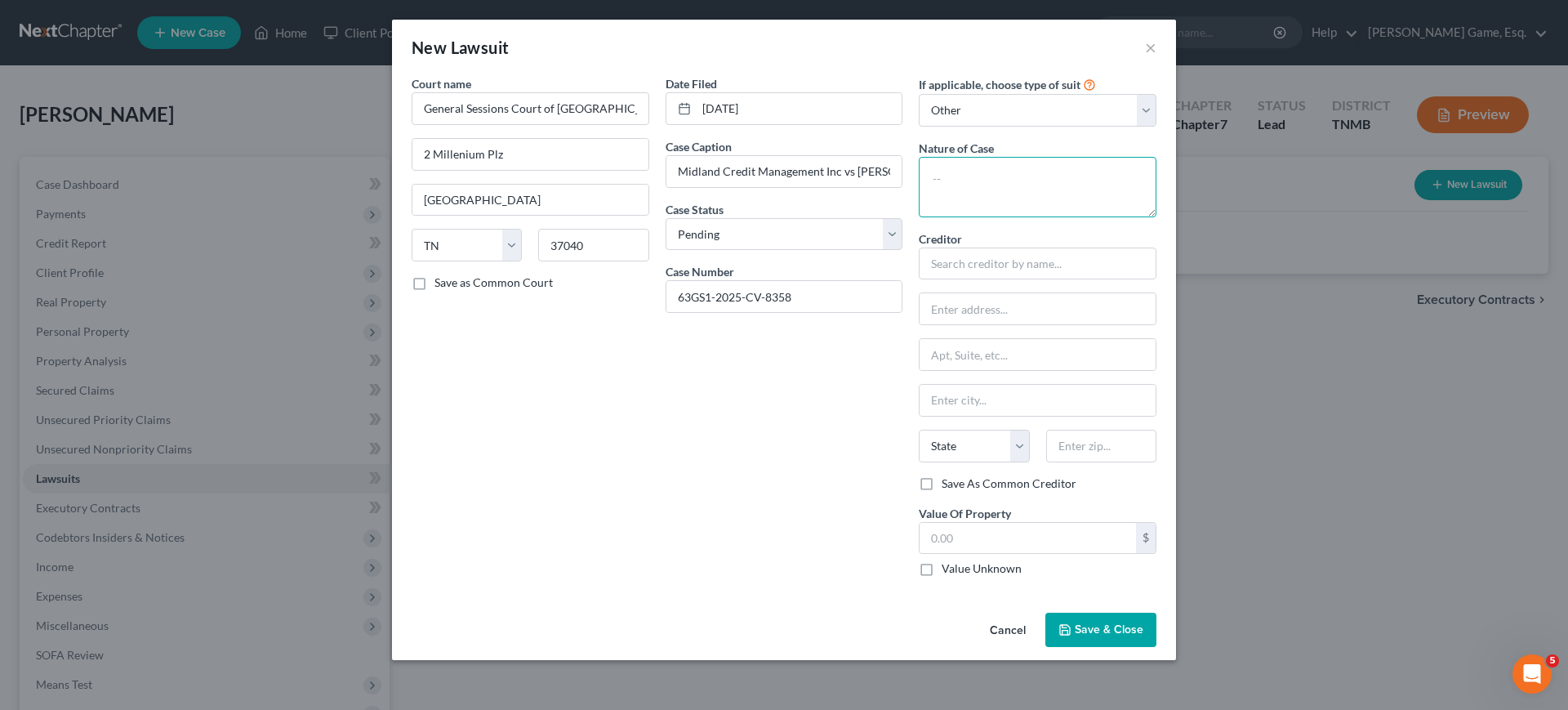
click at [1041, 217] on textarea at bounding box center [1037, 187] width 237 height 61
paste textarea "Sworn account unpaid in the amount of $873.61 plus all costs of the suit"
type textarea "Sworn account unpaid in the amount of $873.61 plus all costs of the suit"
click at [1036, 280] on input "text" at bounding box center [1037, 264] width 237 height 33
click at [1049, 280] on input "text" at bounding box center [1037, 264] width 237 height 33
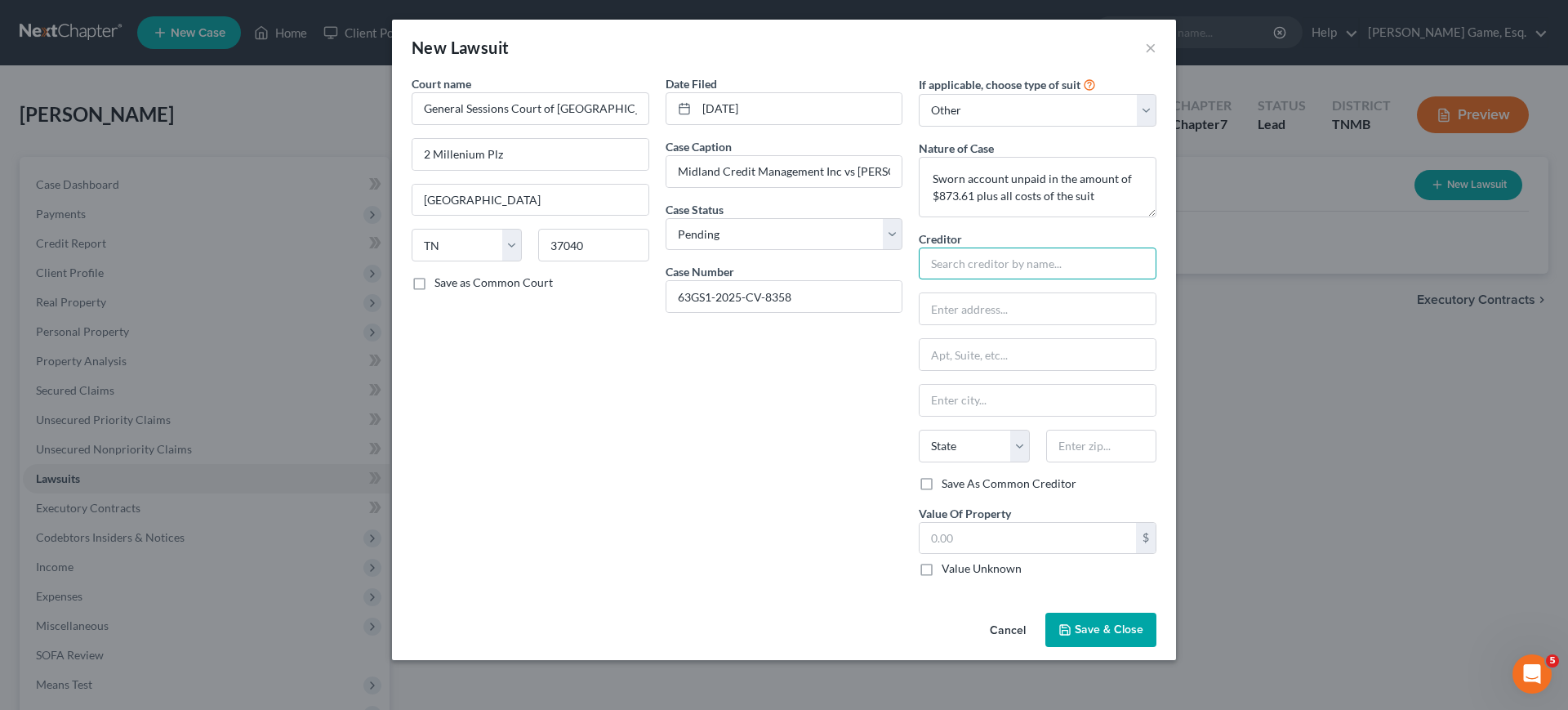
paste input "Midland Credit Management Inc"
click at [1156, 280] on input "Midland Credit Management Inc" at bounding box center [1037, 264] width 237 height 33
paste input "c/[PERSON_NAME] [PERSON_NAME] & [PERSON_NAME]"
type input "Midland Credit Management Inc c/[PERSON_NAME] [PERSON_NAME] & [PERSON_NAME]"
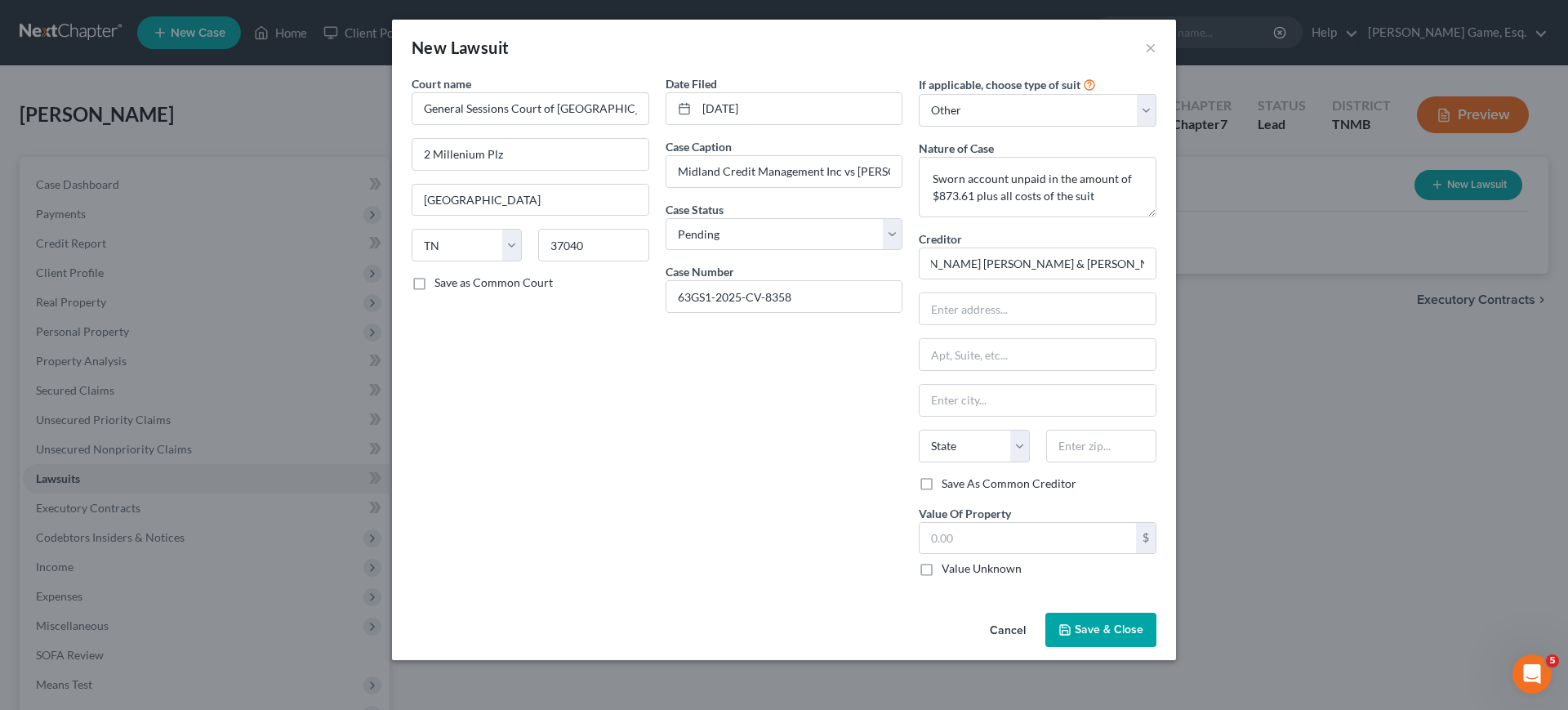
scroll to position [0, 0]
click at [1045, 325] on input "text" at bounding box center [1037, 308] width 236 height 31
type input "PO BOX 1"
click at [1095, 415] on input "text" at bounding box center [1037, 400] width 236 height 31
type input "[GEOGRAPHIC_DATA]"
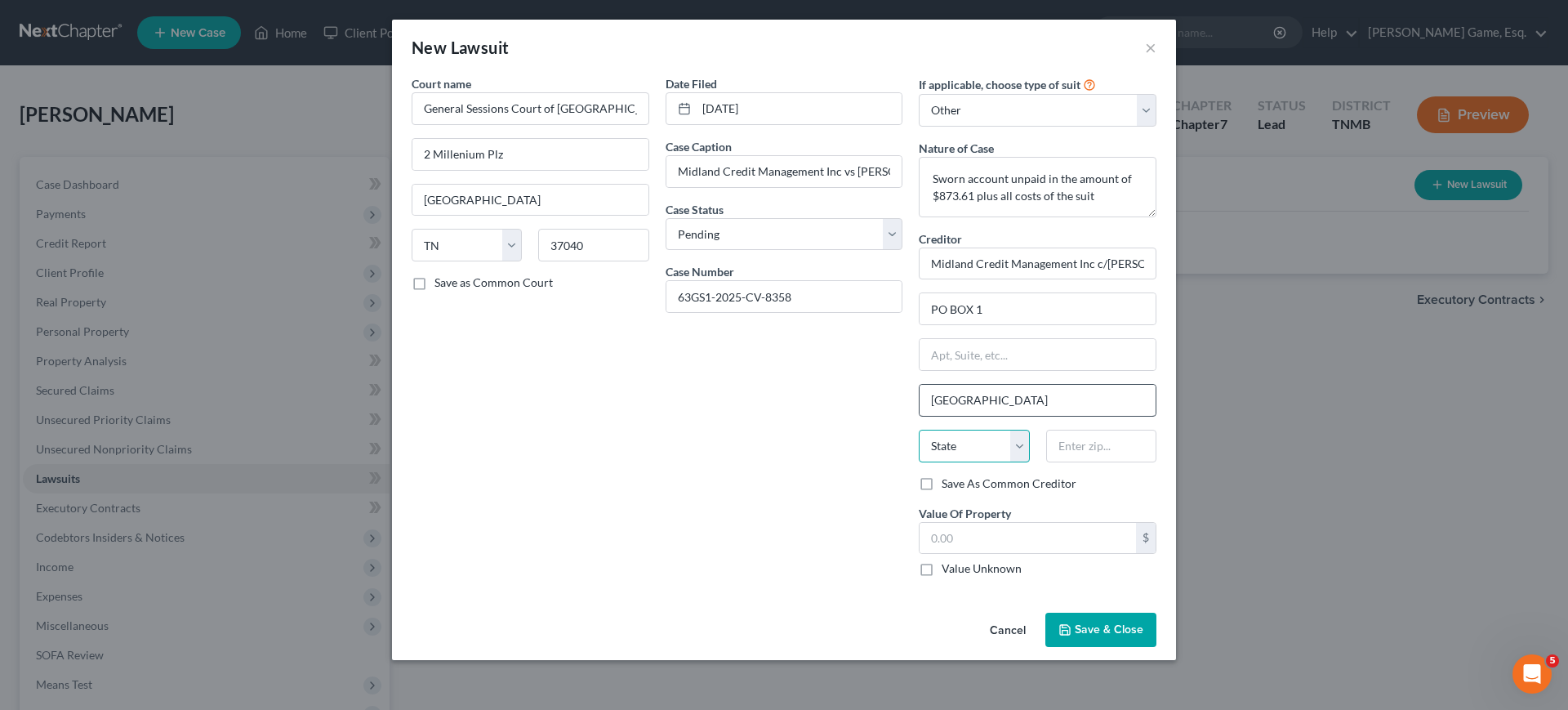
select select "44"
type input "37901"
click at [1156, 635] on button "Save & Close" at bounding box center [1101, 629] width 111 height 34
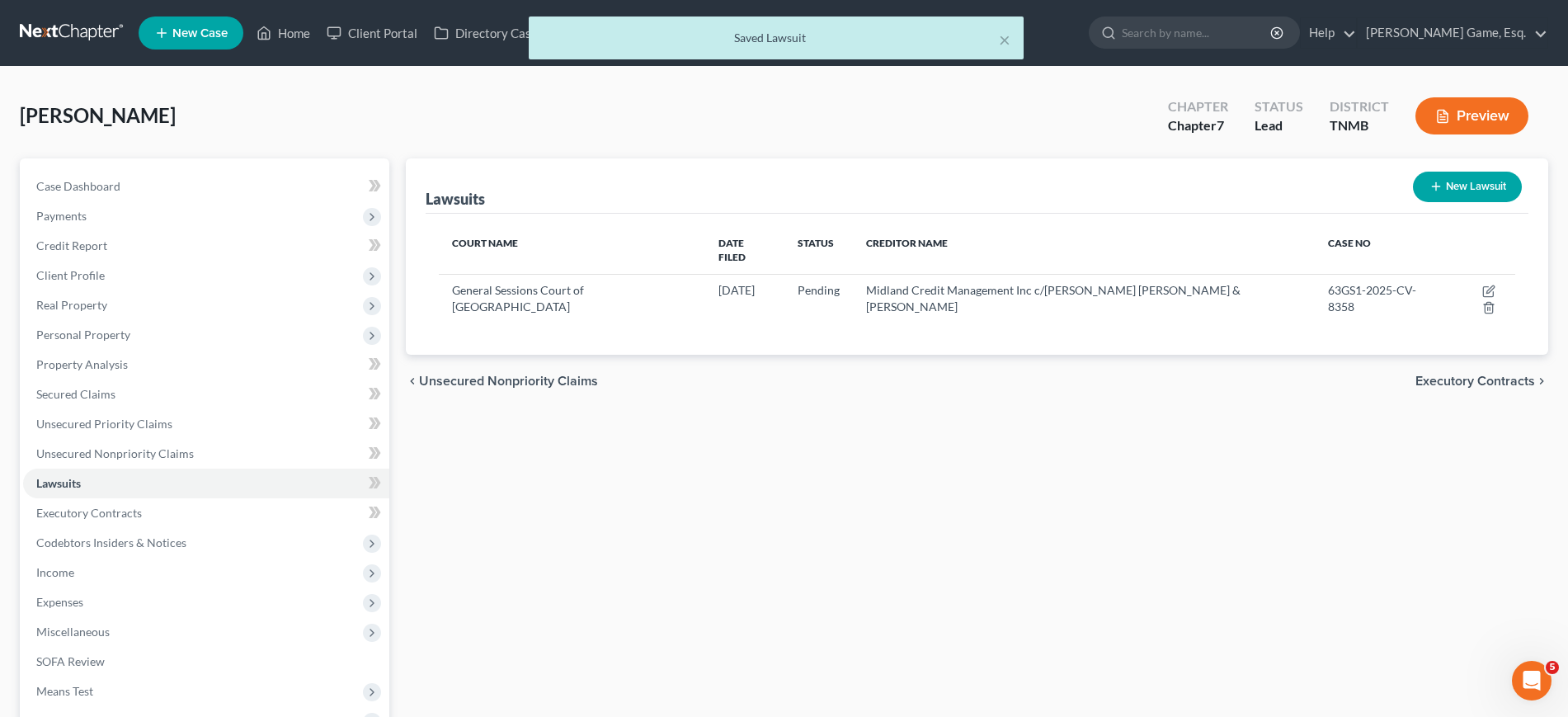
click at [1416, 202] on button "New Lawsuit" at bounding box center [1467, 187] width 109 height 30
select select "0"
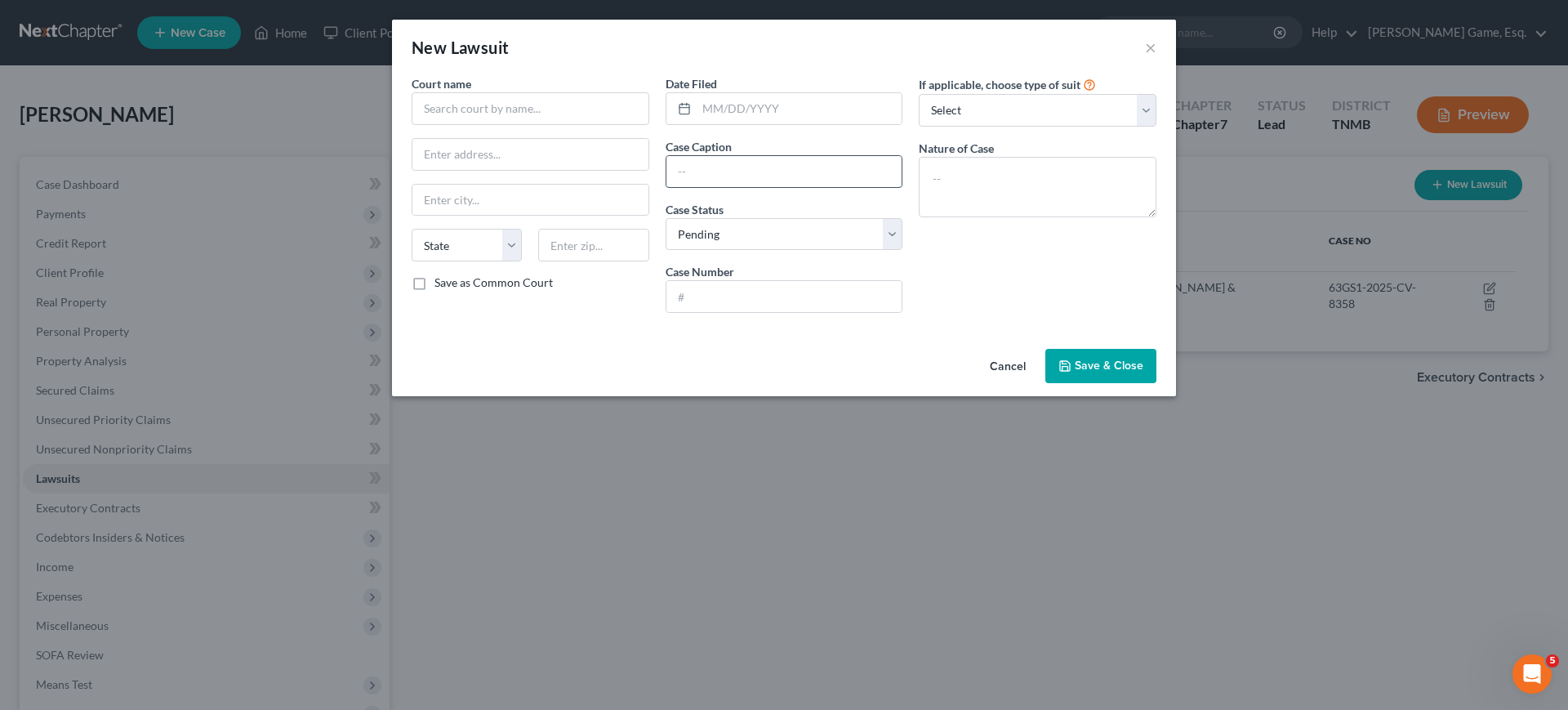
click at [731, 187] on input "text" at bounding box center [784, 171] width 236 height 31
click at [698, 312] on input "text" at bounding box center [784, 295] width 236 height 31
paste input "63GS1-2025-CV-492"
type input "63GS1-2025-CV-492"
click at [817, 124] on input "text" at bounding box center [799, 108] width 205 height 31
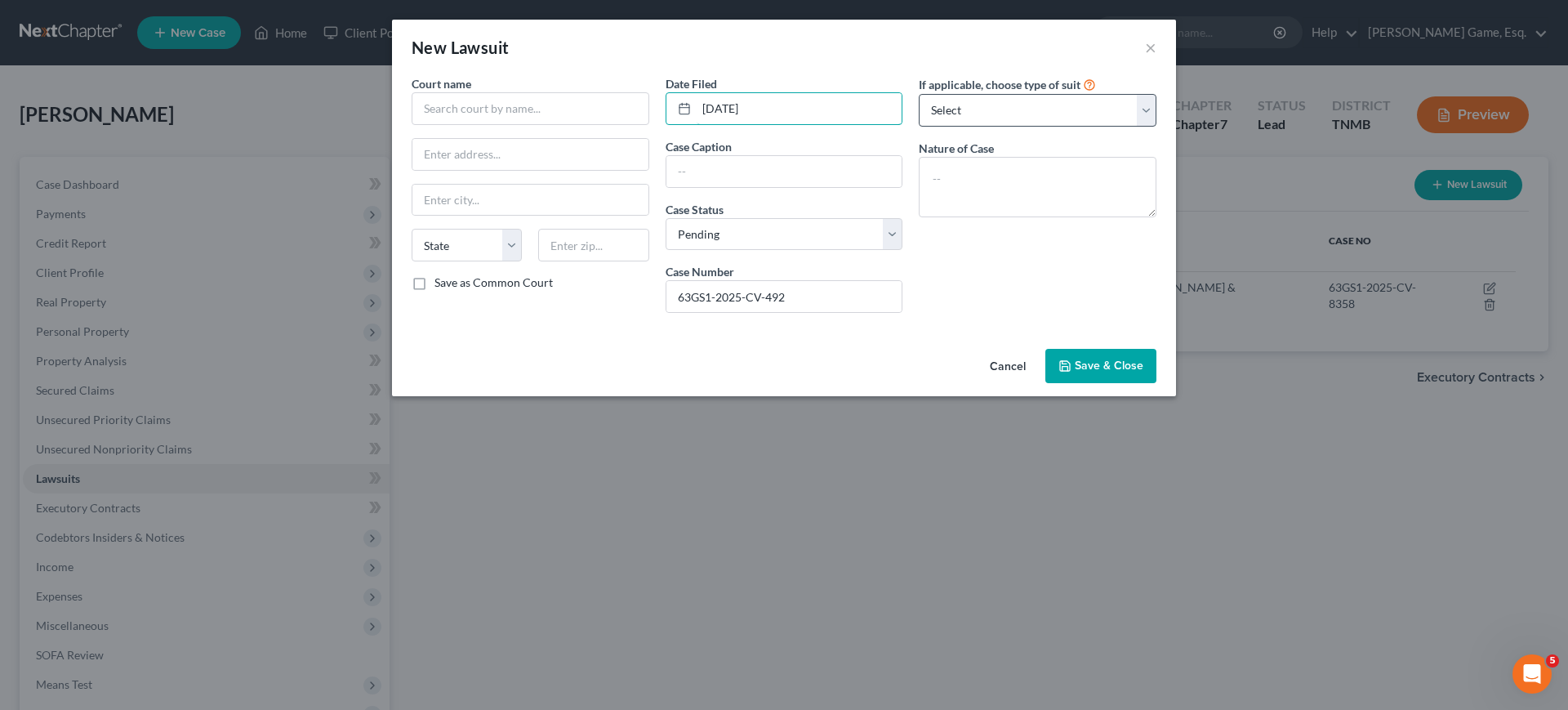
type input "[DATE]"
click at [1007, 126] on select "Select Repossession Garnishment Foreclosure Attached, Seized, Or Levied Other" at bounding box center [1037, 109] width 237 height 33
select select "4"
click at [941, 117] on select "Select Repossession Garnishment Foreclosure Attached, Seized, Or Levied Other" at bounding box center [1037, 109] width 237 height 33
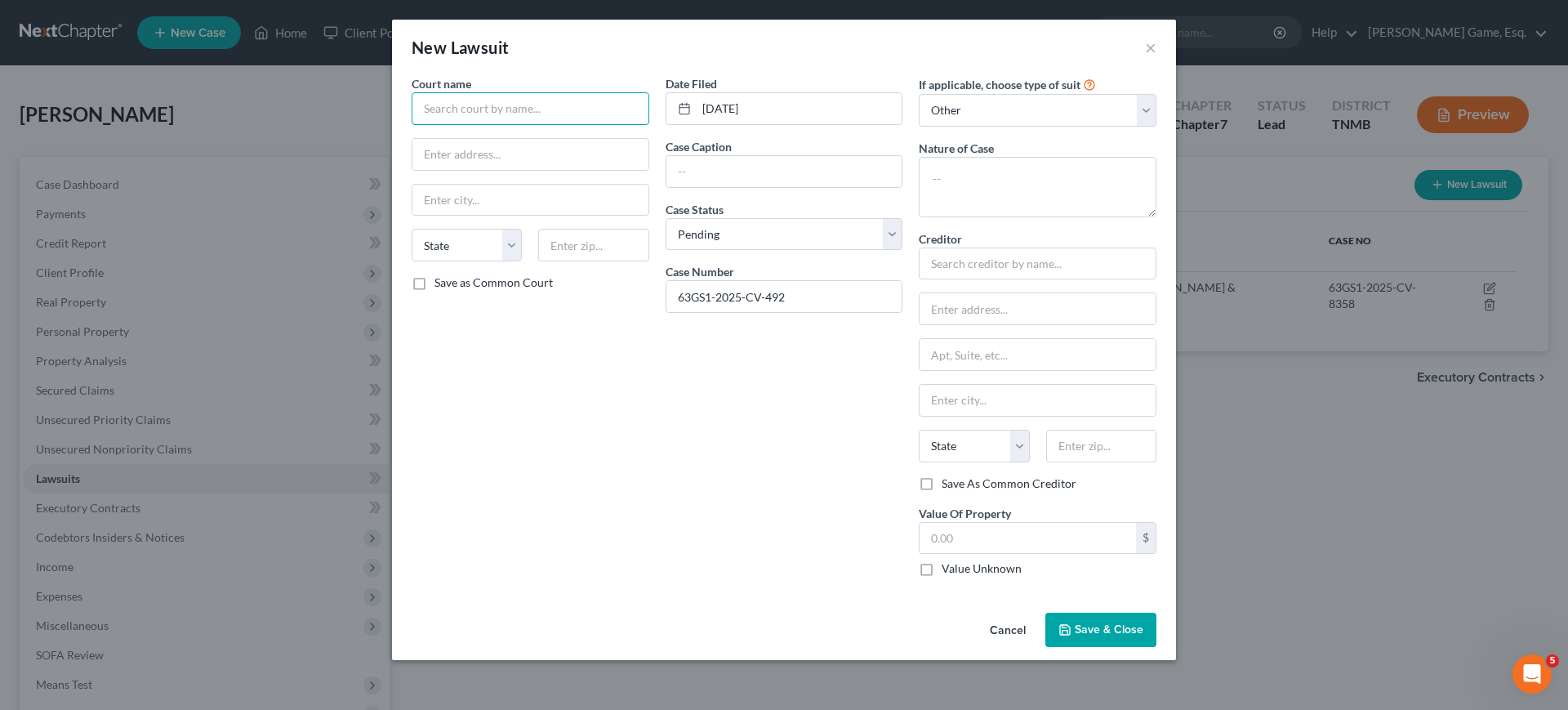
click at [412, 125] on input "text" at bounding box center [530, 108] width 237 height 33
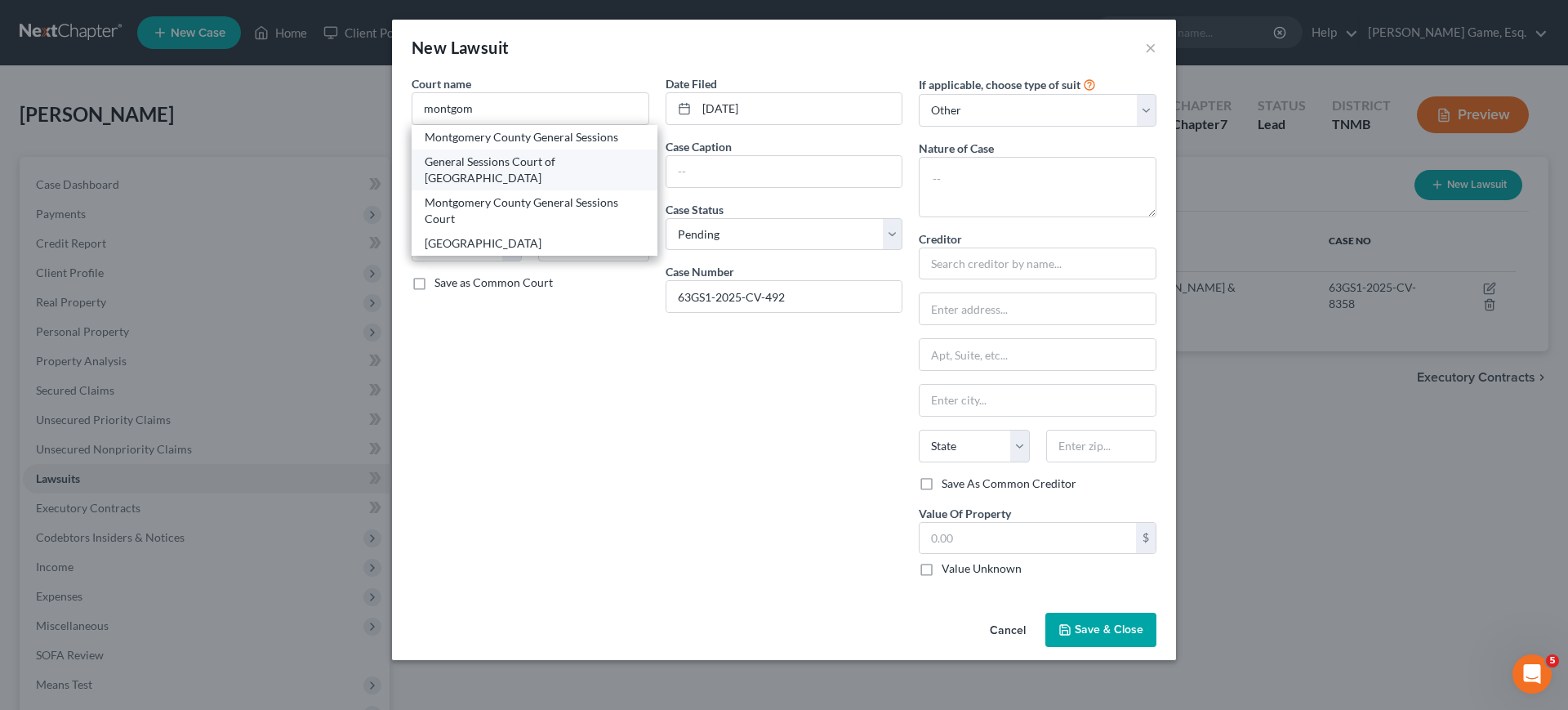
click at [424, 186] on div "General Sessions Court of [GEOGRAPHIC_DATA]" at bounding box center [534, 169] width 220 height 33
type input "General Sessions Court of [GEOGRAPHIC_DATA]"
type input "2 Millenium Plz"
type input "[GEOGRAPHIC_DATA]"
select select "44"
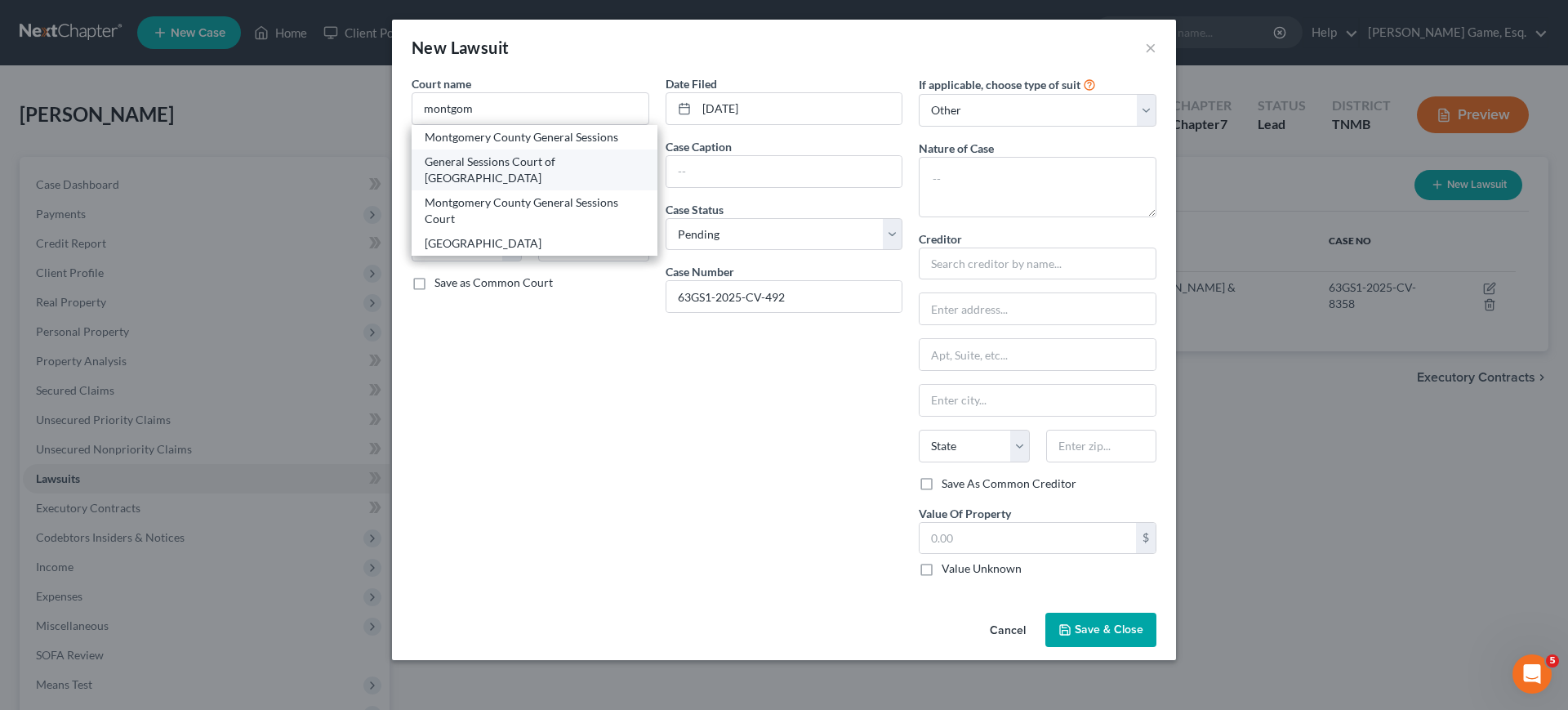
type input "37040"
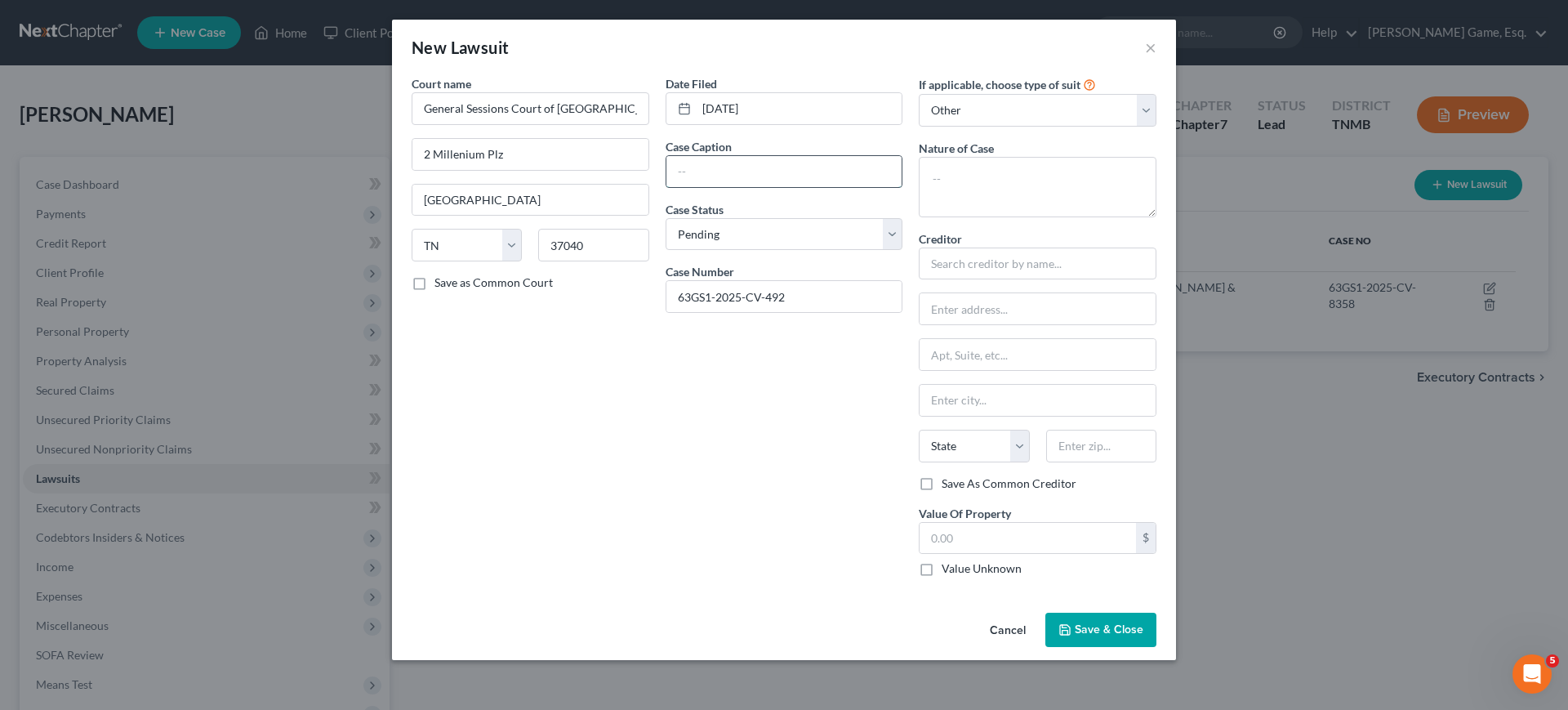
click at [762, 187] on input "text" at bounding box center [784, 171] width 236 height 31
paste input "LVNV Funding LLC vs [PERSON_NAME]"
type input "LVNV Funding LLC vs [PERSON_NAME]"
click at [764, 250] on select "Select Pending On Appeal Concluded" at bounding box center [784, 234] width 237 height 33
select select "2"
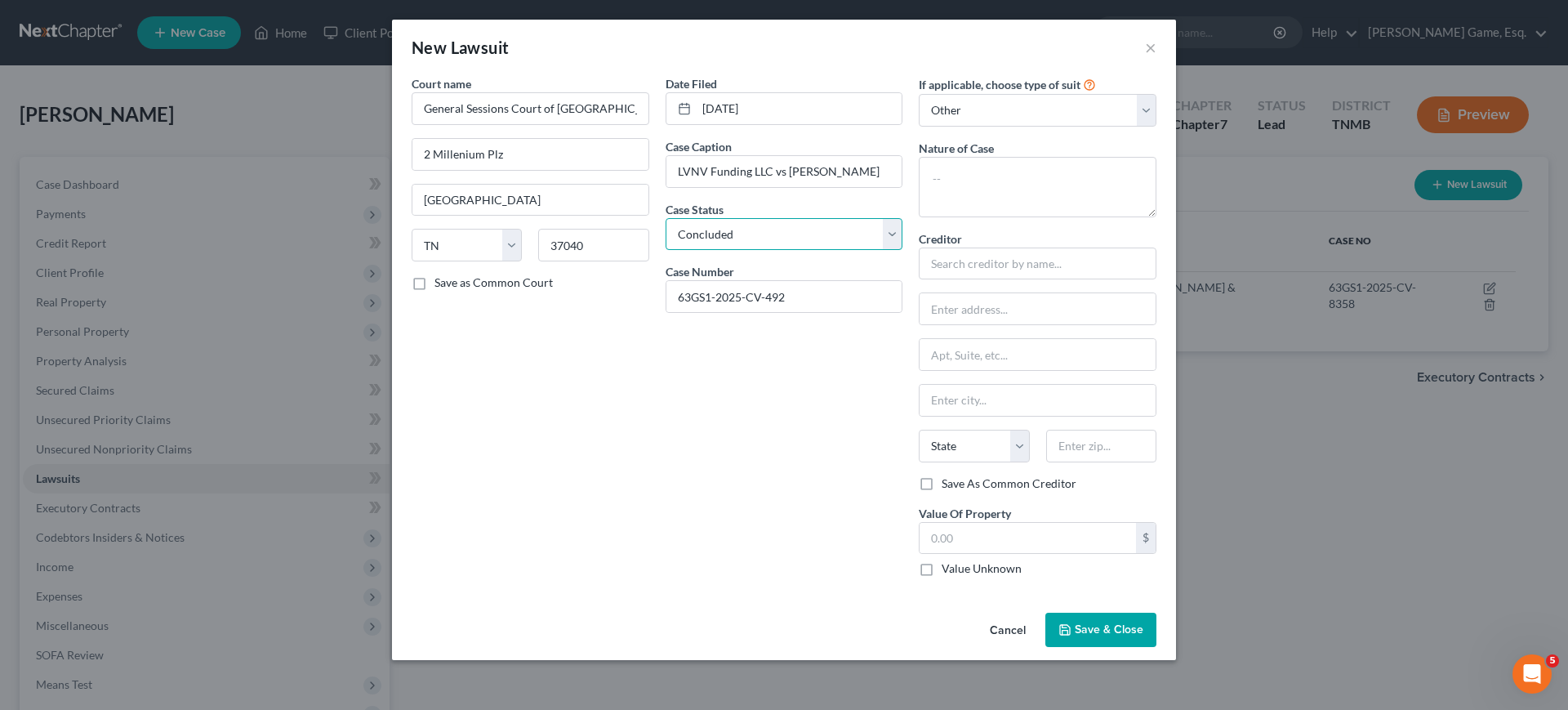
click at [666, 250] on select "Select Pending On Appeal Concluded" at bounding box center [784, 234] width 237 height 33
click at [1097, 126] on select "Select Repossession Garnishment Foreclosure Attached, Seized, Or Levied Other" at bounding box center [1037, 109] width 237 height 33
click at [1039, 280] on input "text" at bounding box center [1037, 264] width 237 height 33
click at [1018, 217] on textarea at bounding box center [1037, 187] width 237 height 61
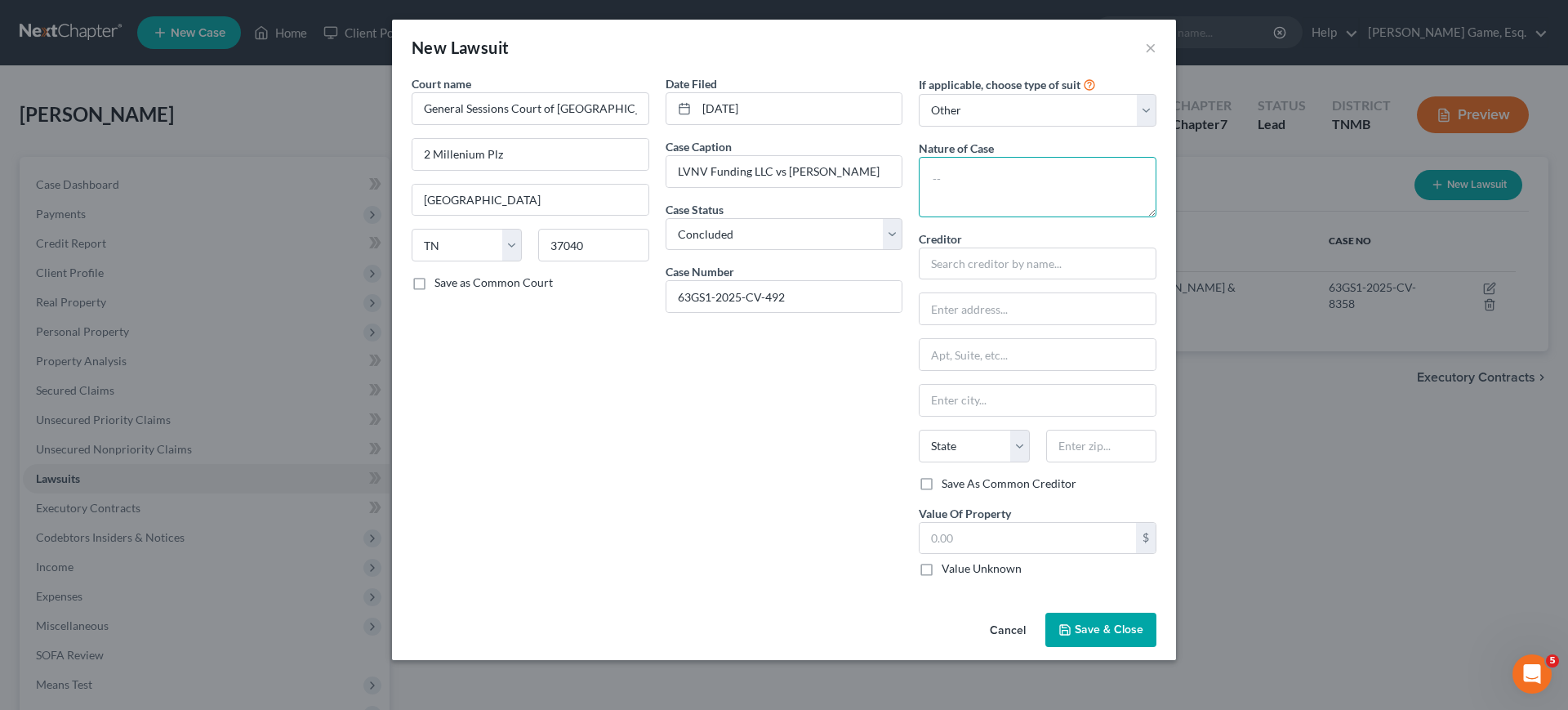
paste textarea "Sworn account in the amount of $1,280.34 plus costs and interest"
type textarea "Sworn account in the amount of $1,280.34 plus costs and interest"
click at [1024, 280] on input "text" at bounding box center [1037, 264] width 237 height 33
click at [1116, 280] on input "text" at bounding box center [1037, 264] width 237 height 33
paste input "LVNV Funding LLC"
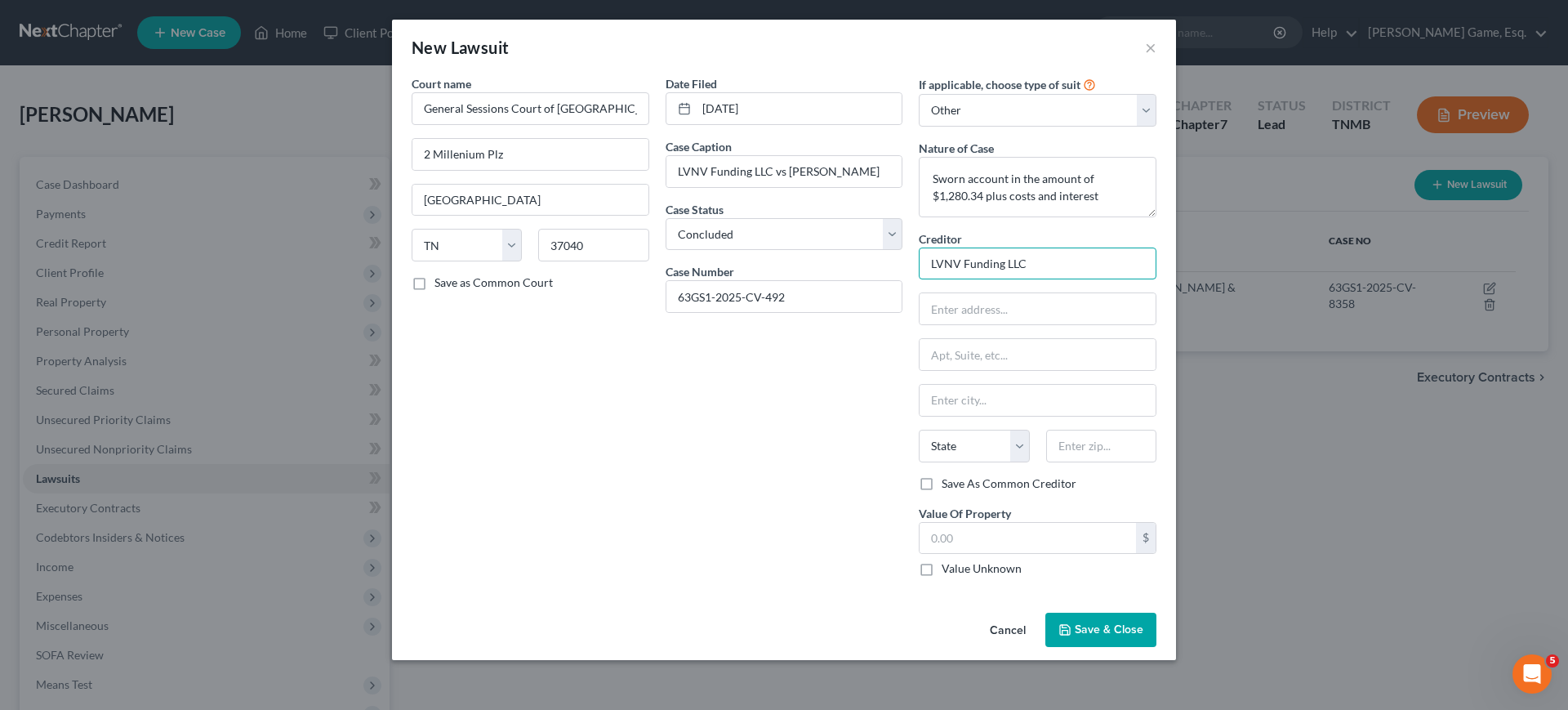
click at [1156, 280] on input "LVNV Funding LLC" at bounding box center [1037, 264] width 237 height 33
paste input "[PERSON_NAME] & [PERSON_NAME] PC"
click at [1090, 280] on input "LVNV Funding LLC c/[PERSON_NAME] & [PERSON_NAME] PC" at bounding box center [1037, 264] width 237 height 33
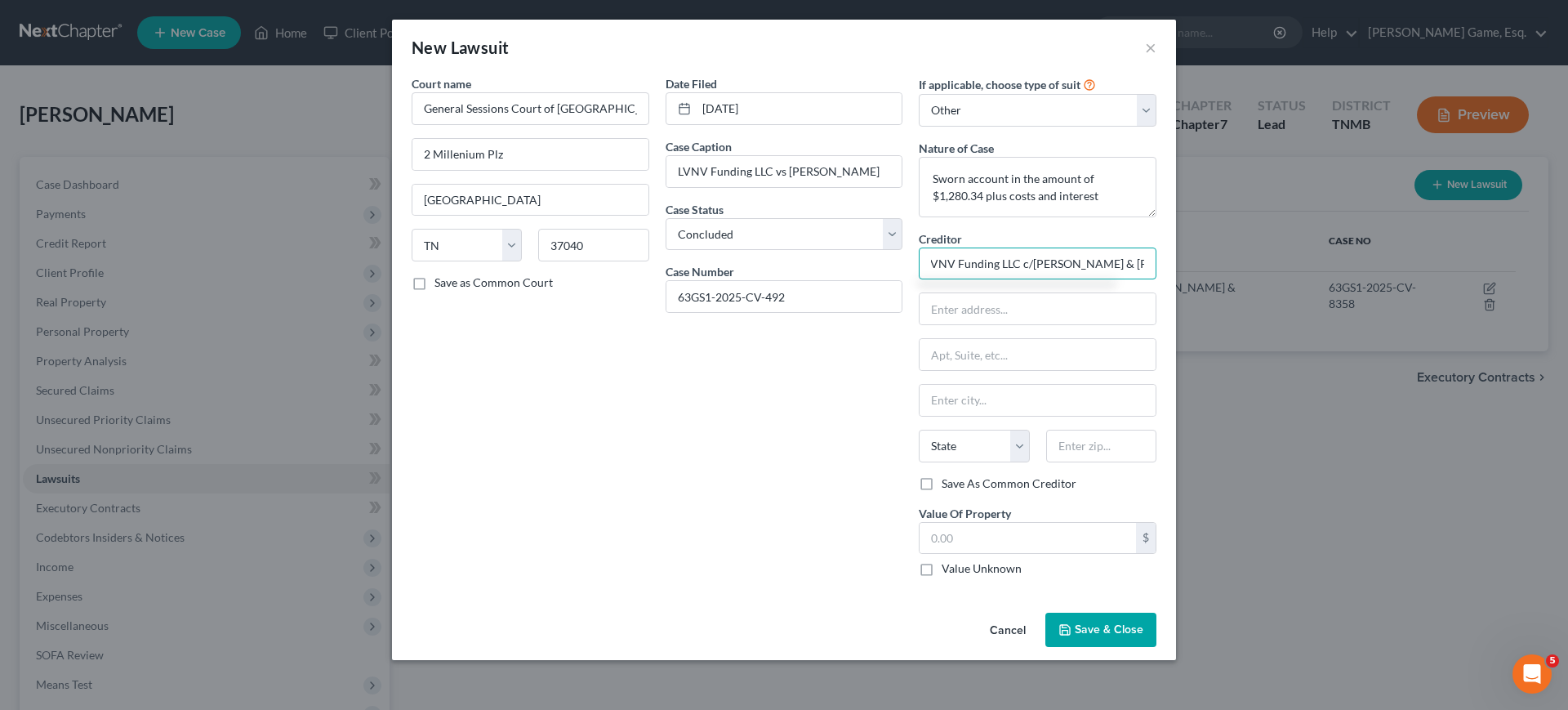
type input "LVNV Funding LLC c/[PERSON_NAME] & [PERSON_NAME] PC"
click at [1116, 325] on input "text" at bounding box center [1037, 308] width 236 height 31
paste input "[STREET_ADDRESS]"
type input "[STREET_ADDRESS]"
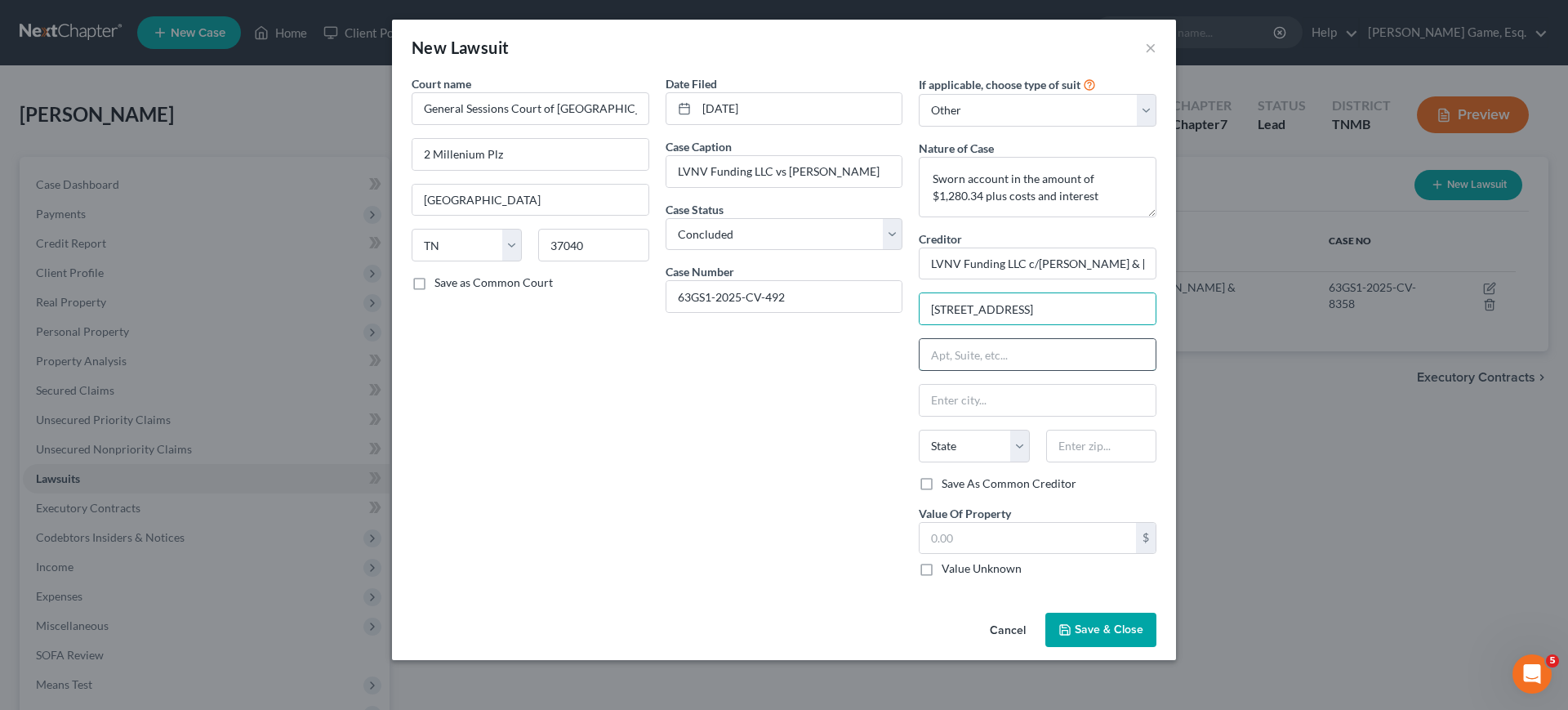
click at [1114, 370] on input "text" at bounding box center [1037, 354] width 236 height 31
click at [1077, 415] on input "text" at bounding box center [1037, 400] width 236 height 31
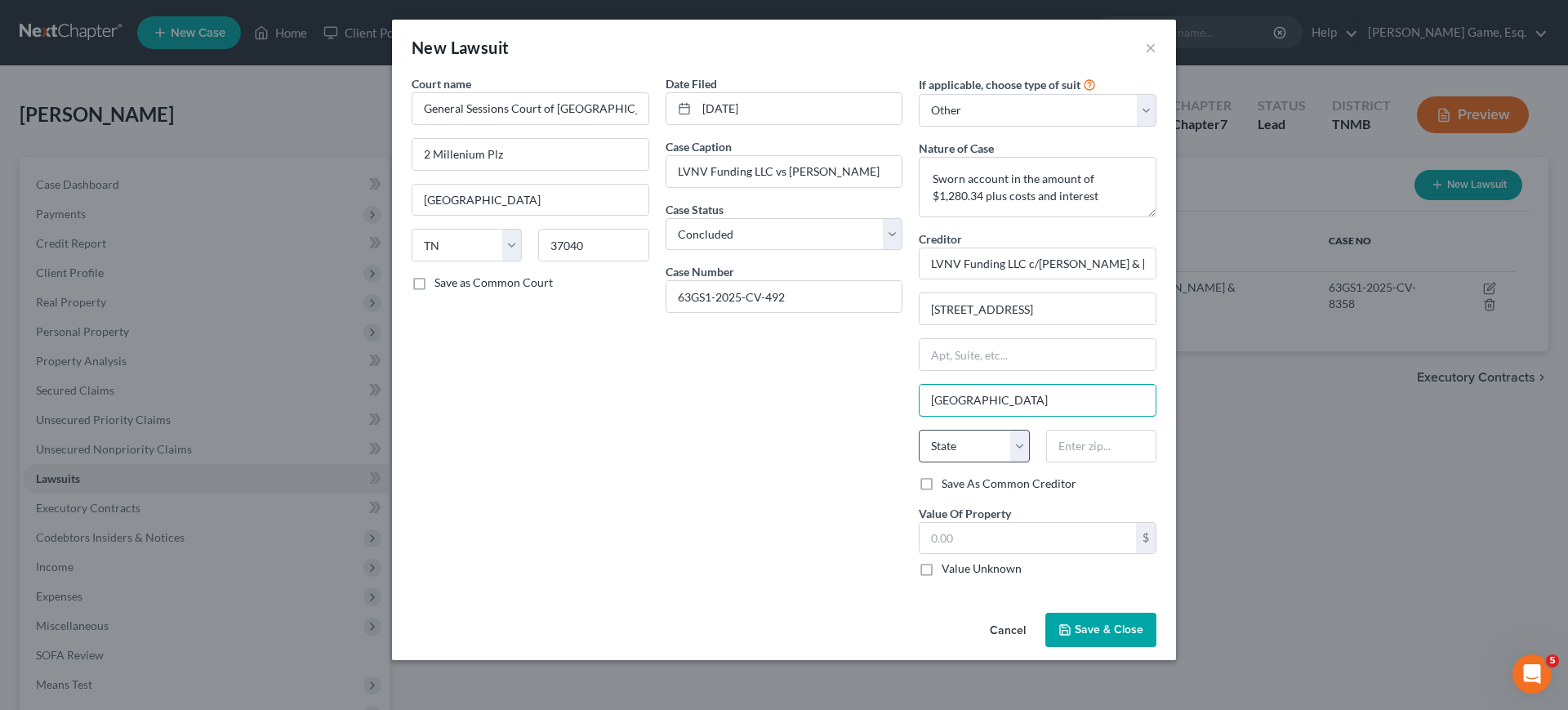
type input "[GEOGRAPHIC_DATA]"
click at [1027, 462] on select "State [US_STATE] AK AR AZ CA CO CT DE DC [GEOGRAPHIC_DATA] [GEOGRAPHIC_DATA] GU…" at bounding box center [974, 445] width 110 height 33
select select "23"
click at [1156, 462] on input "text" at bounding box center [1101, 445] width 110 height 33
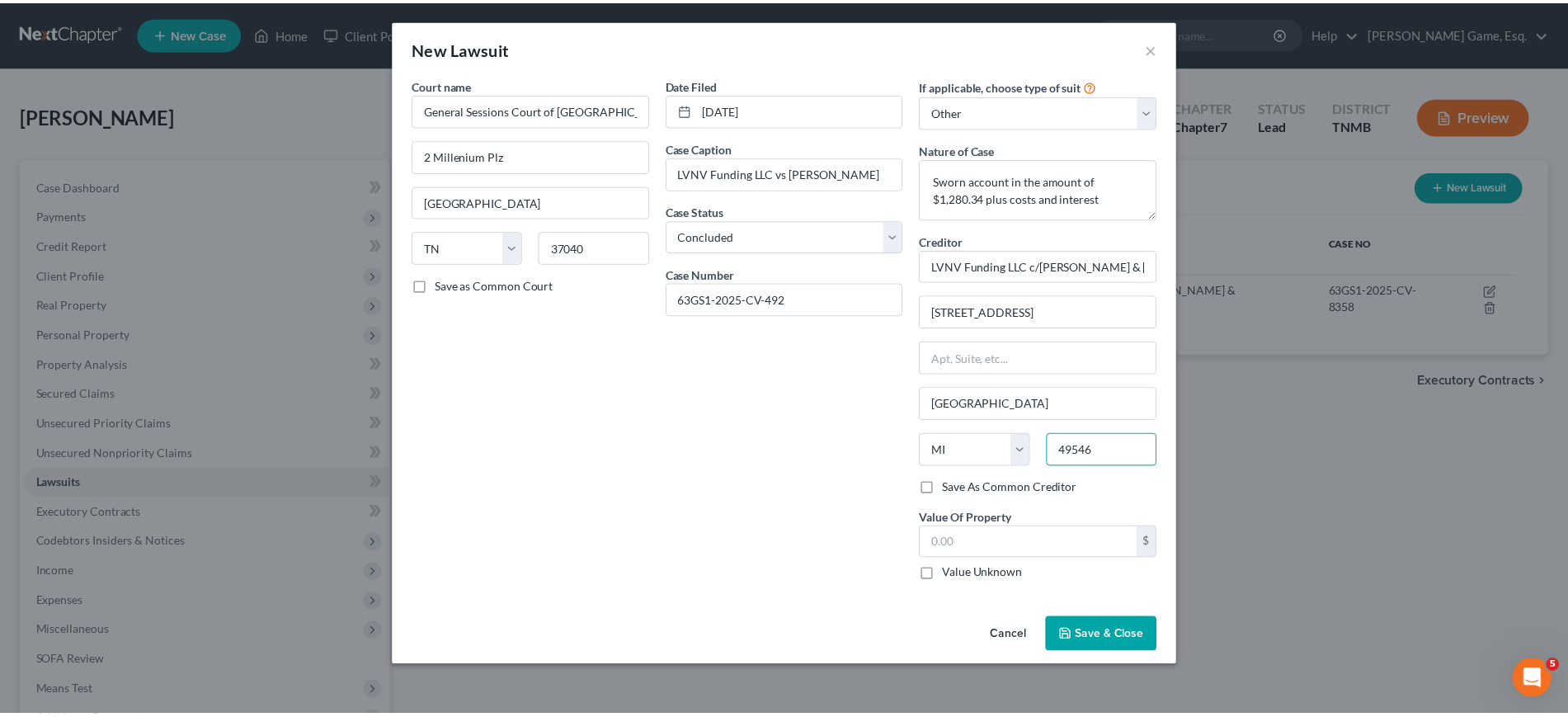
scroll to position [138, 0]
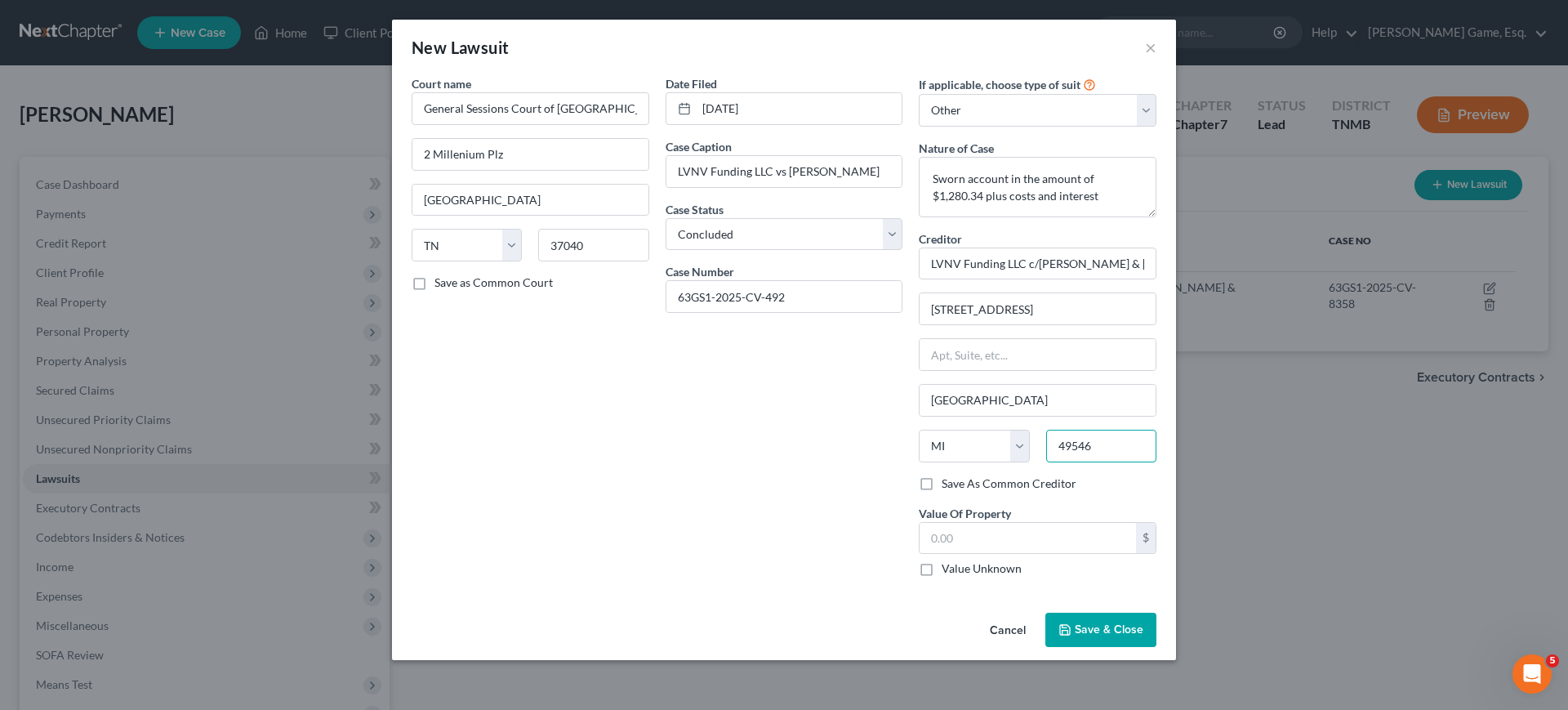
type input "49546"
click at [1156, 629] on button "Save & Close" at bounding box center [1101, 629] width 111 height 34
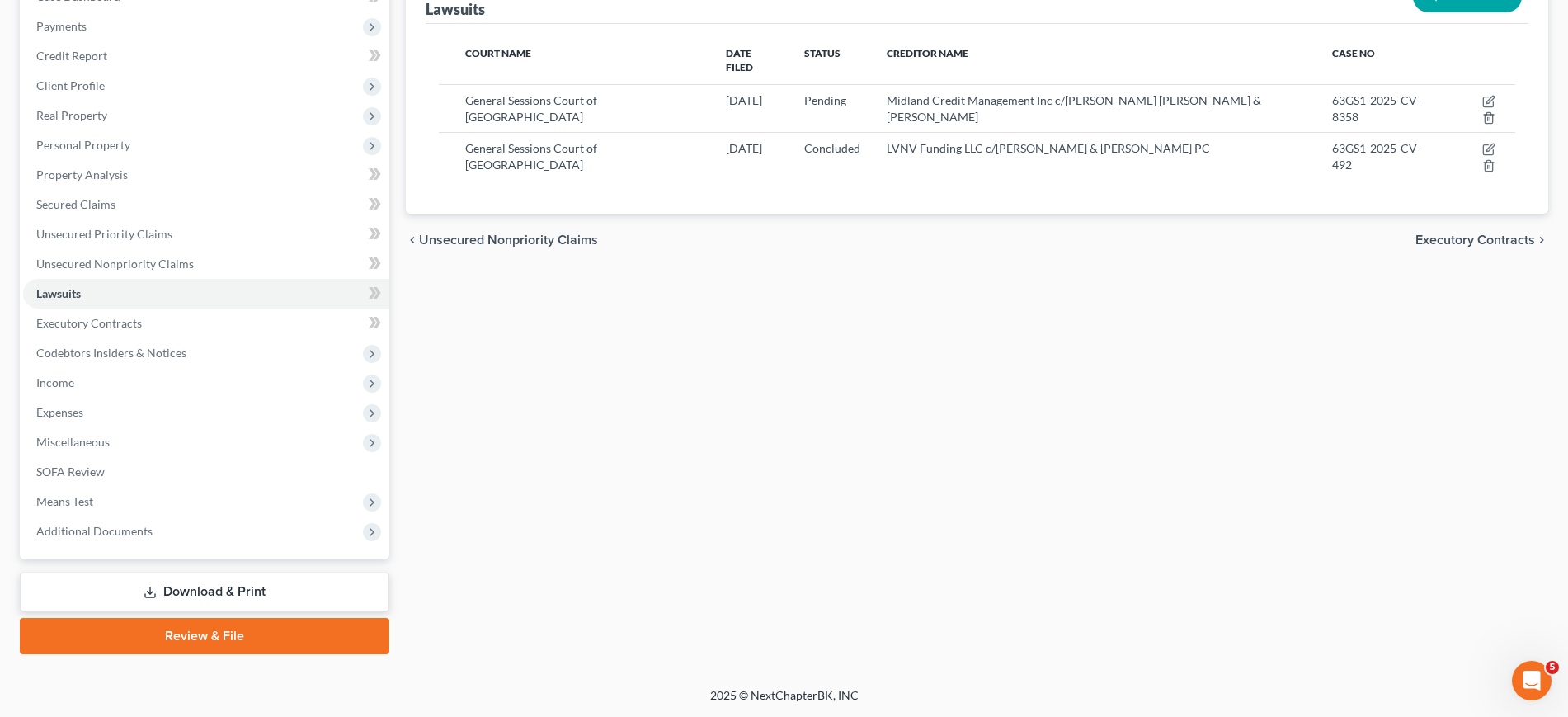
scroll to position [206, 0]
click at [138, 397] on span "Income" at bounding box center [206, 382] width 366 height 29
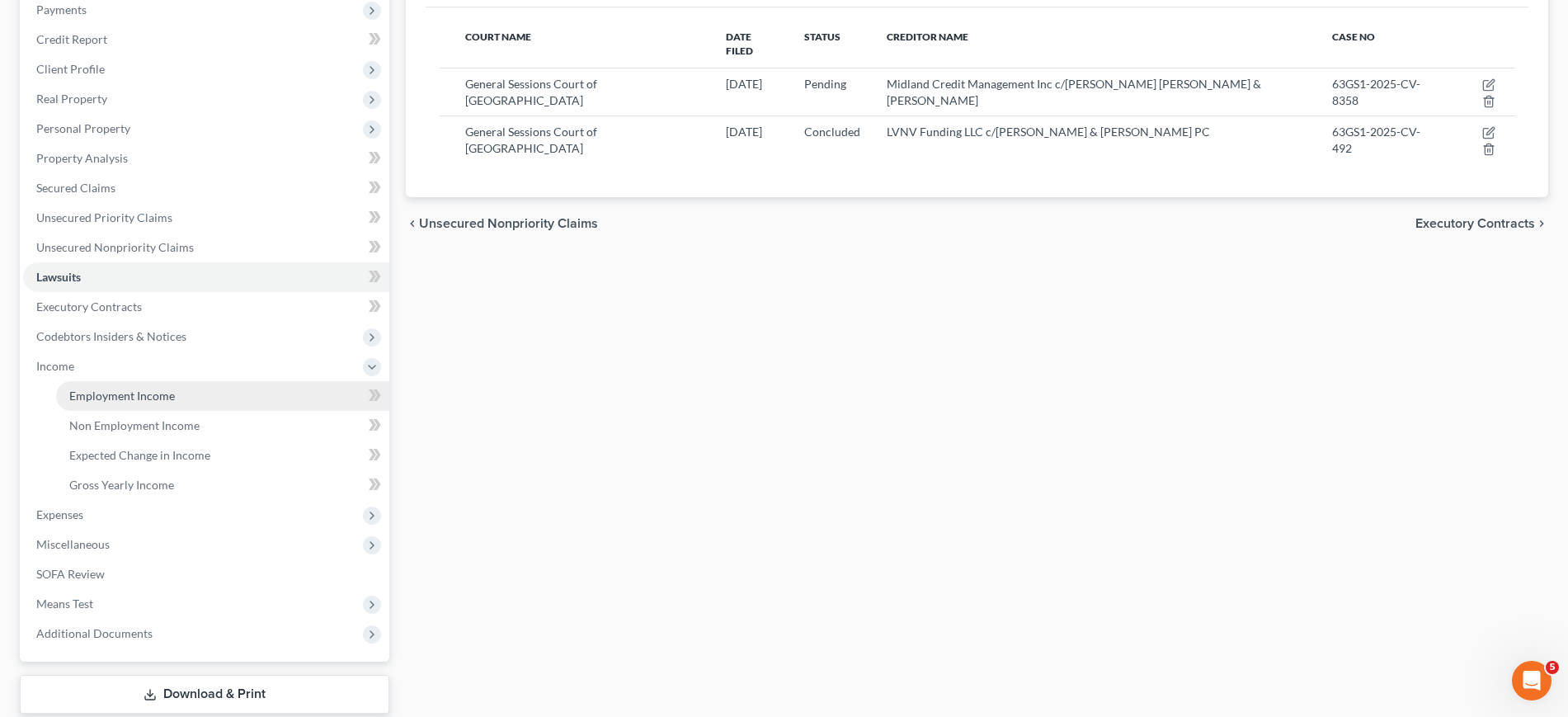
click at [169, 411] on link "Employment Income" at bounding box center [223, 395] width 333 height 29
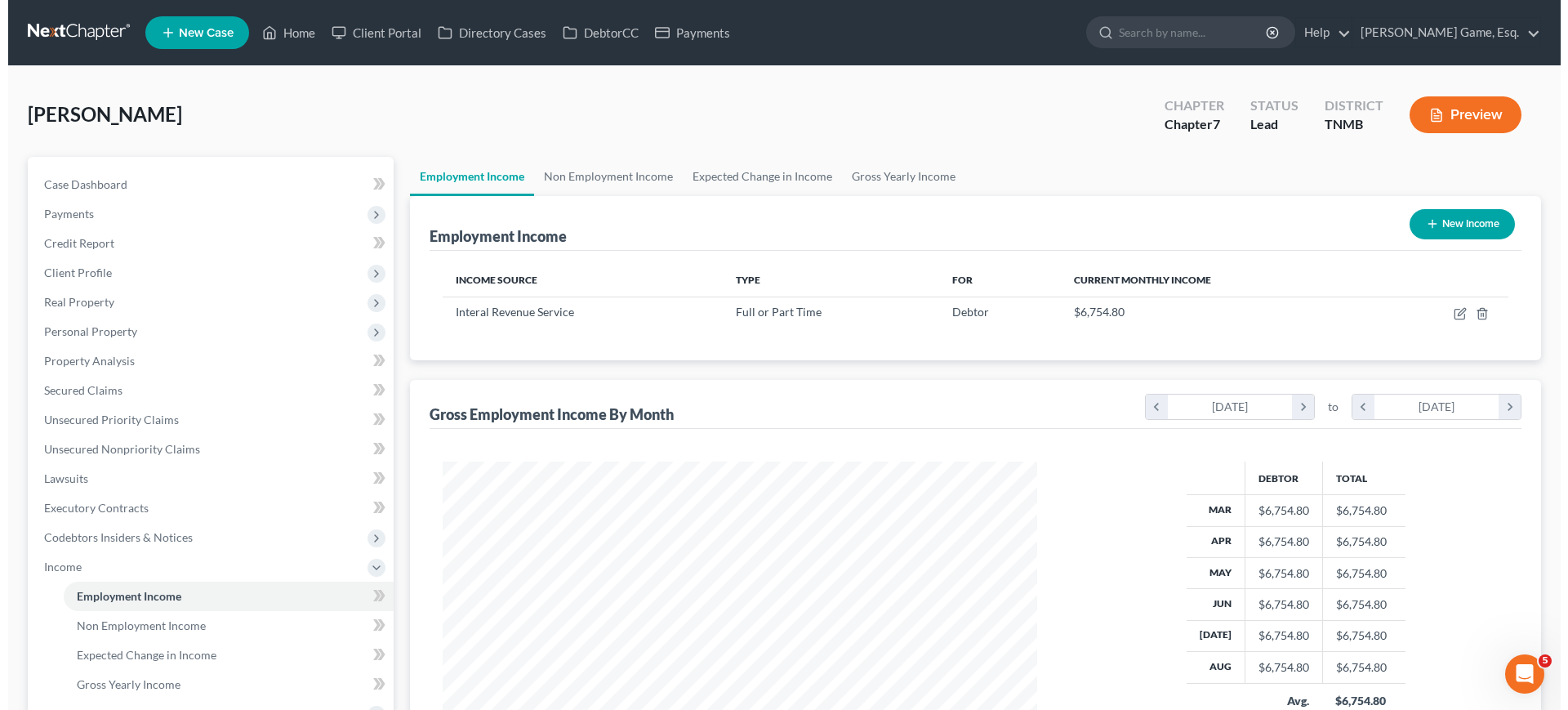
scroll to position [364, 626]
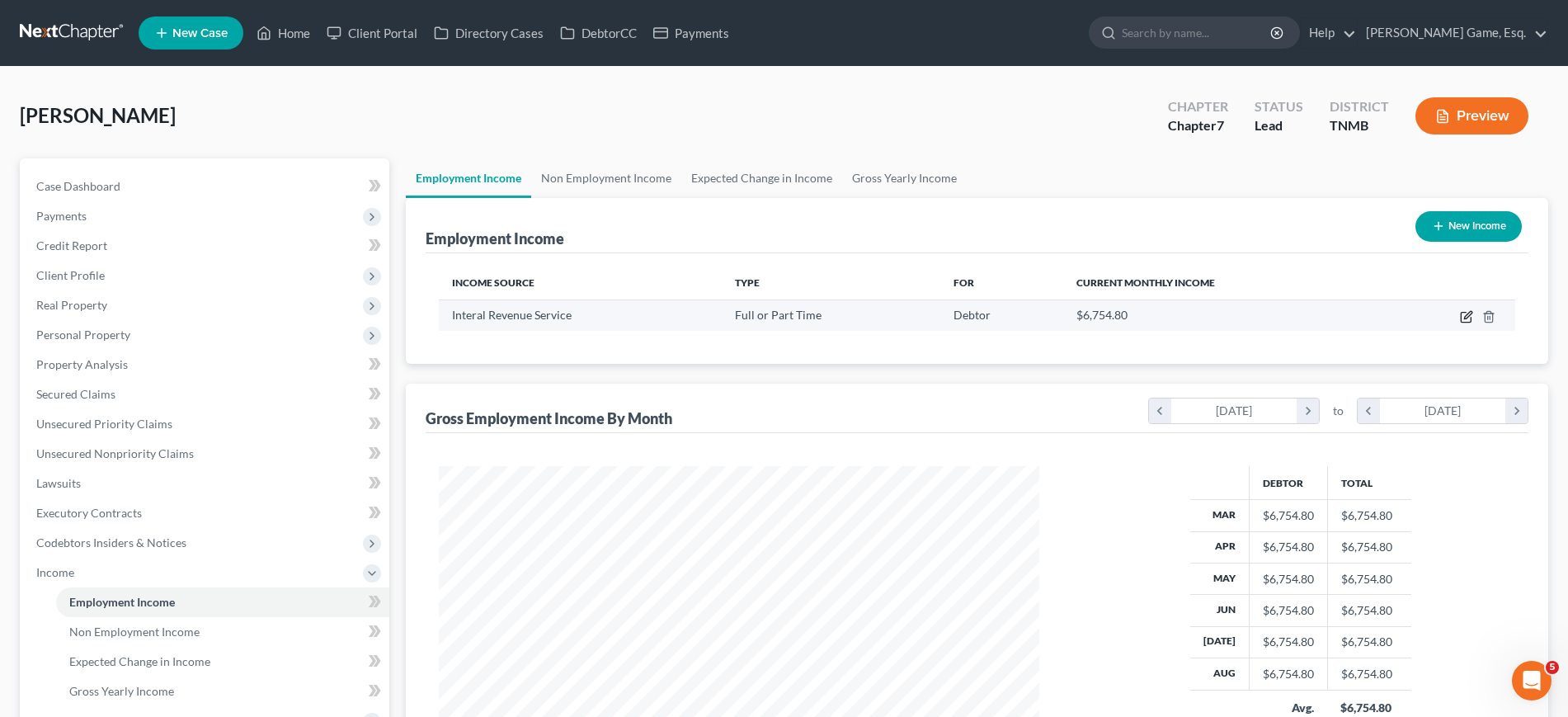
click at [1460, 323] on icon "button" at bounding box center [1466, 316] width 13 height 13
select select "0"
select select "44"
select select "2"
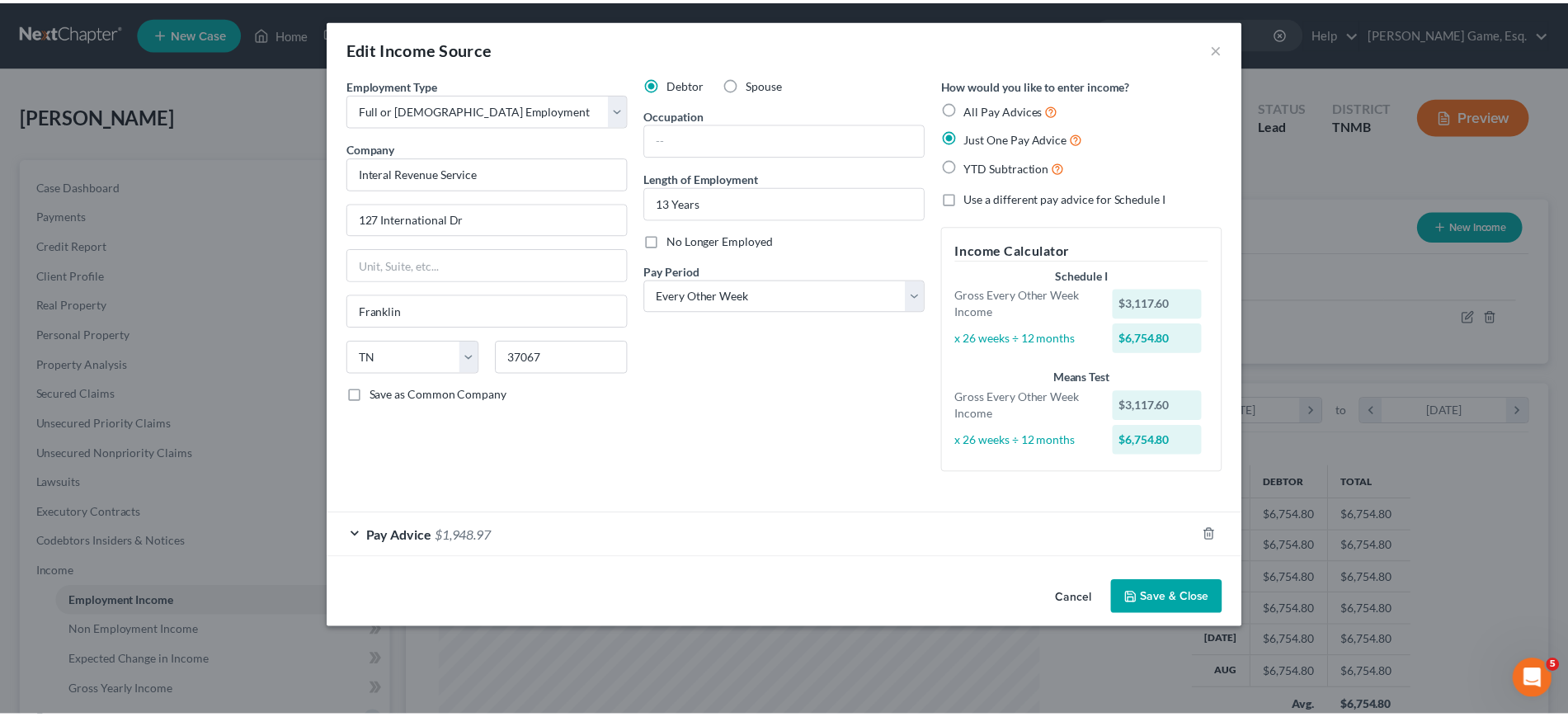
scroll to position [0, 0]
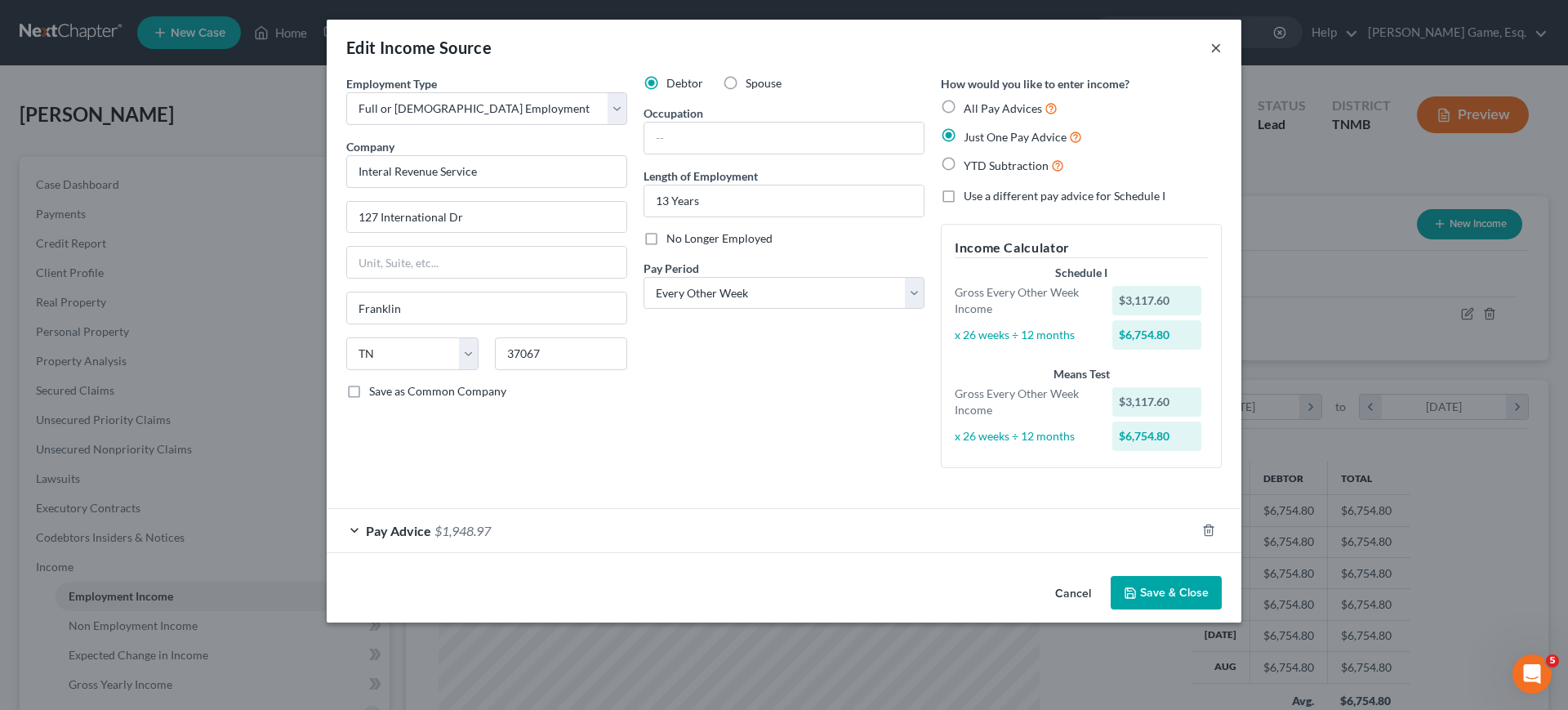
drag, startPoint x: 1312, startPoint y: 64, endPoint x: 958, endPoint y: 187, distance: 374.8
click at [1221, 57] on button "×" at bounding box center [1215, 48] width 11 height 19
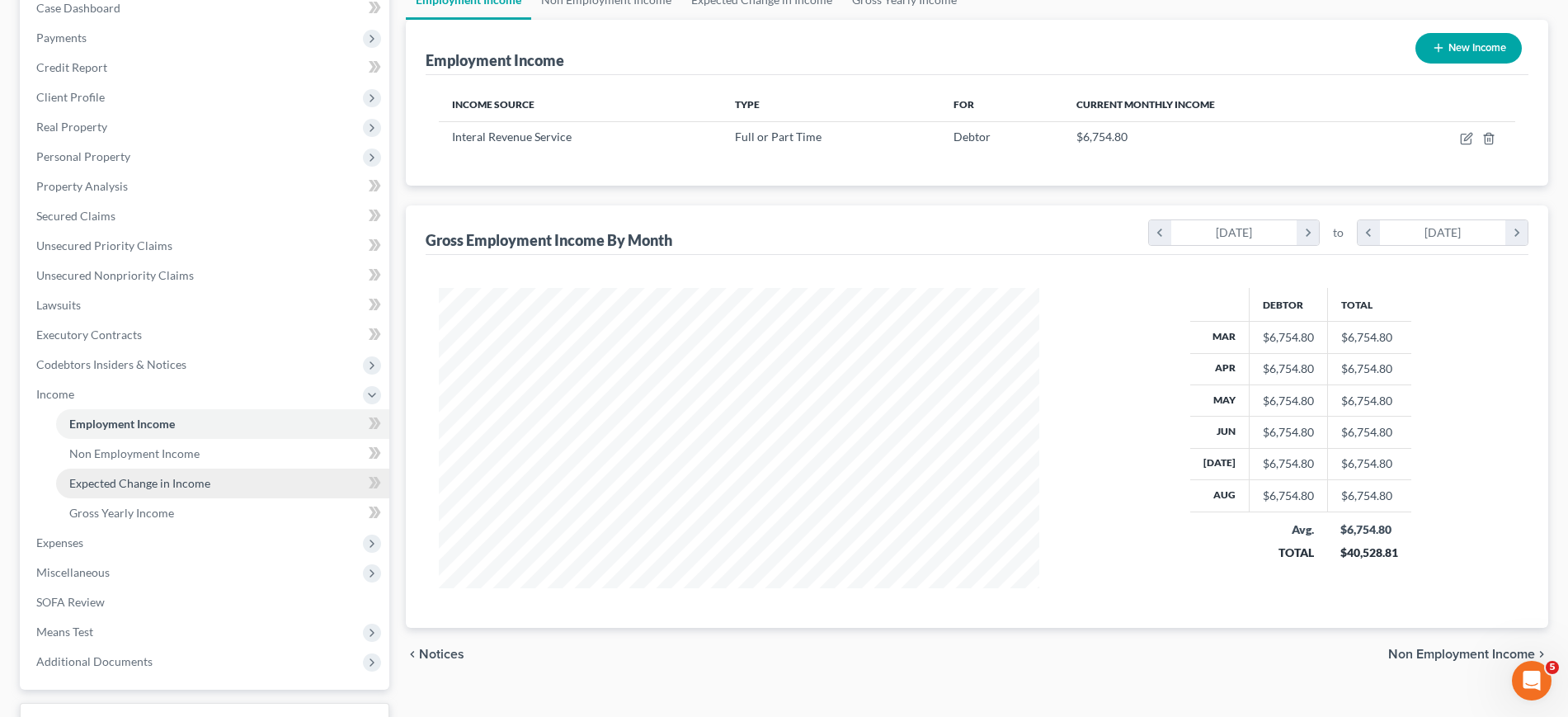
scroll to position [412, 0]
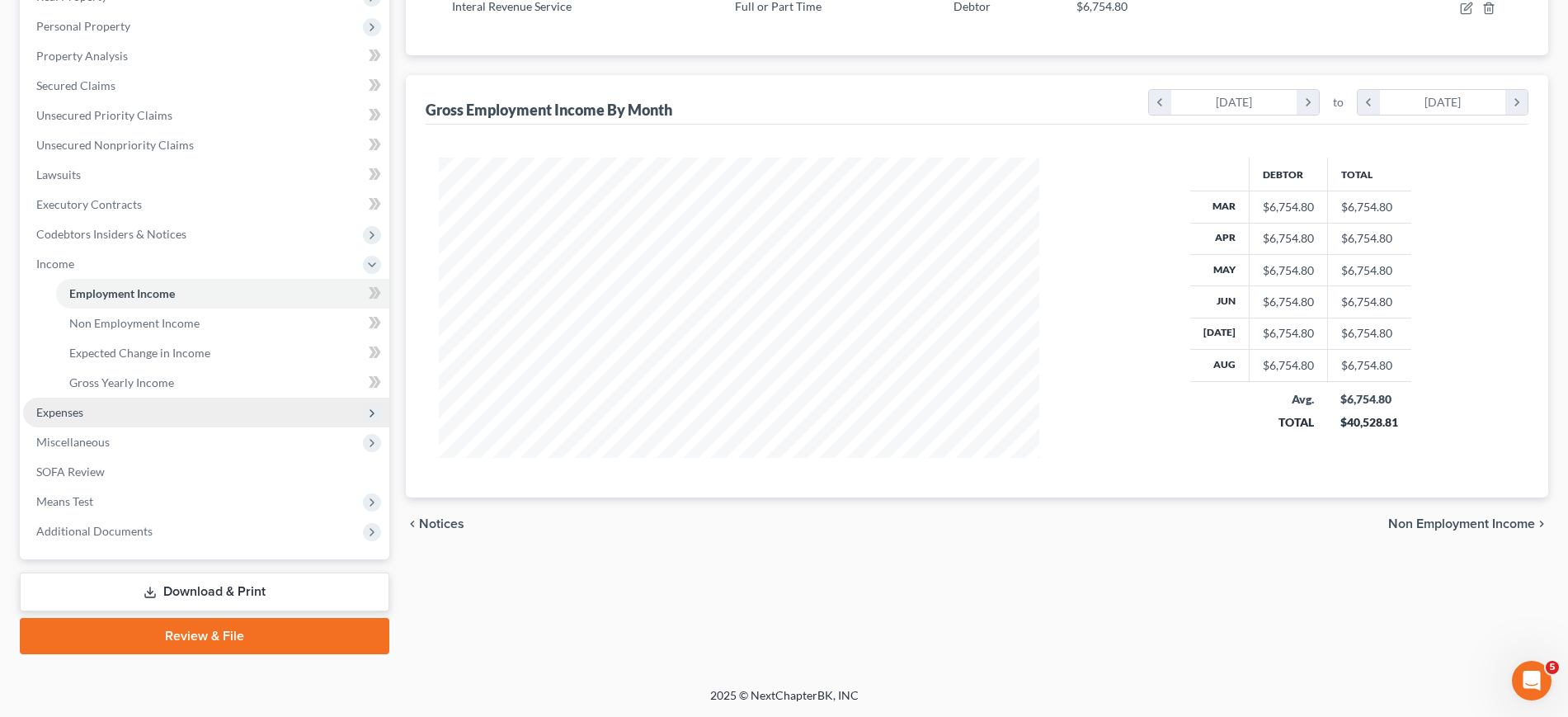
drag, startPoint x: 175, startPoint y: 486, endPoint x: 176, endPoint y: 494, distance: 8.1
click at [175, 428] on span "Expenses" at bounding box center [206, 411] width 366 height 29
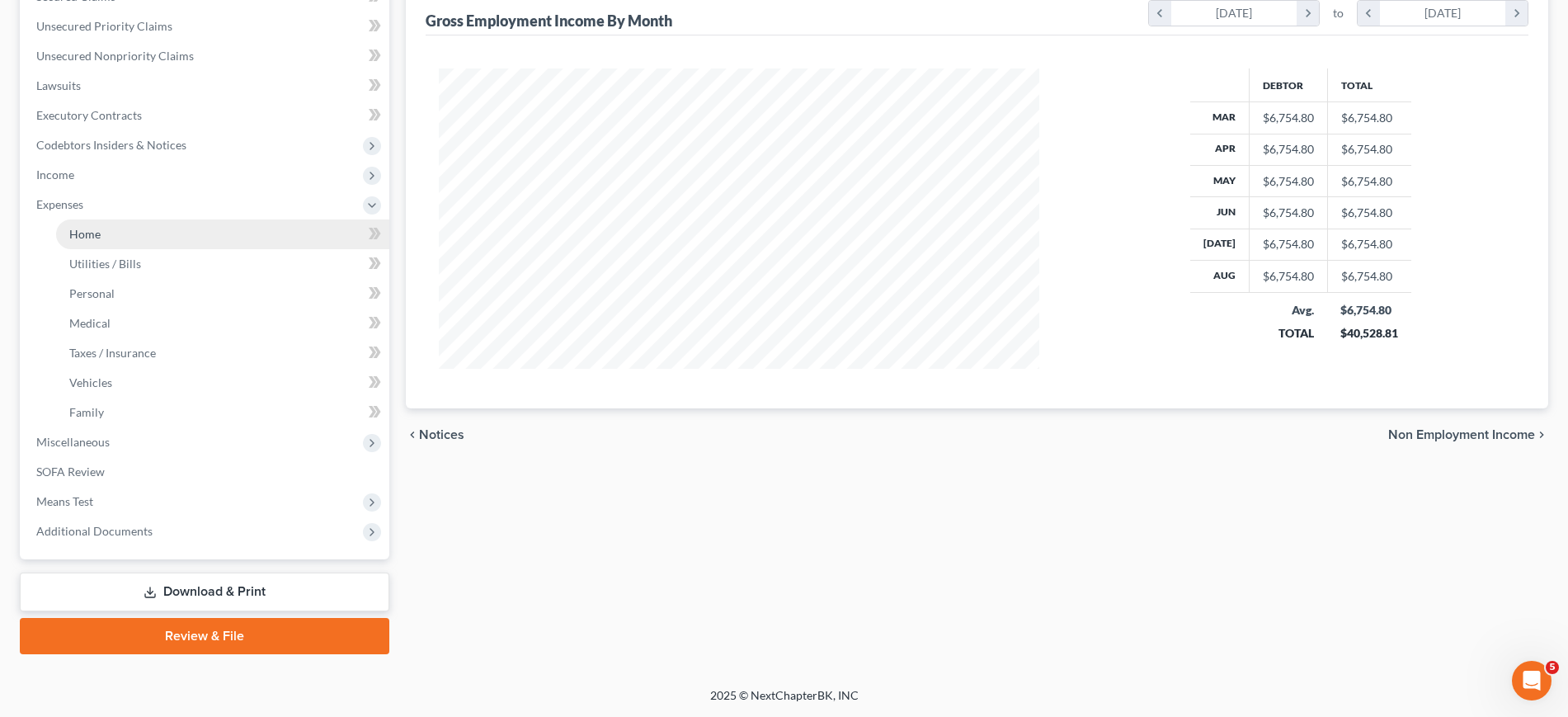
click at [172, 249] on link "Home" at bounding box center [223, 233] width 333 height 29
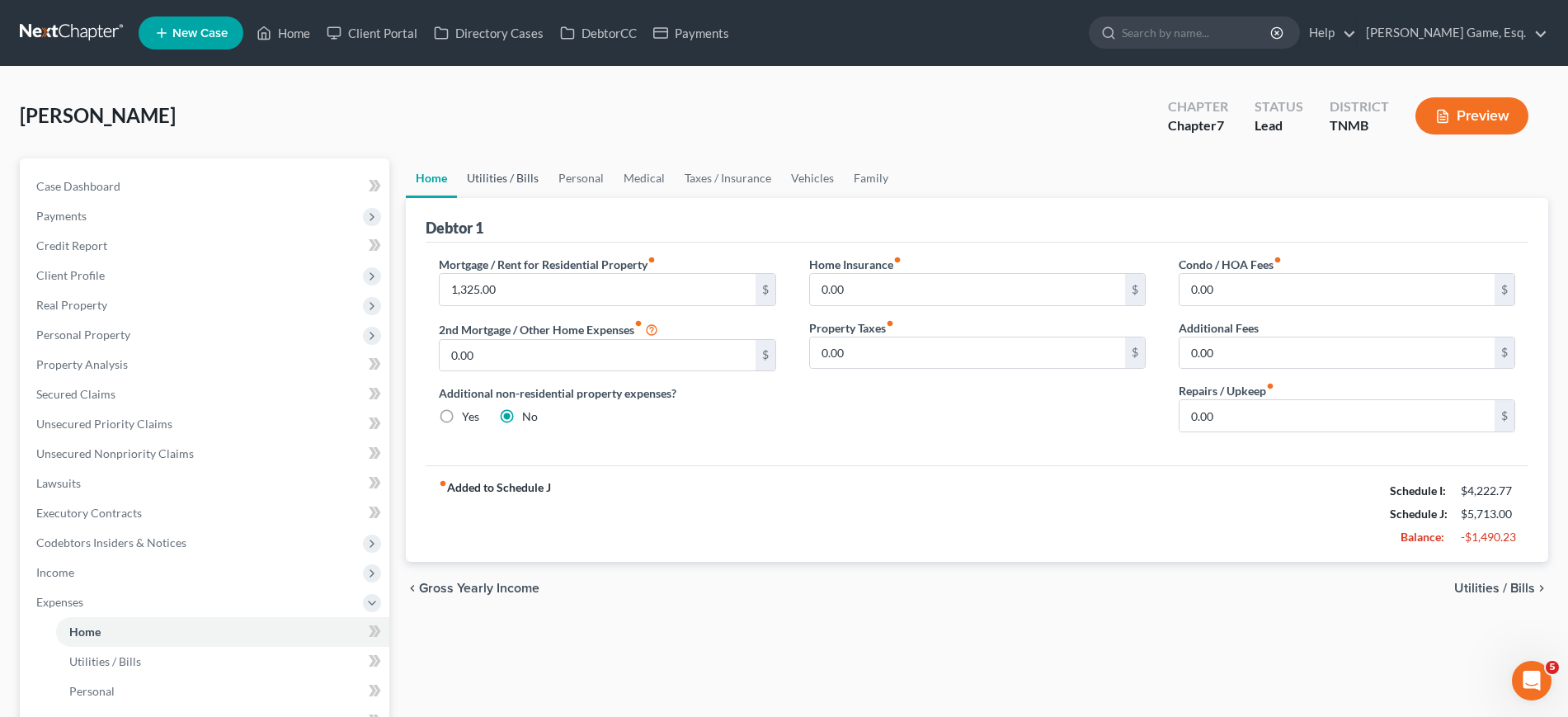
click at [542, 198] on link "Utilities / Bills" at bounding box center [502, 178] width 92 height 39
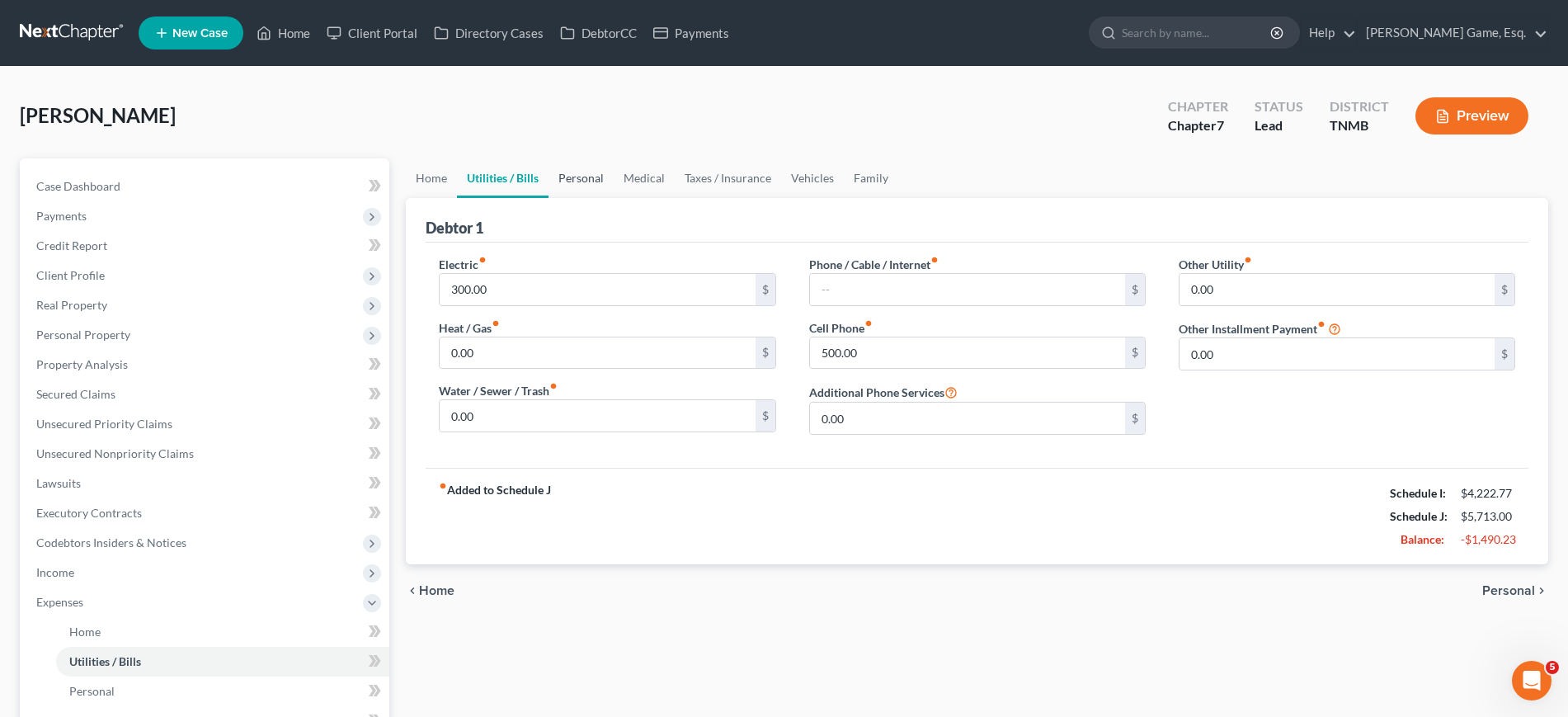
click at [614, 198] on link "Personal" at bounding box center [581, 178] width 65 height 39
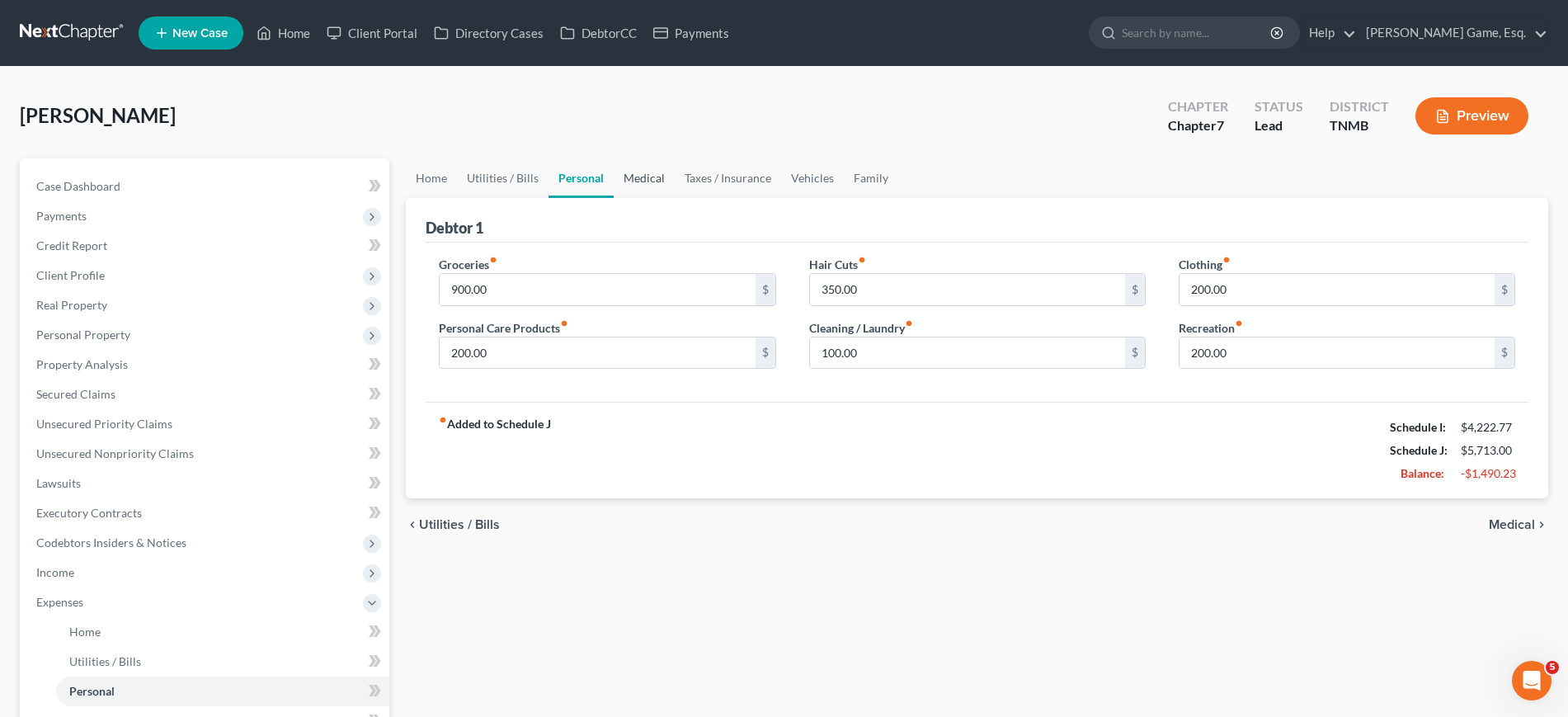
click at [674, 198] on link "Medical" at bounding box center [644, 178] width 61 height 39
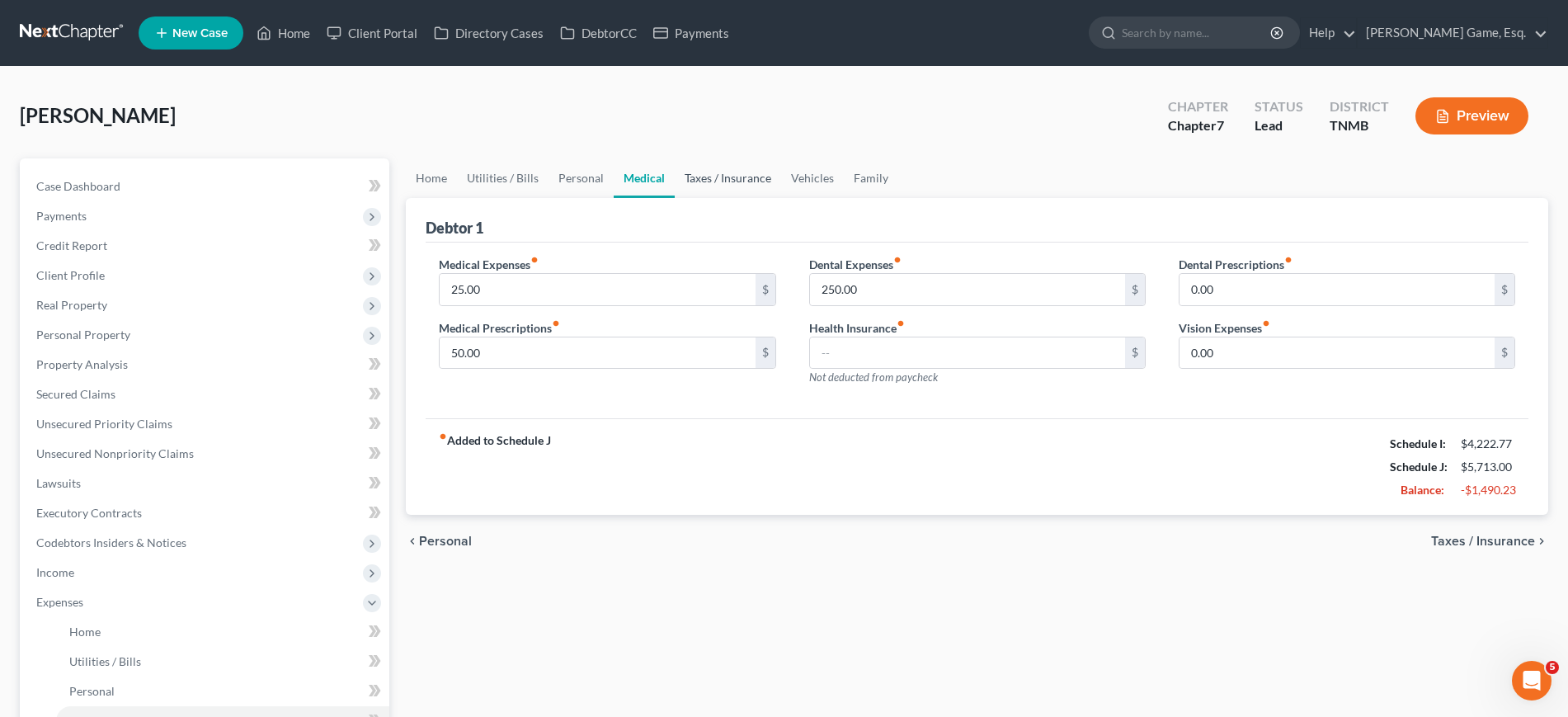
click at [781, 198] on link "Taxes / Insurance" at bounding box center [727, 178] width 106 height 39
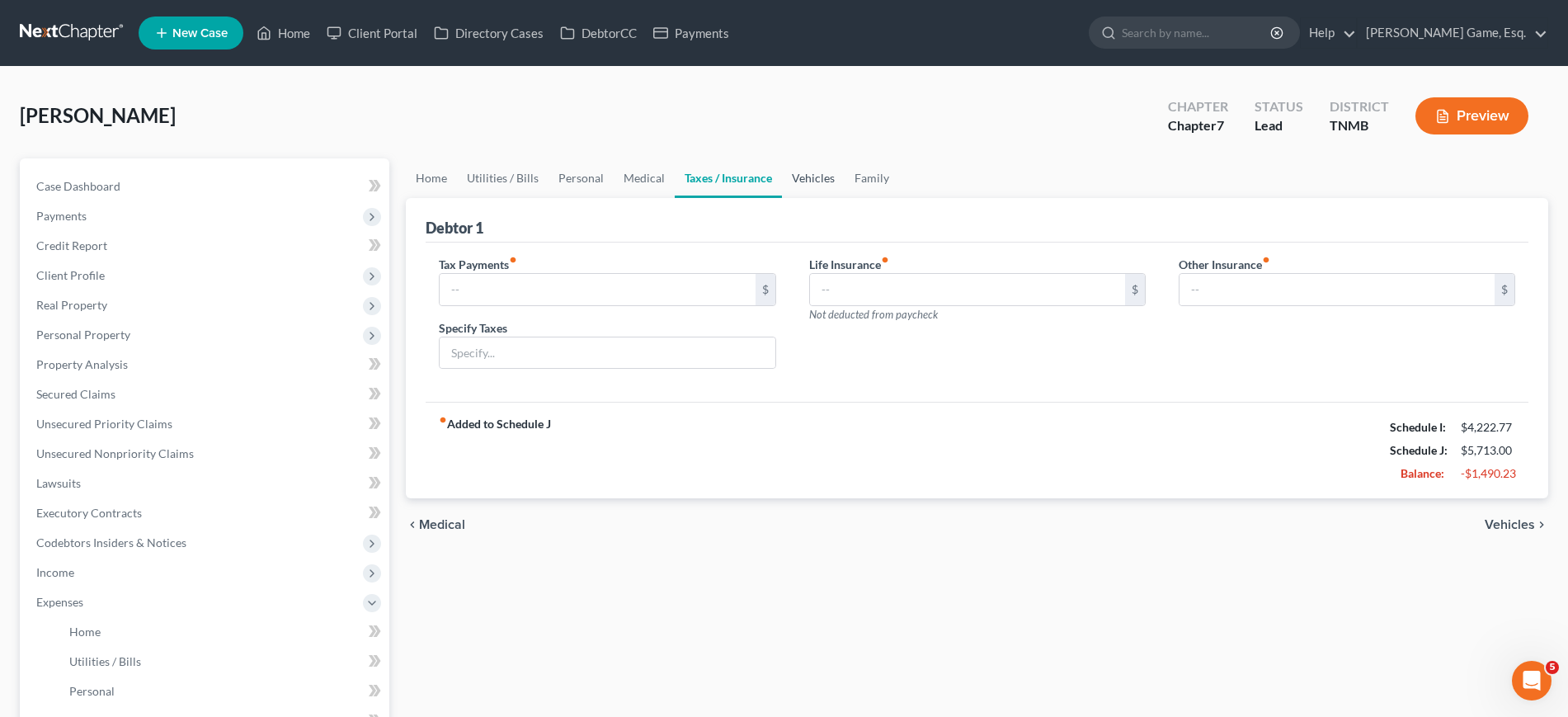
click at [845, 198] on link "Vehicles" at bounding box center [813, 178] width 62 height 39
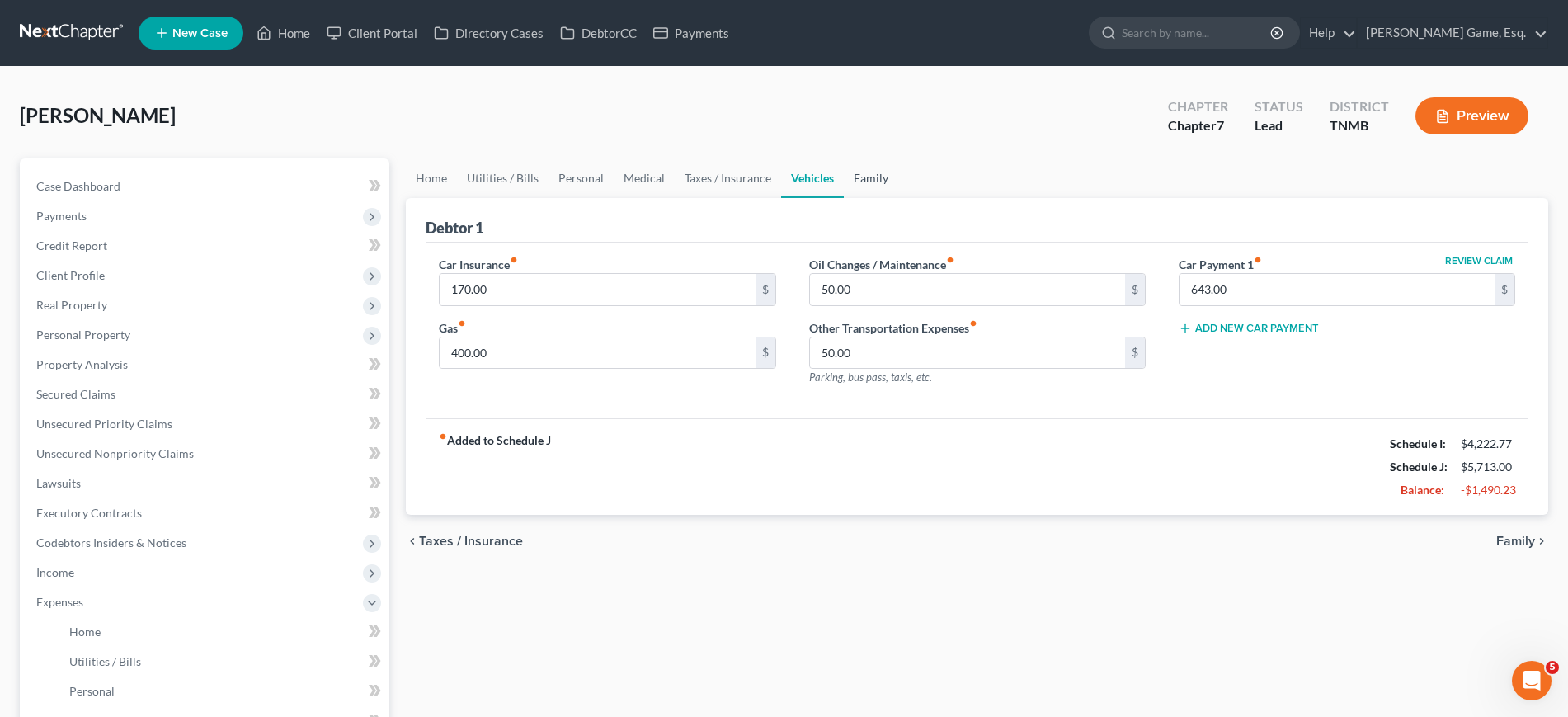
click at [898, 198] on link "Family" at bounding box center [870, 178] width 54 height 39
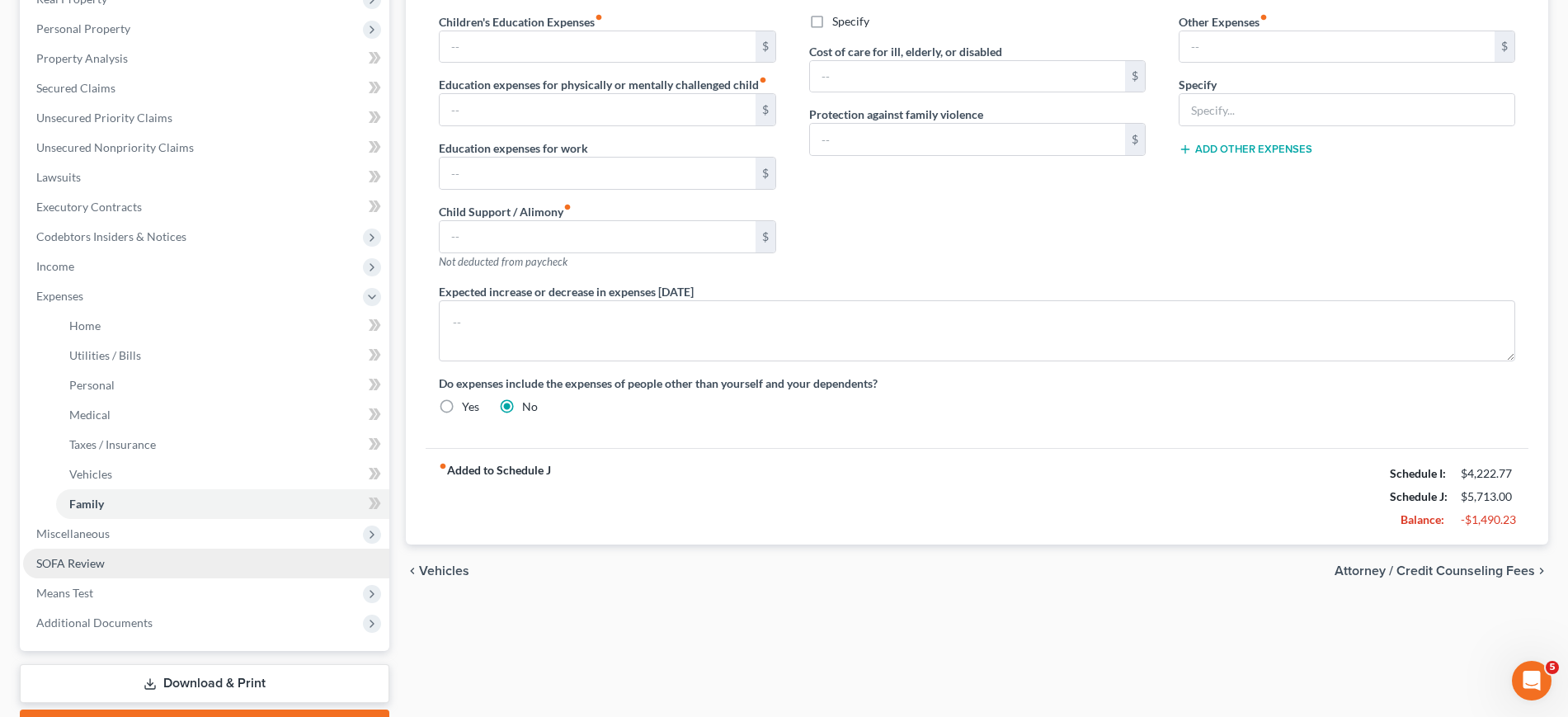
scroll to position [618, 0]
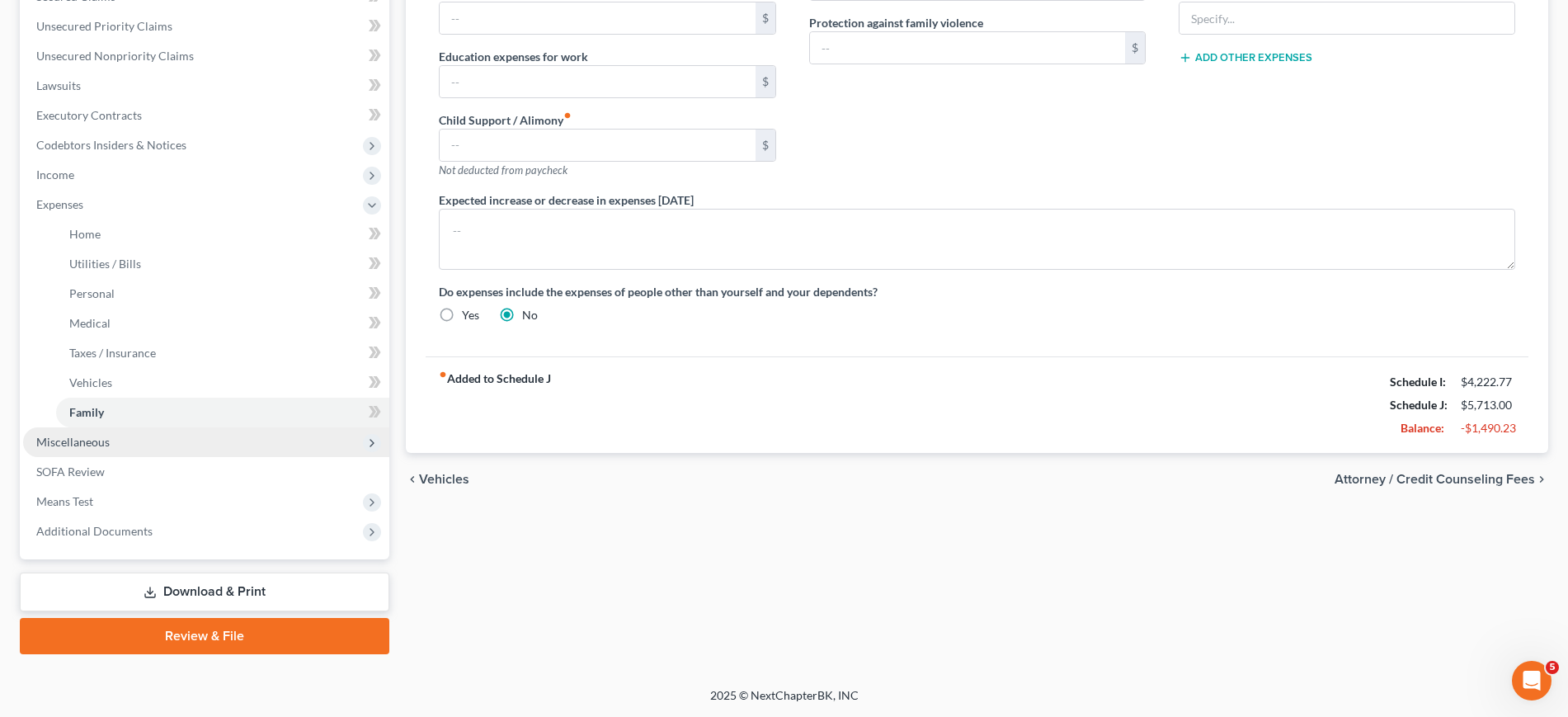
click at [110, 435] on span "Miscellaneous" at bounding box center [73, 442] width 73 height 14
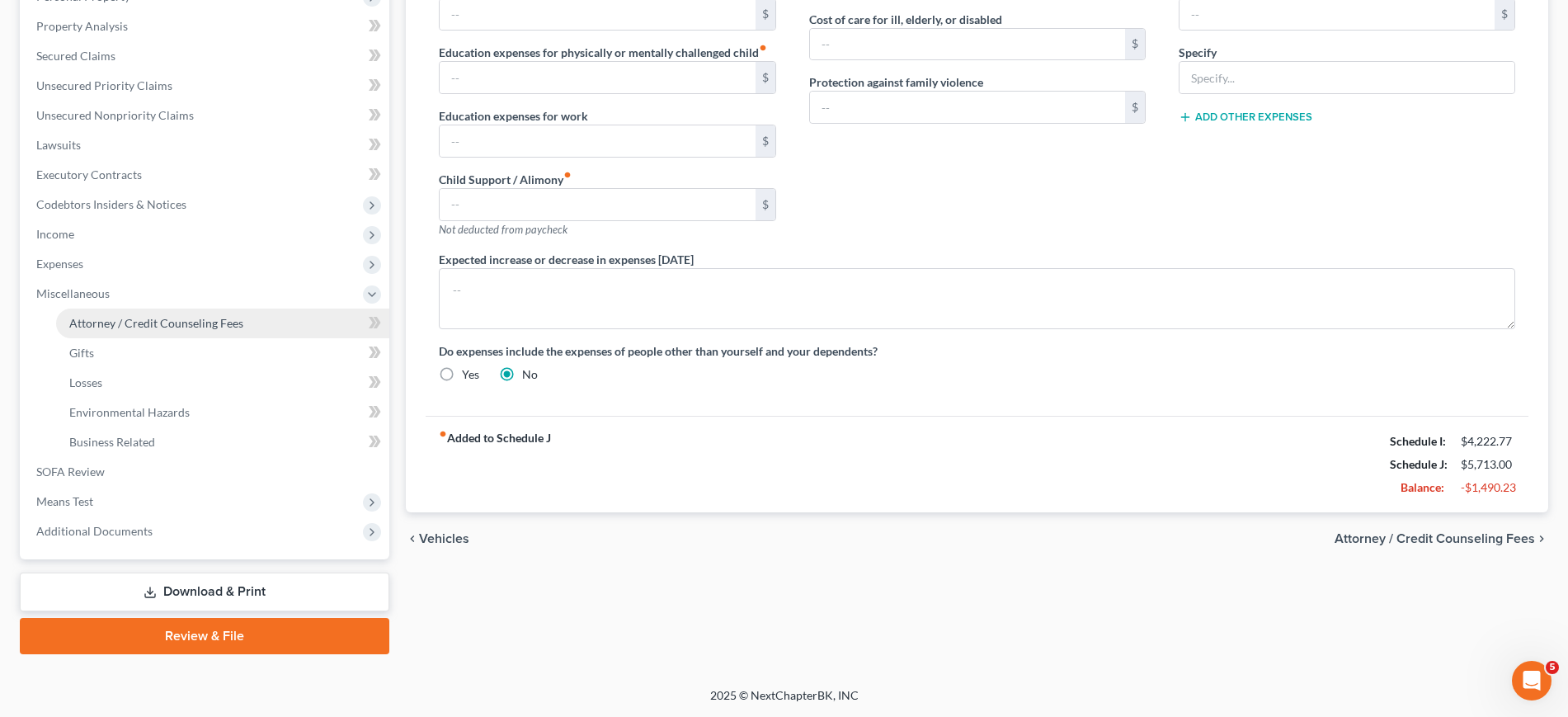
scroll to position [598, 0]
click at [214, 316] on span "Attorney / Credit Counseling Fees" at bounding box center [156, 323] width 174 height 14
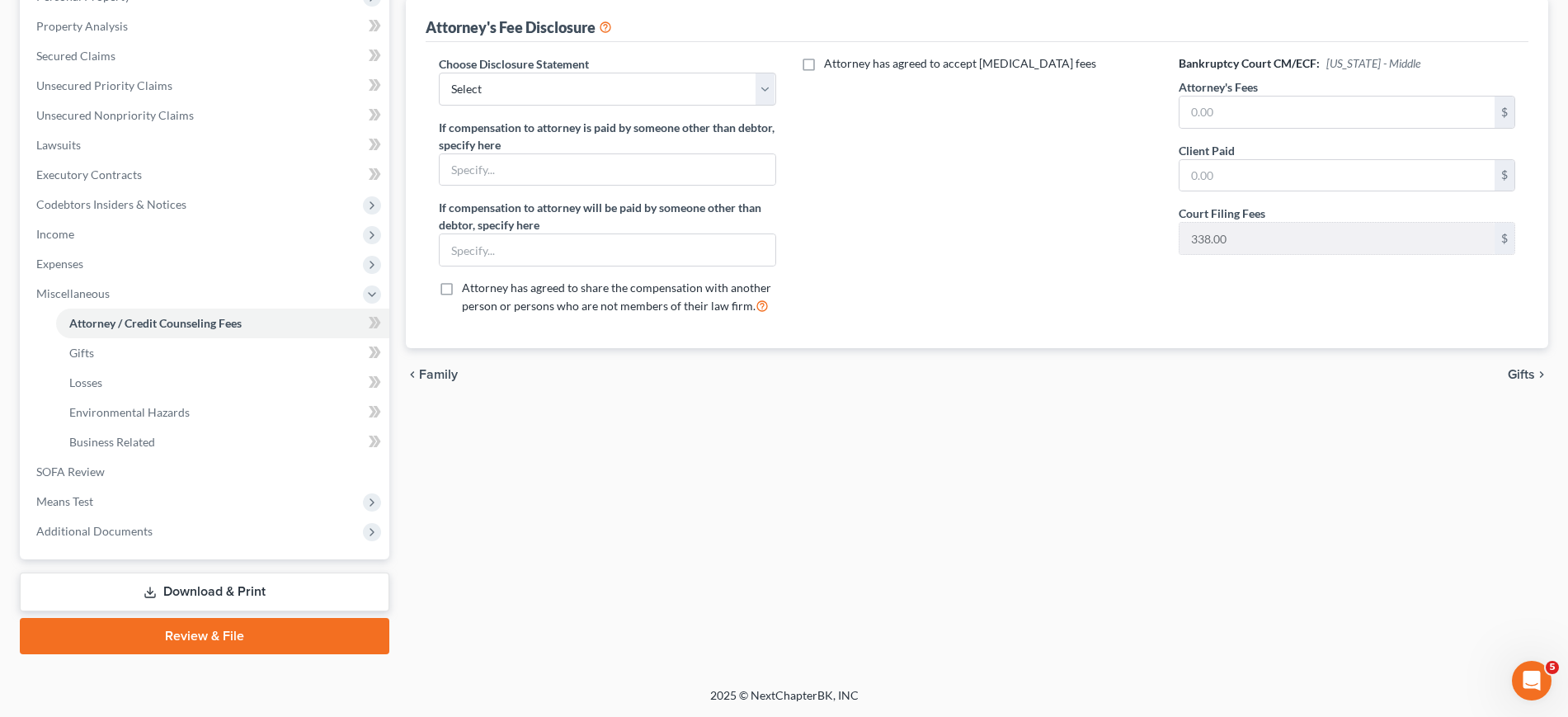
scroll to position [412, 0]
drag, startPoint x: 665, startPoint y: 118, endPoint x: 665, endPoint y: 128, distance: 10.0
click at [665, 106] on select "Select Attorney Fee" at bounding box center [608, 88] width 337 height 33
select select "0"
click at [450, 93] on select "Select Attorney Fee" at bounding box center [608, 88] width 337 height 33
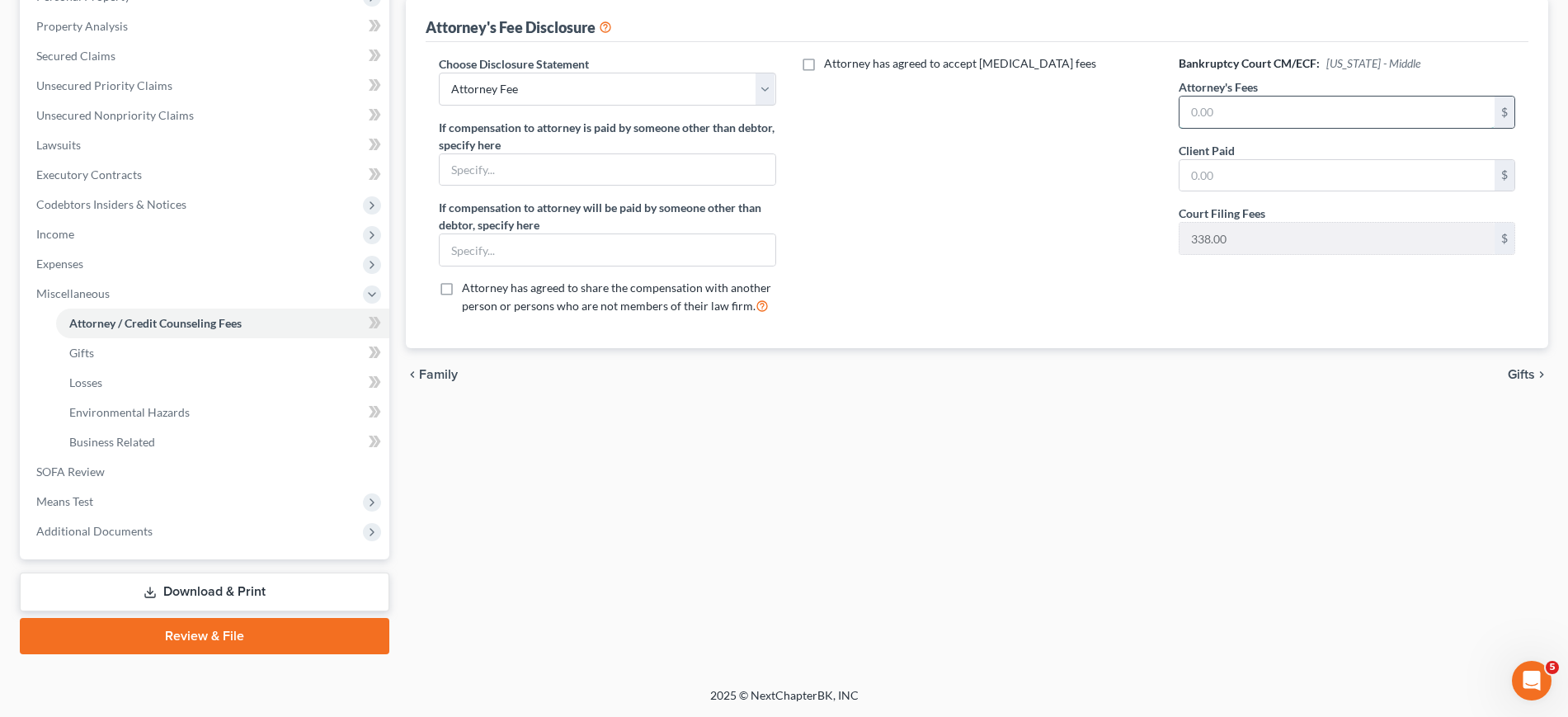
click at [1305, 127] on input "text" at bounding box center [1337, 111] width 315 height 31
type input "1,000"
click at [1220, 191] on input "text" at bounding box center [1337, 175] width 315 height 31
type input "1,000"
click at [759, 153] on label "If compensation to attorney is paid by someone other than debtor, specify here" at bounding box center [608, 135] width 337 height 35
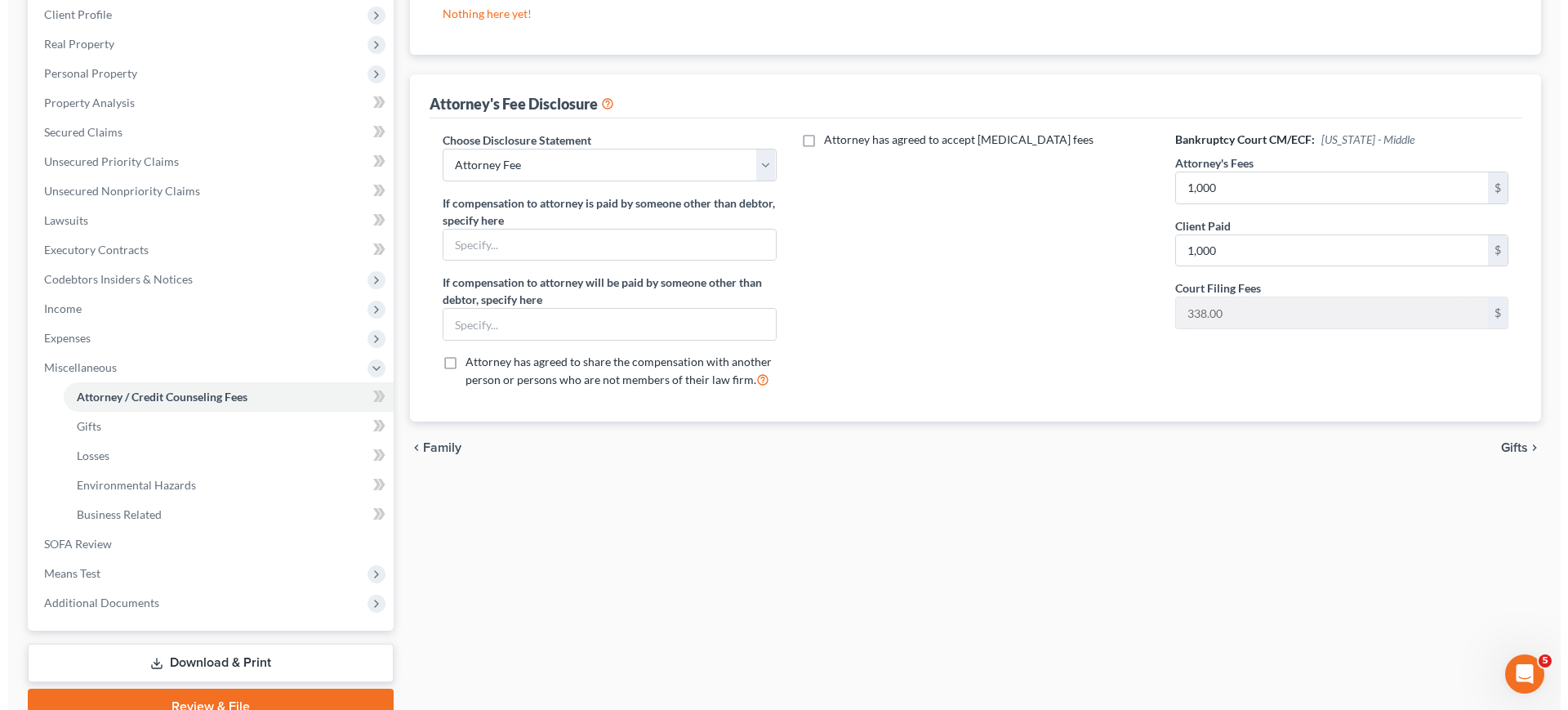
scroll to position [0, 0]
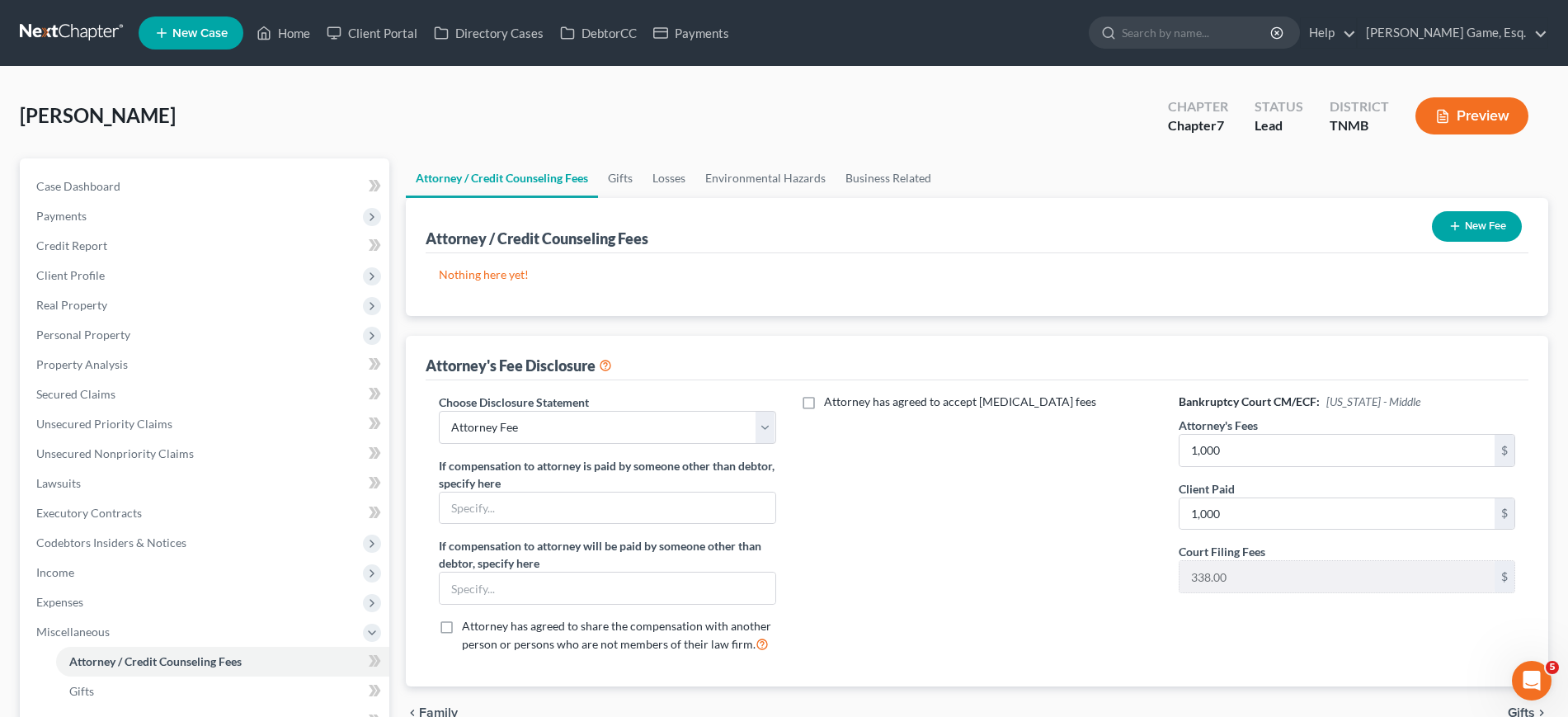
click at [1455, 241] on button "New Fee" at bounding box center [1476, 226] width 90 height 30
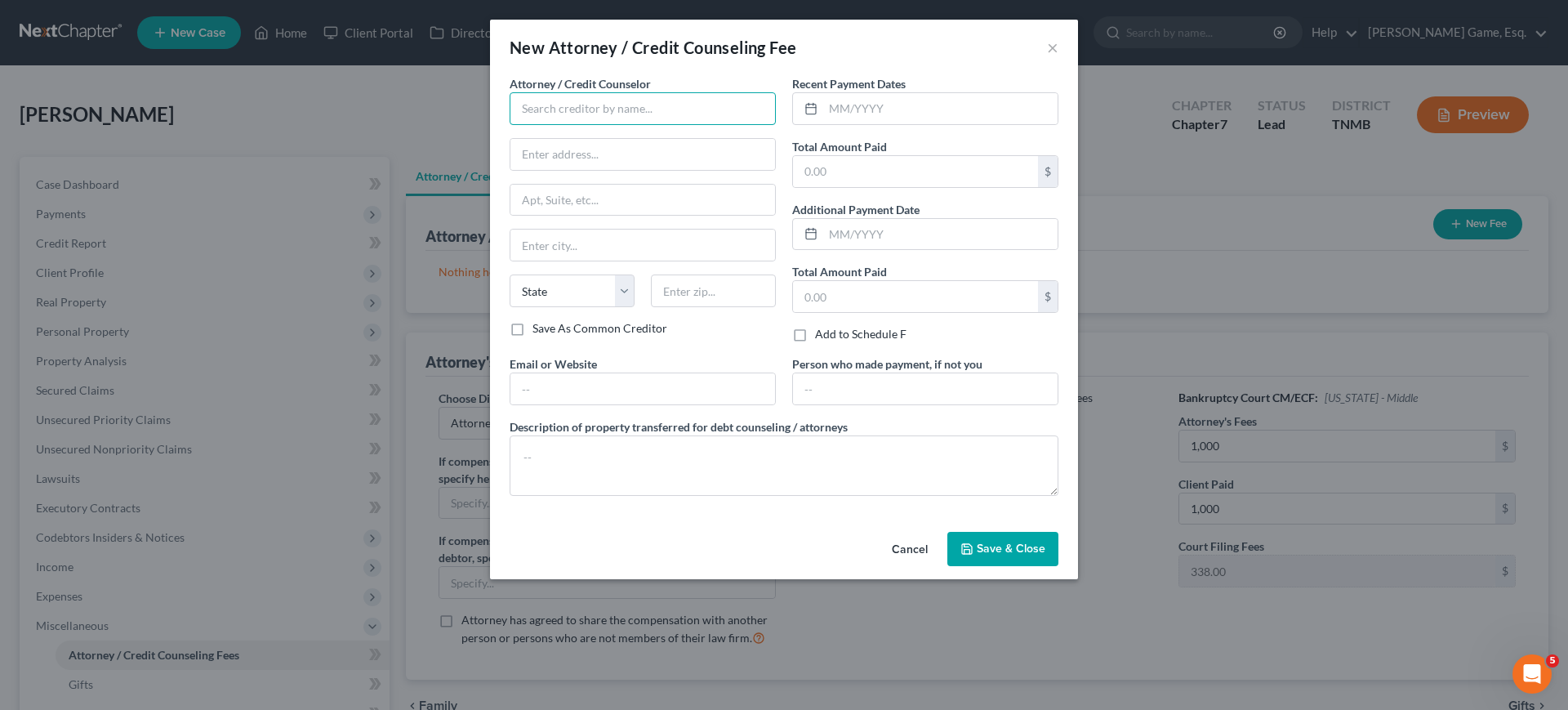
click at [578, 125] on input "text" at bounding box center [643, 108] width 266 height 33
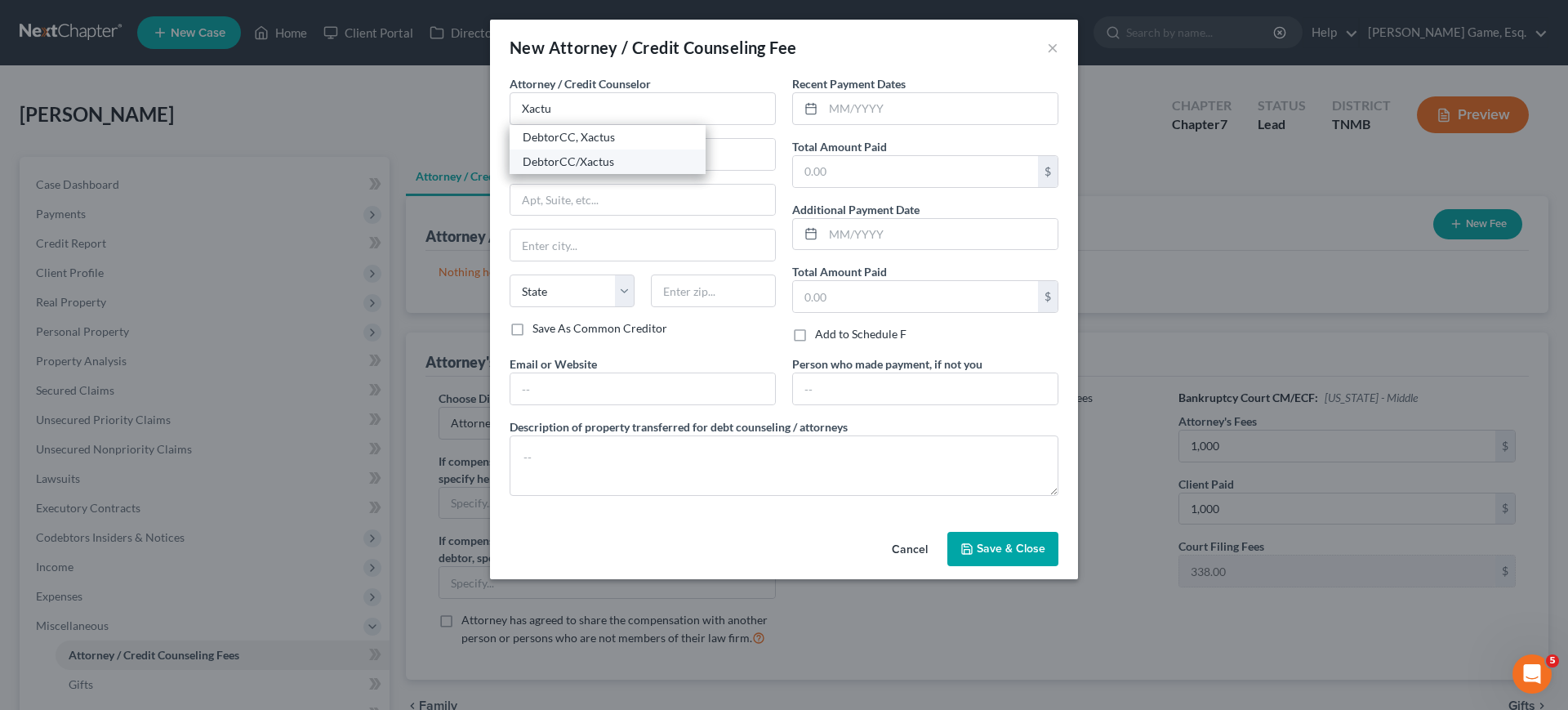
click at [542, 170] on div "DebtorCC/Xactus" at bounding box center [608, 161] width 170 height 17
type input "DebtorCC/Xactus"
click at [841, 187] on input "text" at bounding box center [915, 171] width 245 height 31
type input "79"
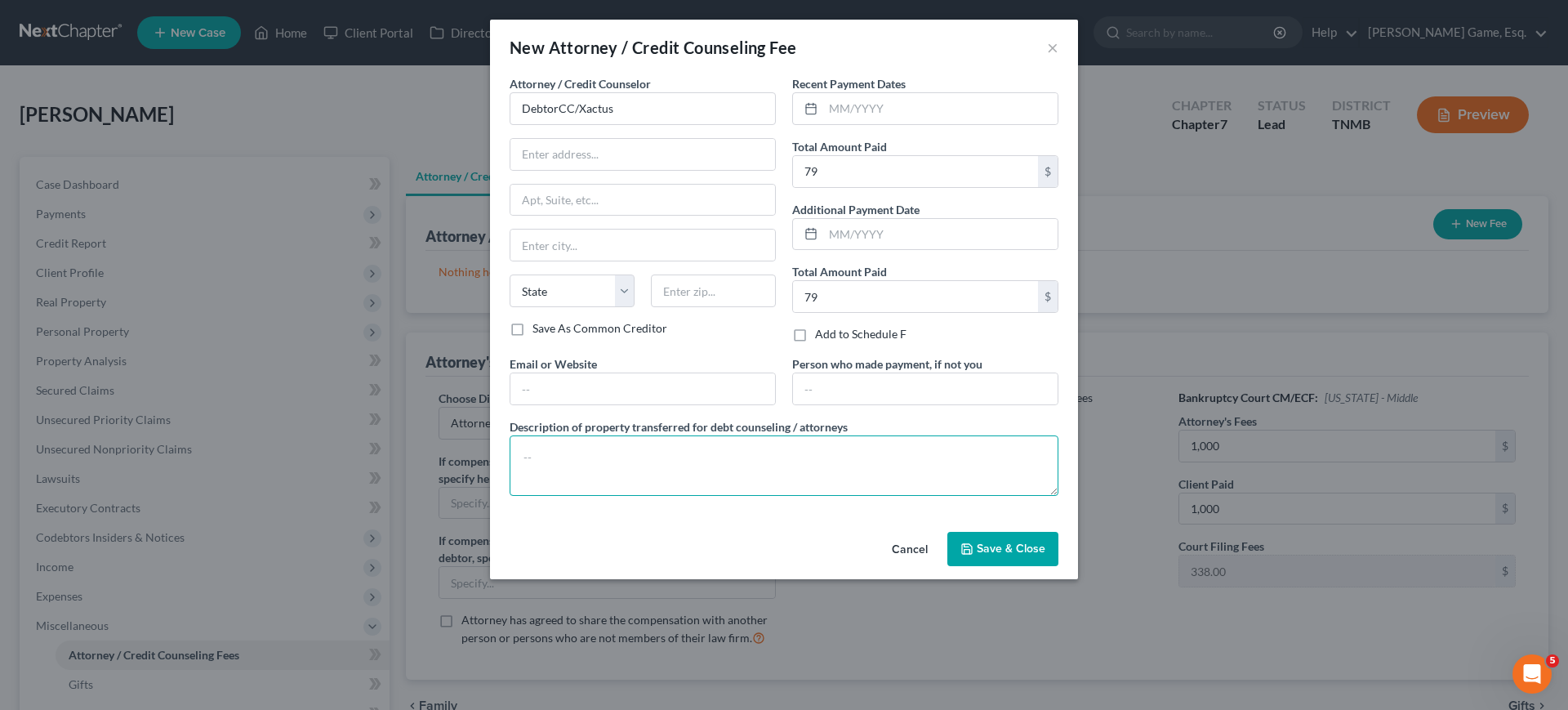
click at [820, 496] on textarea at bounding box center [784, 465] width 549 height 61
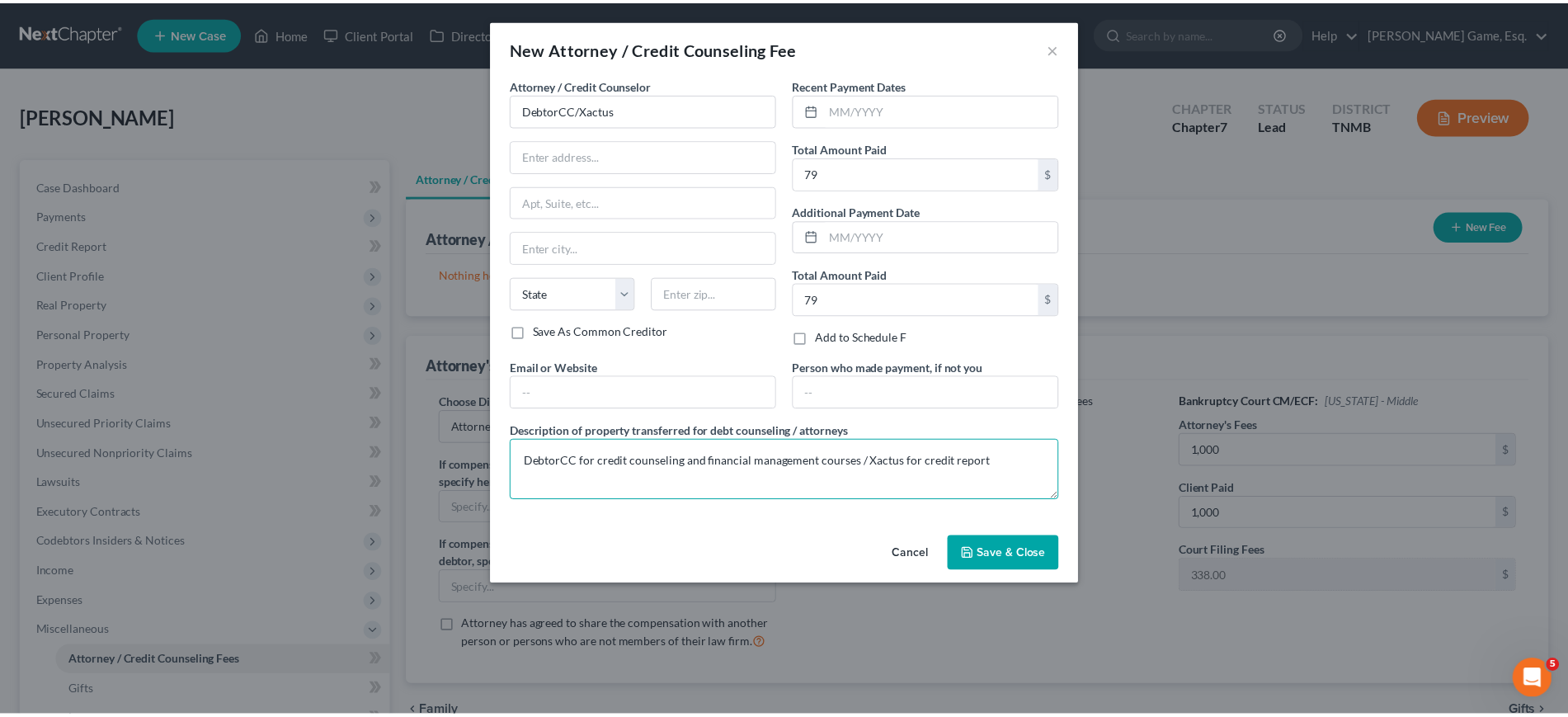
scroll to position [36, 0]
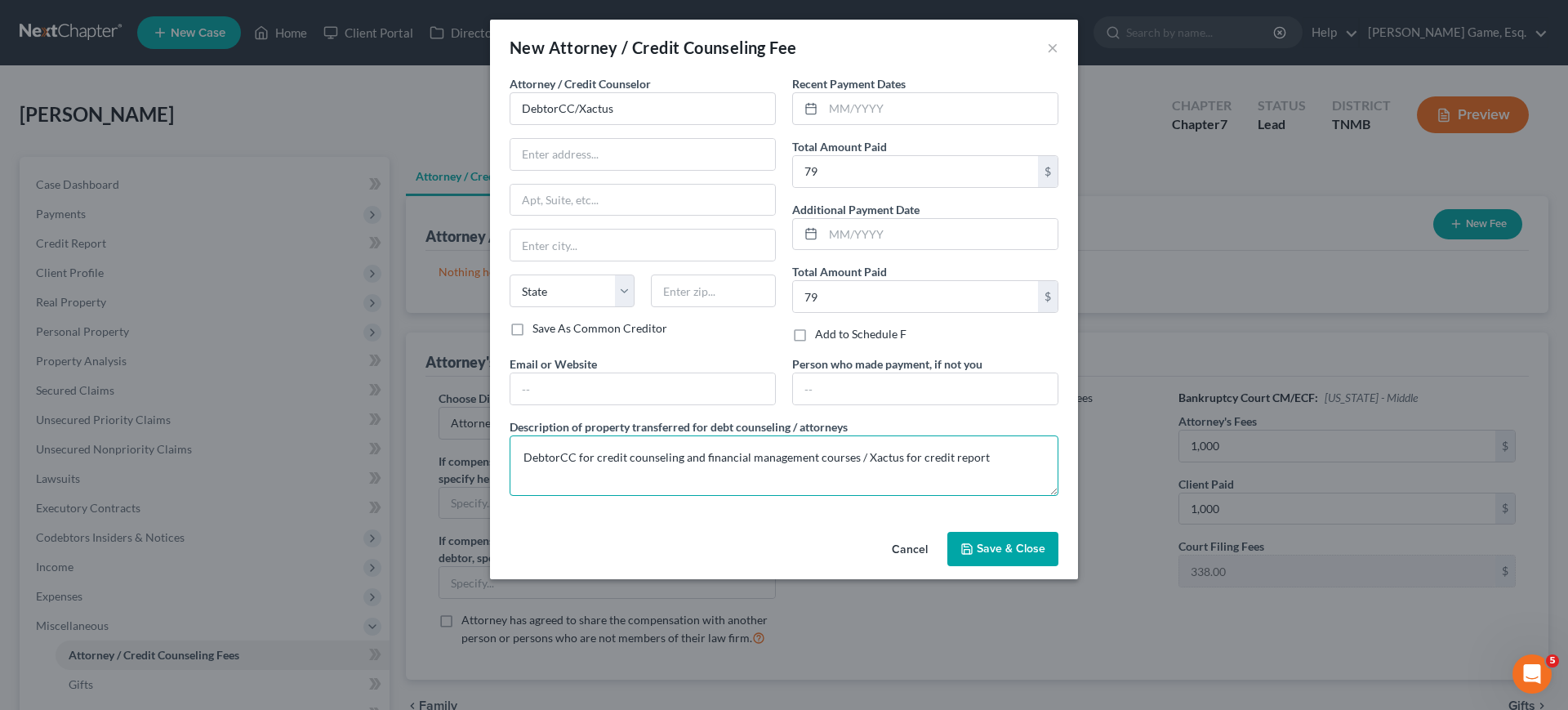
type textarea "DebtorCC for credit counseling and financial management courses / Xactus for cr…"
click at [1045, 556] on span "Save & Close" at bounding box center [1011, 549] width 69 height 14
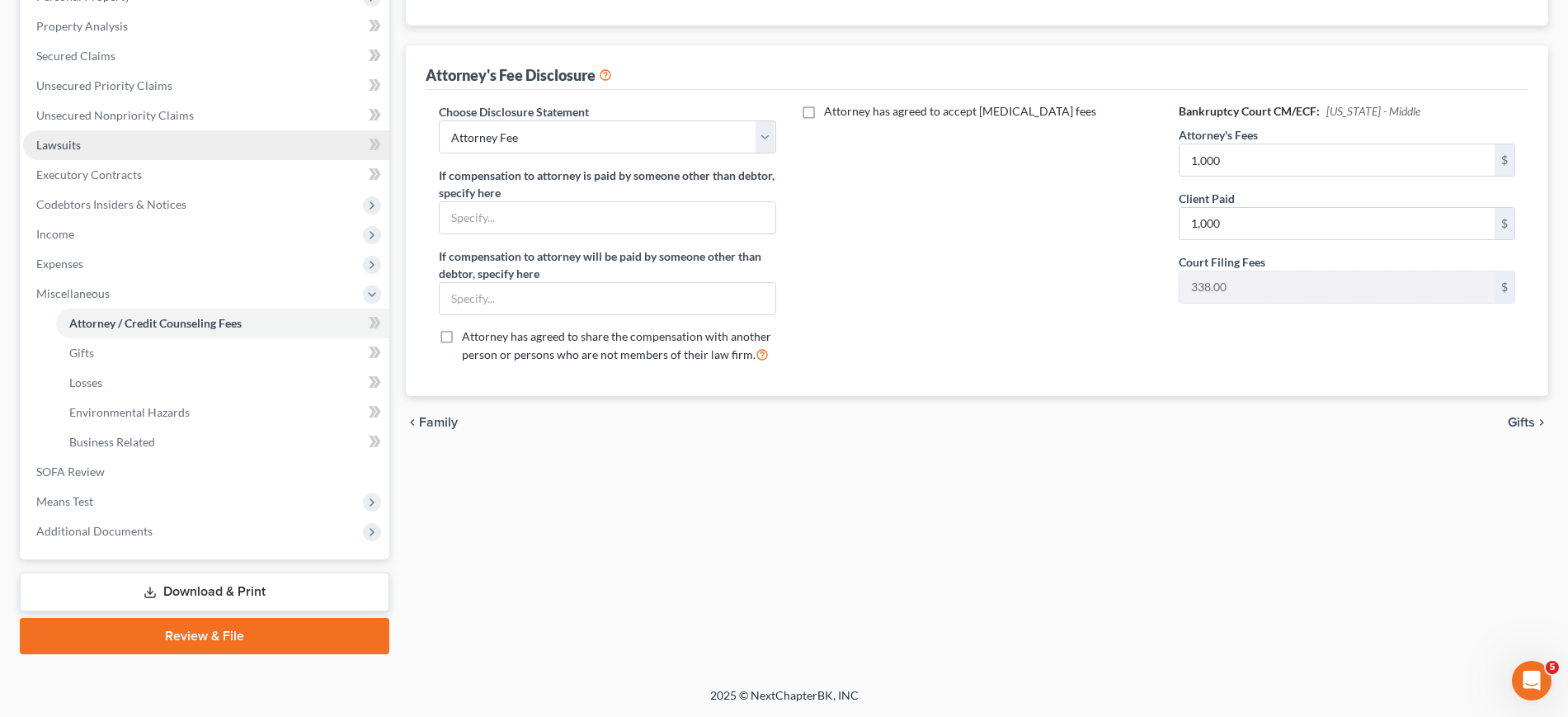
scroll to position [516, 0]
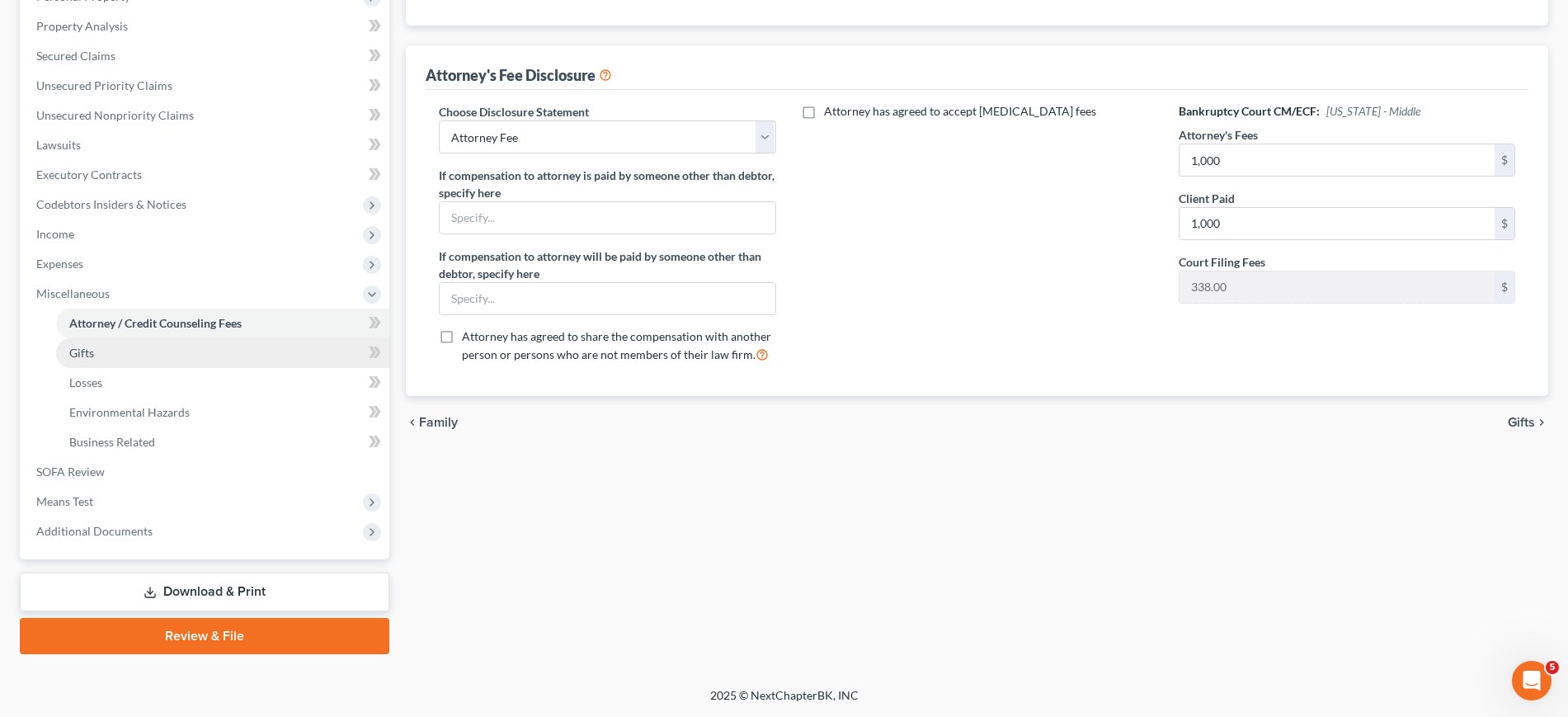
click at [141, 350] on link "Gifts" at bounding box center [223, 353] width 333 height 29
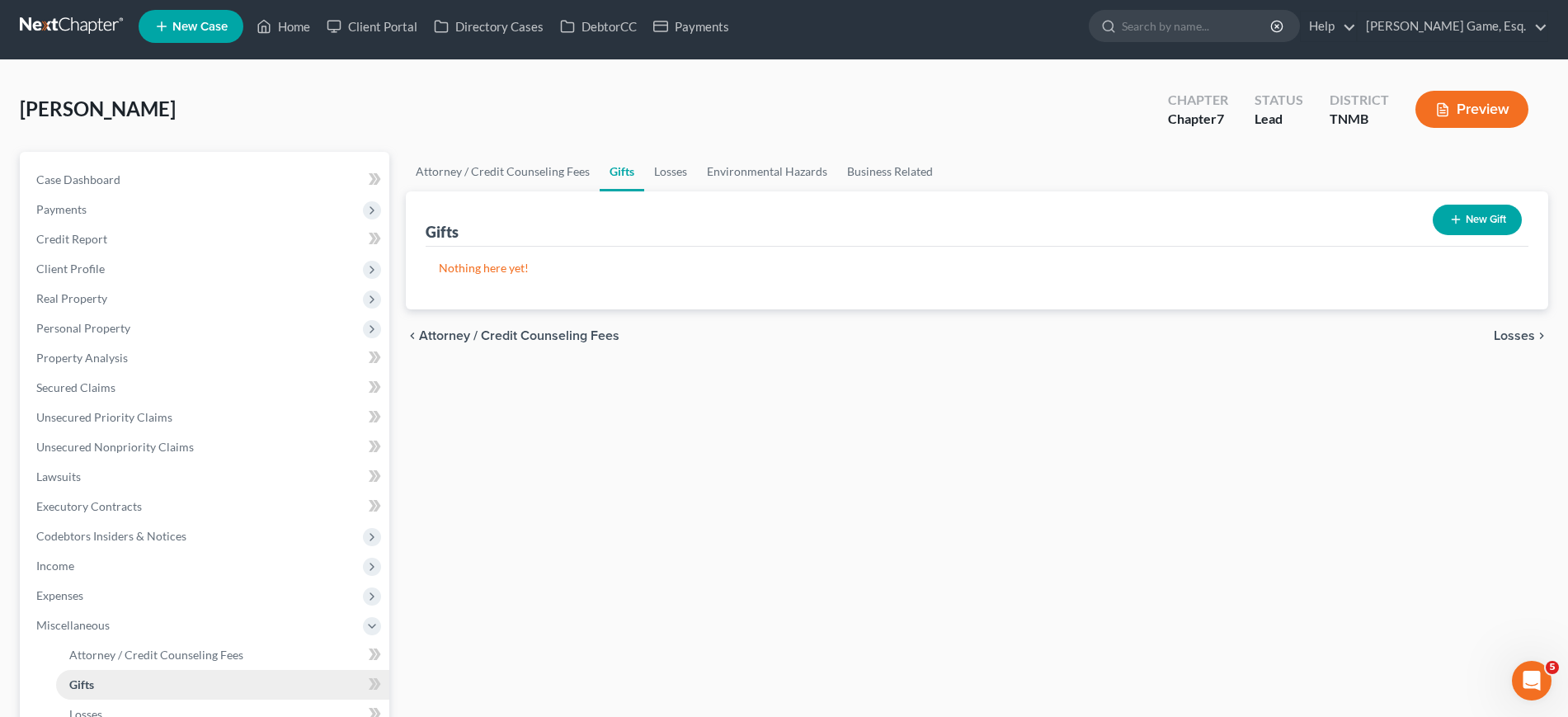
scroll to position [516, 0]
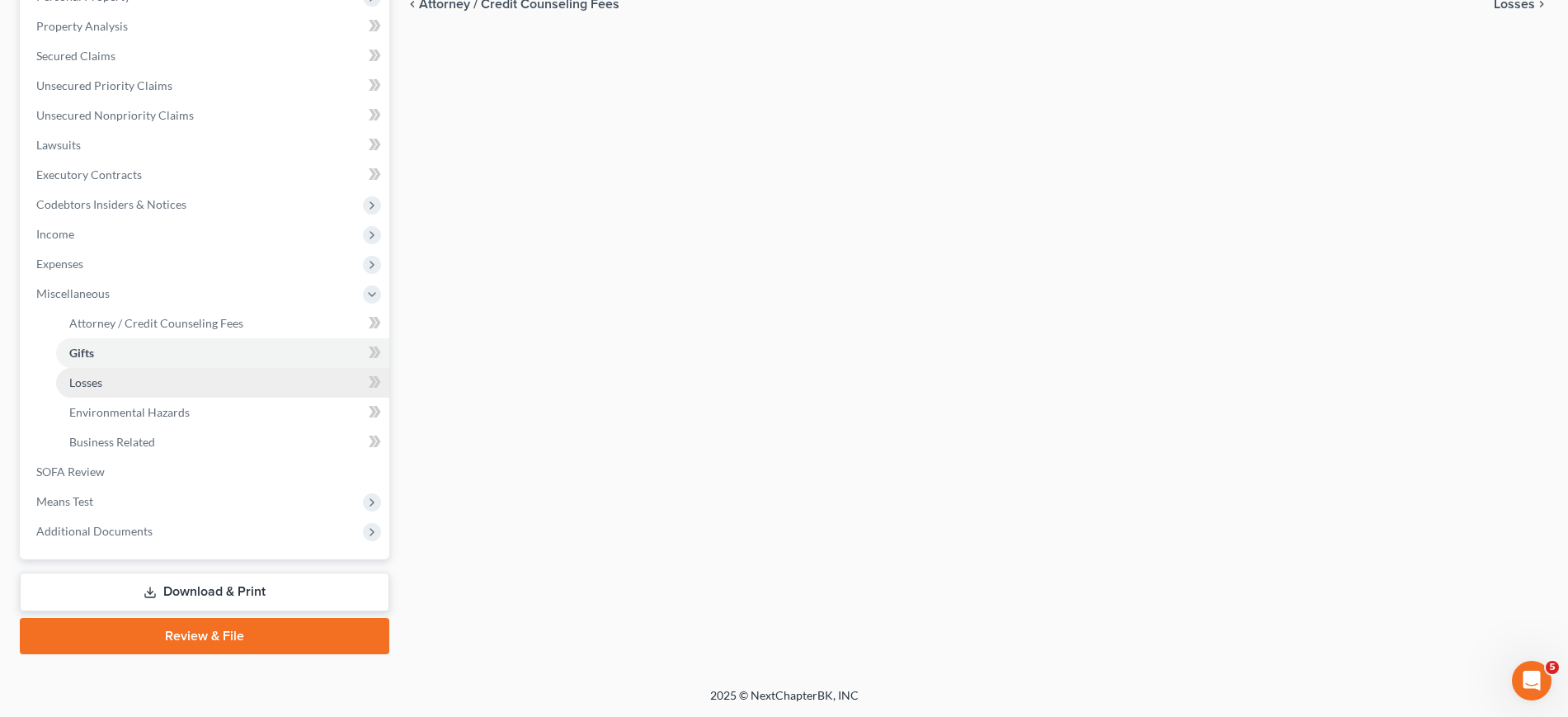
click at [149, 375] on link "Losses" at bounding box center [223, 382] width 333 height 29
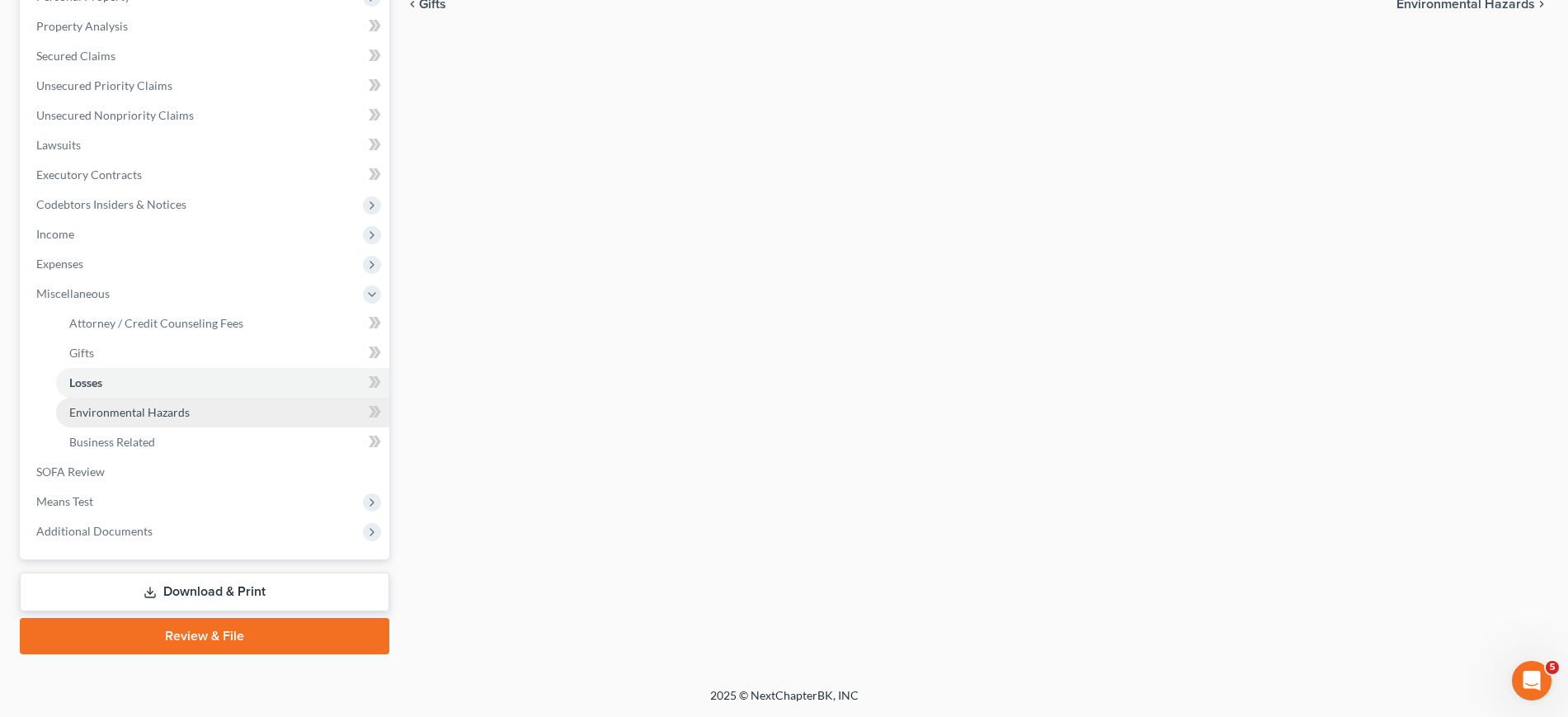
click at [190, 405] on span "Environmental Hazards" at bounding box center [129, 412] width 120 height 14
drag, startPoint x: 199, startPoint y: 446, endPoint x: 193, endPoint y: 385, distance: 61.3
click at [199, 447] on link "Business Related" at bounding box center [223, 442] width 333 height 29
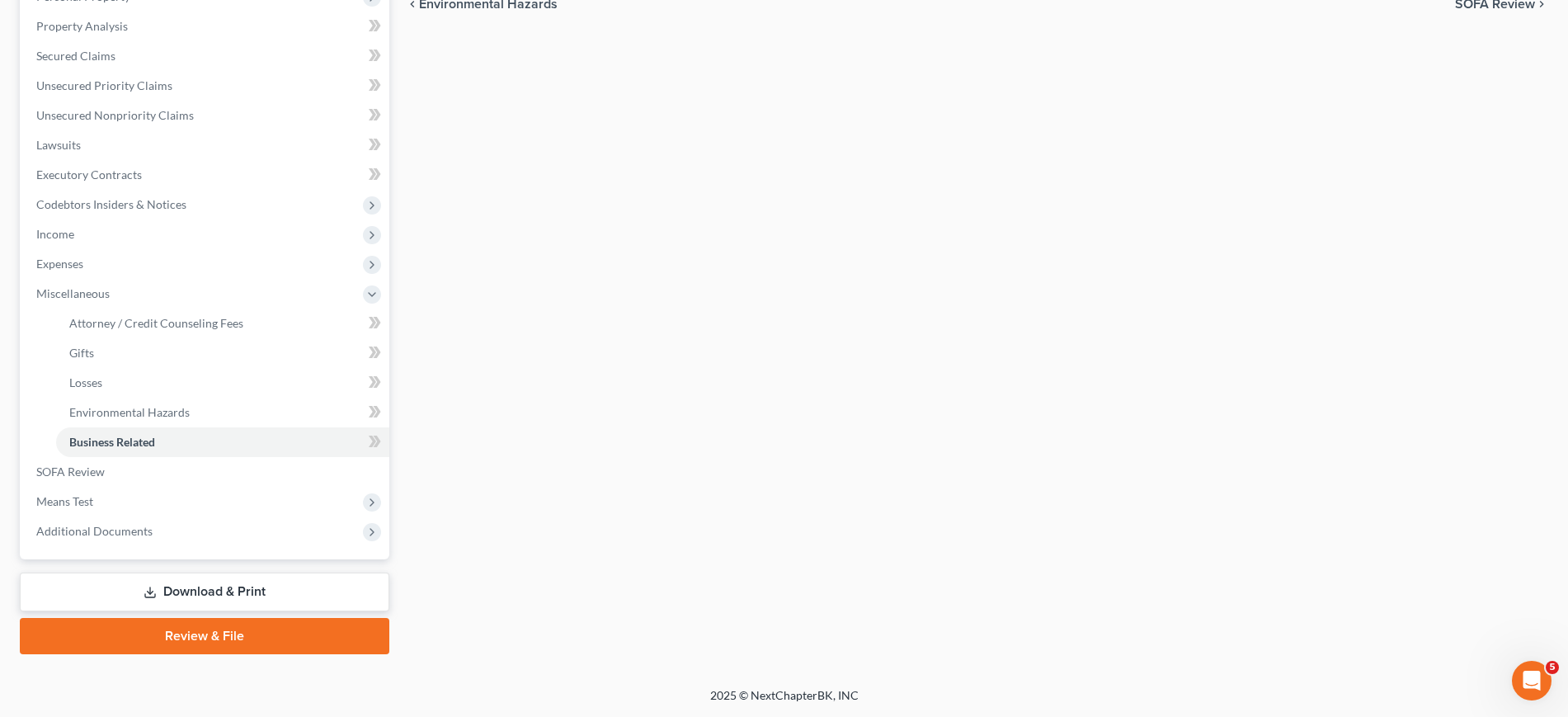
scroll to position [598, 0]
click at [159, 457] on link "SOFA Review" at bounding box center [206, 471] width 366 height 29
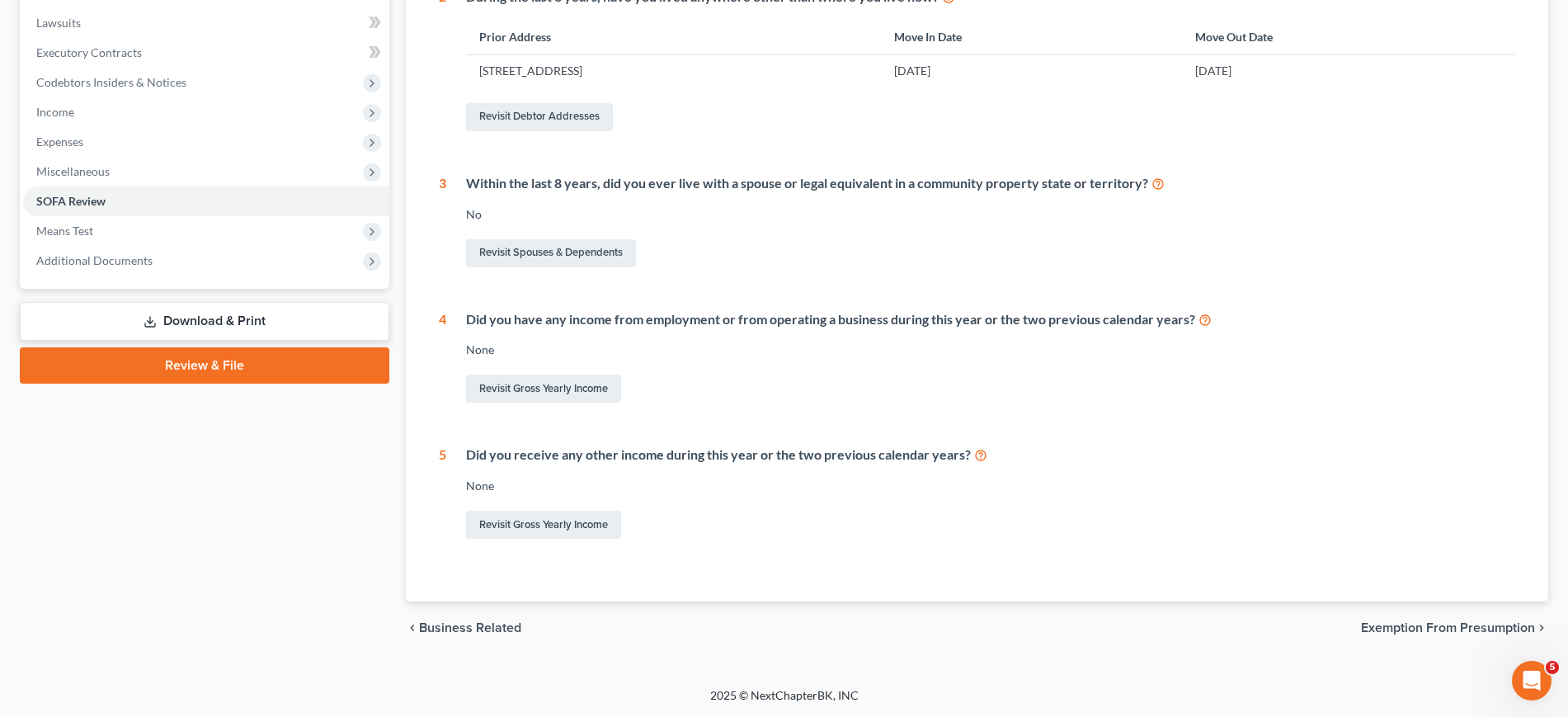
scroll to position [516, 0]
click at [143, 246] on span "Means Test" at bounding box center [206, 231] width 366 height 29
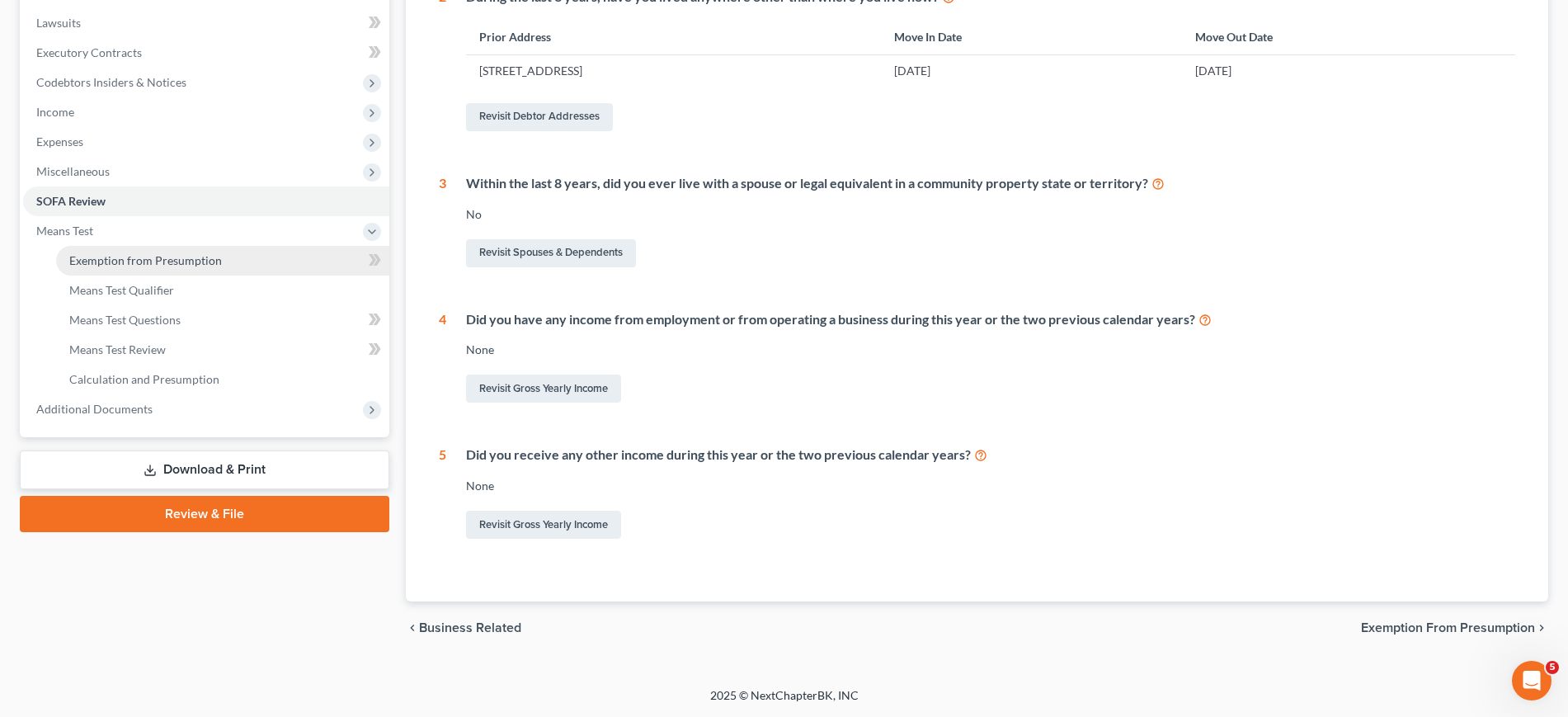
click at [167, 275] on link "Exemption from Presumption" at bounding box center [223, 260] width 333 height 29
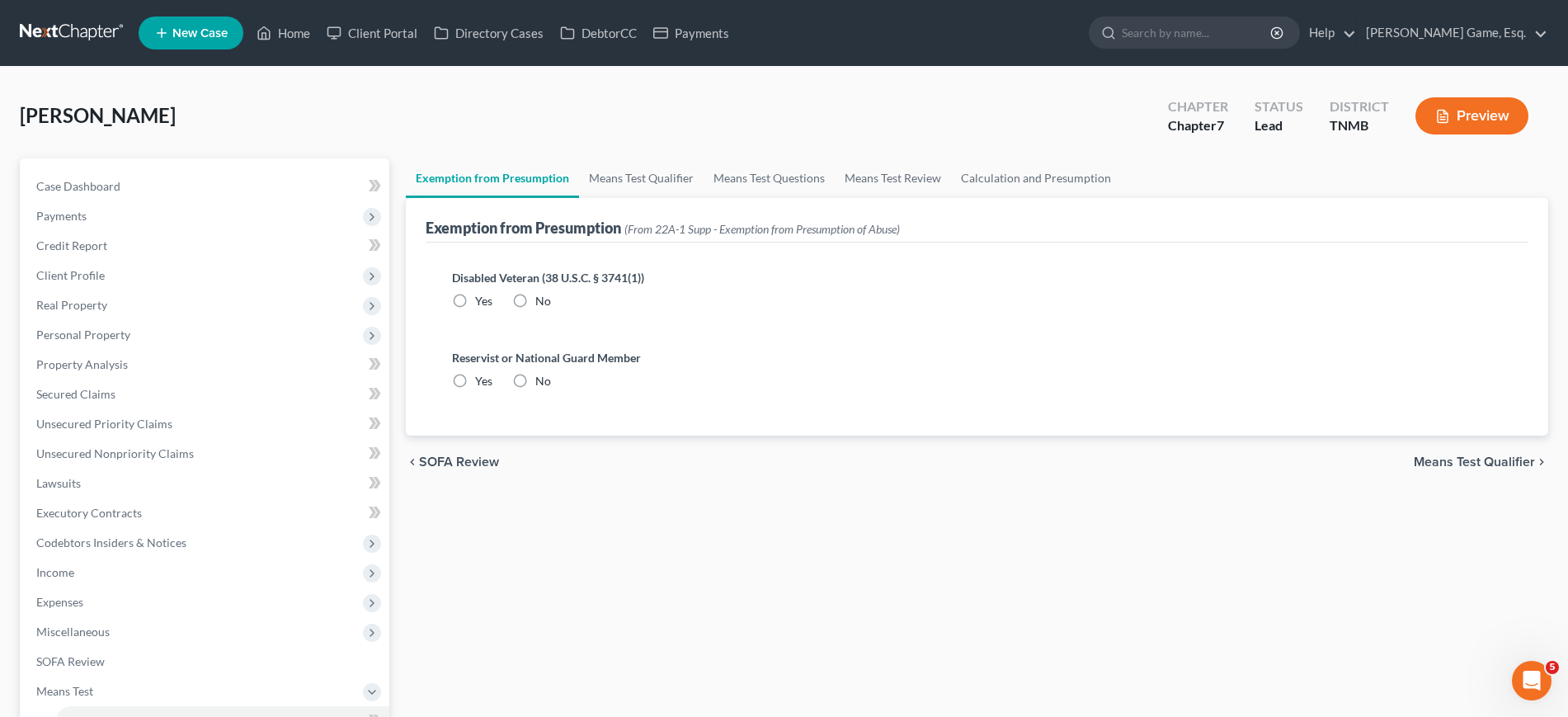
click at [547, 309] on label "No" at bounding box center [543, 301] width 16 height 17
click at [547, 304] on input "No" at bounding box center [547, 298] width 11 height 11
radio input "true"
click at [550, 389] on label "No" at bounding box center [543, 380] width 16 height 17
click at [550, 383] on input "No" at bounding box center [547, 378] width 11 height 11
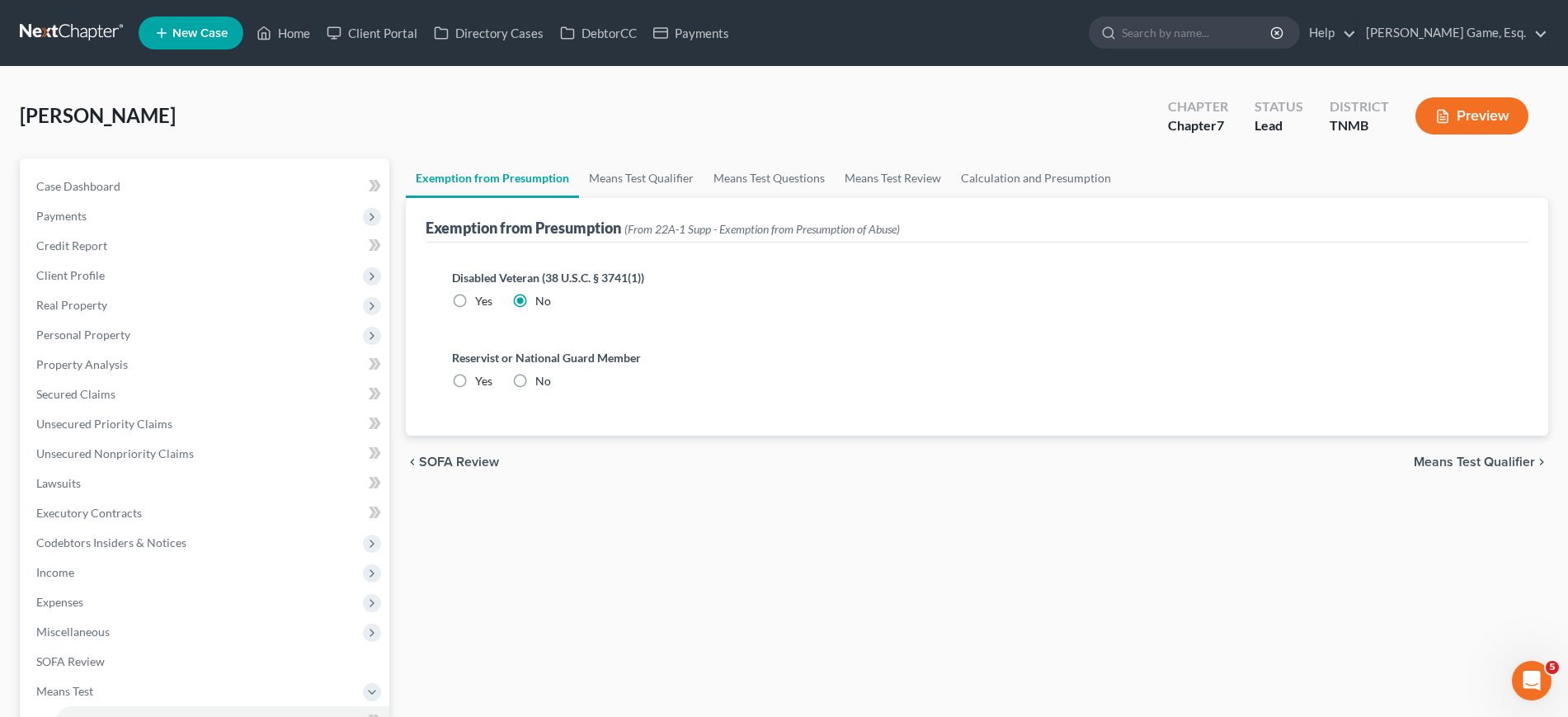
radio input "true"
click at [690, 198] on link "Means Test Qualifier" at bounding box center [641, 178] width 125 height 39
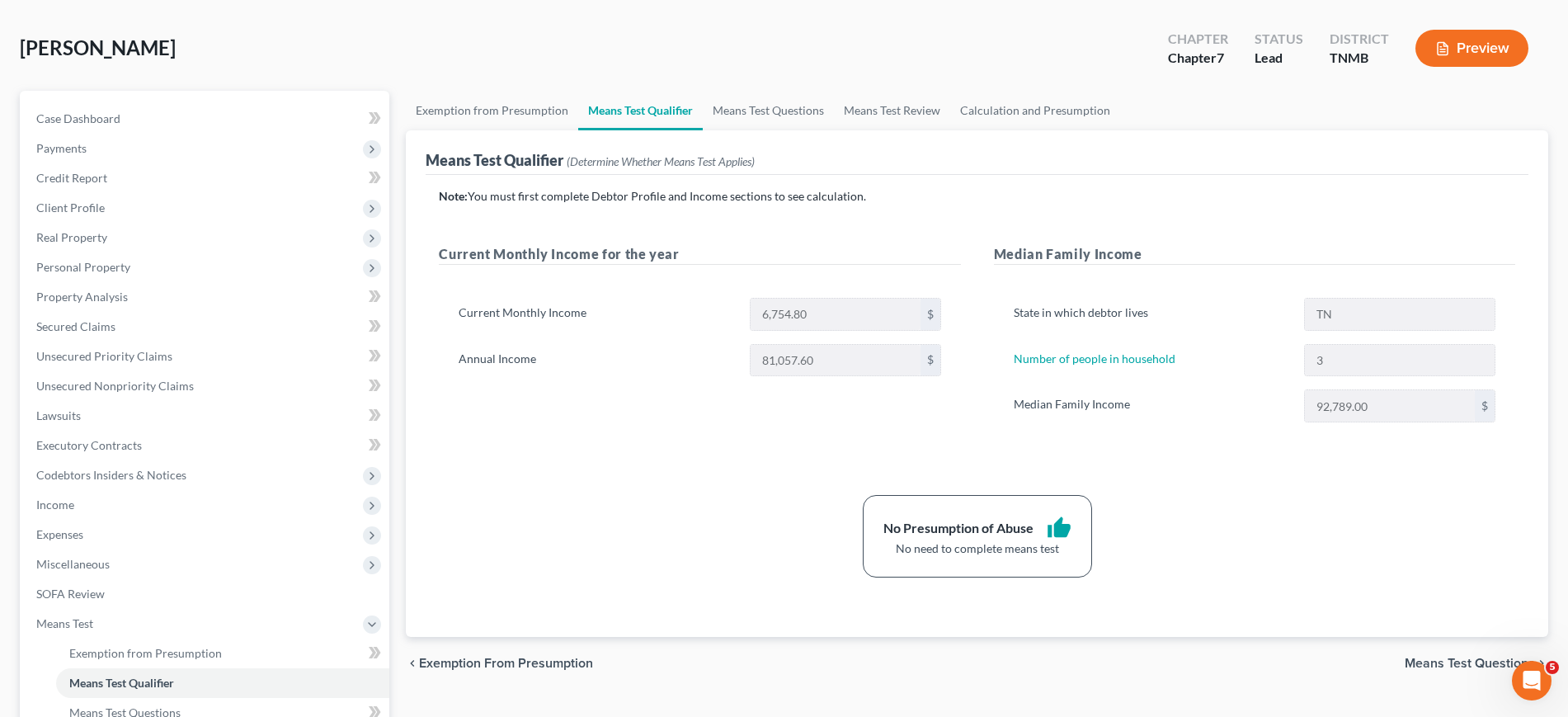
scroll to position [103, 0]
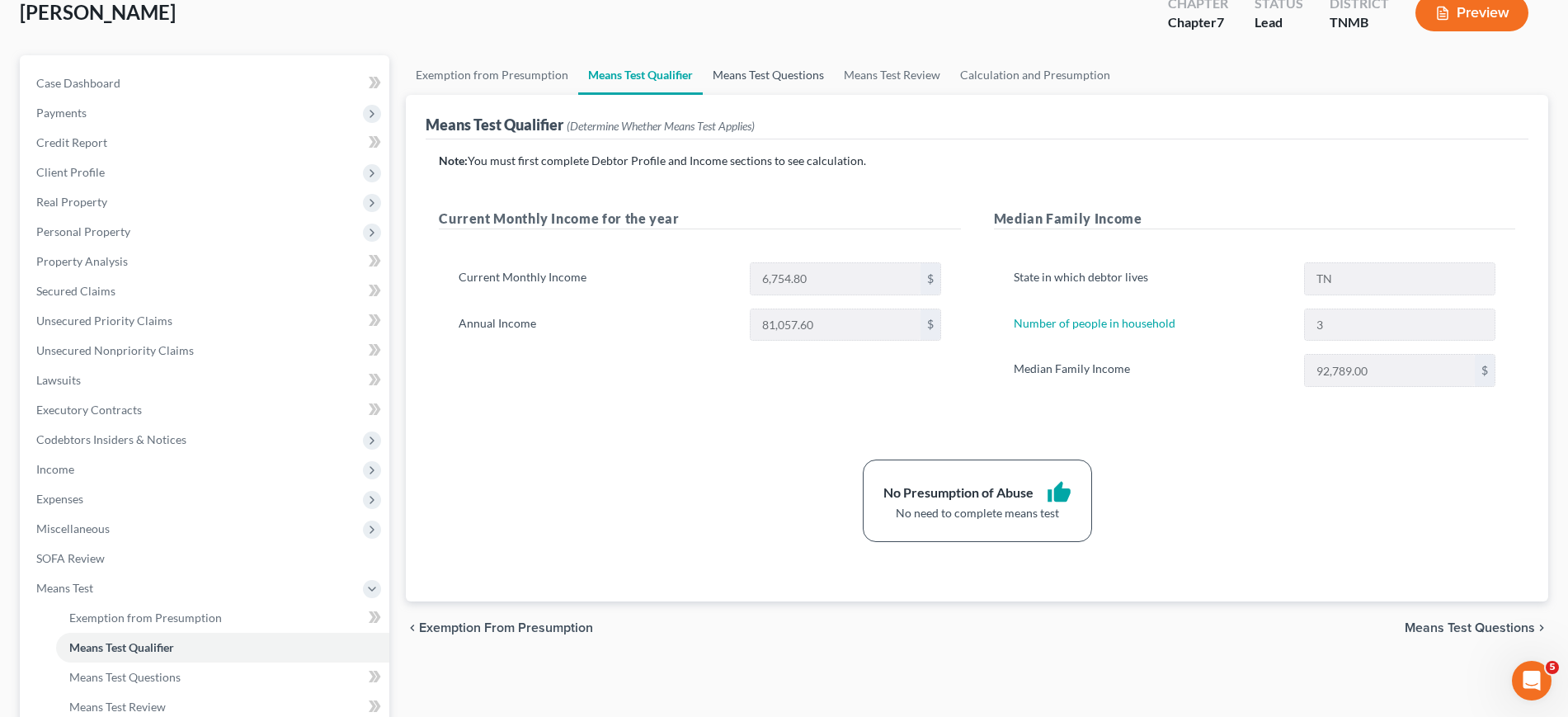
click at [829, 94] on link "Means Test Questions" at bounding box center [768, 75] width 131 height 39
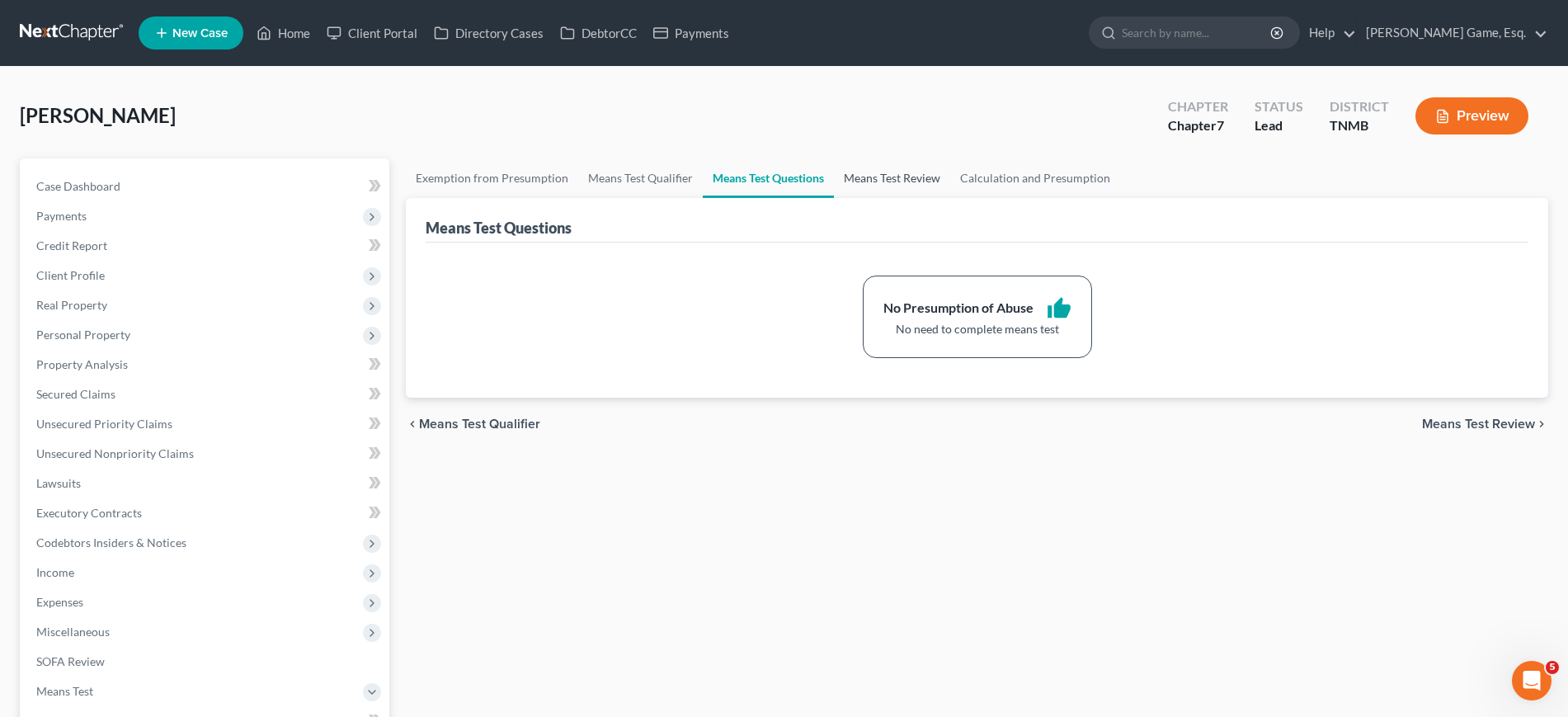
click at [951, 198] on link "Means Test Review" at bounding box center [892, 178] width 117 height 39
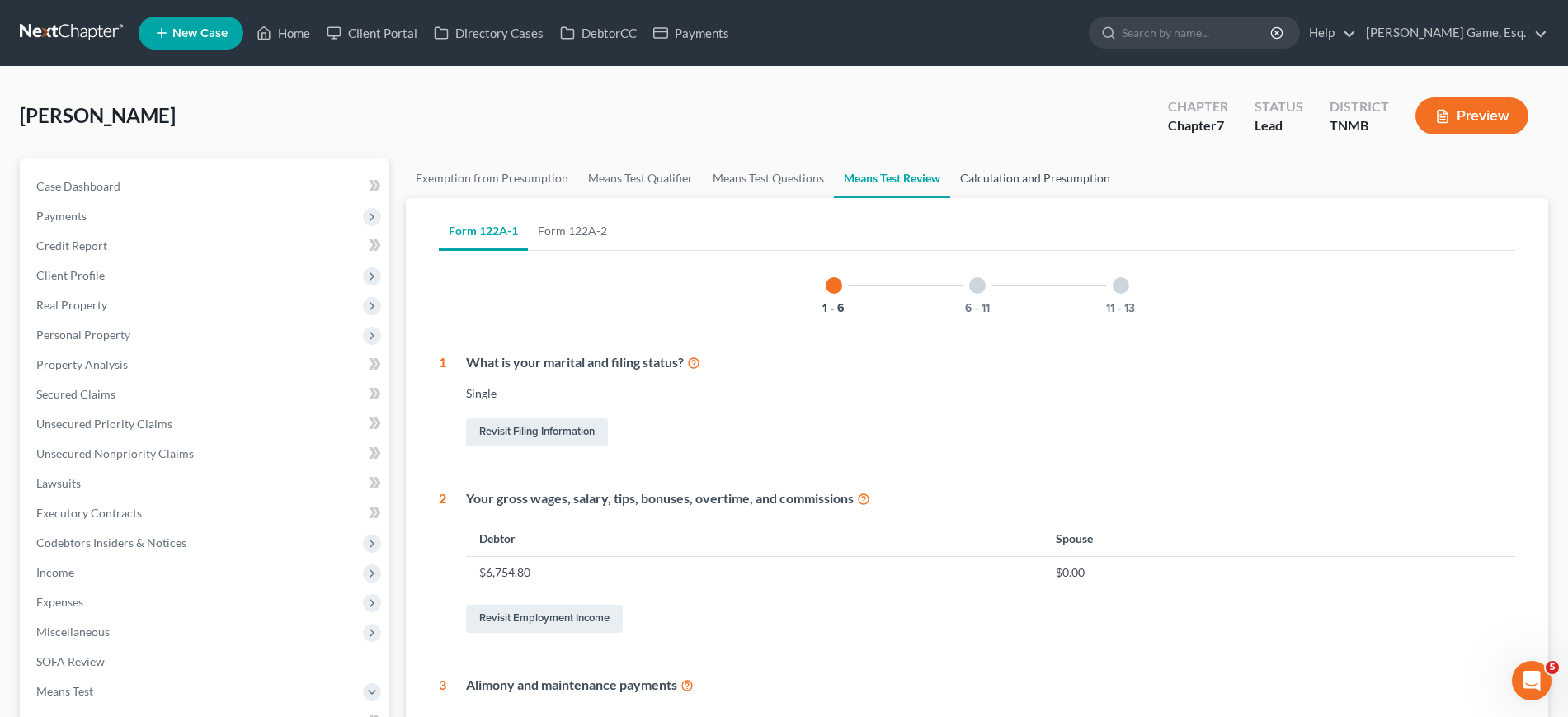
click at [1120, 198] on link "Calculation and Presumption" at bounding box center [1035, 178] width 170 height 39
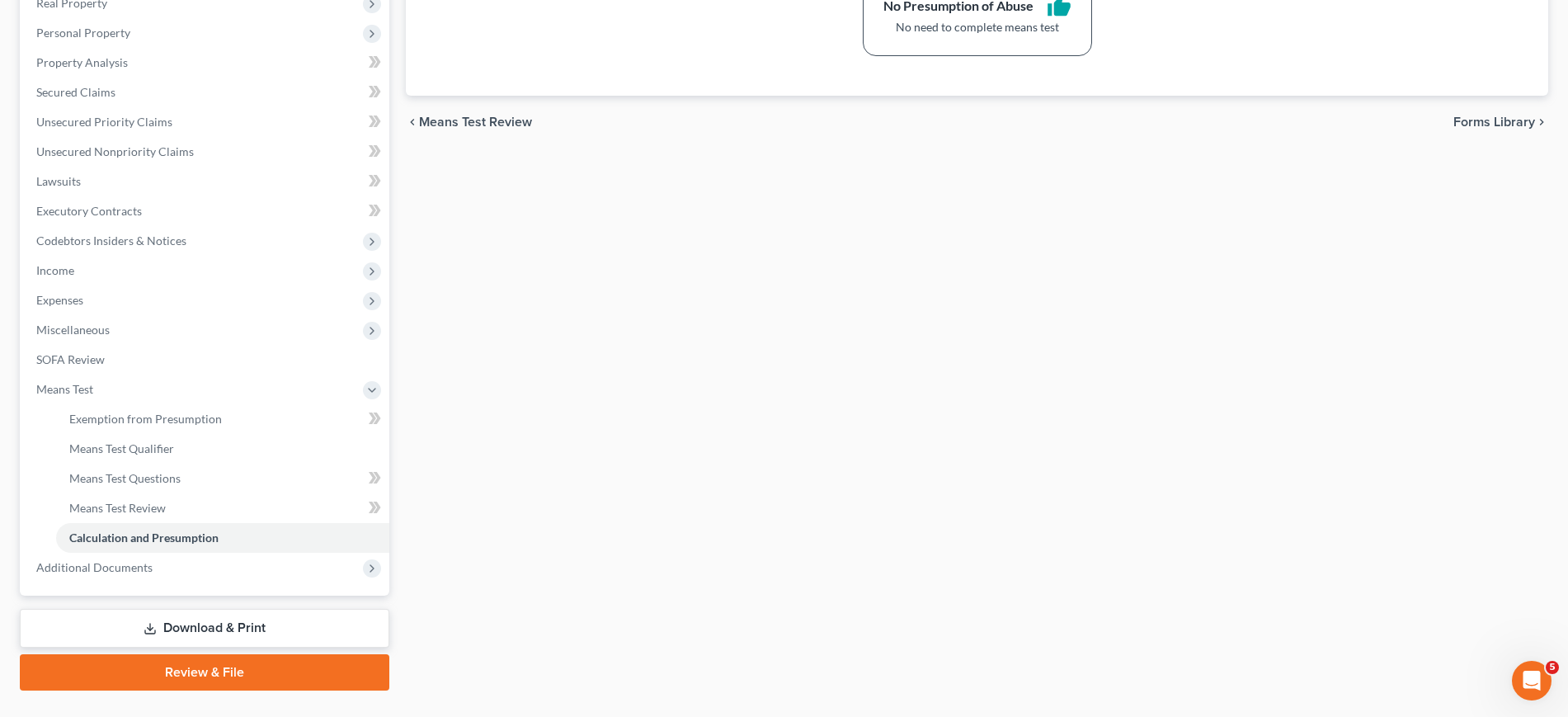
scroll to position [598, 0]
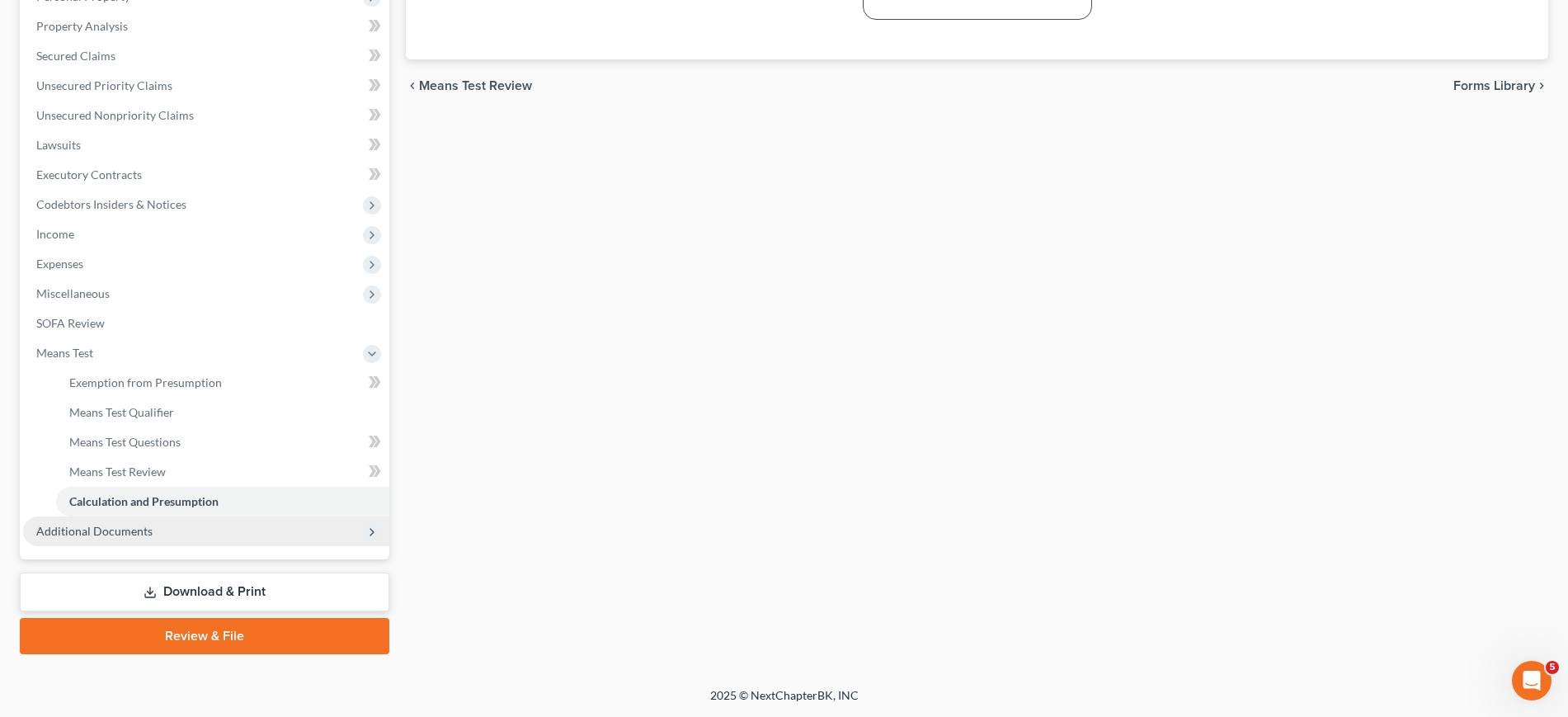
click at [127, 524] on span "Additional Documents" at bounding box center [94, 531] width 117 height 14
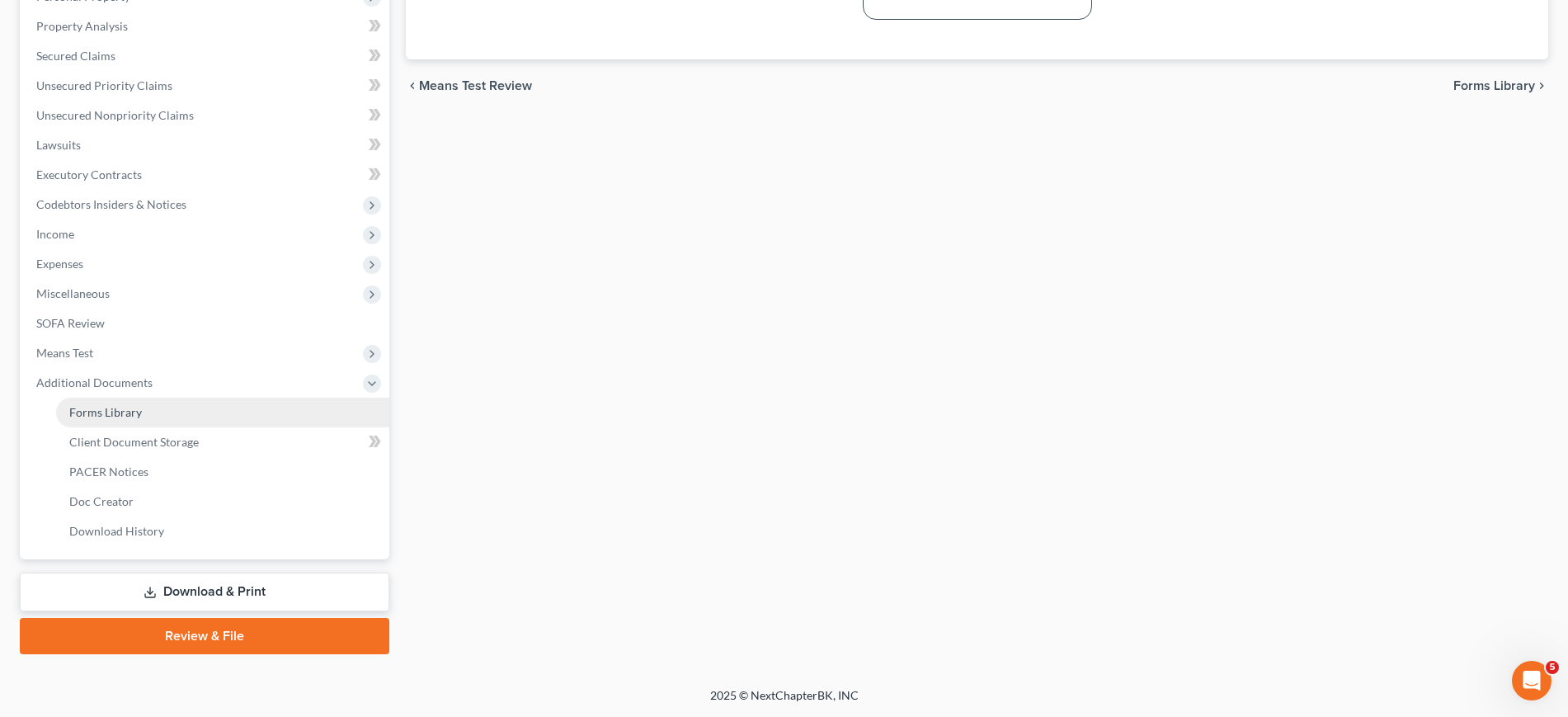
click at [200, 397] on link "Forms Library" at bounding box center [223, 411] width 333 height 29
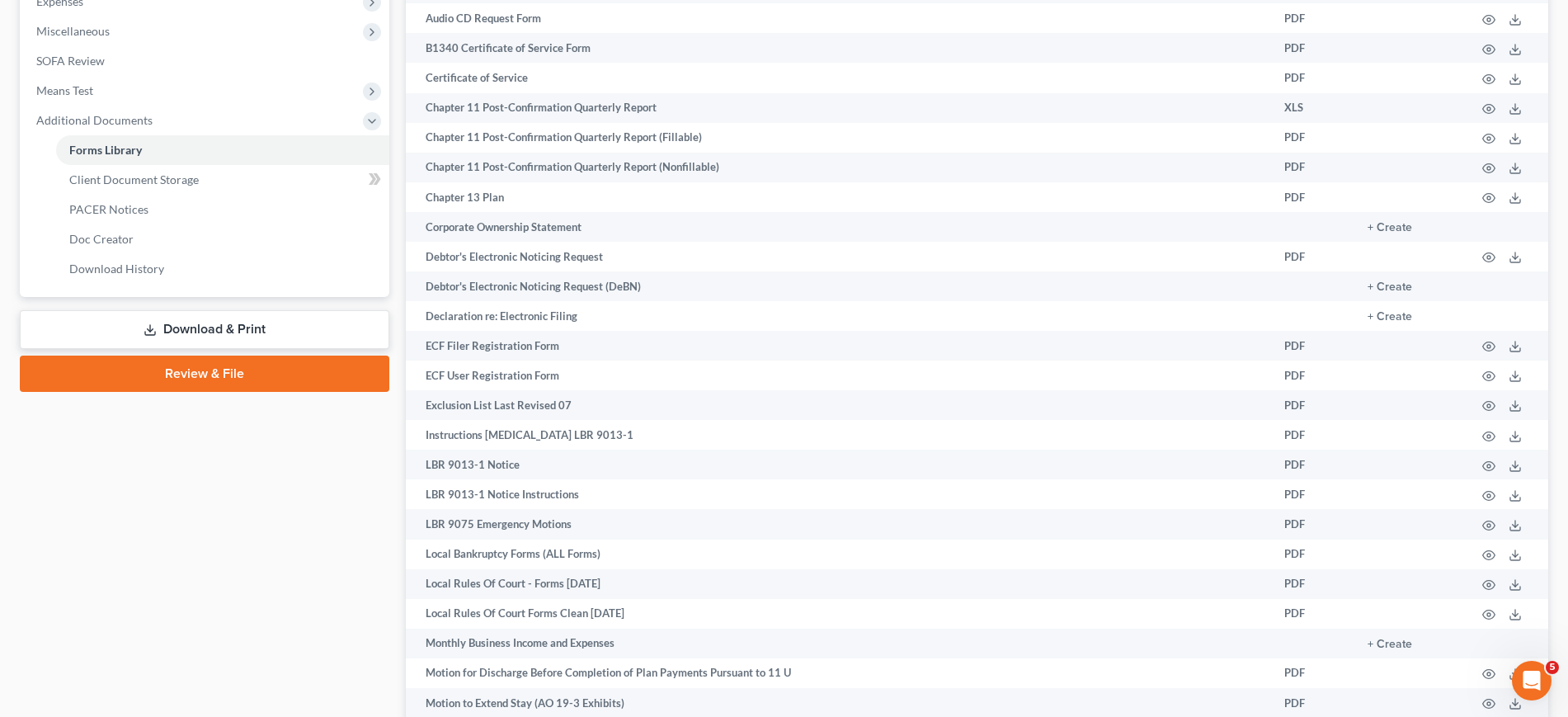
scroll to position [618, 0]
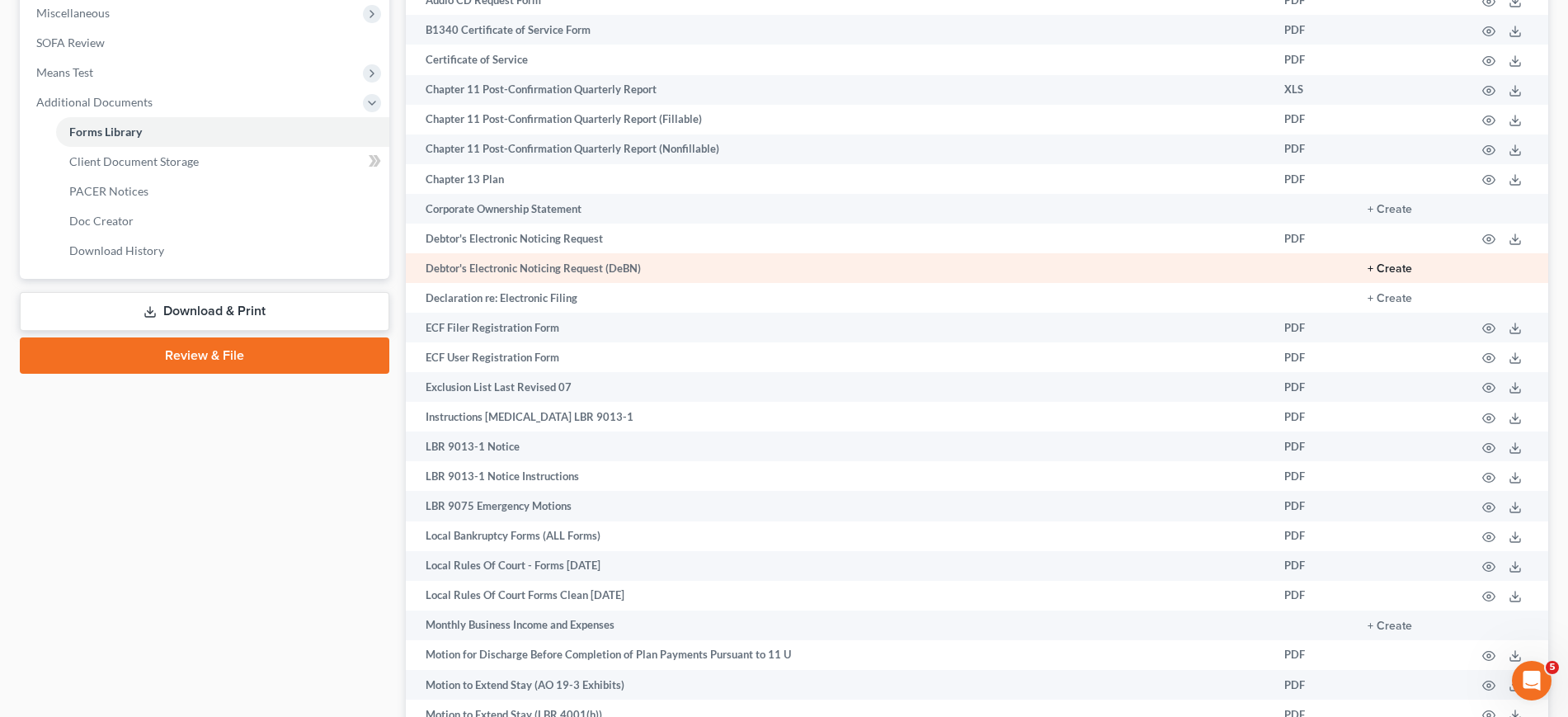
click at [1368, 274] on button "+ Create" at bounding box center [1390, 268] width 45 height 12
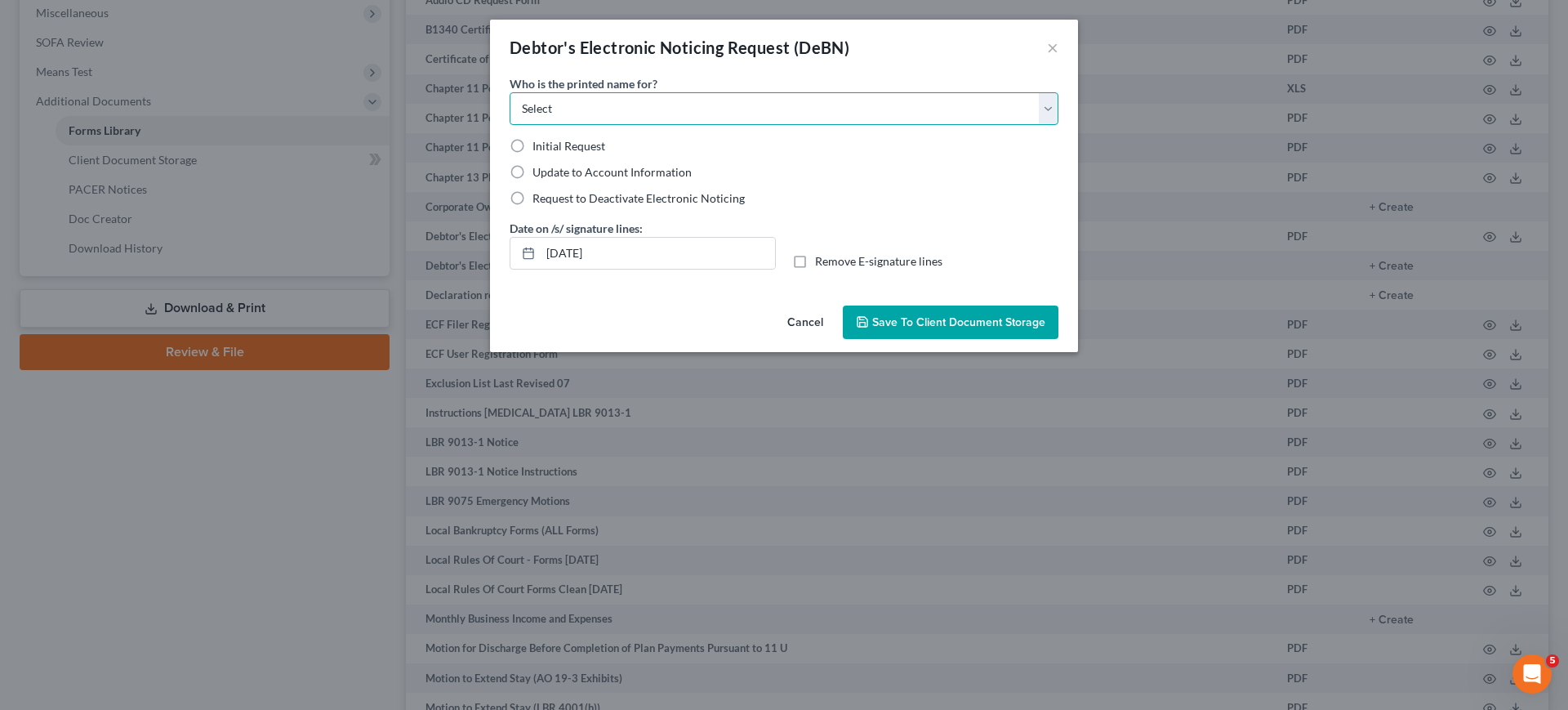
drag, startPoint x: 574, startPoint y: 130, endPoint x: 575, endPoint y: 151, distance: 21.0
click at [574, 125] on select "Select Debtor Attorney" at bounding box center [784, 108] width 549 height 33
click at [510, 116] on select "Select Debtor Attorney" at bounding box center [784, 108] width 549 height 33
click at [514, 125] on select "Select Debtor Attorney" at bounding box center [784, 108] width 549 height 33
select select "0"
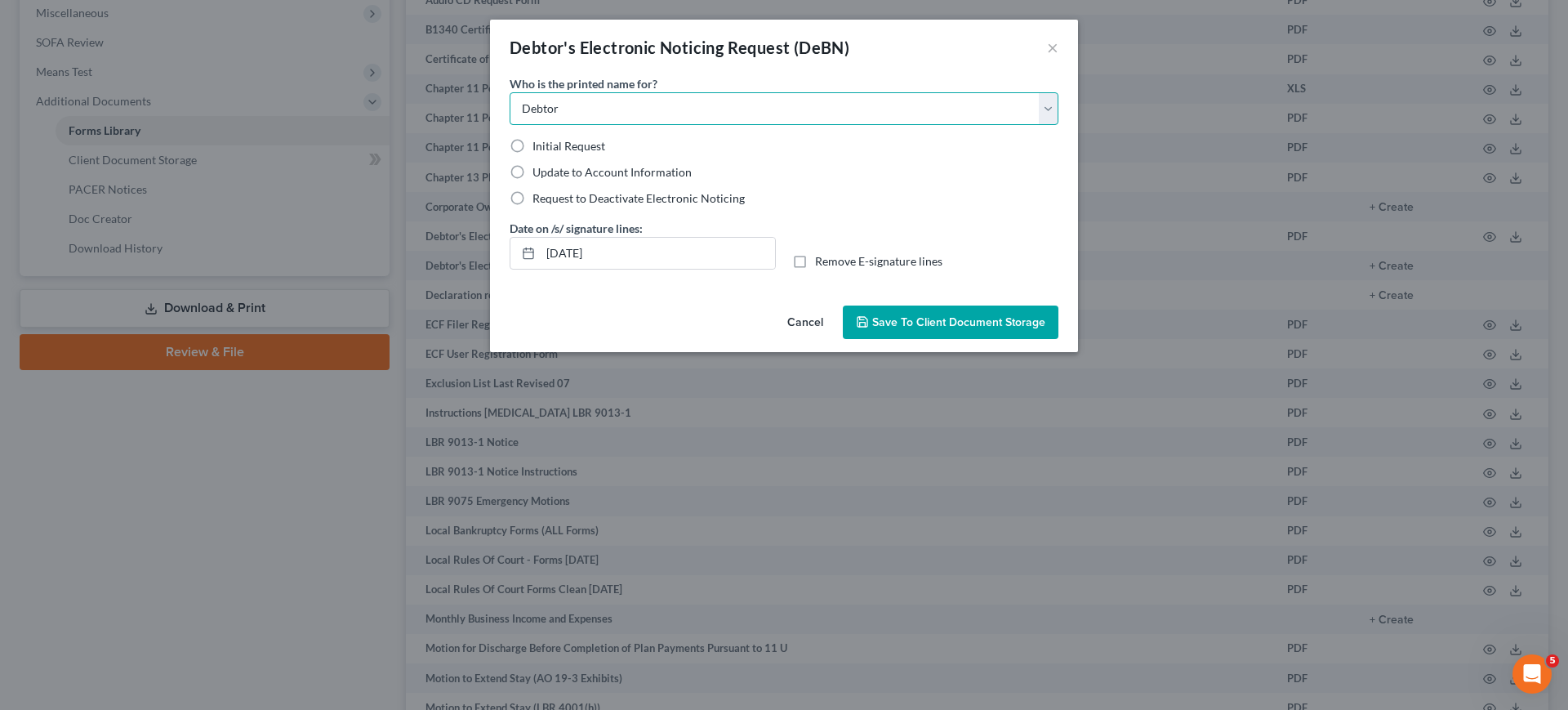
click at [510, 116] on select "Select Debtor Attorney" at bounding box center [784, 108] width 549 height 33
click at [533, 154] on label "Initial Request" at bounding box center [569, 146] width 72 height 17
click at [539, 148] on input "Initial Request" at bounding box center [544, 143] width 11 height 11
radio input "true"
click at [1004, 329] on span "Save to Client Document Storage" at bounding box center [959, 322] width 173 height 14
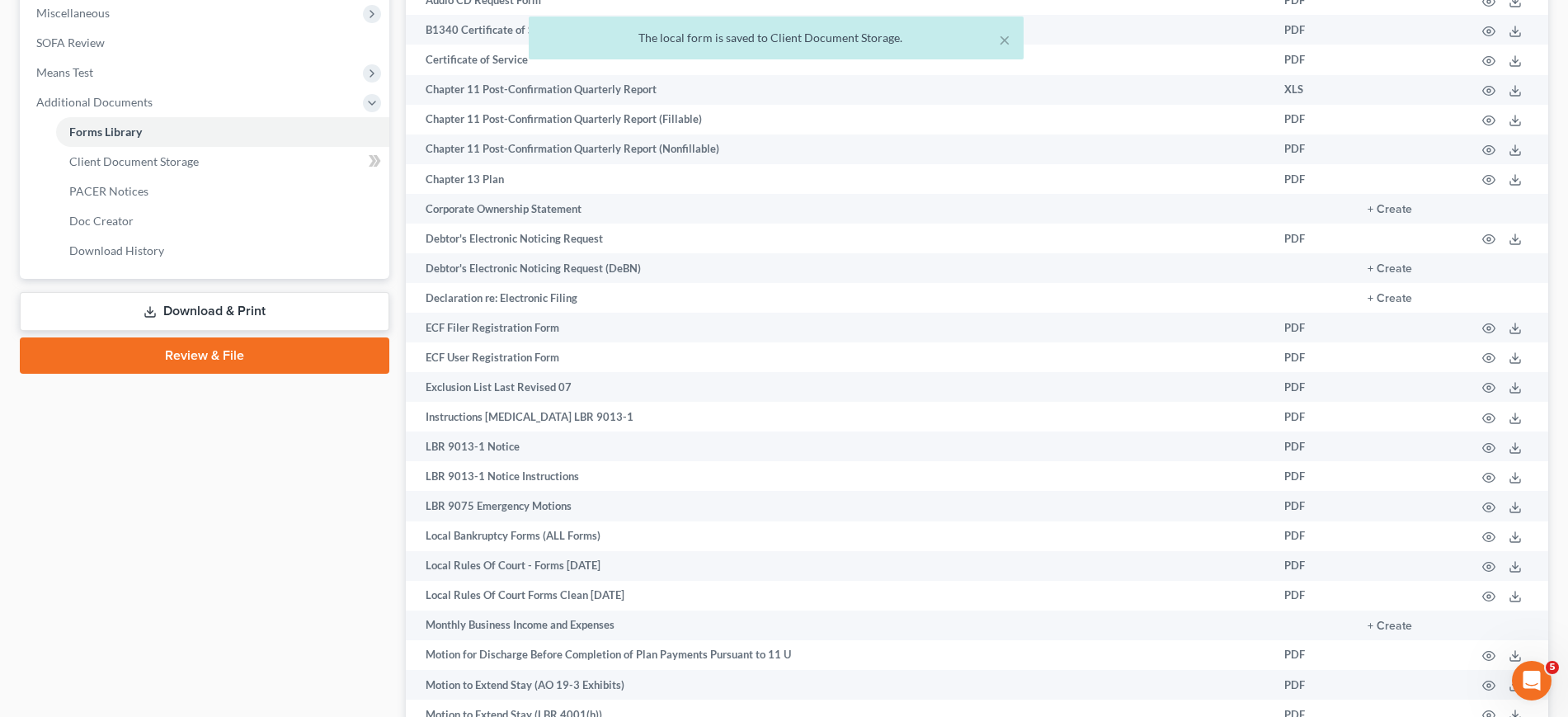
scroll to position [0, 0]
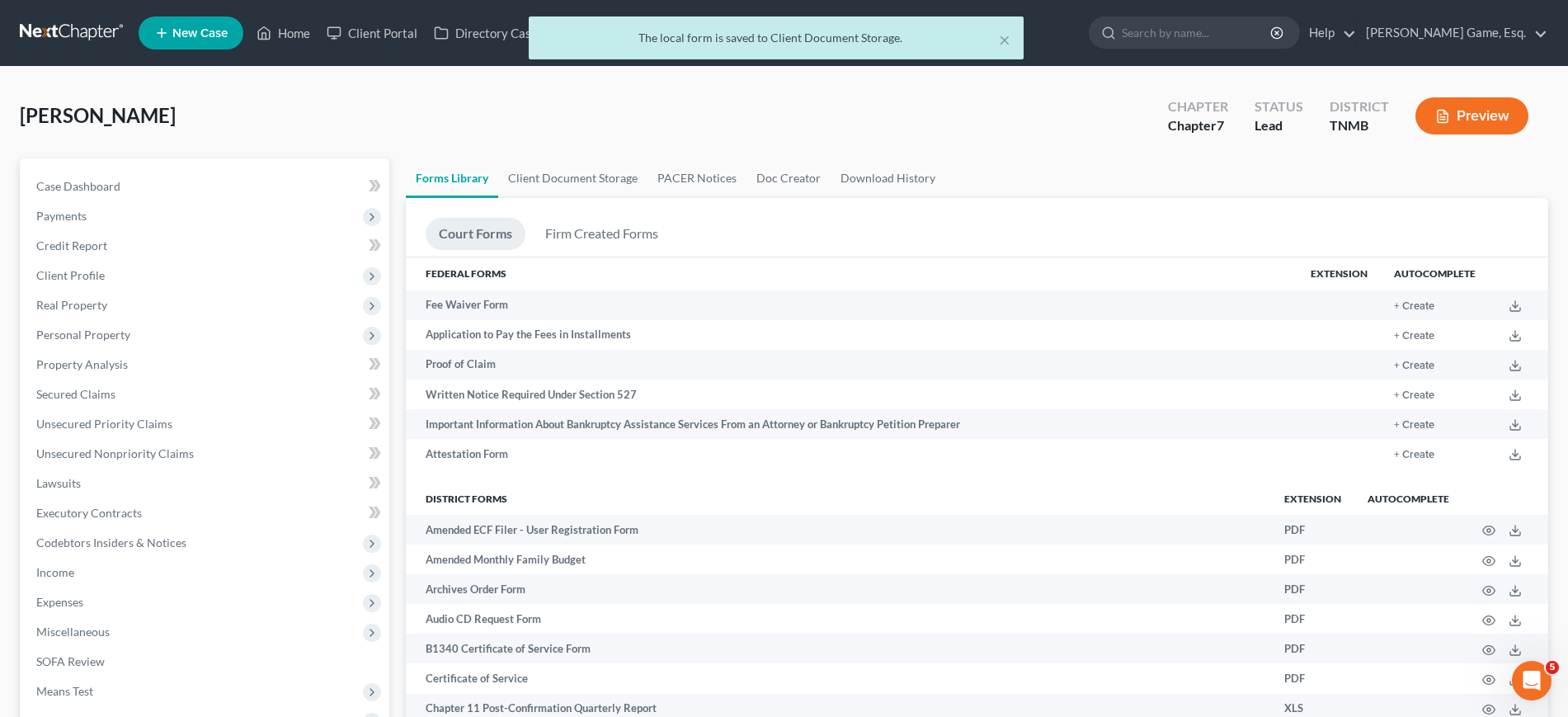
click at [324, 50] on div "× The local form is saved to Client Document Storage." at bounding box center [776, 42] width 1568 height 51
click at [1003, 45] on button "×" at bounding box center [1004, 39] width 12 height 20
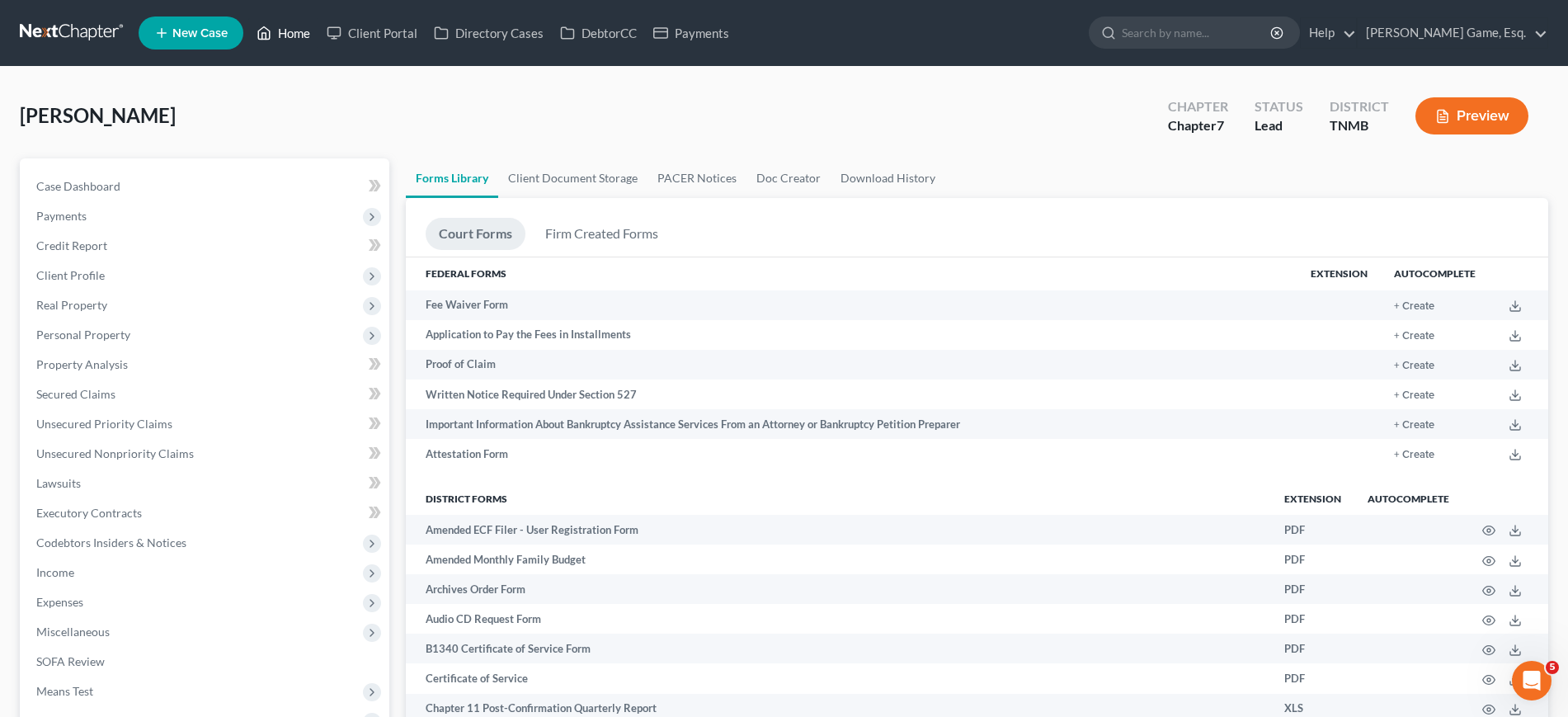
click at [318, 48] on link "Home" at bounding box center [283, 32] width 70 height 29
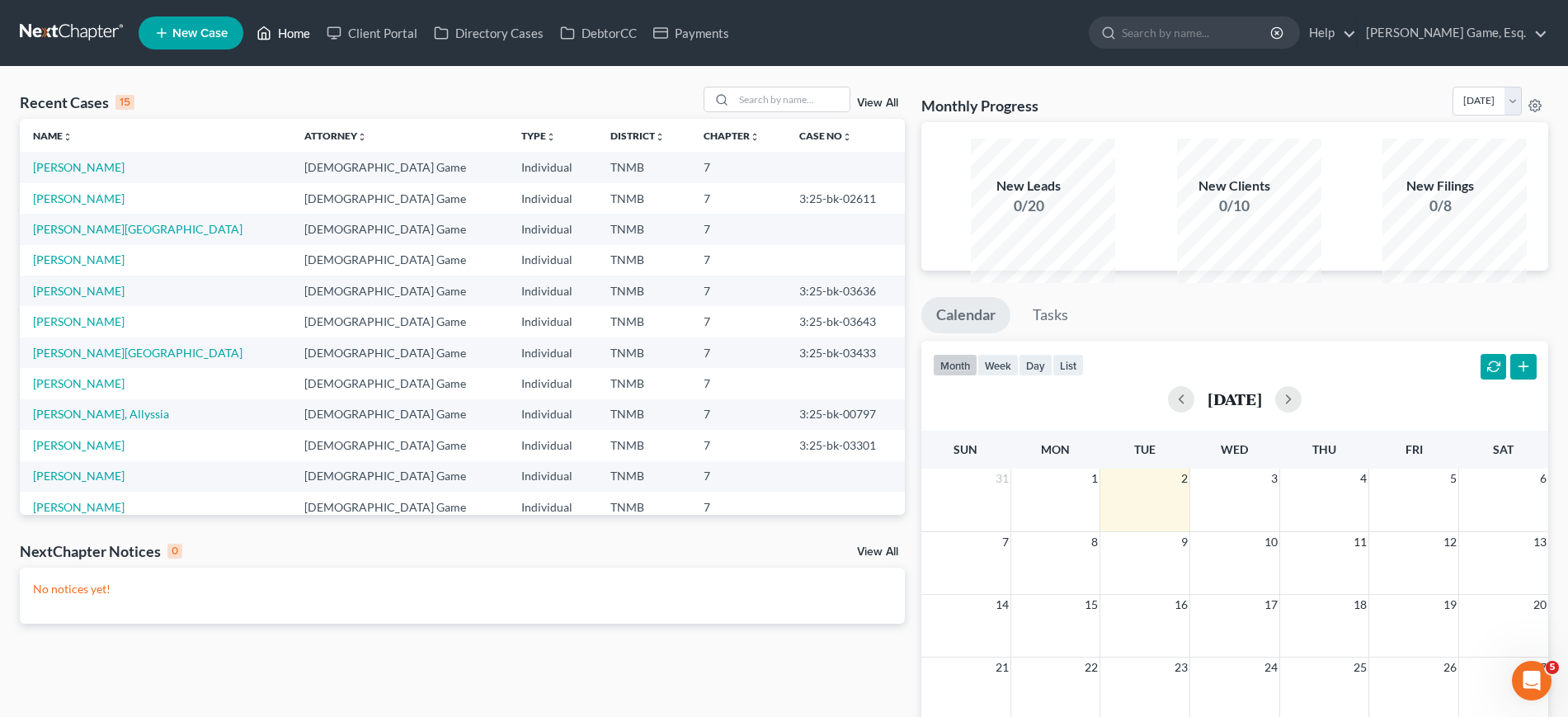
scroll to position [103, 0]
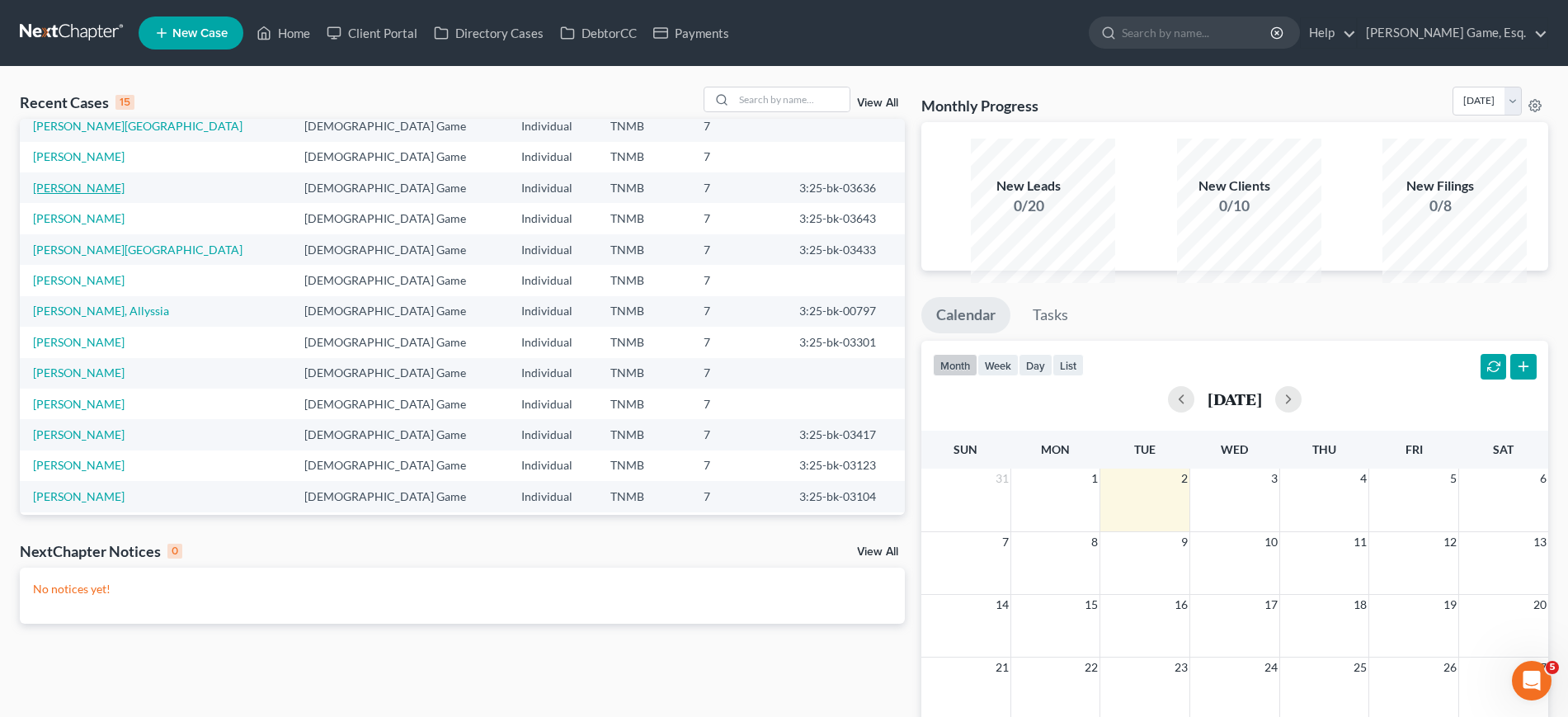
click at [93, 194] on link "[PERSON_NAME]" at bounding box center [78, 188] width 92 height 14
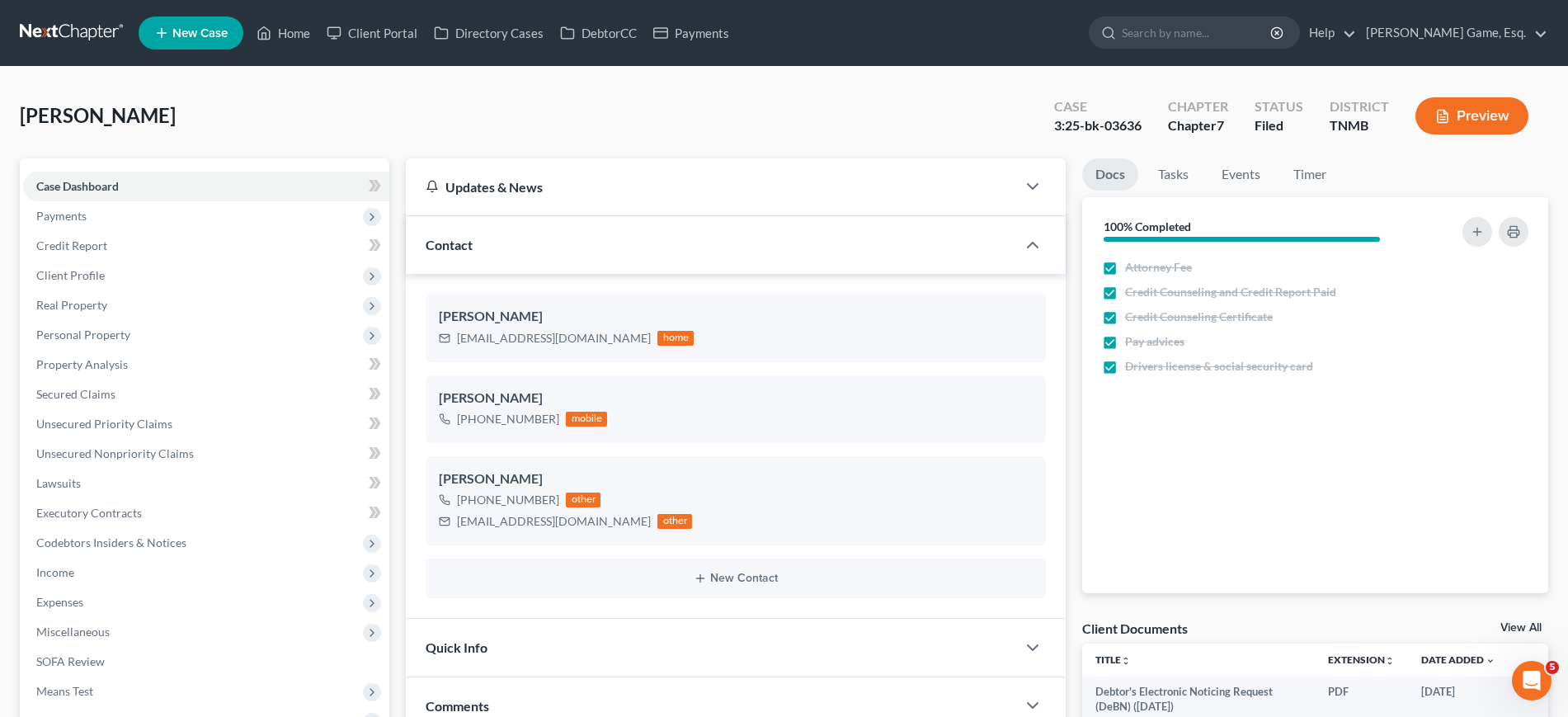
scroll to position [721, 0]
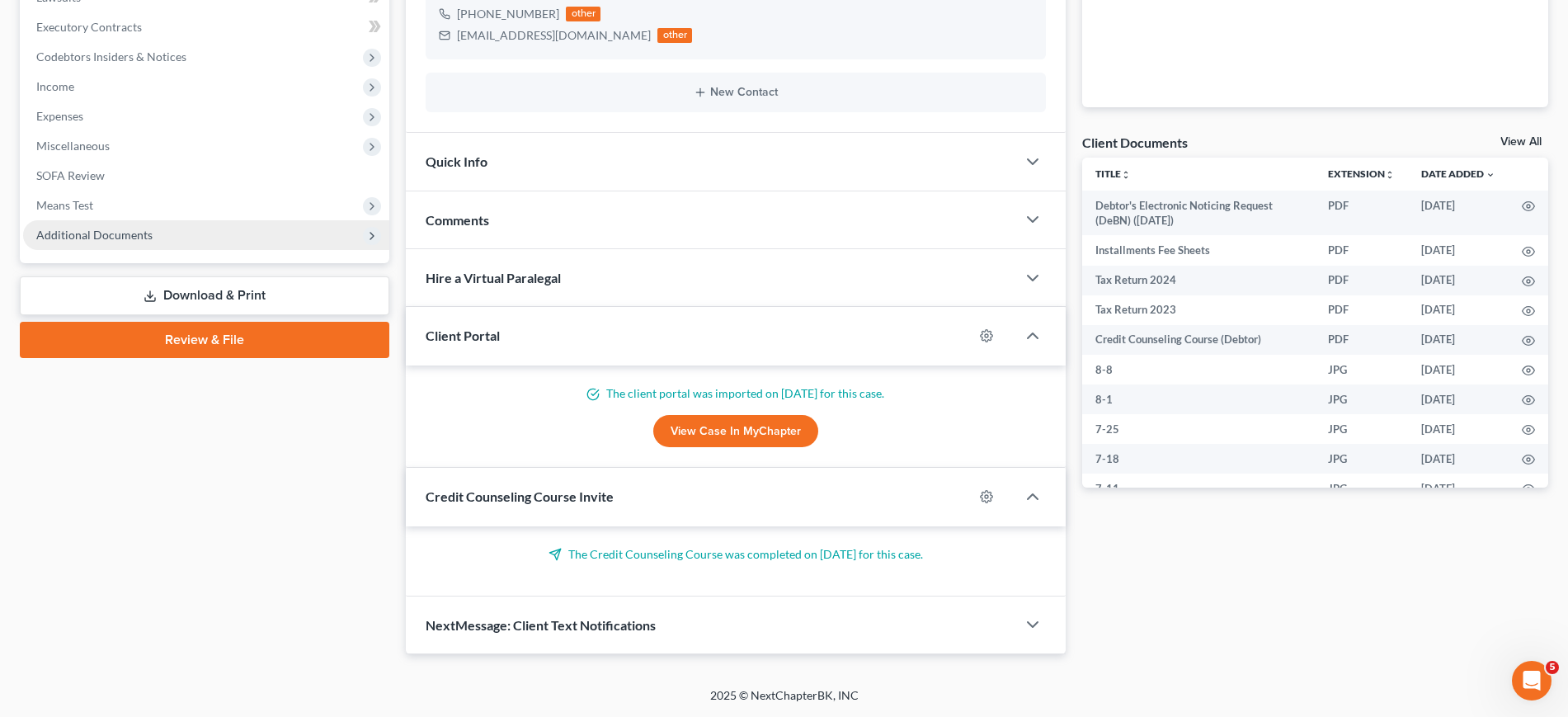
click at [98, 228] on span "Additional Documents" at bounding box center [94, 235] width 117 height 14
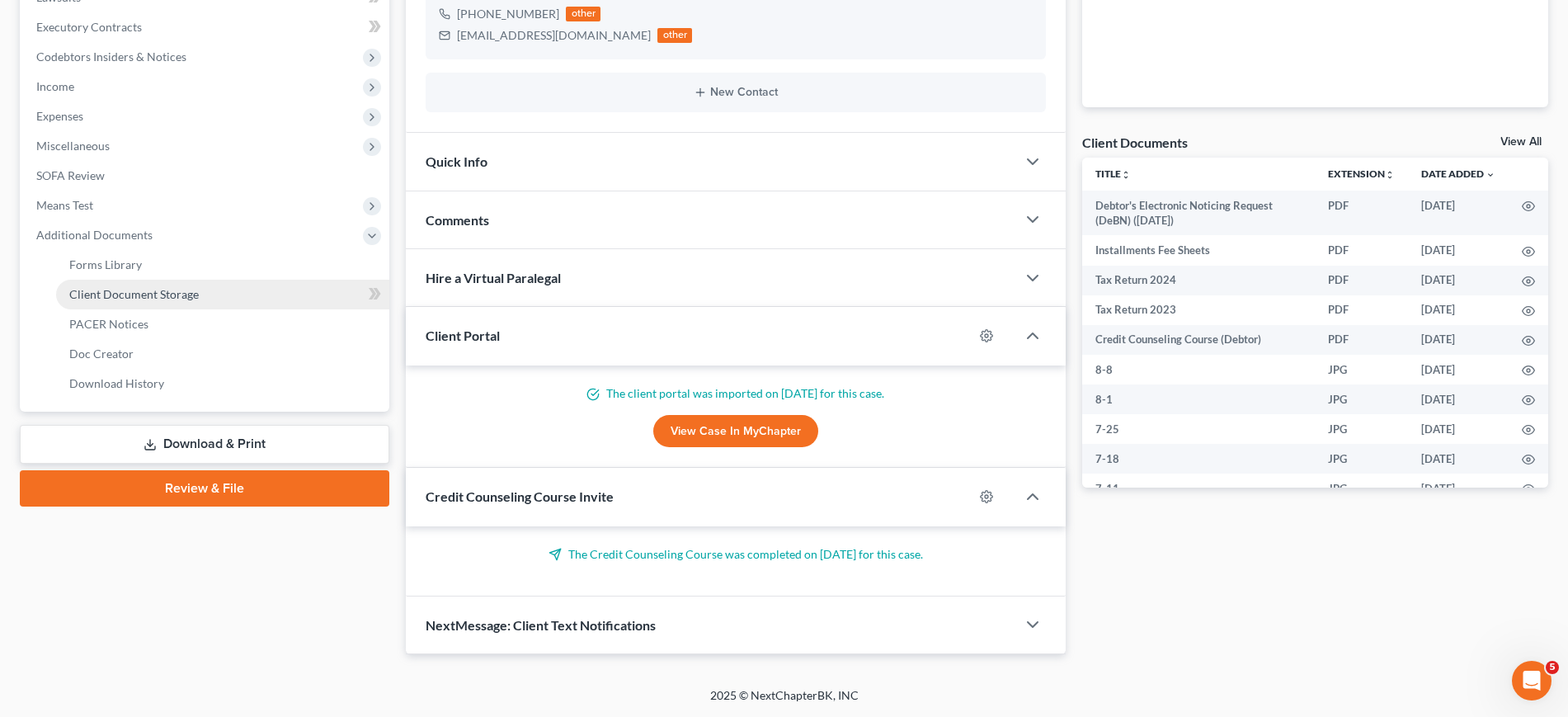
click at [179, 287] on span "Client Document Storage" at bounding box center [134, 294] width 129 height 14
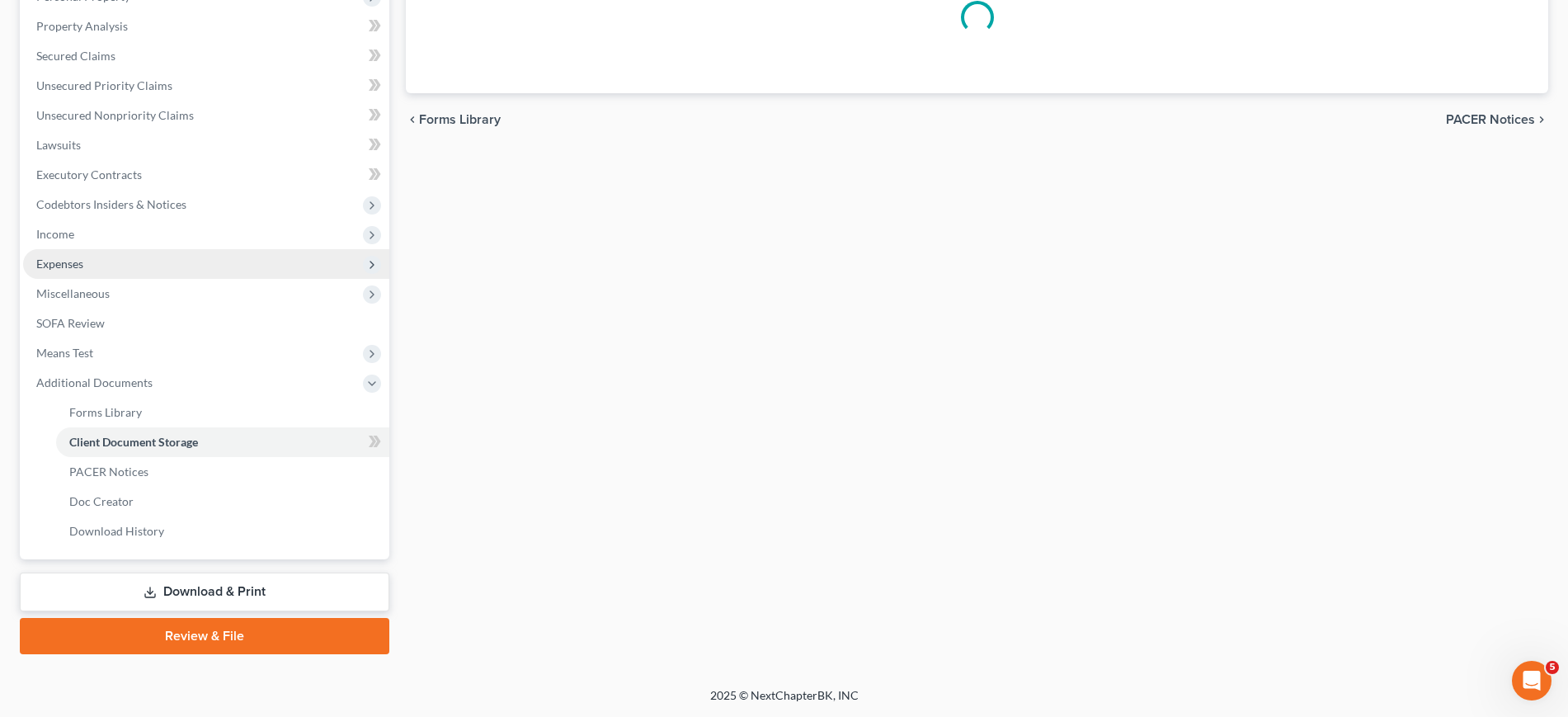
scroll to position [589, 0]
select select "0"
select select "8"
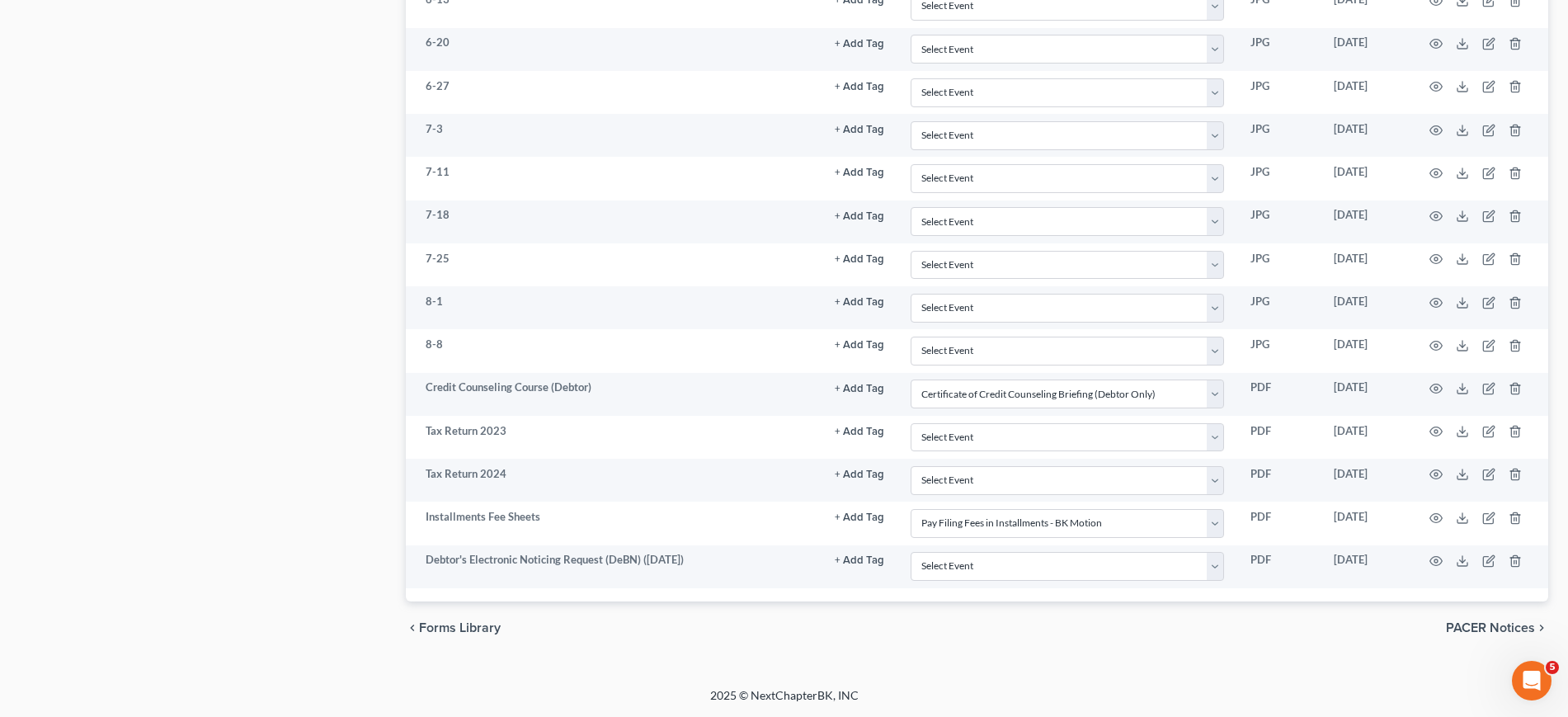
scroll to position [1756, 0]
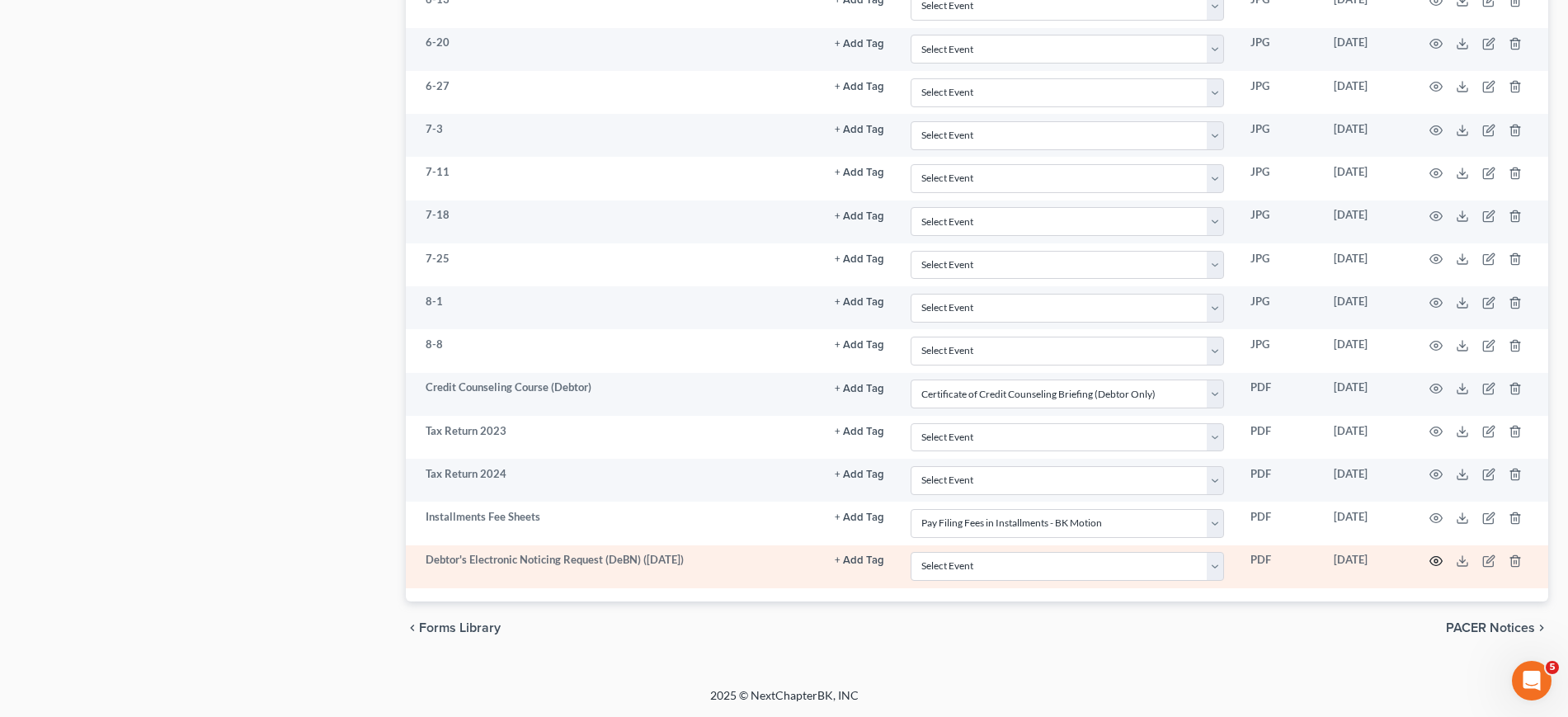
click at [1429, 554] on icon "button" at bounding box center [1435, 560] width 13 height 13
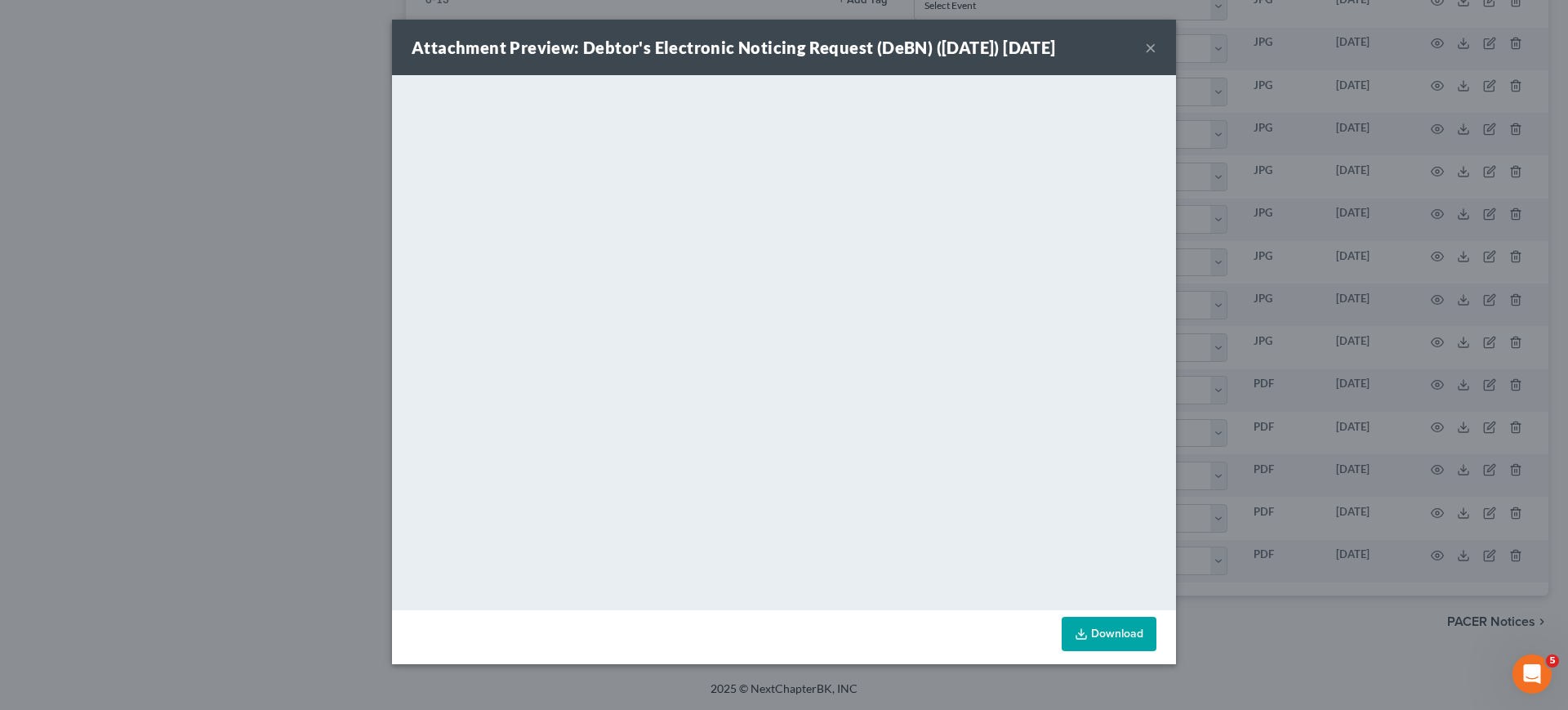
click at [1156, 57] on button "×" at bounding box center [1150, 48] width 11 height 19
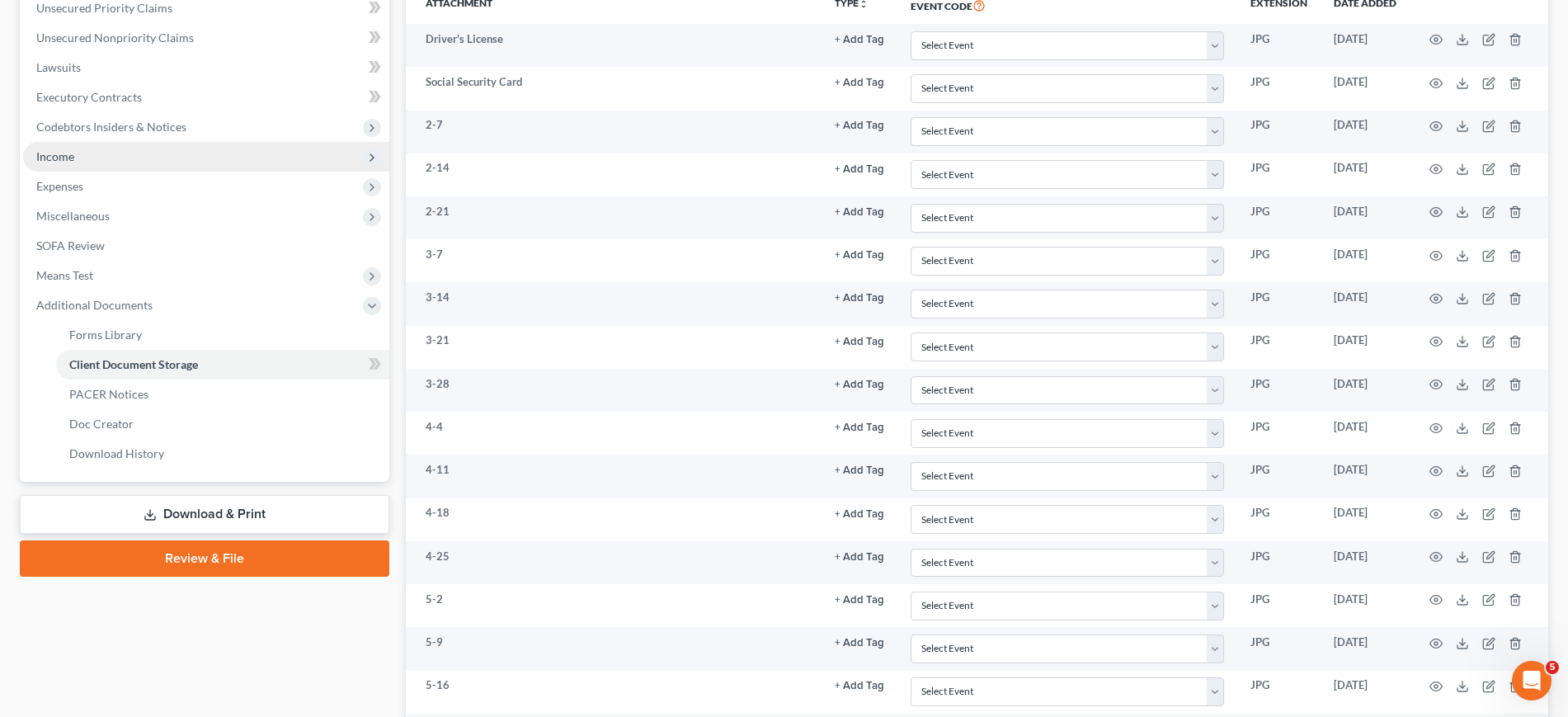
scroll to position [0, 0]
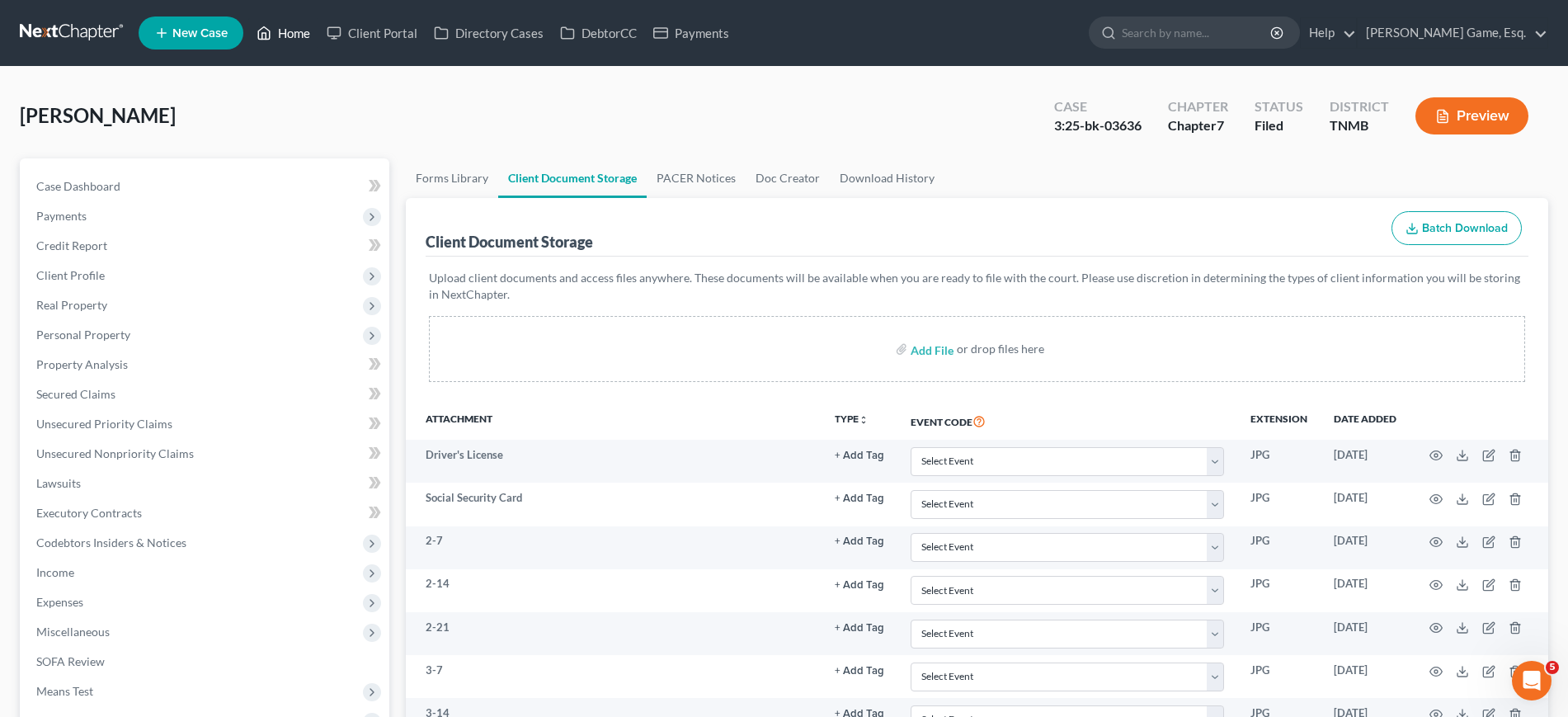
click at [271, 39] on icon at bounding box center [265, 34] width 12 height 12
